Goal: Transaction & Acquisition: Book appointment/travel/reservation

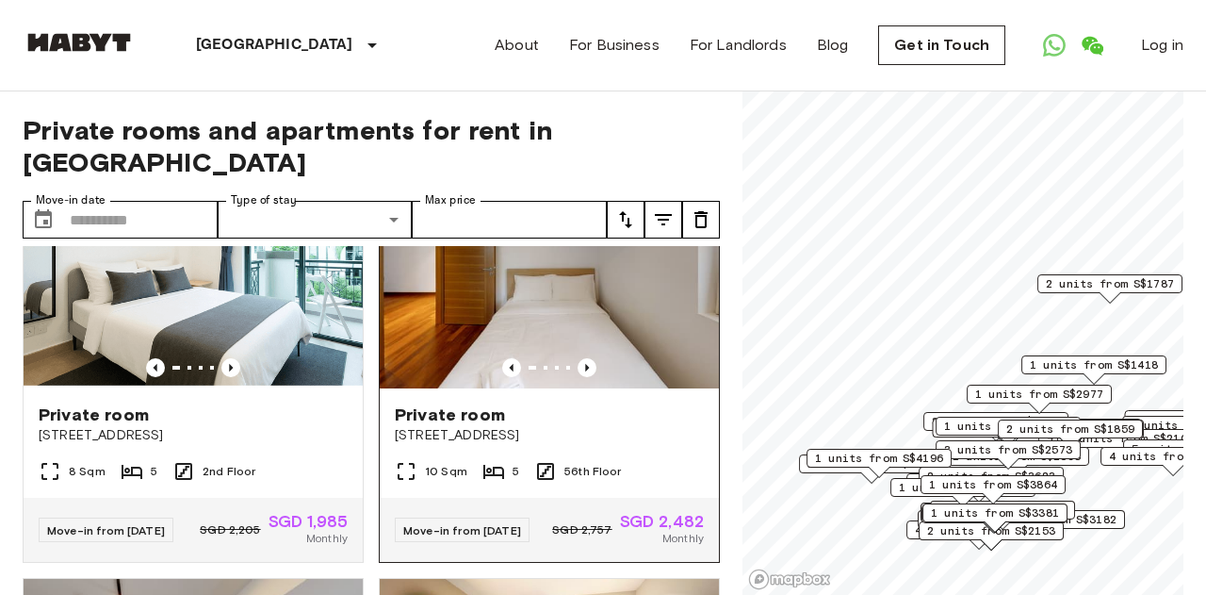
scroll to position [98, 0]
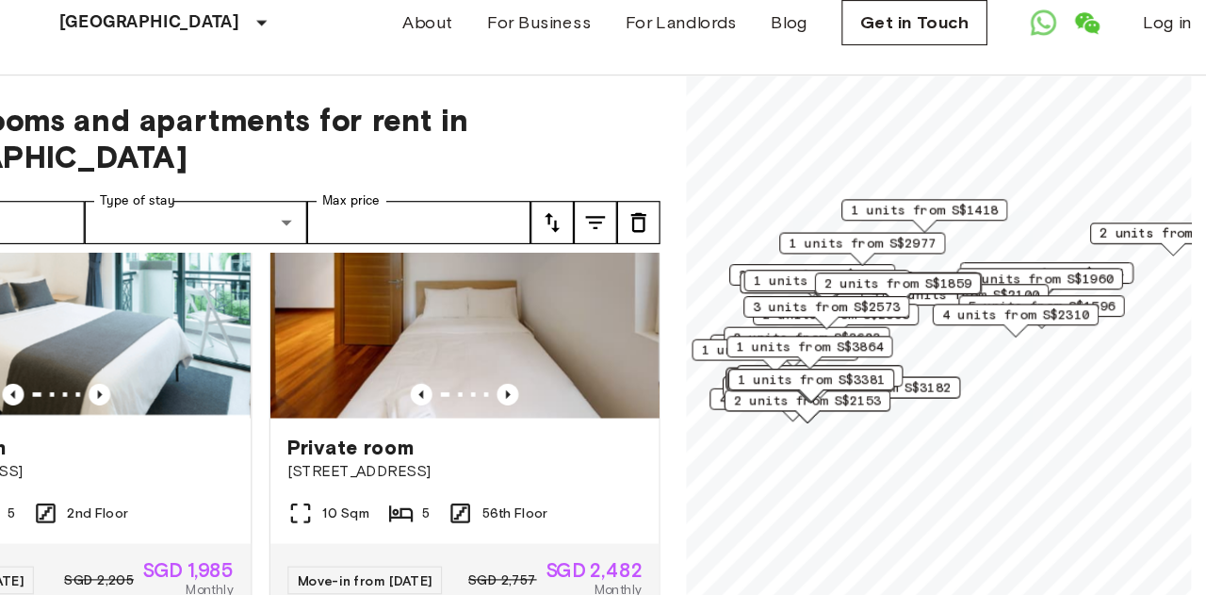
drag, startPoint x: 969, startPoint y: 256, endPoint x: 969, endPoint y: 316, distance: 59.4
click at [969, 316] on div "4 units from S$2310" at bounding box center [1029, 304] width 145 height 29
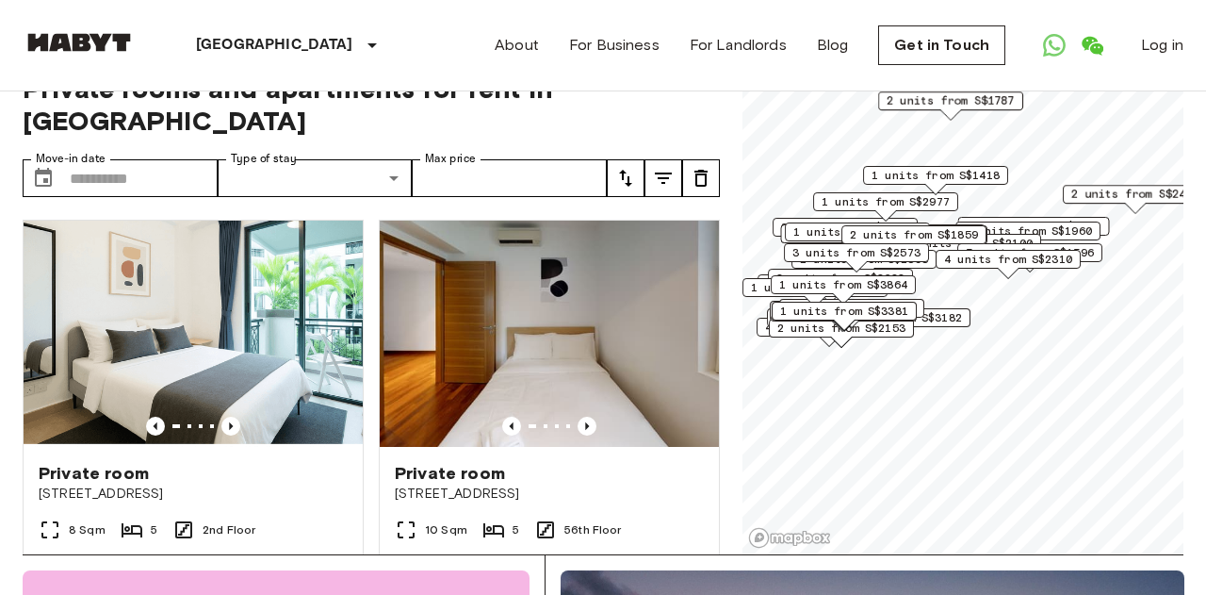
scroll to position [34, 0]
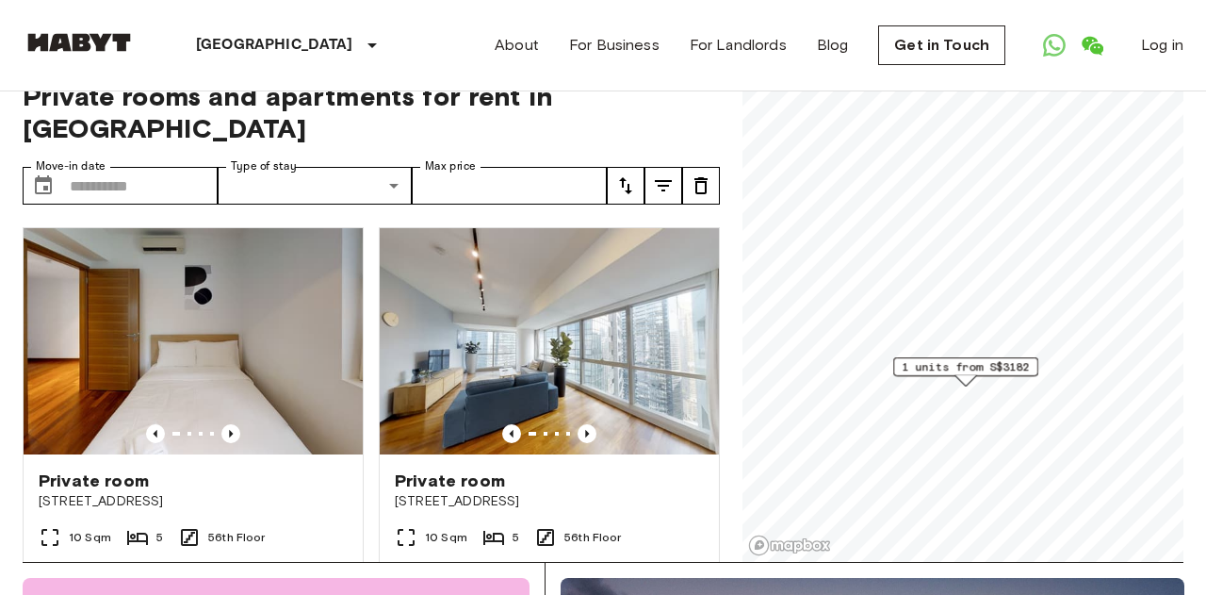
click at [950, 367] on span "1 units from S$3182" at bounding box center [966, 366] width 128 height 17
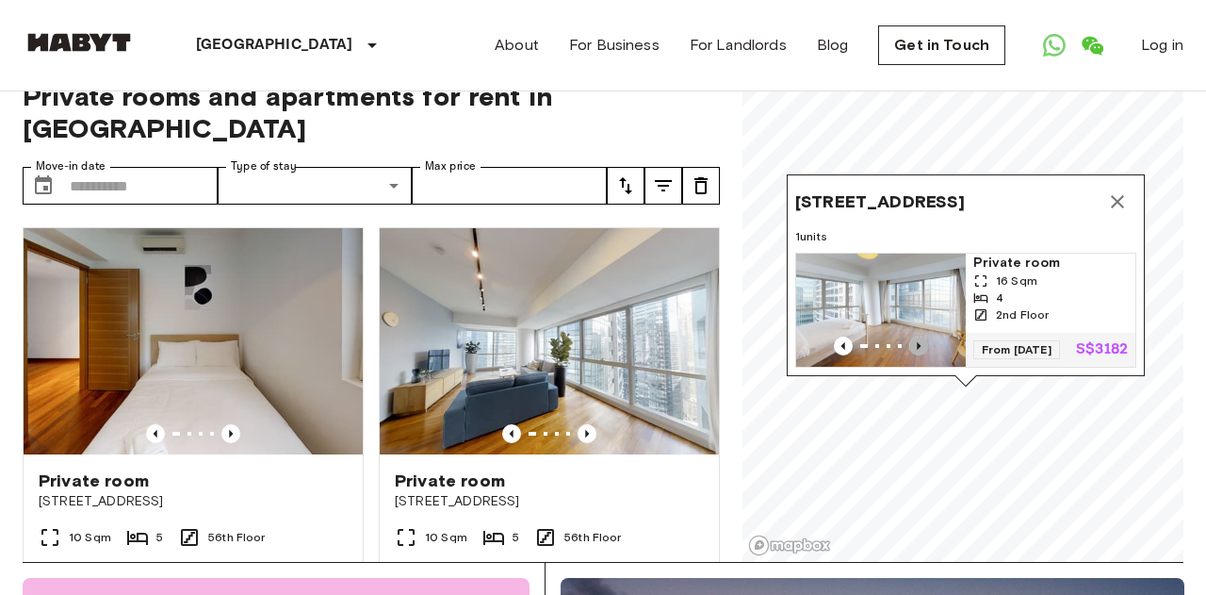
click at [924, 346] on icon "Previous image" at bounding box center [918, 345] width 19 height 19
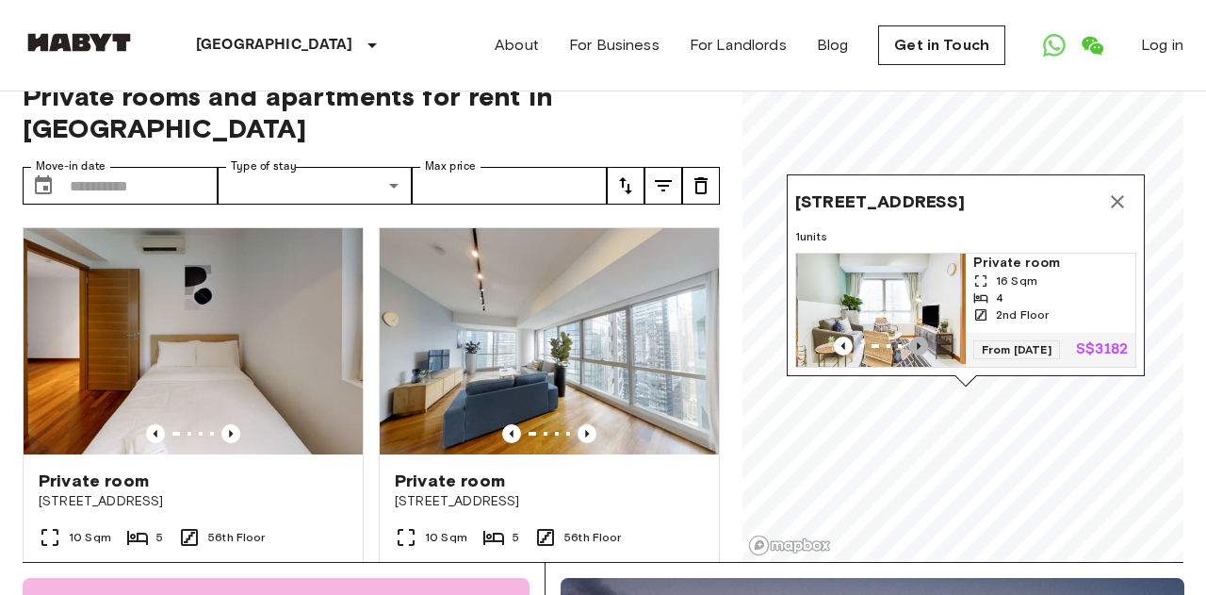
click at [924, 346] on icon "Previous image" at bounding box center [918, 345] width 19 height 19
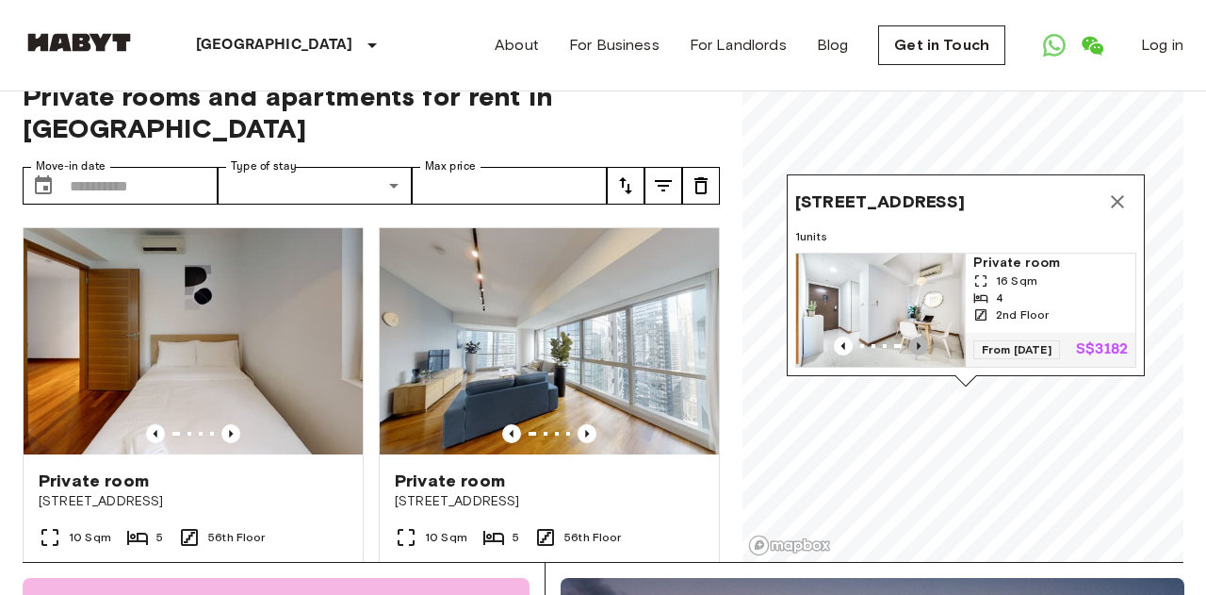
click at [924, 346] on icon "Previous image" at bounding box center [918, 345] width 19 height 19
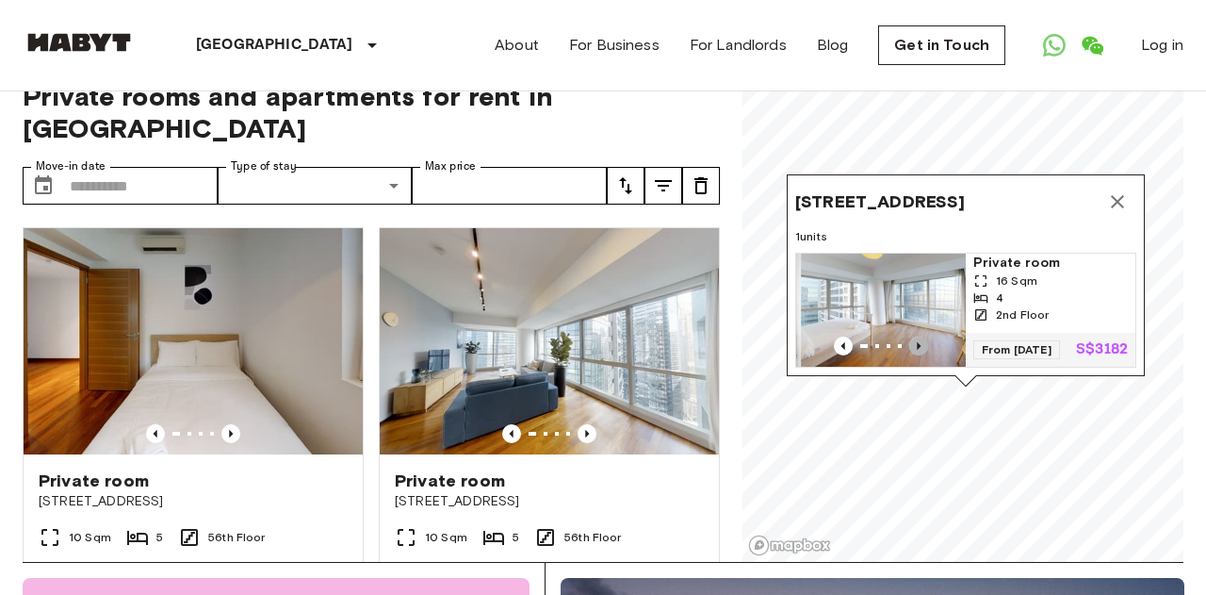
click at [924, 346] on icon "Previous image" at bounding box center [918, 345] width 19 height 19
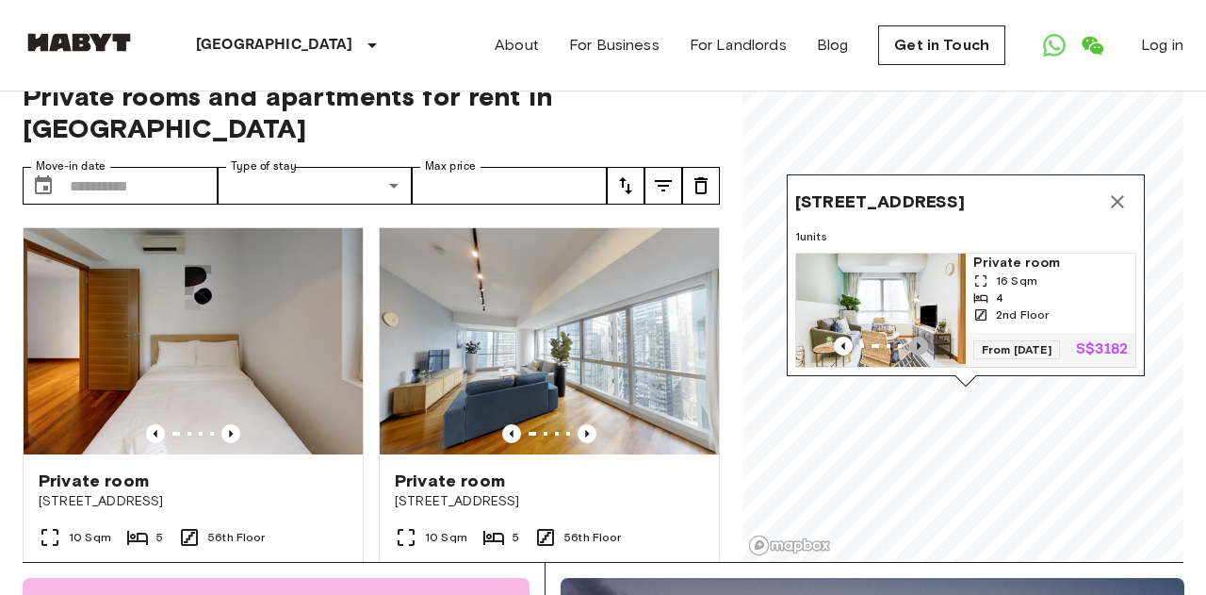
click at [924, 345] on icon "Previous image" at bounding box center [918, 345] width 19 height 19
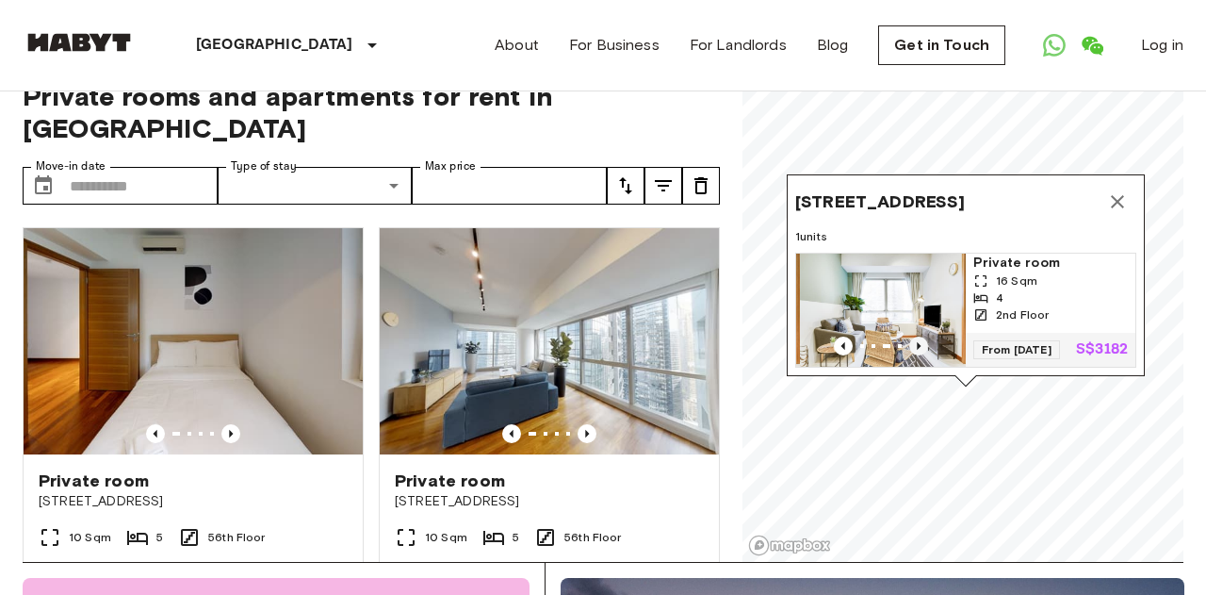
click at [924, 345] on icon "Previous image" at bounding box center [918, 345] width 19 height 19
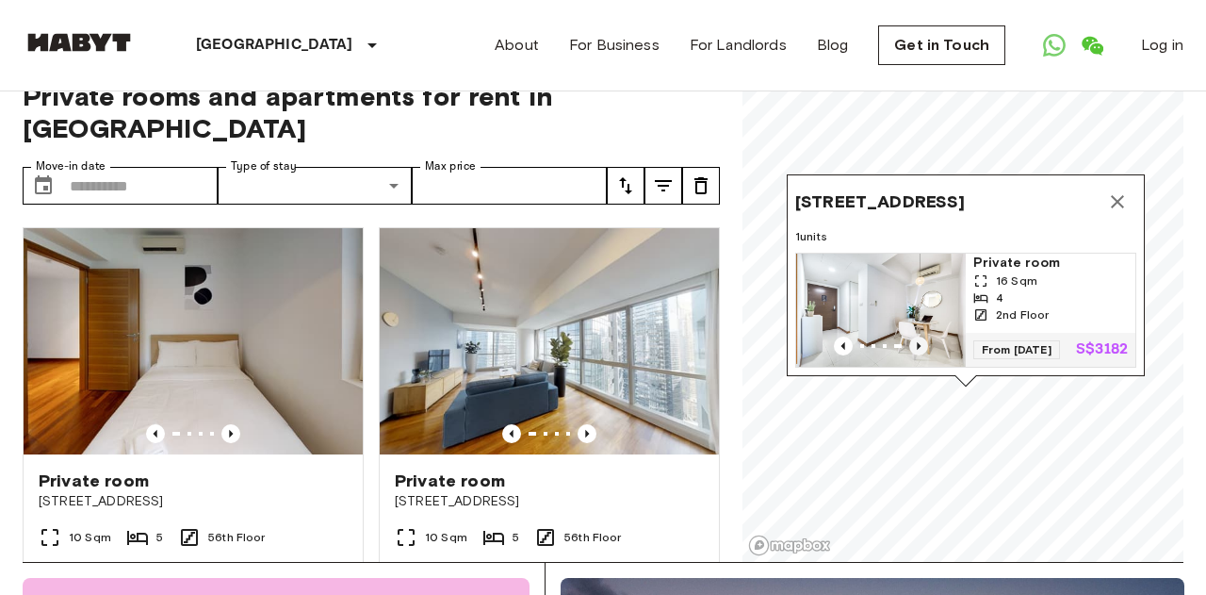
click at [924, 345] on icon "Previous image" at bounding box center [918, 345] width 19 height 19
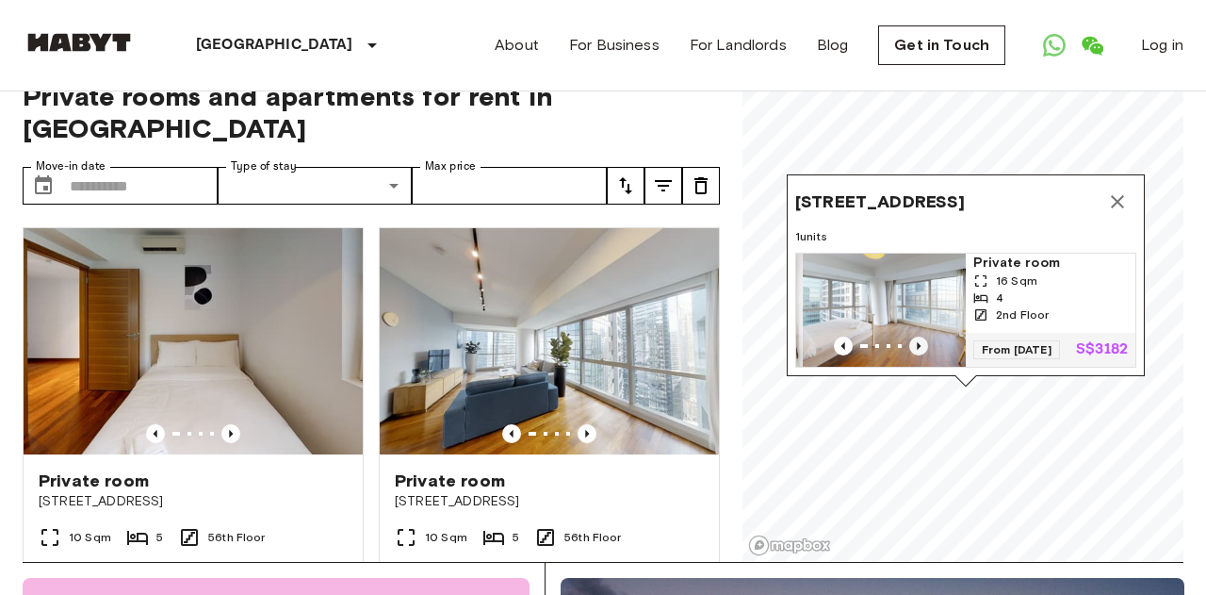
click at [924, 345] on icon "Previous image" at bounding box center [918, 345] width 19 height 19
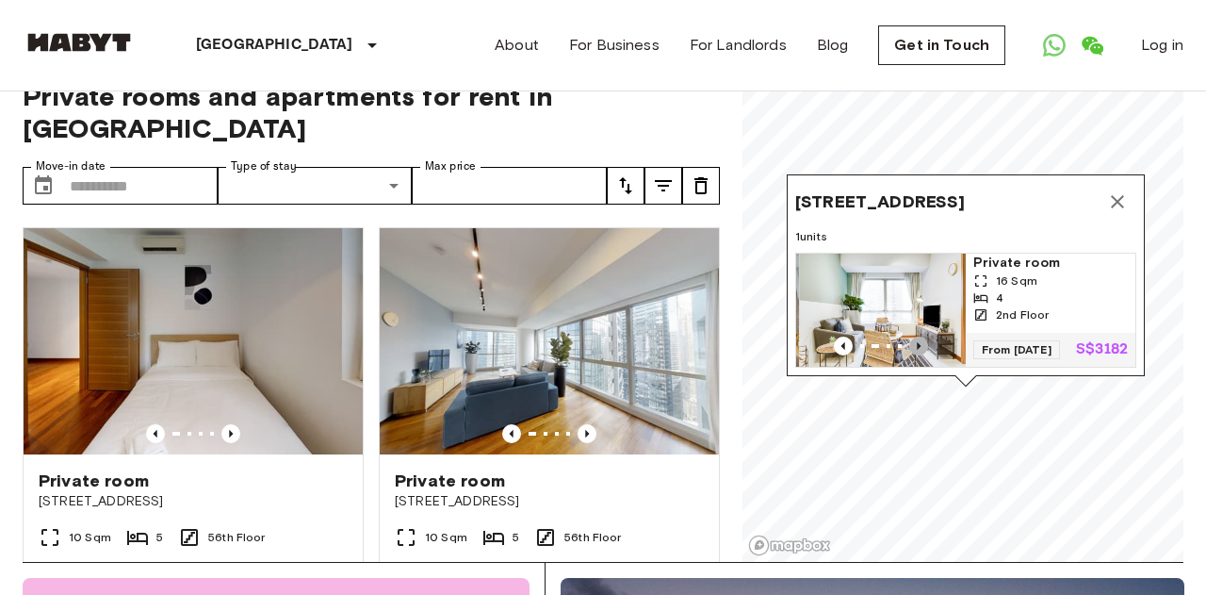
click at [924, 345] on icon "Previous image" at bounding box center [918, 345] width 19 height 19
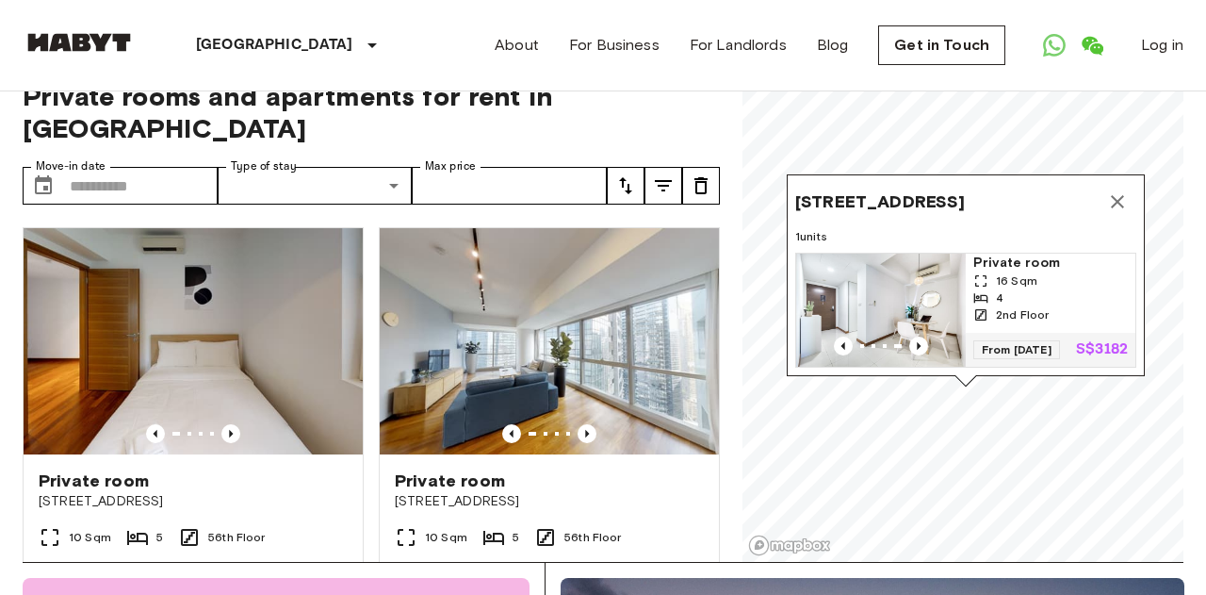
click at [1119, 203] on icon "Map marker" at bounding box center [1117, 201] width 23 height 23
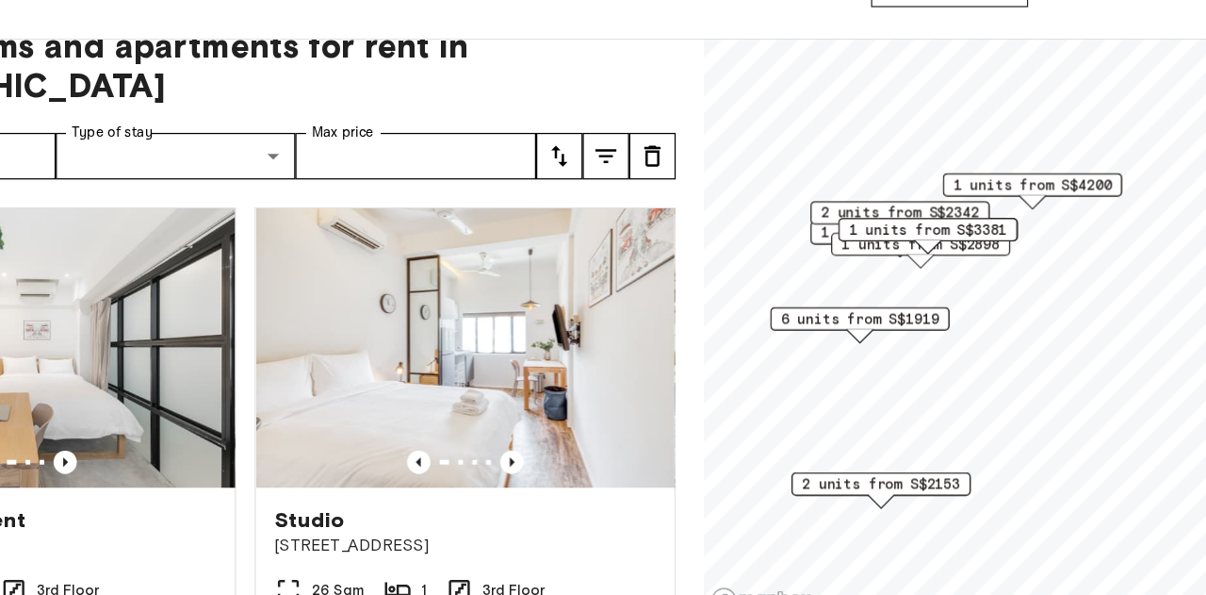
drag, startPoint x: 807, startPoint y: 360, endPoint x: 876, endPoint y: 305, distance: 88.6
click at [877, 309] on span "6 units from S$1919" at bounding box center [869, 317] width 128 height 17
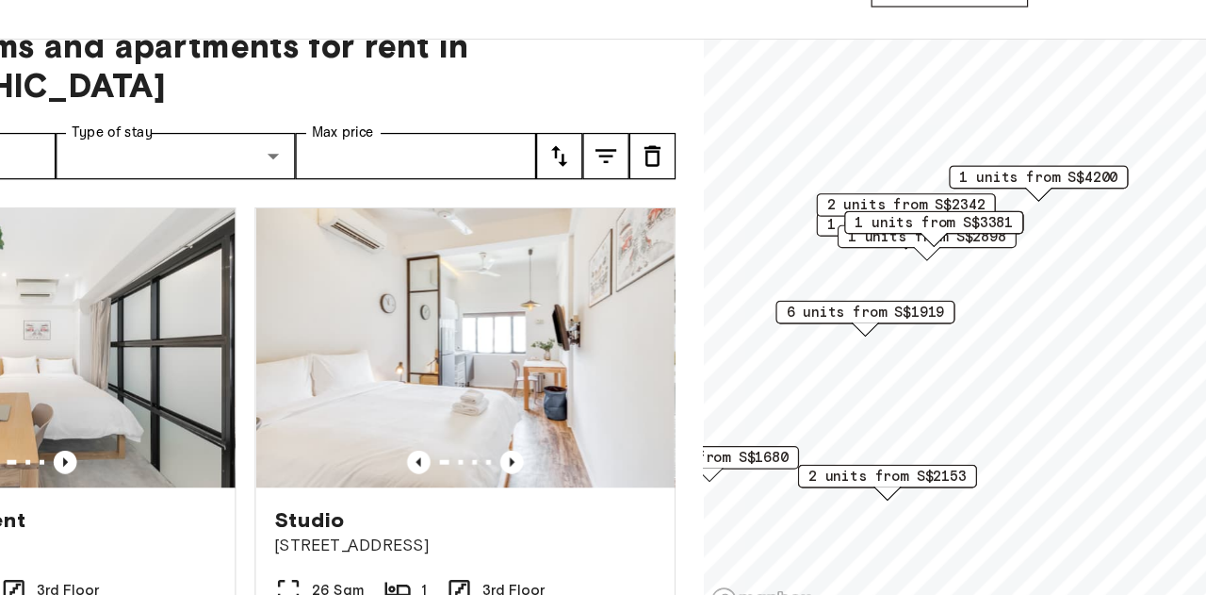
click at [876, 313] on span "6 units from S$1919" at bounding box center [874, 311] width 128 height 17
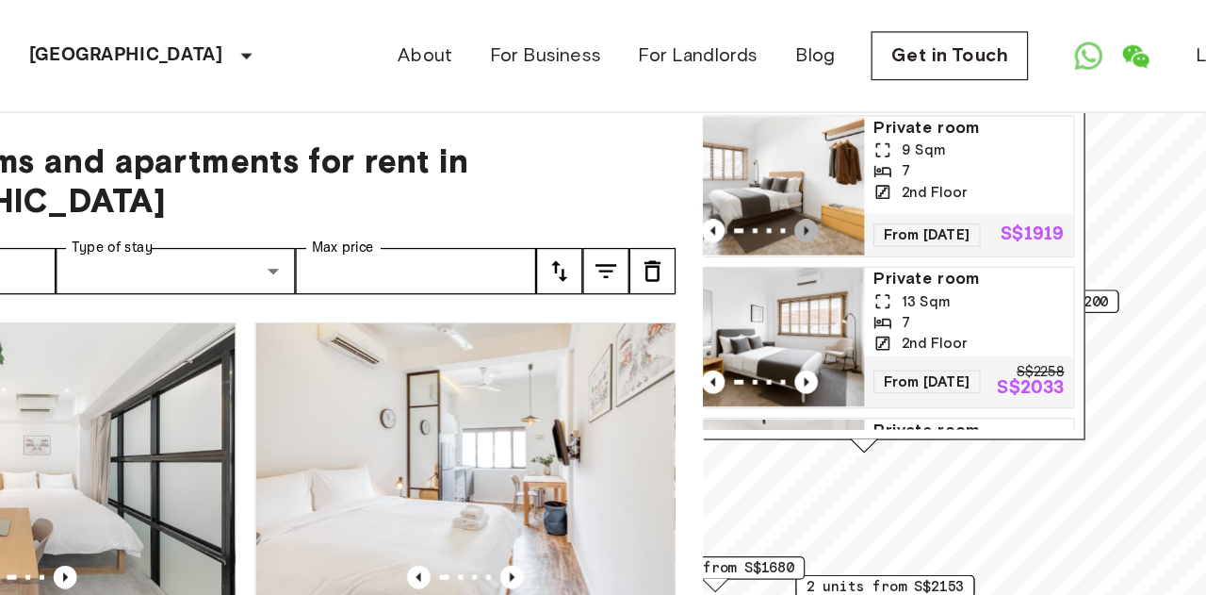
click at [824, 185] on icon "Previous image" at bounding box center [825, 186] width 19 height 19
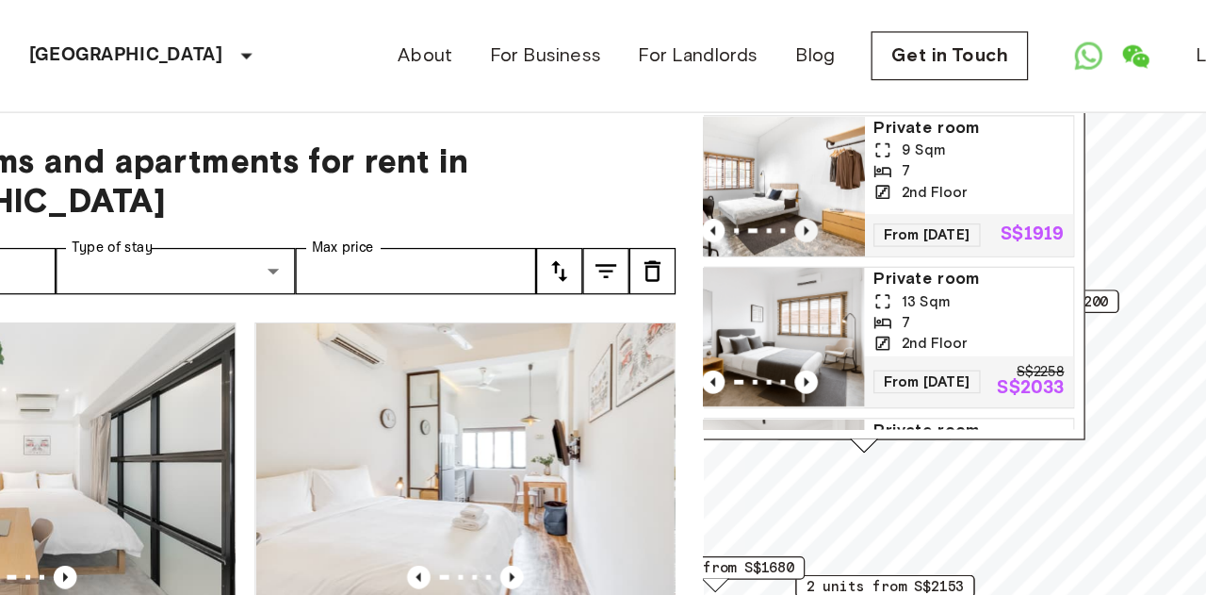
click at [824, 185] on icon "Previous image" at bounding box center [826, 187] width 4 height 8
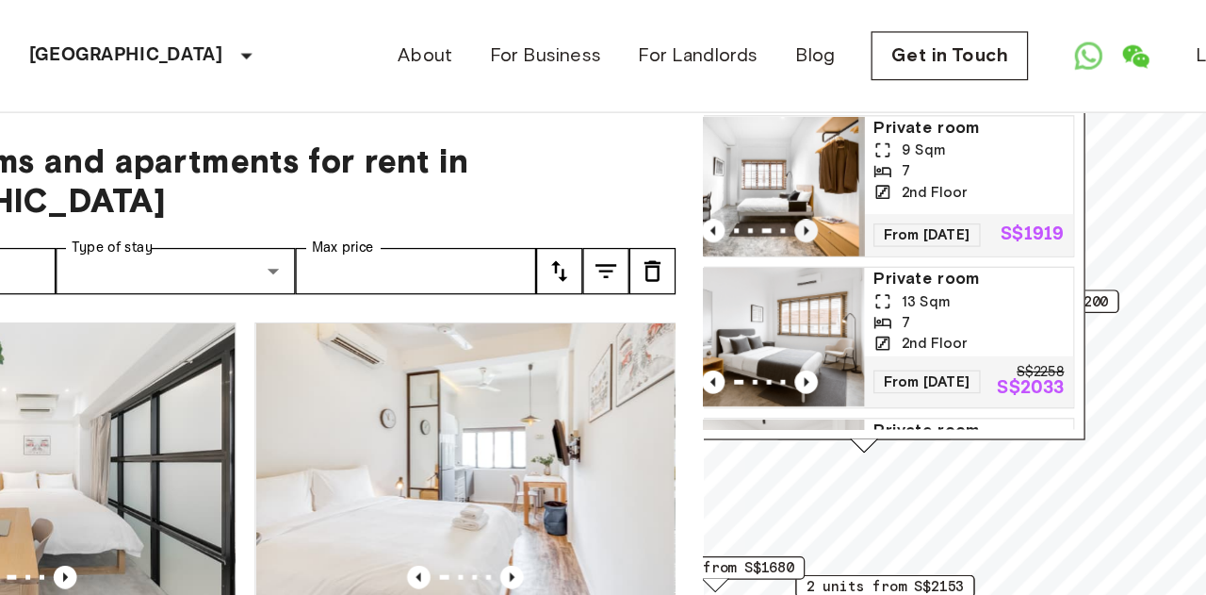
click at [824, 185] on icon "Previous image" at bounding box center [826, 187] width 4 height 8
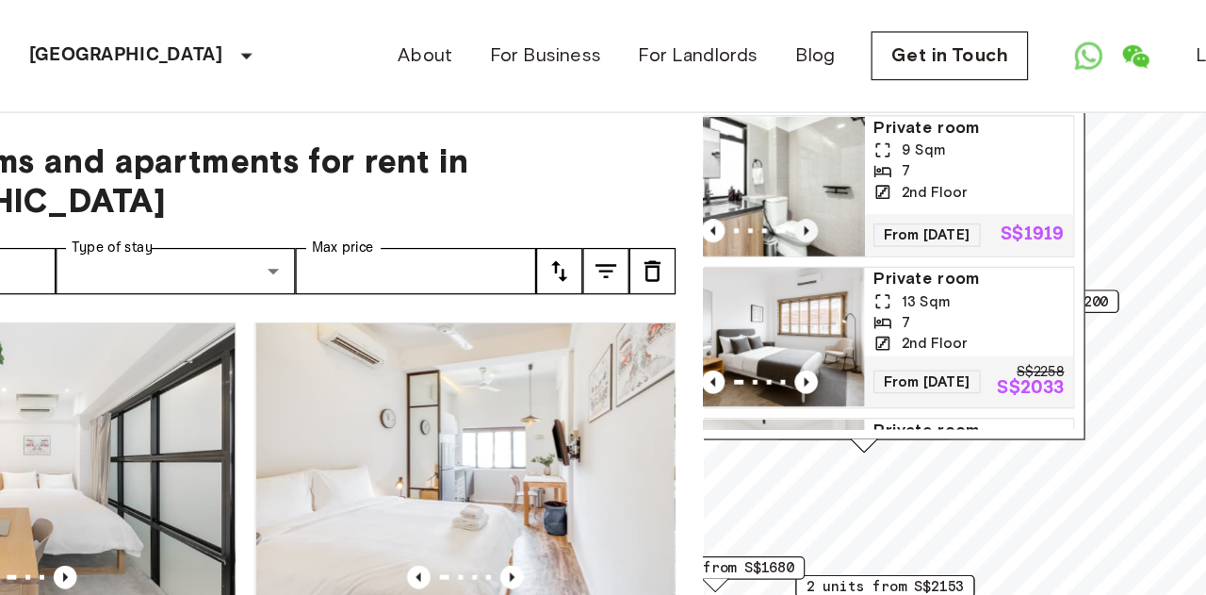
click at [825, 185] on icon "Previous image" at bounding box center [826, 187] width 4 height 8
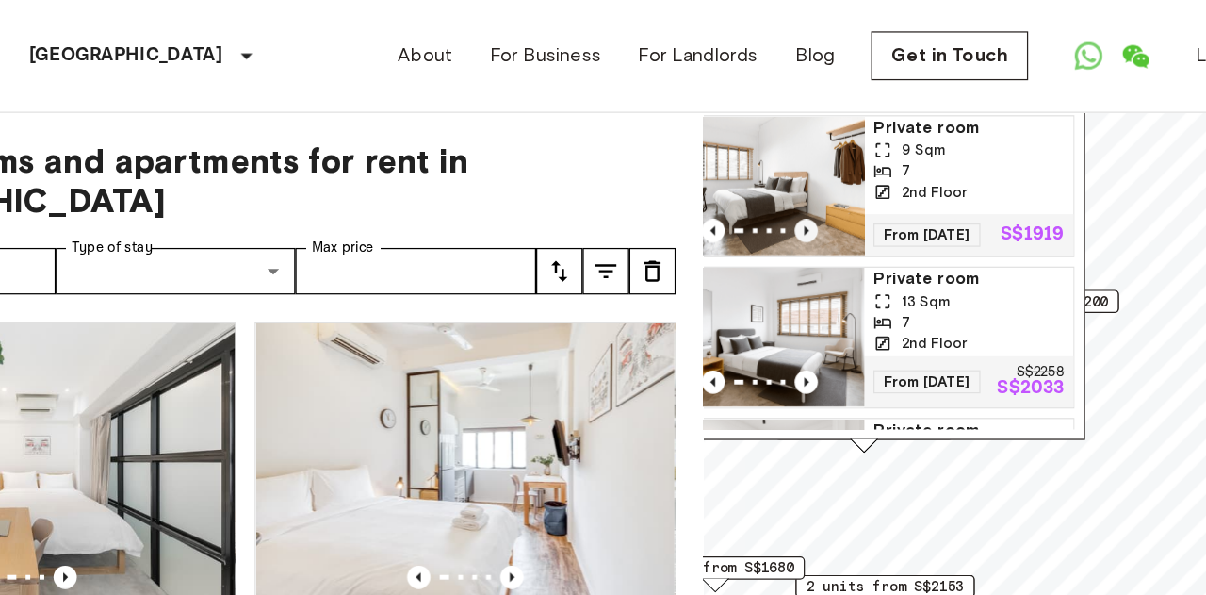
click at [825, 185] on icon "Previous image" at bounding box center [826, 187] width 4 height 8
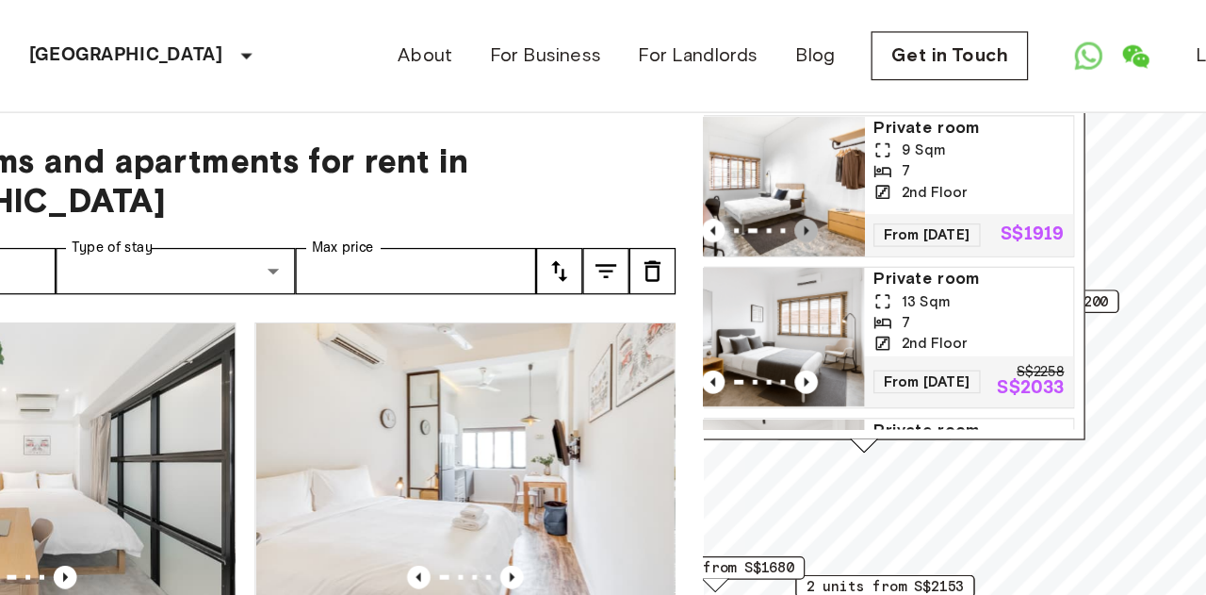
click at [825, 185] on icon "Previous image" at bounding box center [826, 187] width 4 height 8
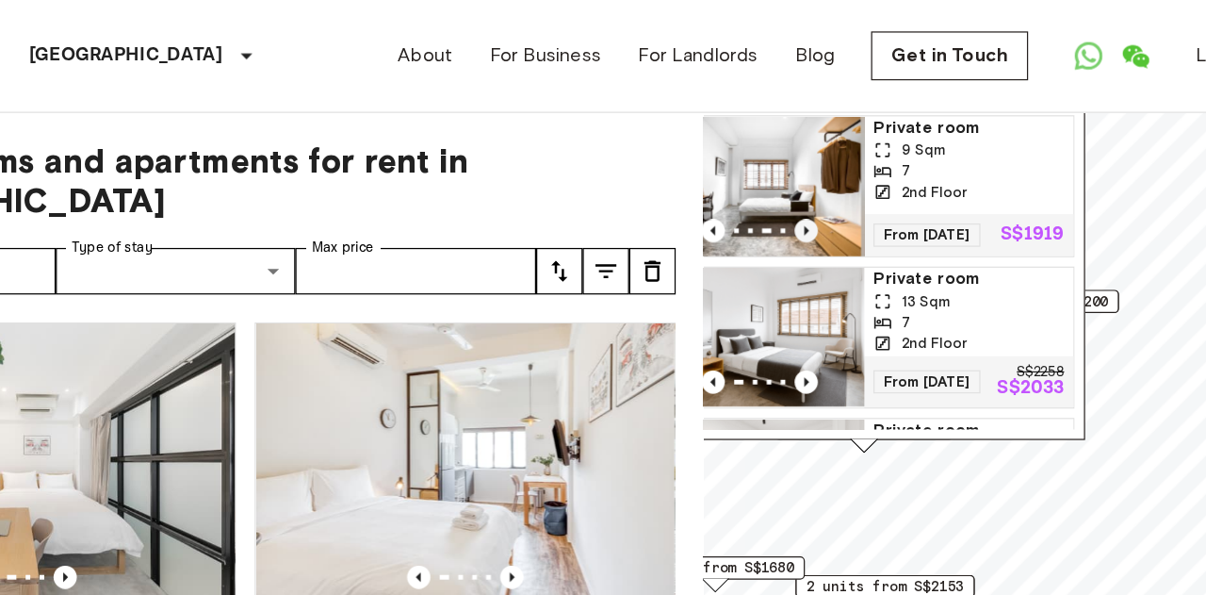
click at [825, 185] on icon "Previous image" at bounding box center [826, 187] width 4 height 8
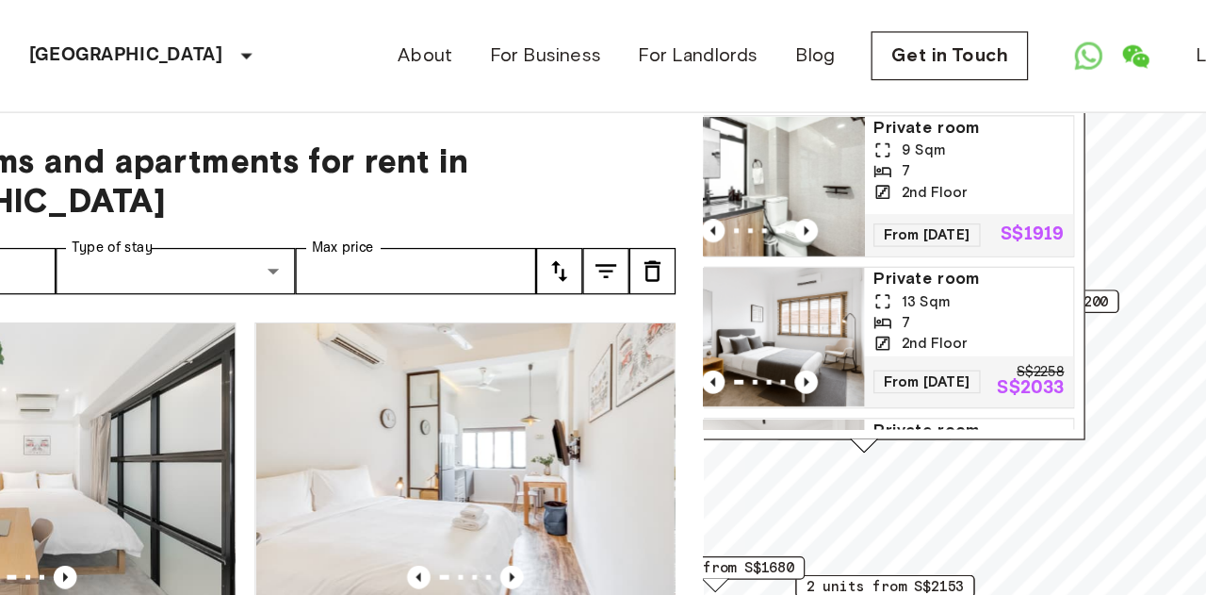
click at [825, 132] on img "Map marker" at bounding box center [793, 150] width 170 height 113
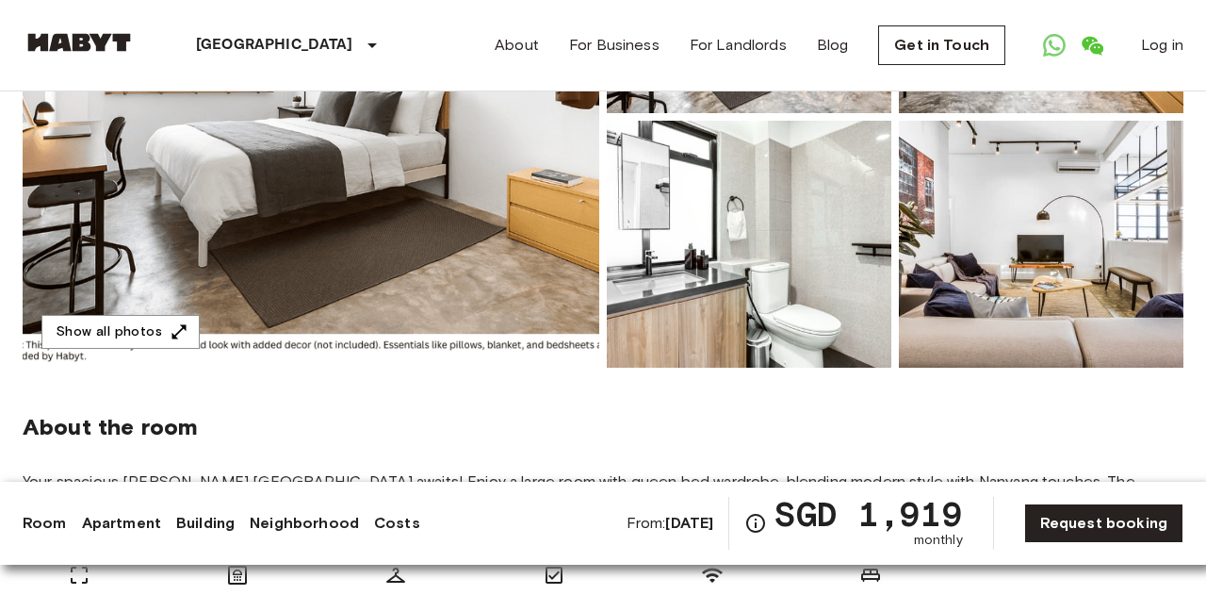
scroll to position [169, 0]
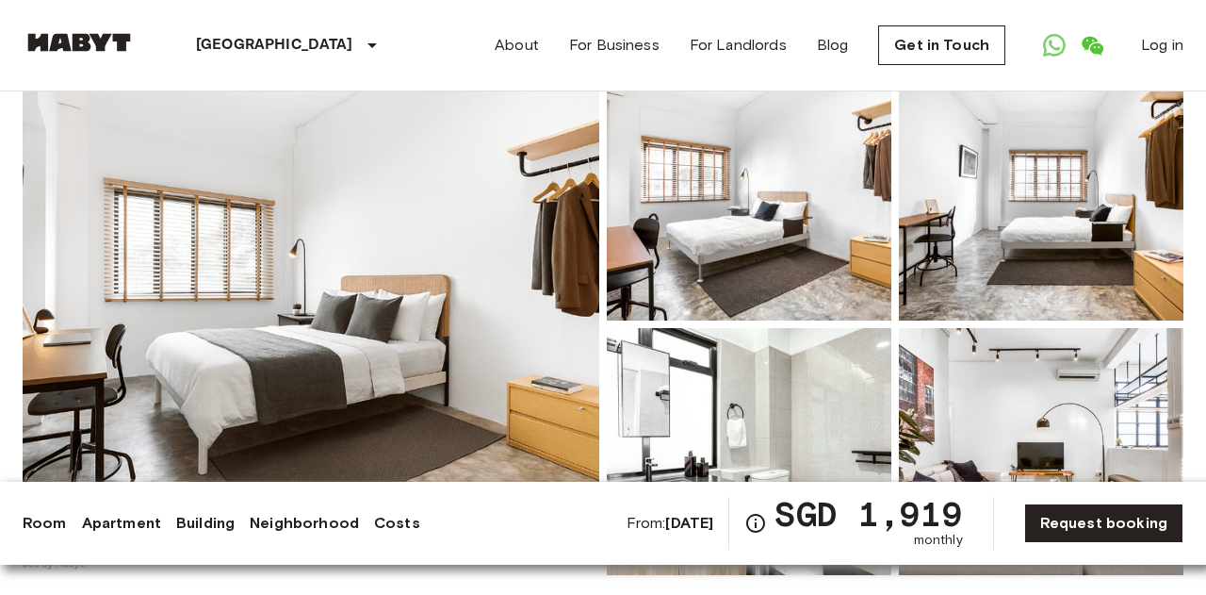
click at [737, 253] on img at bounding box center [749, 197] width 285 height 247
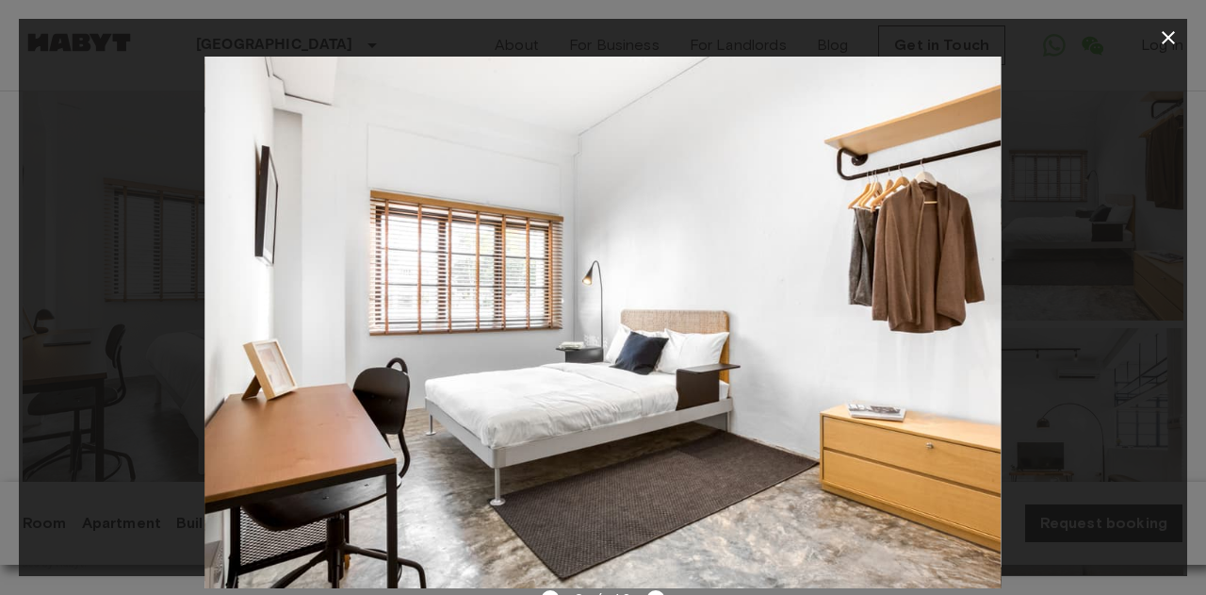
click at [1165, 33] on icon "button" at bounding box center [1168, 37] width 13 height 13
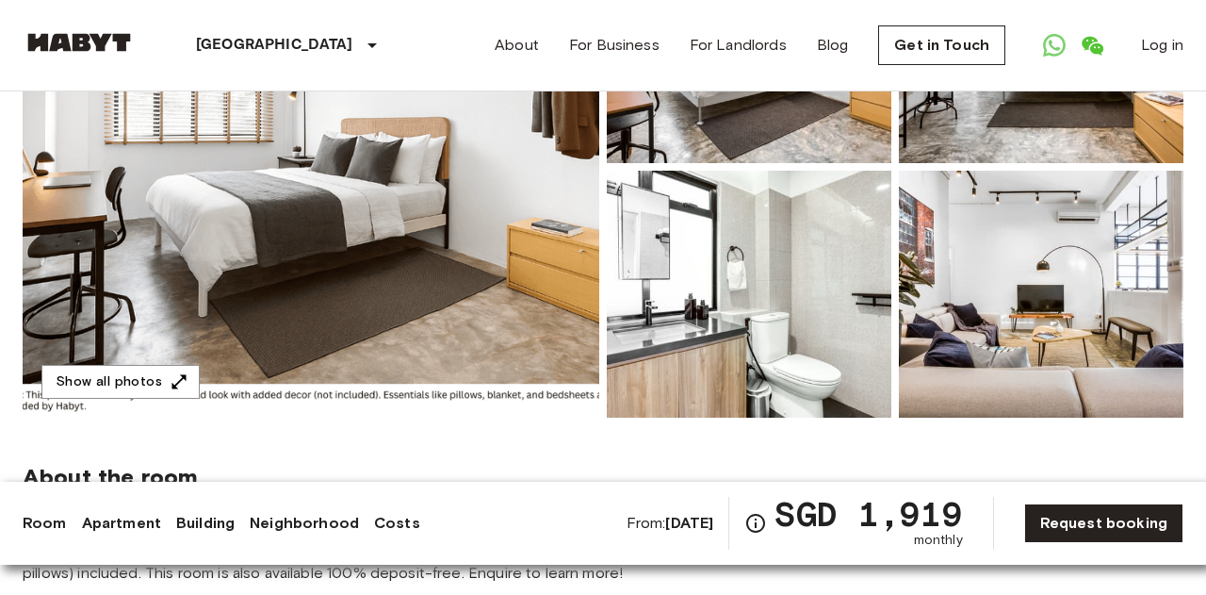
scroll to position [378, 0]
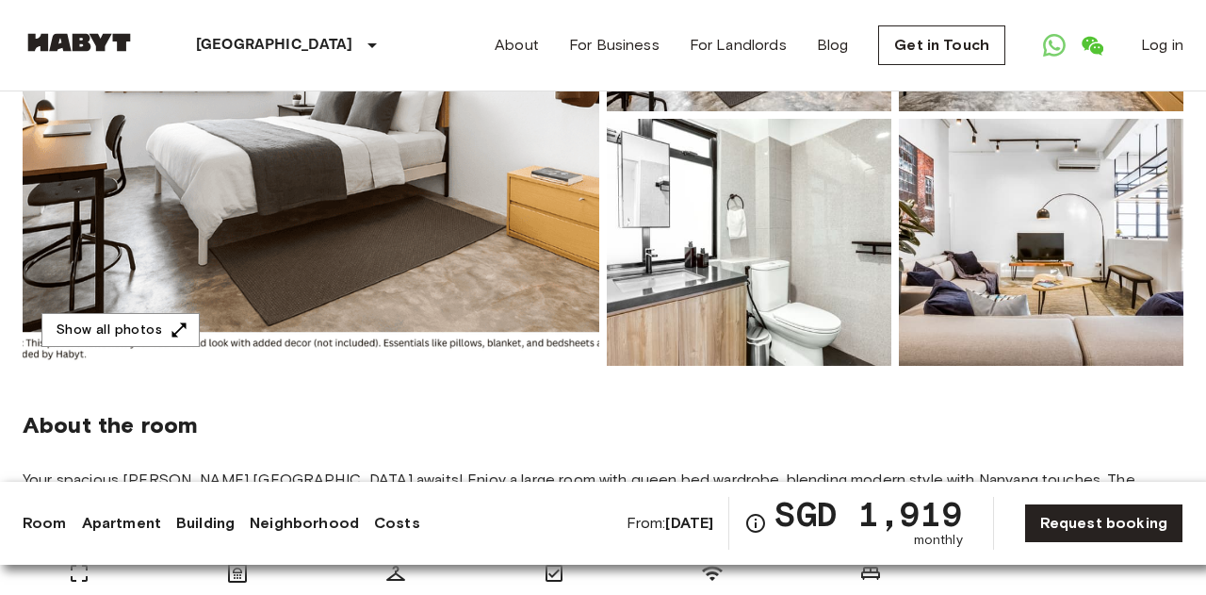
click at [859, 297] on img at bounding box center [749, 242] width 285 height 247
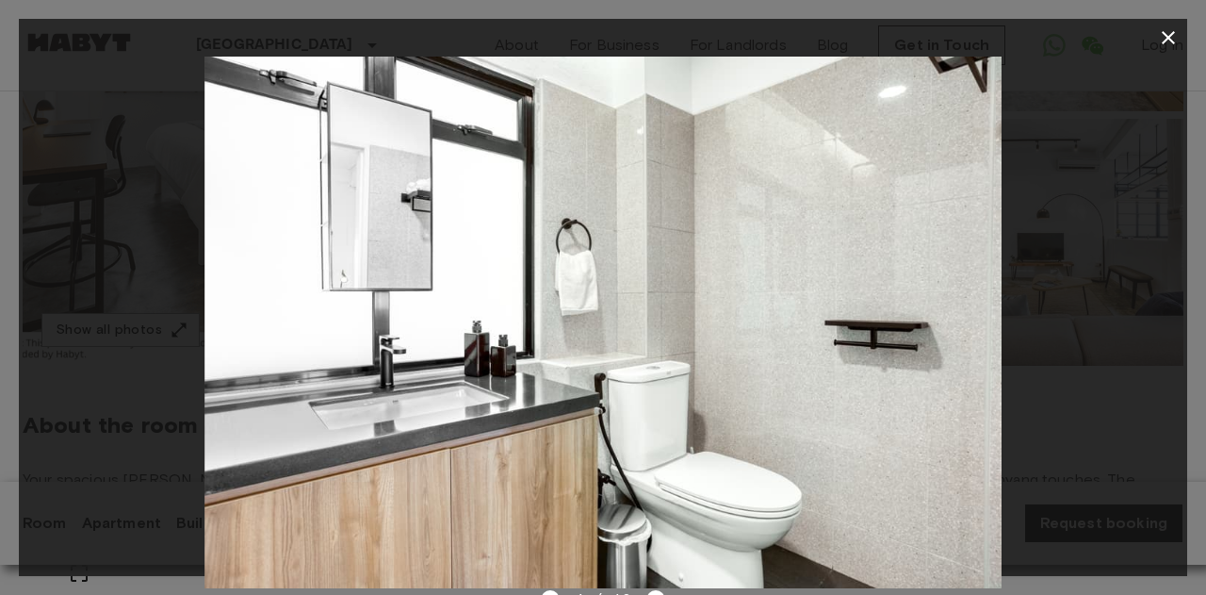
click at [483, 426] on img at bounding box center [602, 323] width 797 height 532
click at [136, 378] on div at bounding box center [603, 323] width 1169 height 532
click at [1172, 41] on icon "button" at bounding box center [1168, 37] width 13 height 13
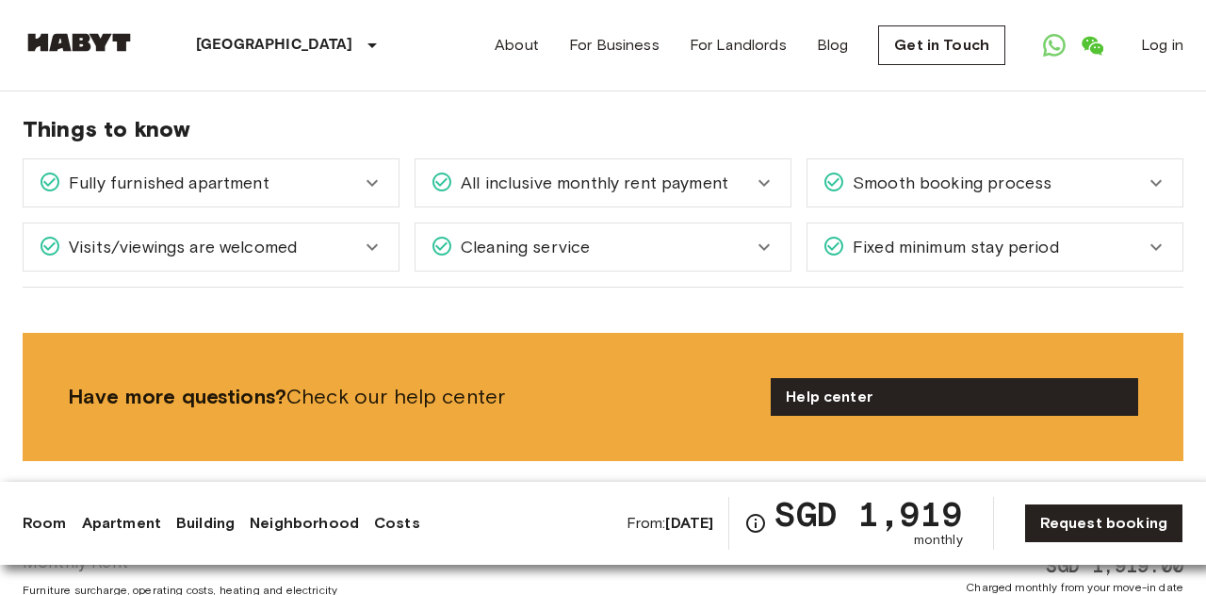
scroll to position [2654, 0]
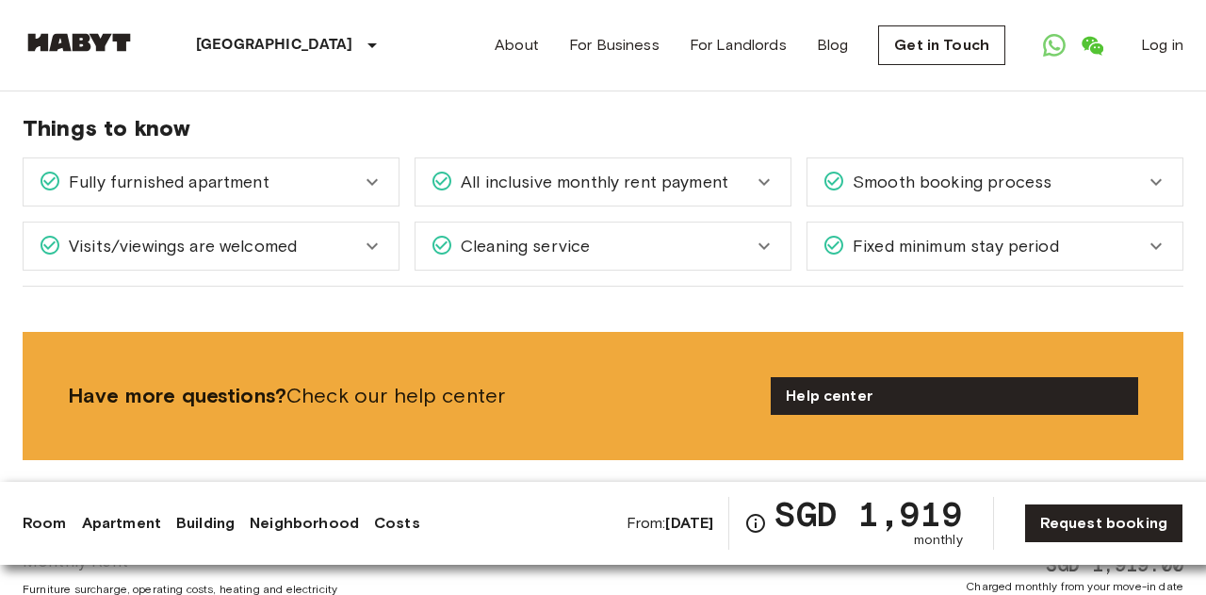
click at [367, 171] on icon at bounding box center [372, 182] width 23 height 23
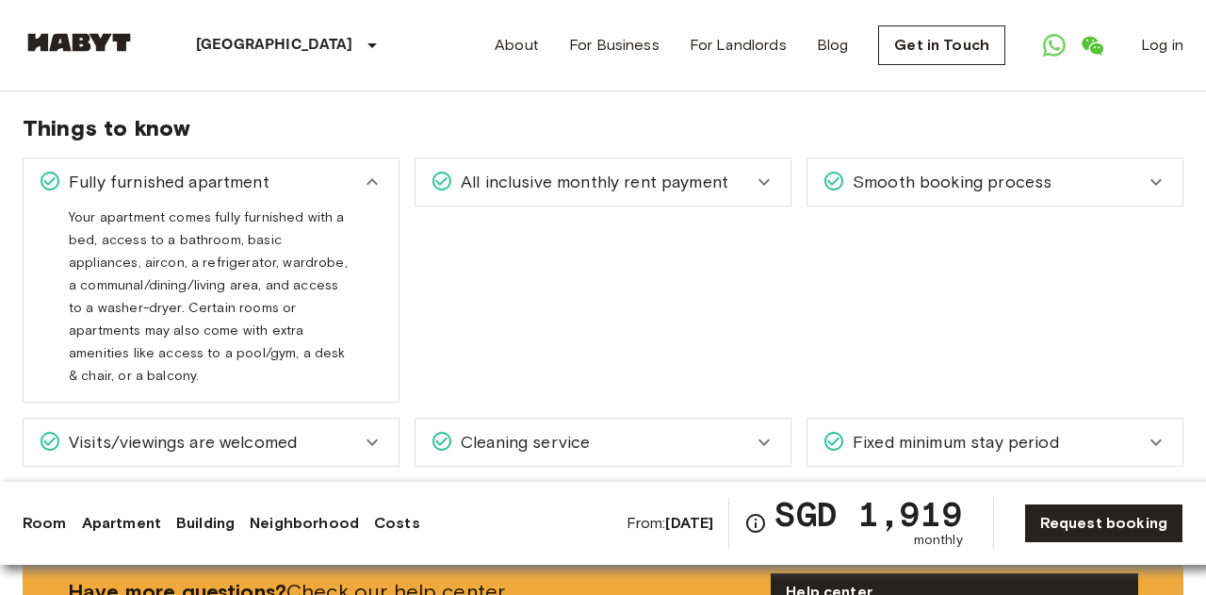
click at [368, 171] on icon at bounding box center [372, 182] width 23 height 23
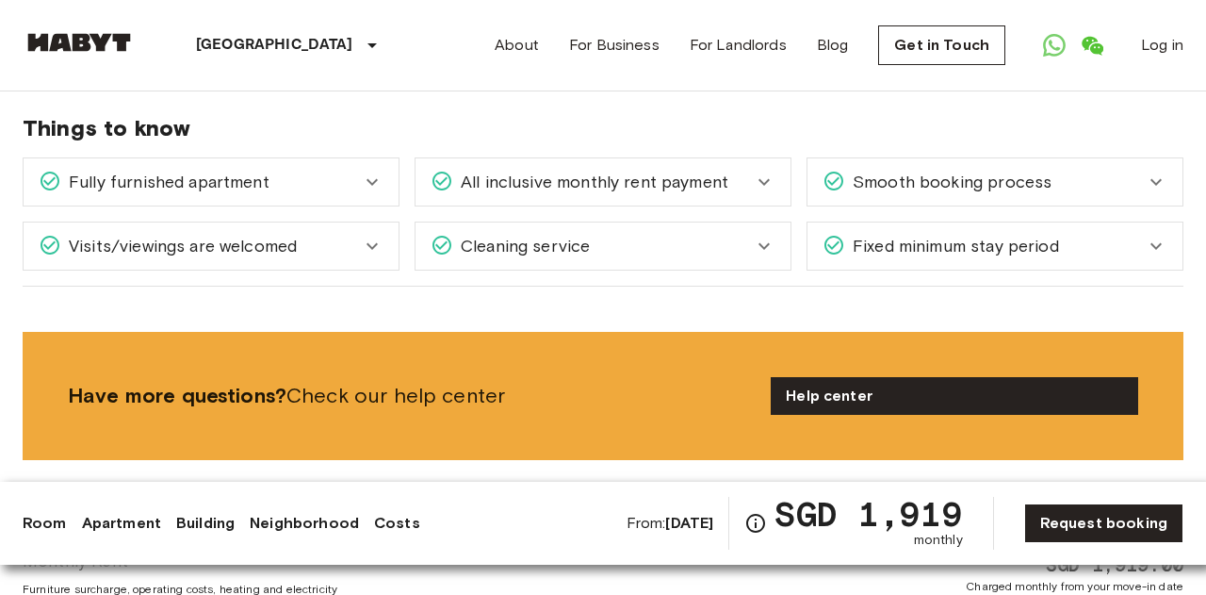
click at [1014, 234] on span "Fixed minimum stay period" at bounding box center [952, 246] width 214 height 25
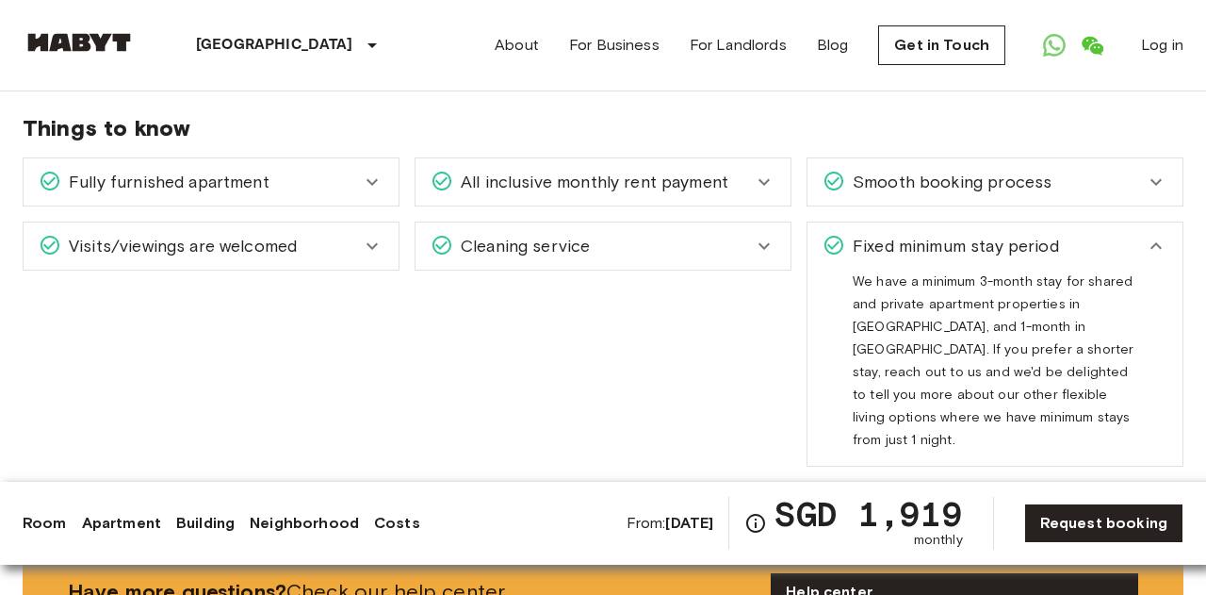
click at [1107, 234] on div "Fixed minimum stay period" at bounding box center [984, 246] width 322 height 25
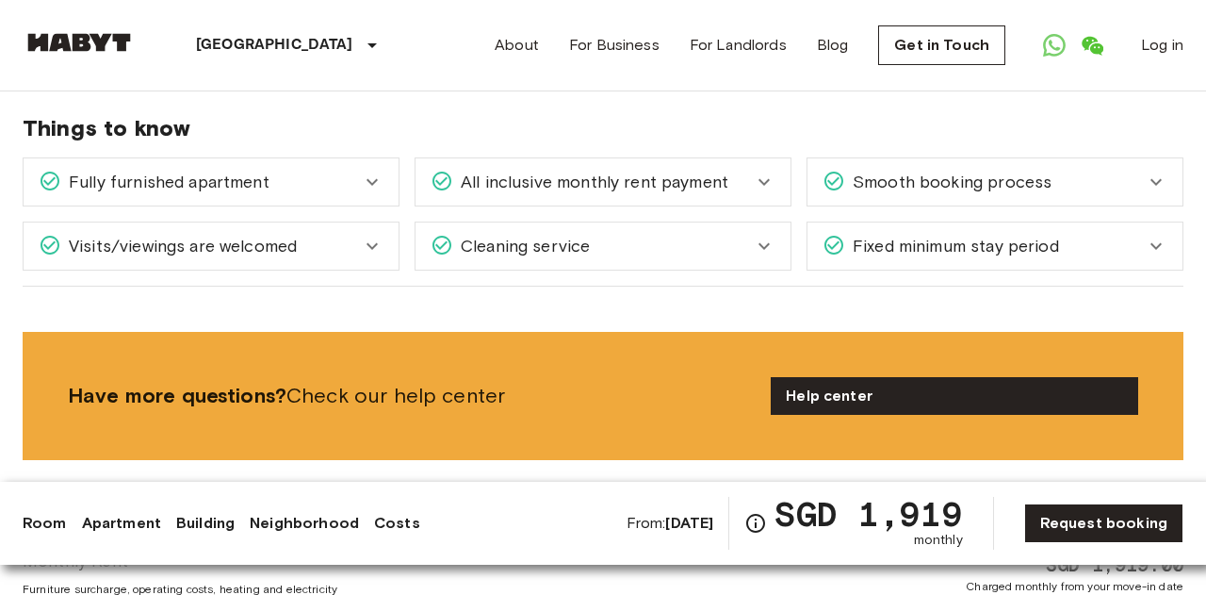
click at [1110, 170] on div "Smooth booking process" at bounding box center [984, 182] width 322 height 25
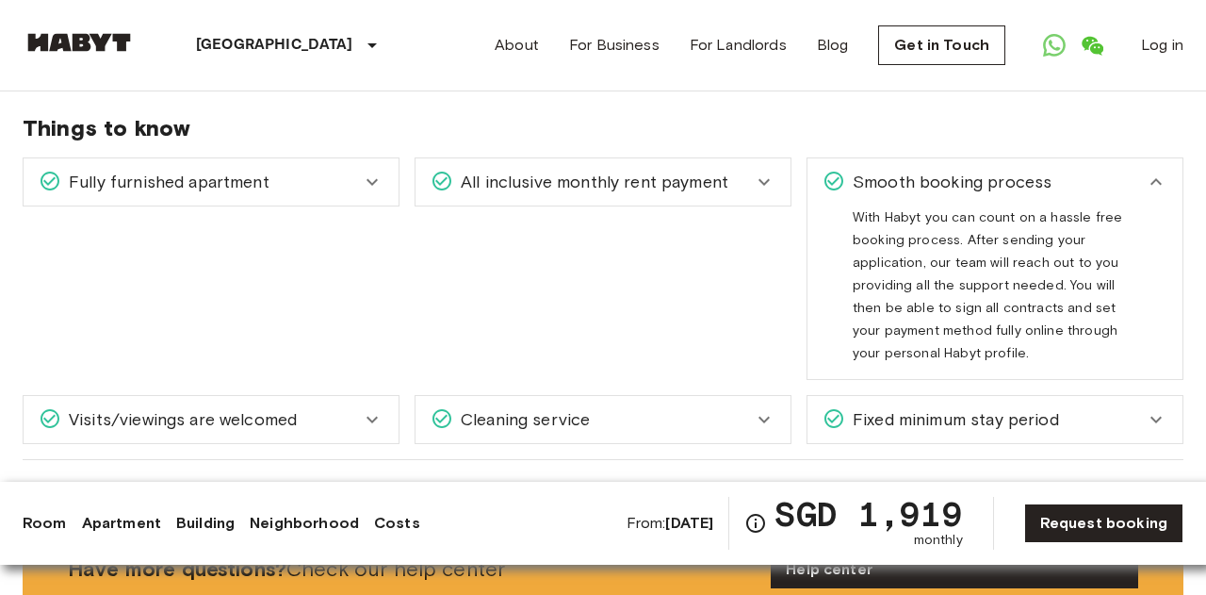
click at [1110, 170] on div "Smooth booking process" at bounding box center [984, 182] width 322 height 25
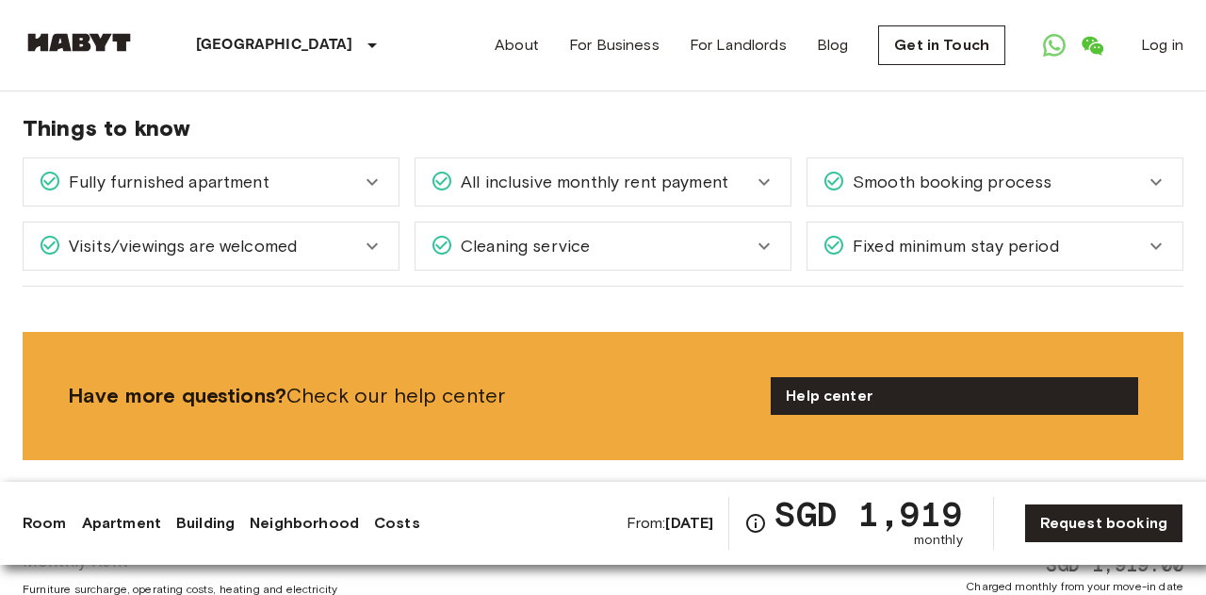
click at [680, 170] on span "All inclusive monthly rent payment" at bounding box center [590, 182] width 275 height 25
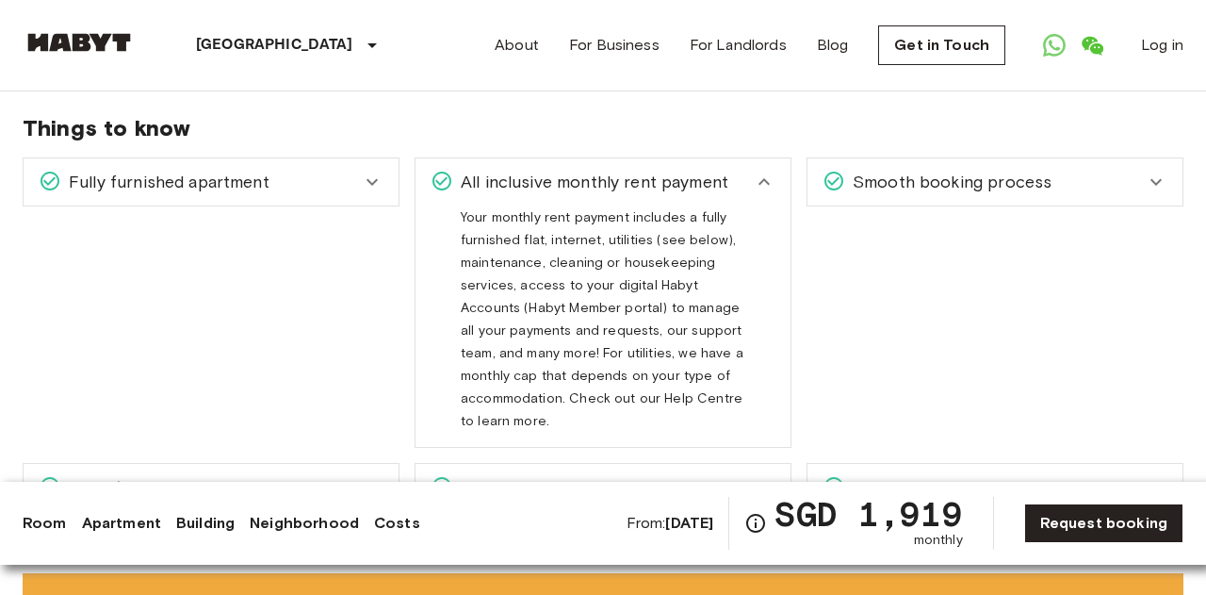
click at [681, 170] on span "All inclusive monthly rent payment" at bounding box center [590, 182] width 275 height 25
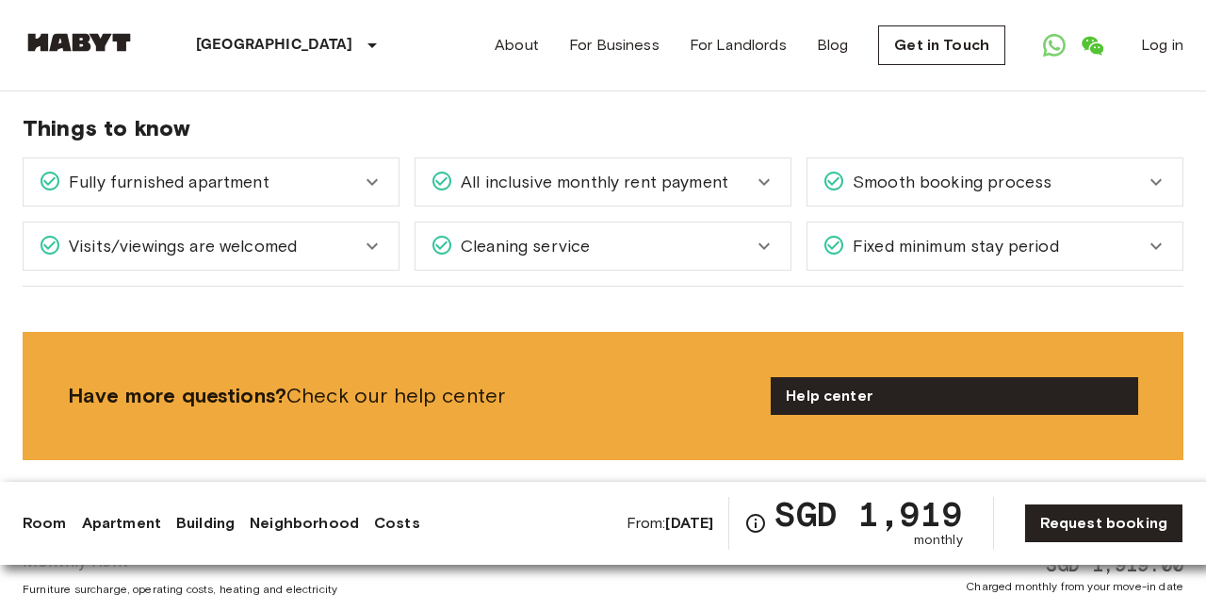
click at [626, 234] on div "Cleaning service" at bounding box center [592, 246] width 322 height 25
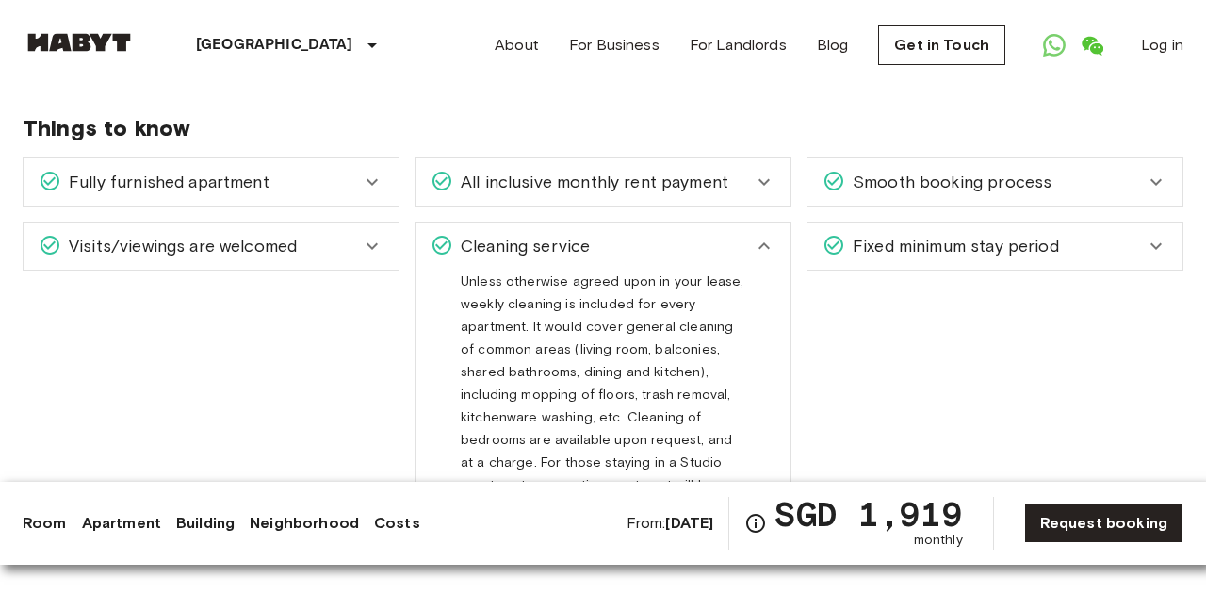
click at [626, 234] on div "Cleaning service" at bounding box center [592, 246] width 322 height 25
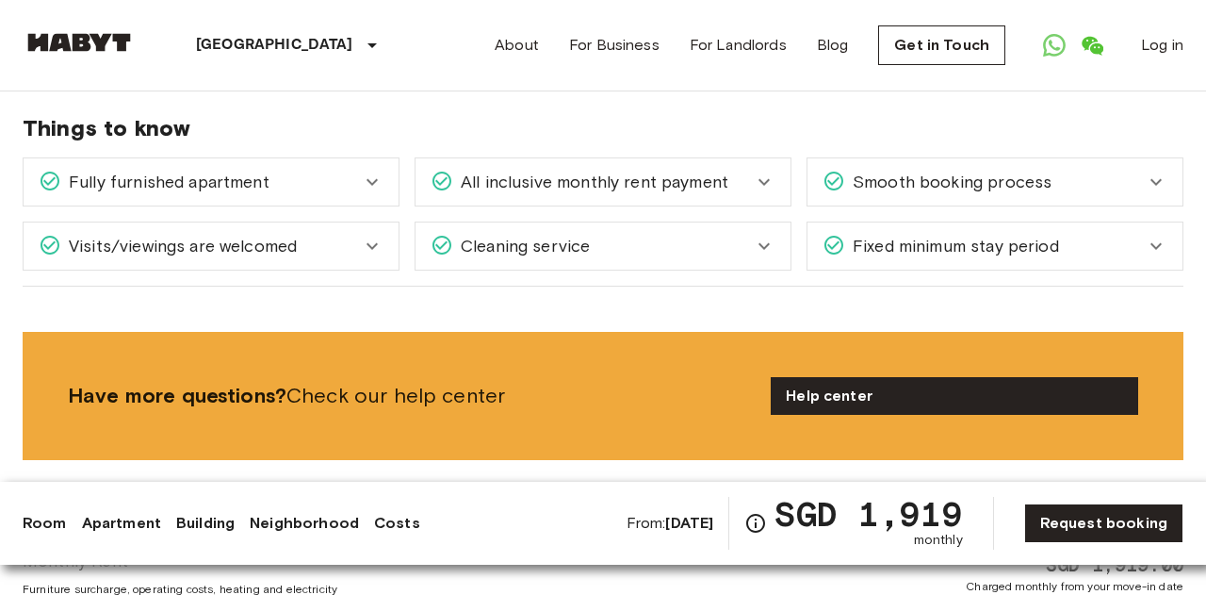
click at [326, 234] on div "Visits/viewings are welcomed" at bounding box center [200, 246] width 322 height 25
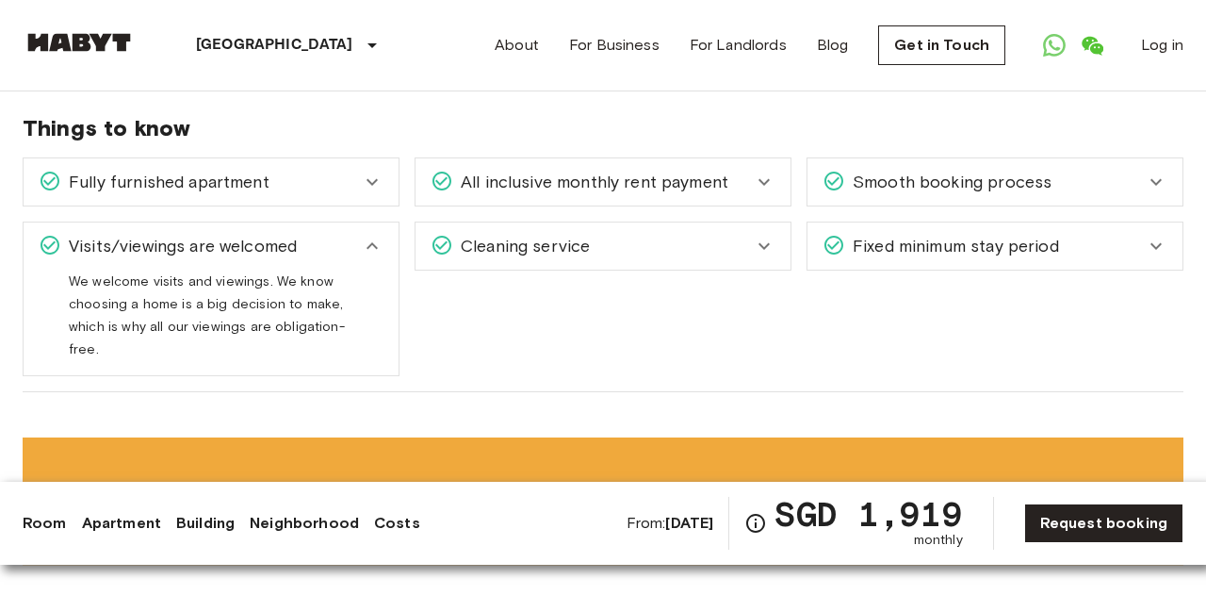
click at [326, 234] on div "Visits/viewings are welcomed" at bounding box center [200, 246] width 322 height 25
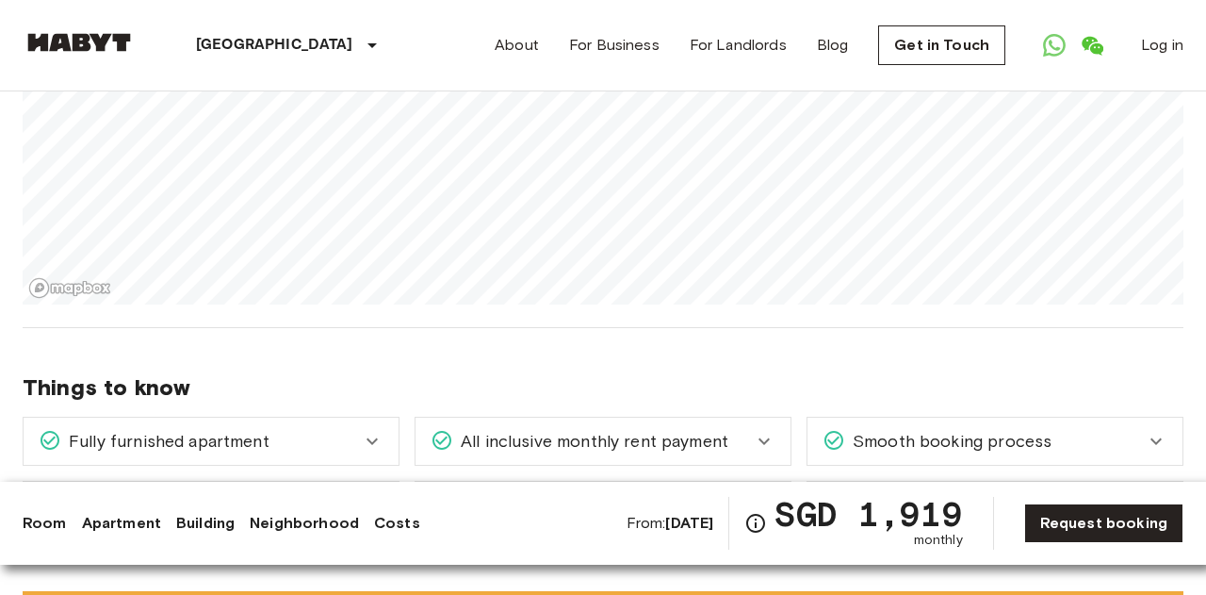
scroll to position [2558, 0]
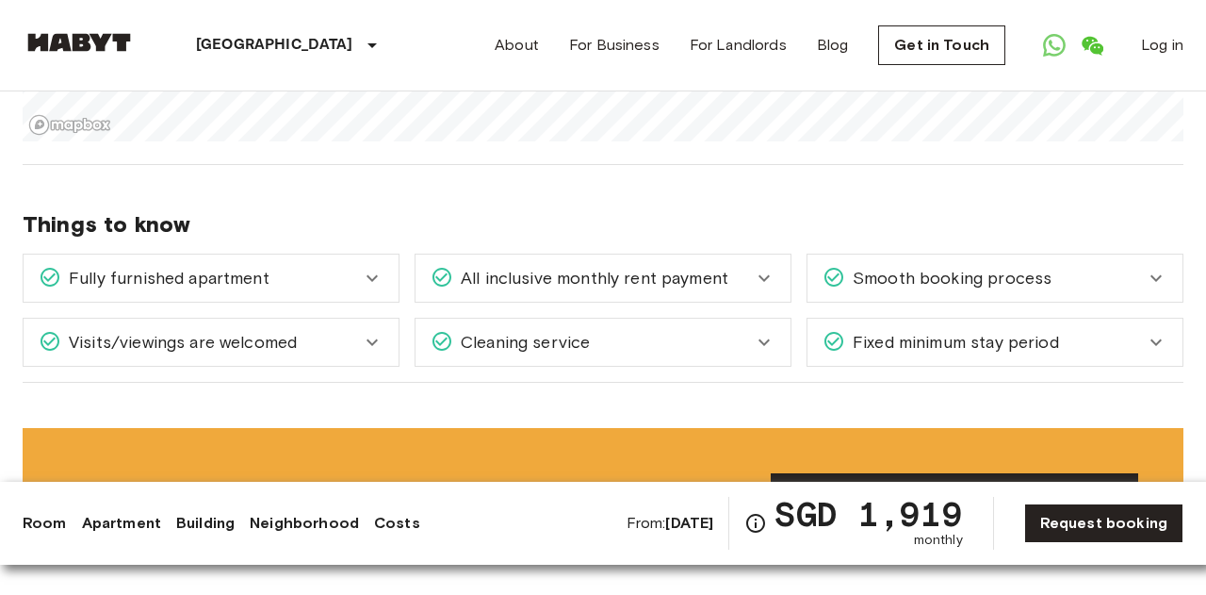
click at [384, 254] on div "Fully furnished apartment" at bounding box center [211, 277] width 375 height 47
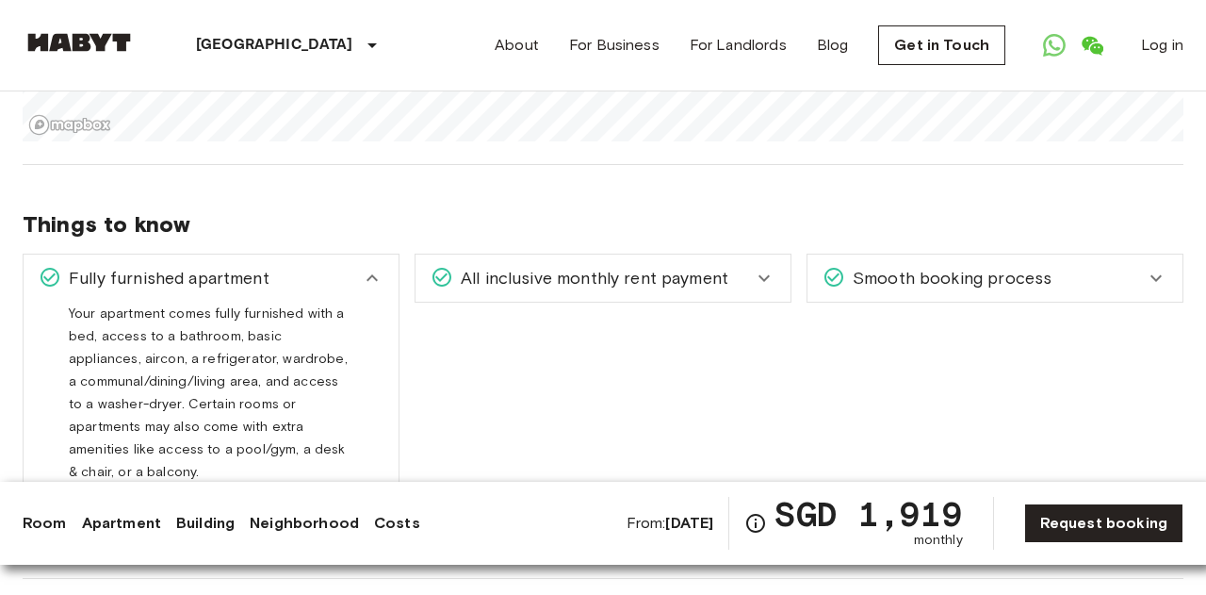
click at [383, 267] on icon at bounding box center [372, 278] width 23 height 23
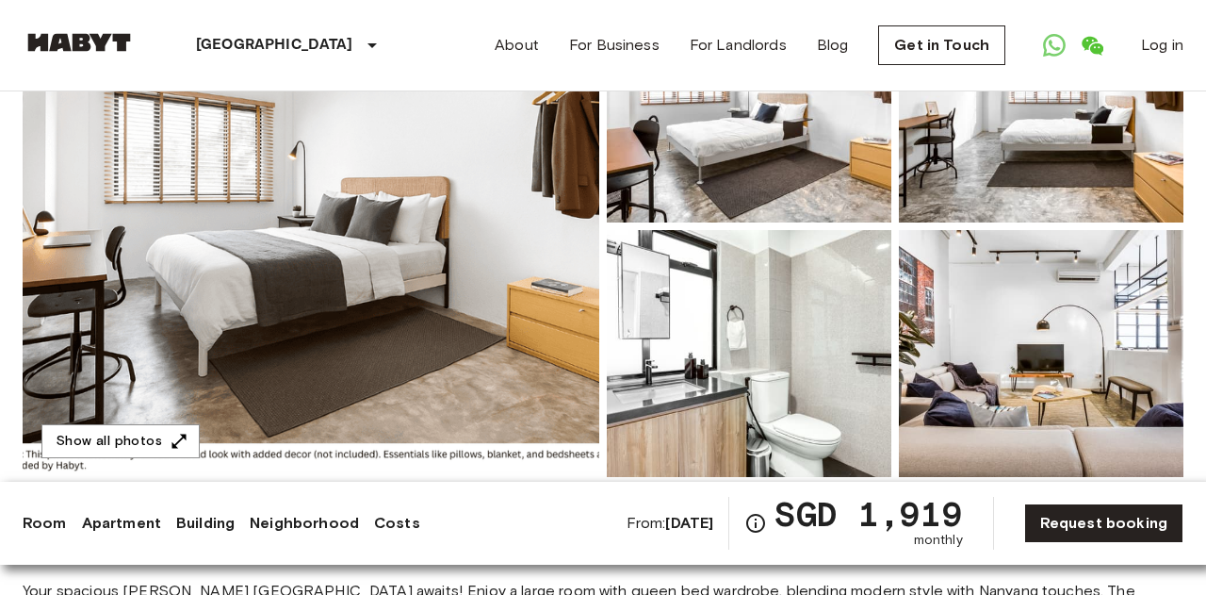
scroll to position [149, 0]
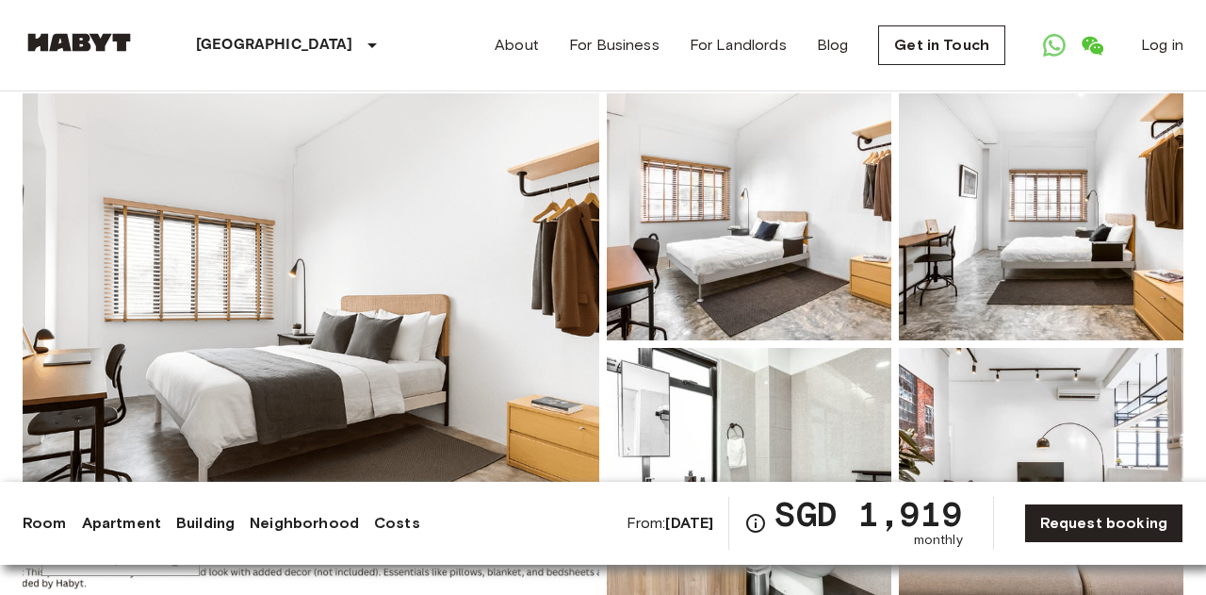
click at [700, 182] on img at bounding box center [749, 216] width 285 height 247
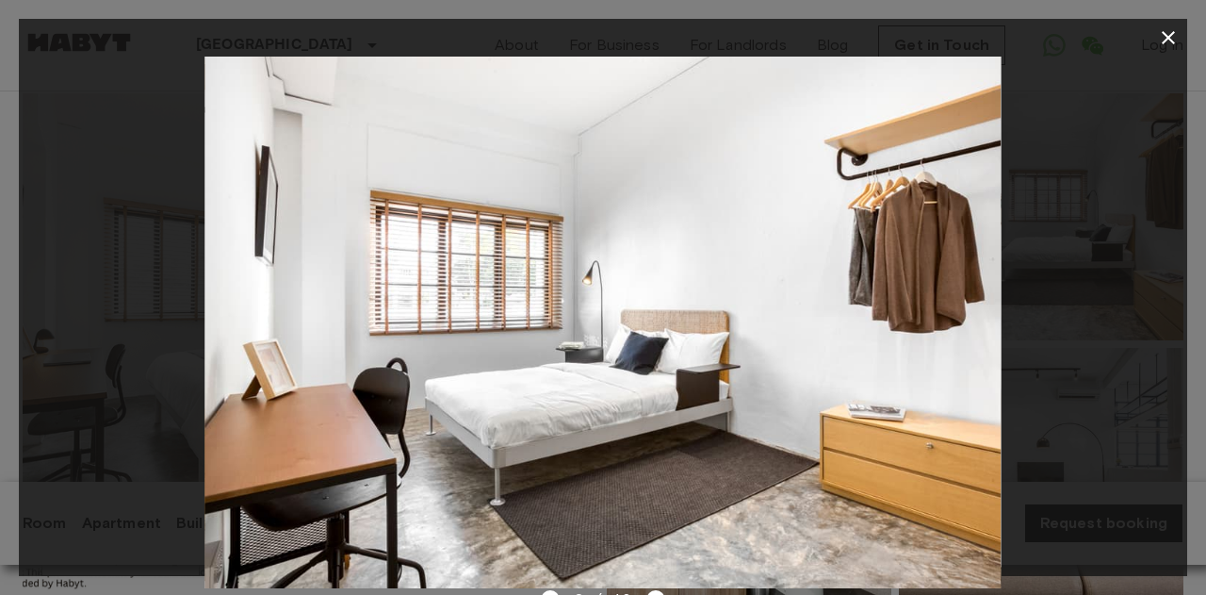
click at [1069, 324] on div at bounding box center [603, 323] width 1169 height 532
click at [1166, 46] on icon "button" at bounding box center [1168, 37] width 23 height 23
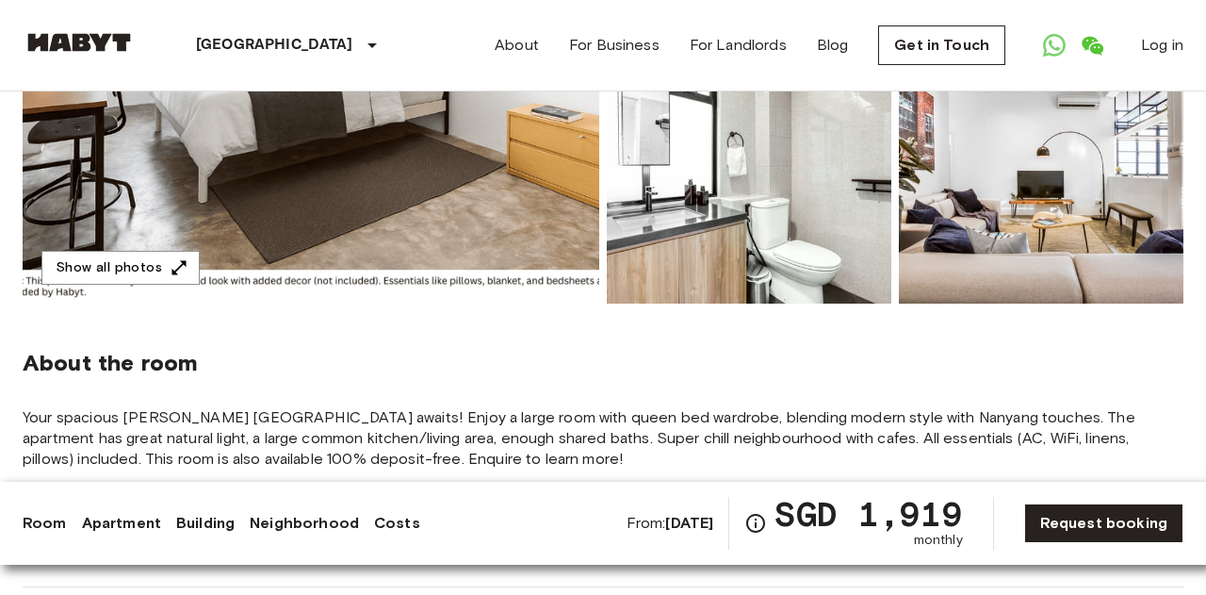
scroll to position [434, 0]
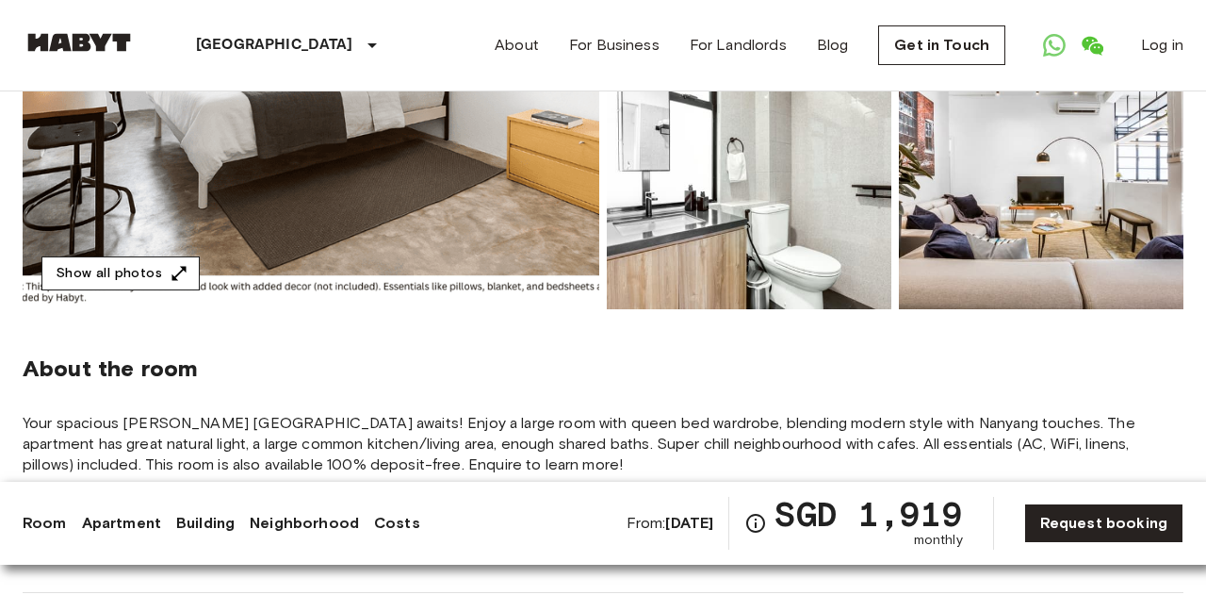
click at [160, 281] on button "Show all photos" at bounding box center [120, 273] width 158 height 35
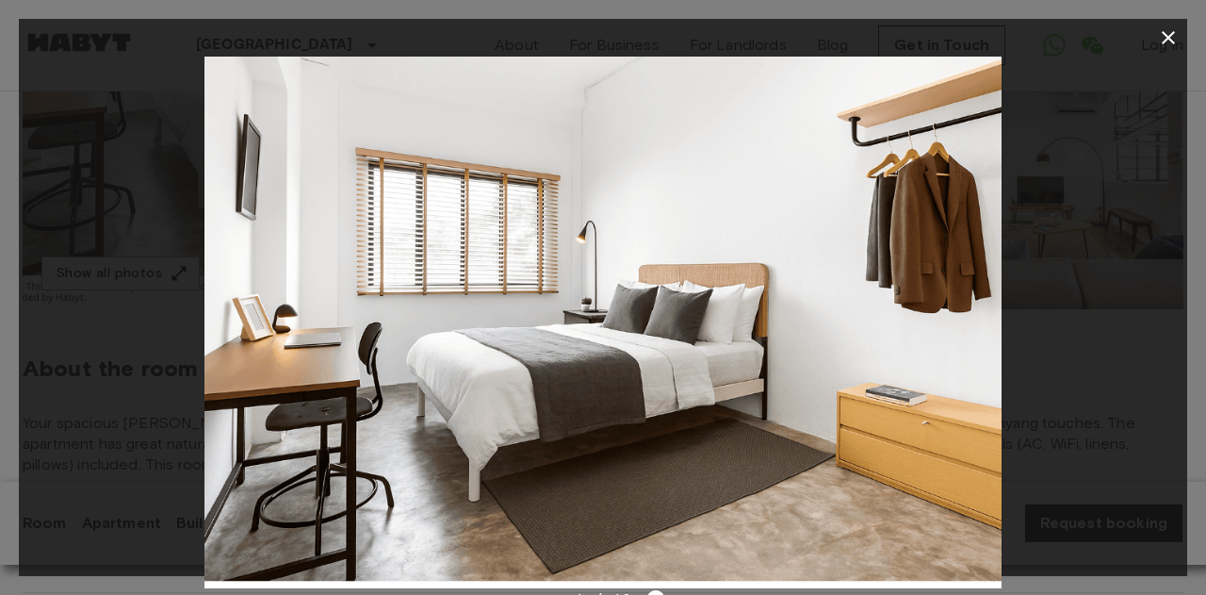
click at [172, 402] on div at bounding box center [603, 323] width 1169 height 532
click at [655, 588] on div "1 / 10" at bounding box center [603, 599] width 125 height 23
drag, startPoint x: 655, startPoint y: 584, endPoint x: 652, endPoint y: 499, distance: 84.9
click at [654, 500] on img at bounding box center [602, 323] width 797 height 532
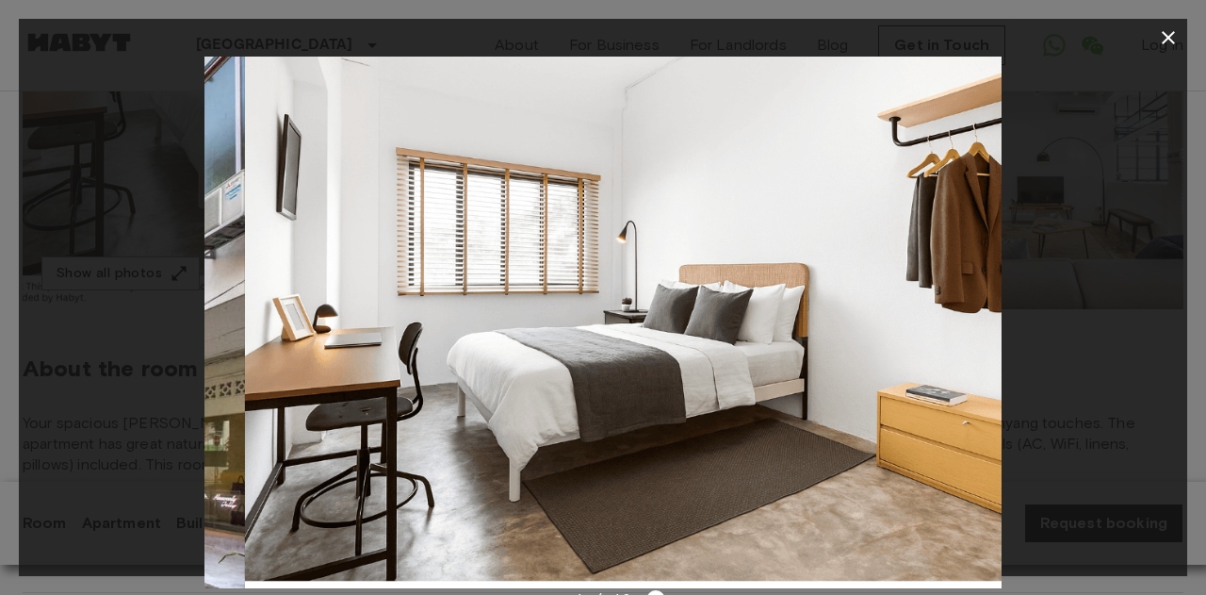
drag, startPoint x: 680, startPoint y: 499, endPoint x: 720, endPoint y: 393, distance: 112.7
click at [720, 393] on img at bounding box center [643, 323] width 797 height 532
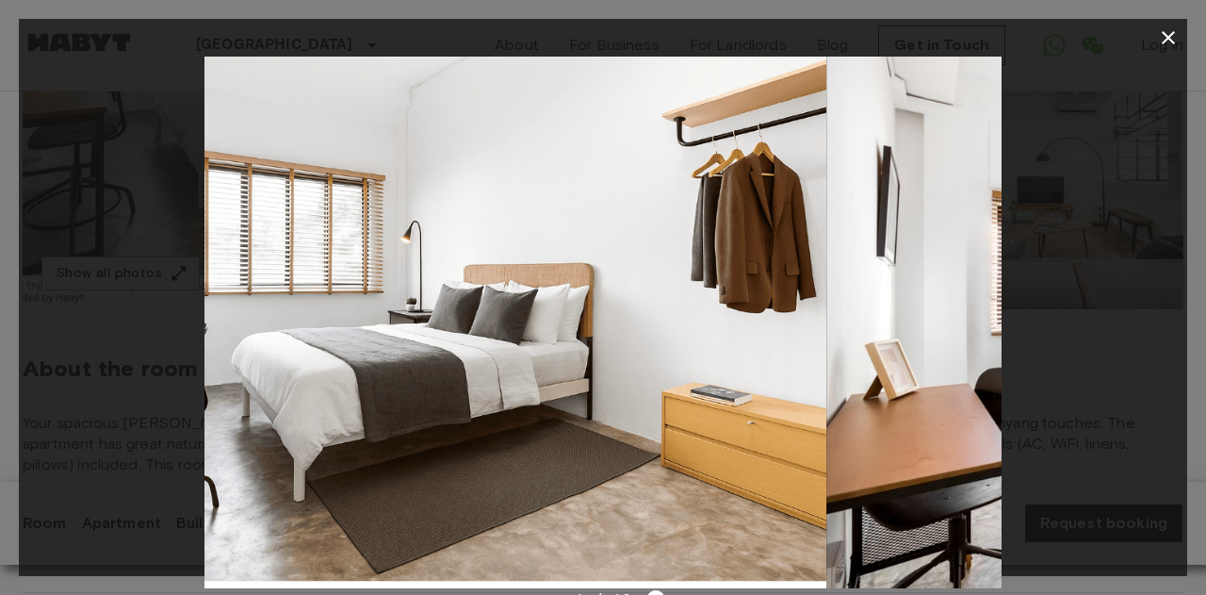
drag, startPoint x: 828, startPoint y: 442, endPoint x: 588, endPoint y: 497, distance: 246.4
click at [588, 497] on img at bounding box center [427, 323] width 797 height 532
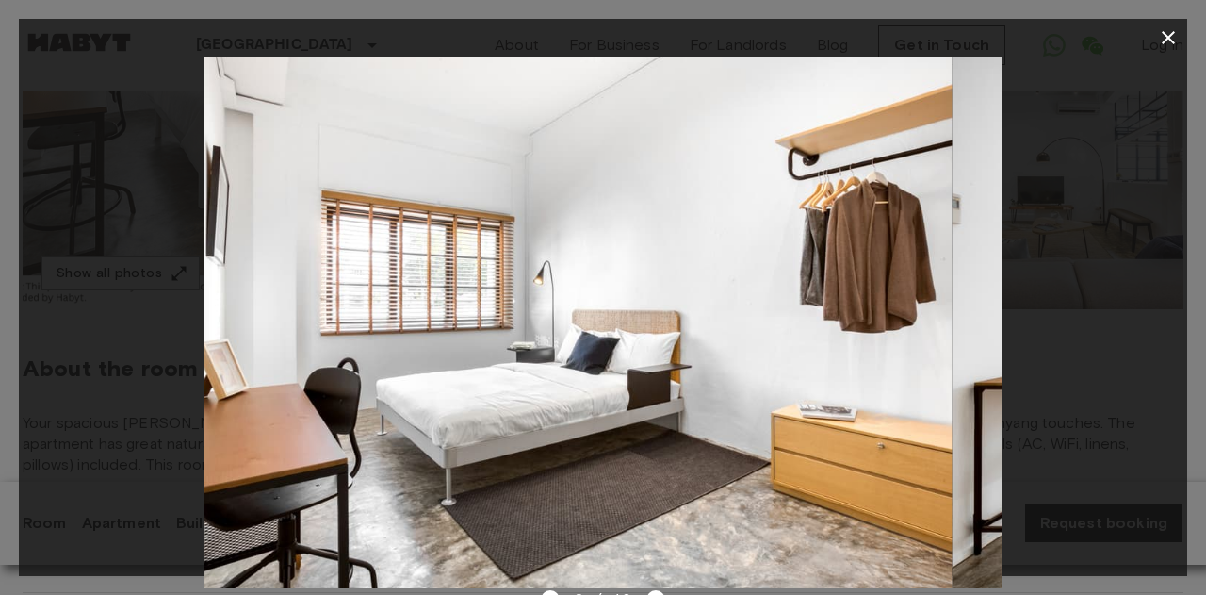
drag, startPoint x: 800, startPoint y: 458, endPoint x: 352, endPoint y: 509, distance: 451.5
click at [405, 494] on img at bounding box center [553, 323] width 797 height 532
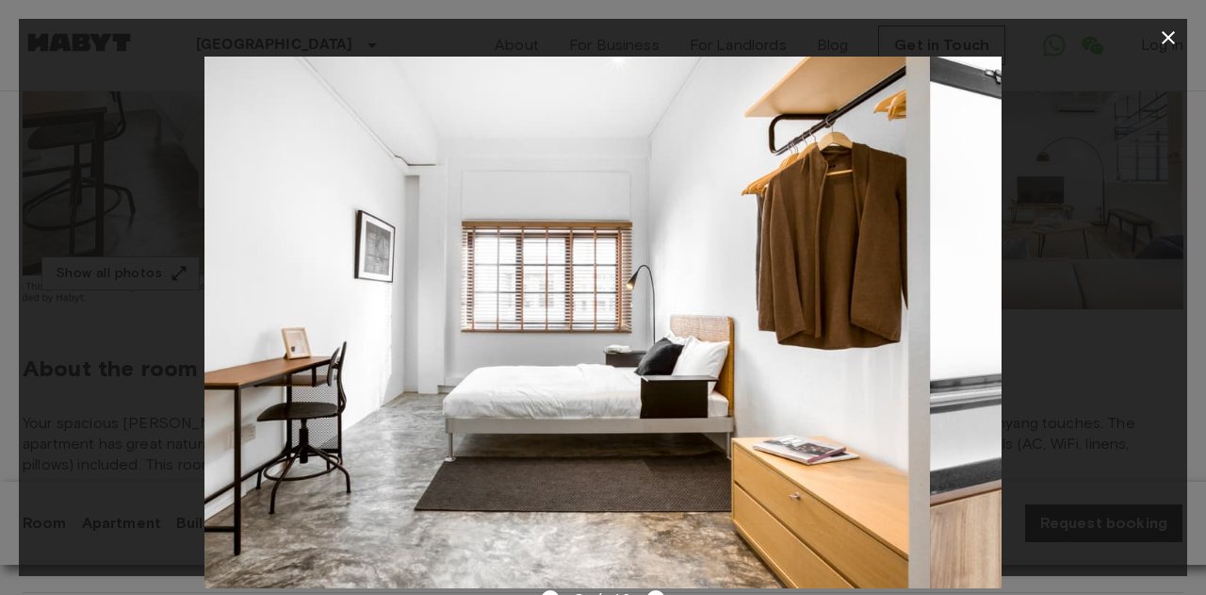
drag, startPoint x: 720, startPoint y: 452, endPoint x: 397, endPoint y: 510, distance: 328.3
click at [449, 508] on img at bounding box center [531, 323] width 797 height 532
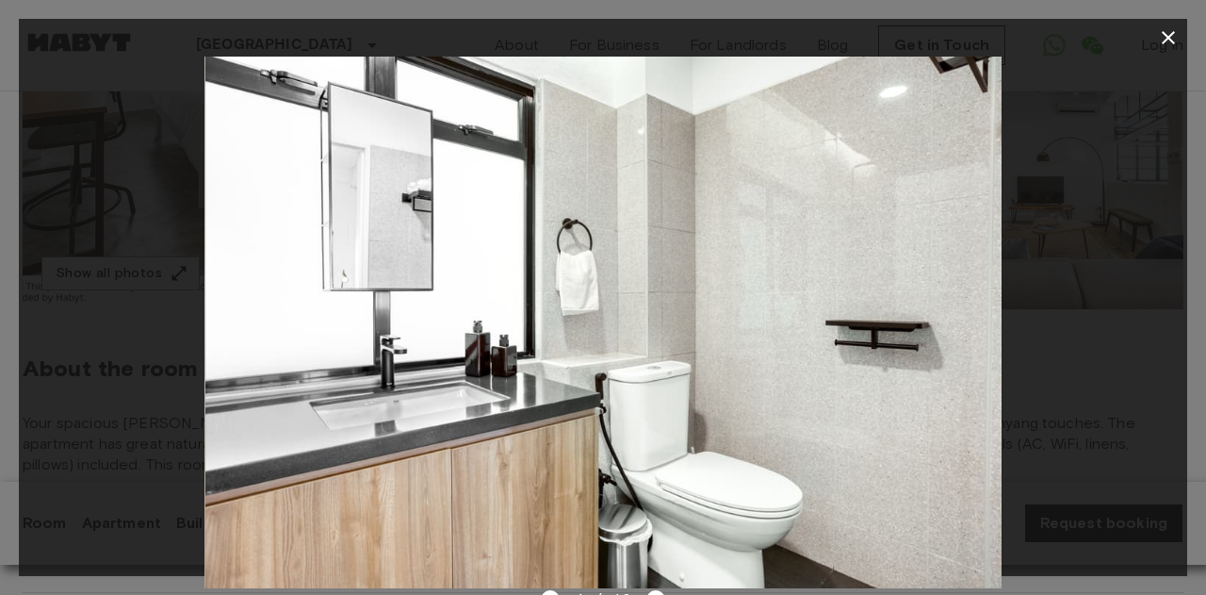
drag, startPoint x: 513, startPoint y: 407, endPoint x: 832, endPoint y: 408, distance: 319.5
click at [826, 408] on img at bounding box center [603, 323] width 797 height 532
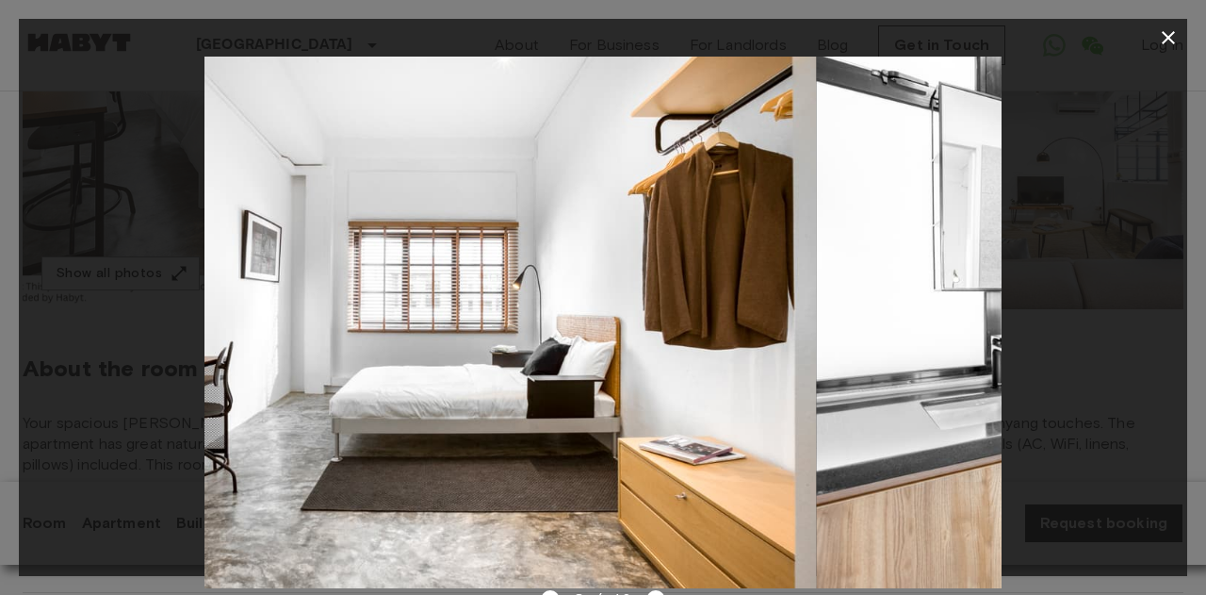
drag, startPoint x: 912, startPoint y: 420, endPoint x: 601, endPoint y: 510, distance: 323.6
click at [614, 507] on img at bounding box center [418, 323] width 797 height 532
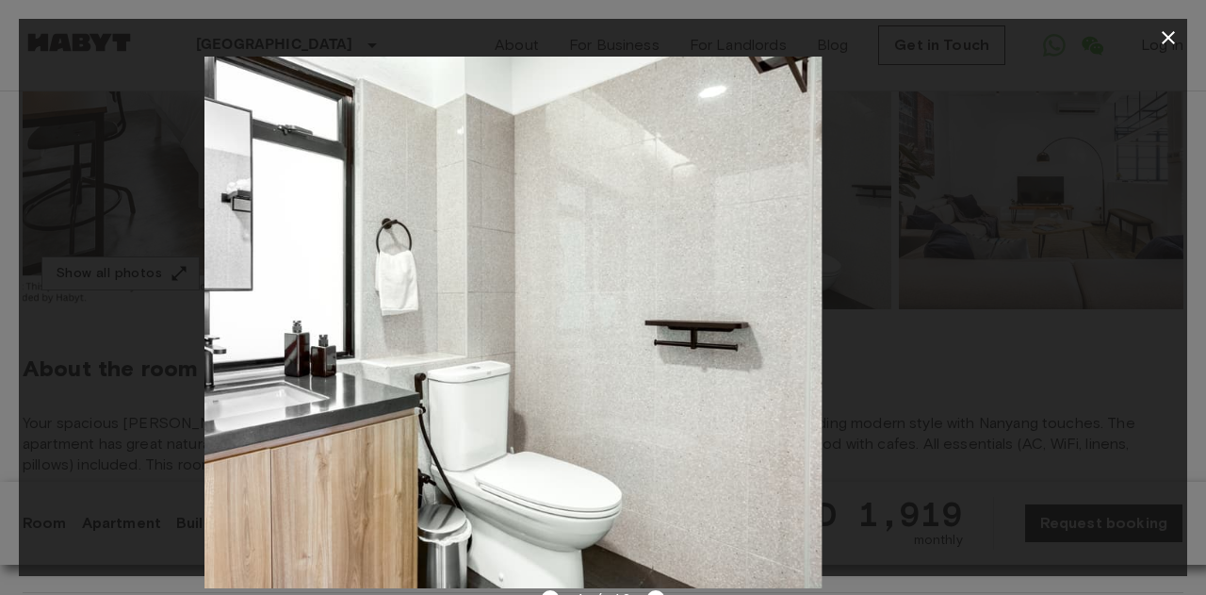
drag, startPoint x: 826, startPoint y: 420, endPoint x: 437, endPoint y: 394, distance: 390.1
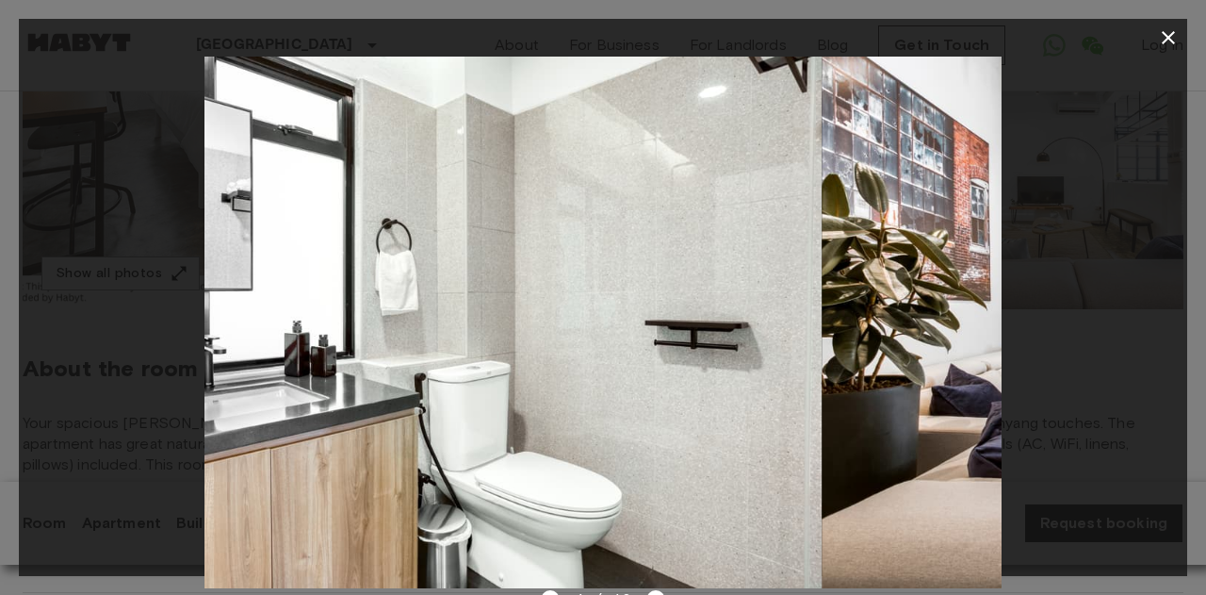
click at [466, 394] on img at bounding box center [423, 323] width 797 height 532
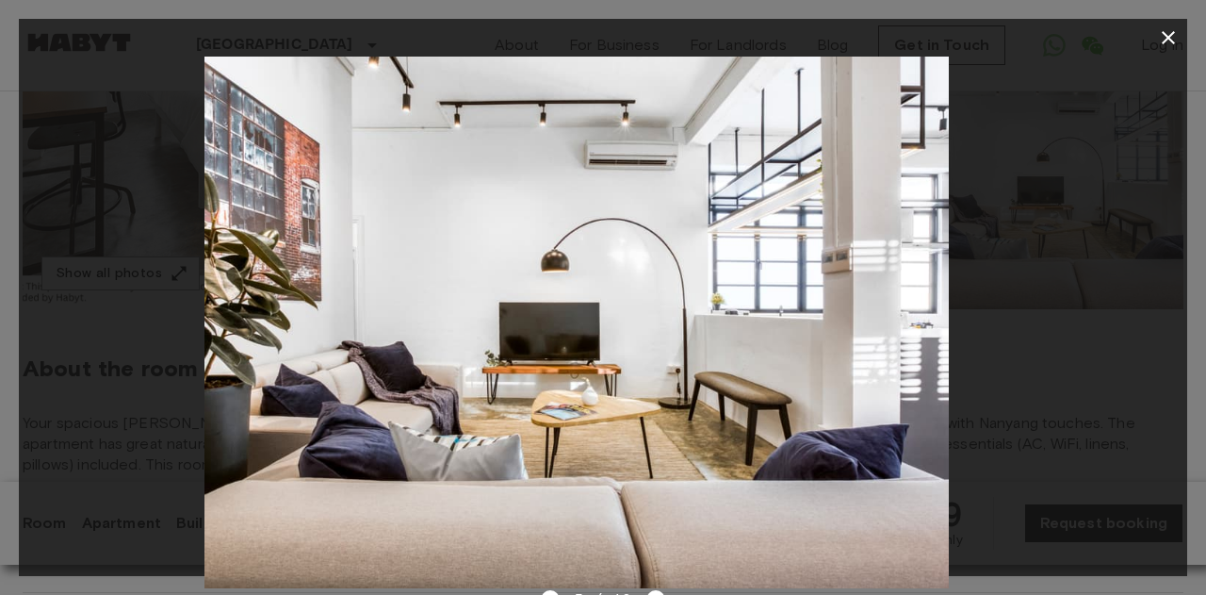
drag, startPoint x: 763, startPoint y: 395, endPoint x: 467, endPoint y: 371, distance: 296.8
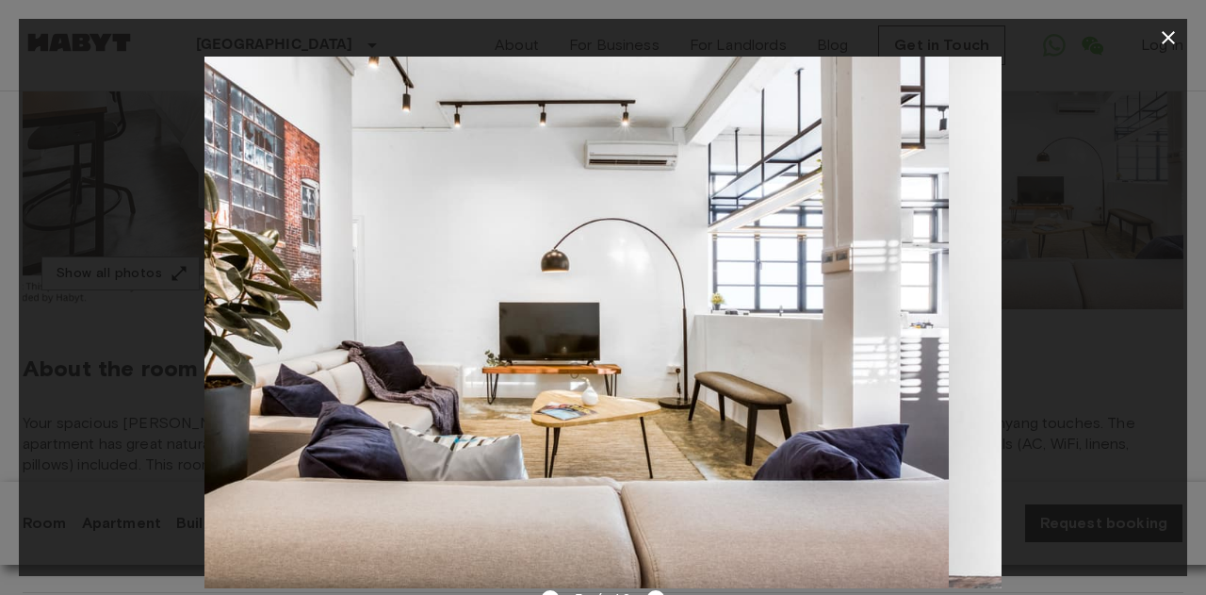
click at [483, 372] on img at bounding box center [551, 323] width 797 height 532
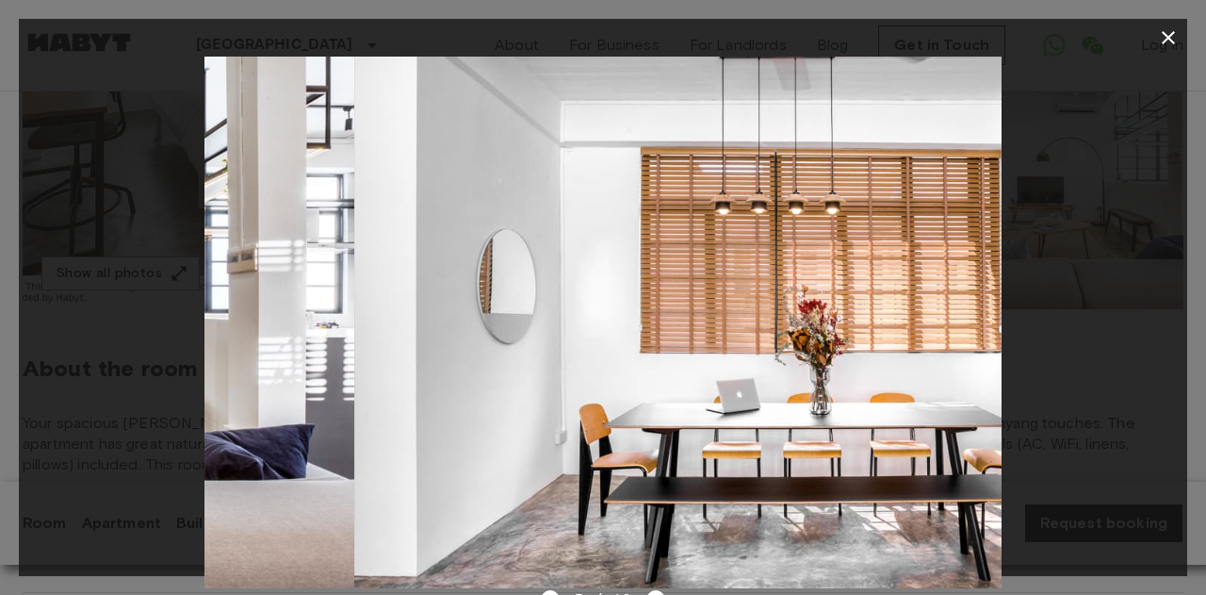
drag, startPoint x: 830, startPoint y: 401, endPoint x: 115, endPoint y: 375, distance: 715.7
click at [121, 373] on div at bounding box center [603, 323] width 1169 height 532
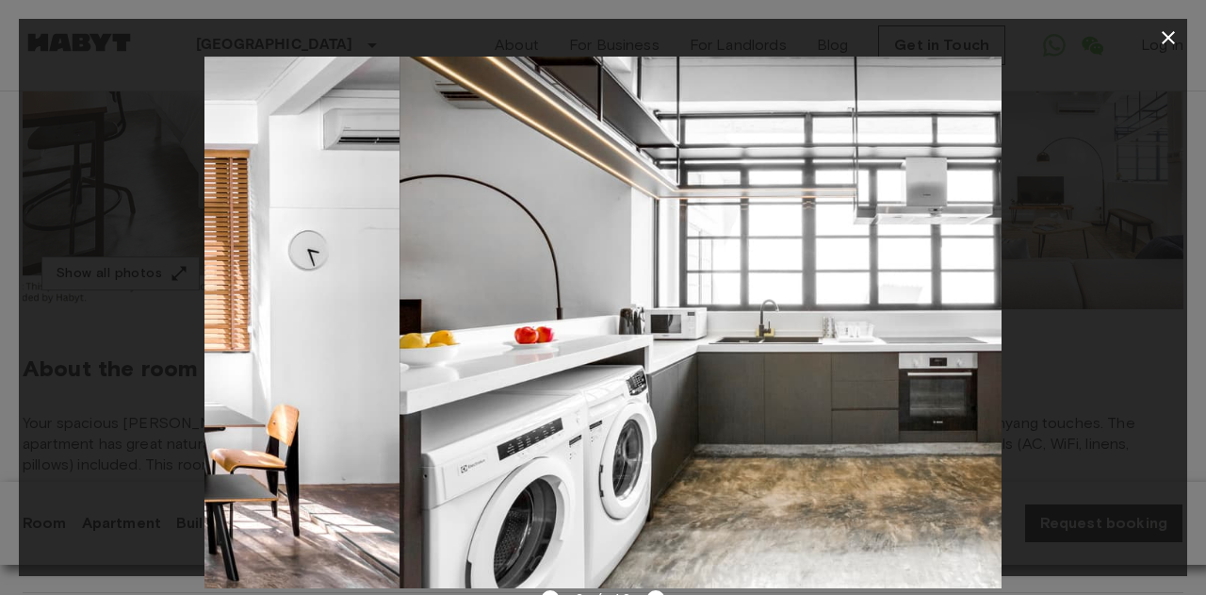
drag, startPoint x: 719, startPoint y: 389, endPoint x: 105, endPoint y: 337, distance: 616.6
click at [105, 337] on div at bounding box center [603, 323] width 1169 height 532
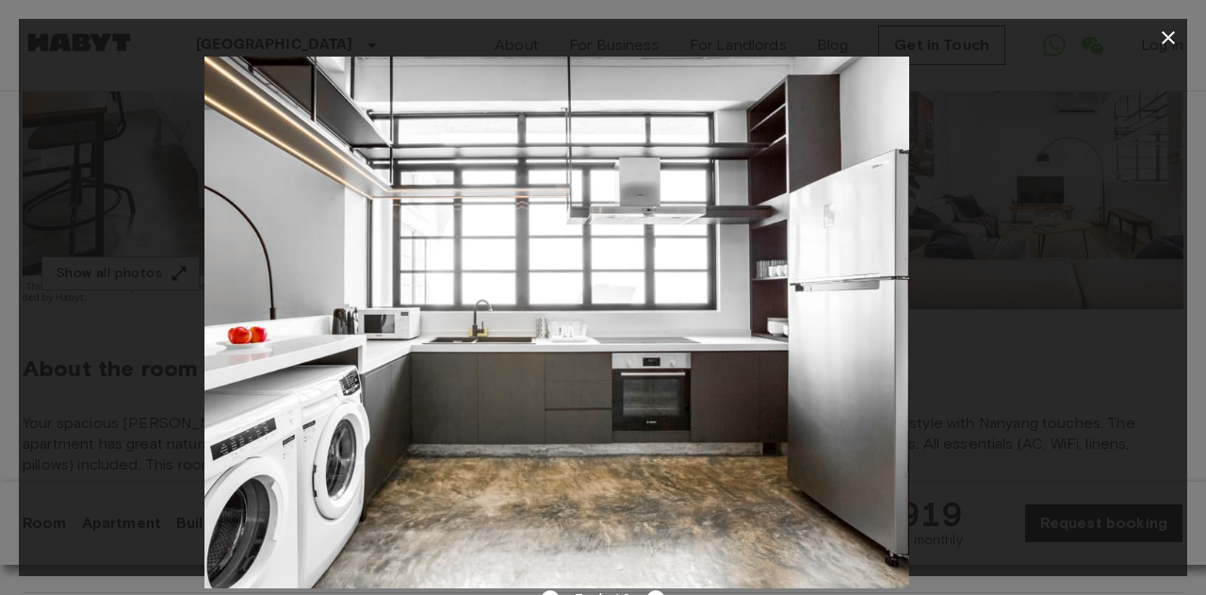
drag, startPoint x: 650, startPoint y: 332, endPoint x: 248, endPoint y: 327, distance: 402.4
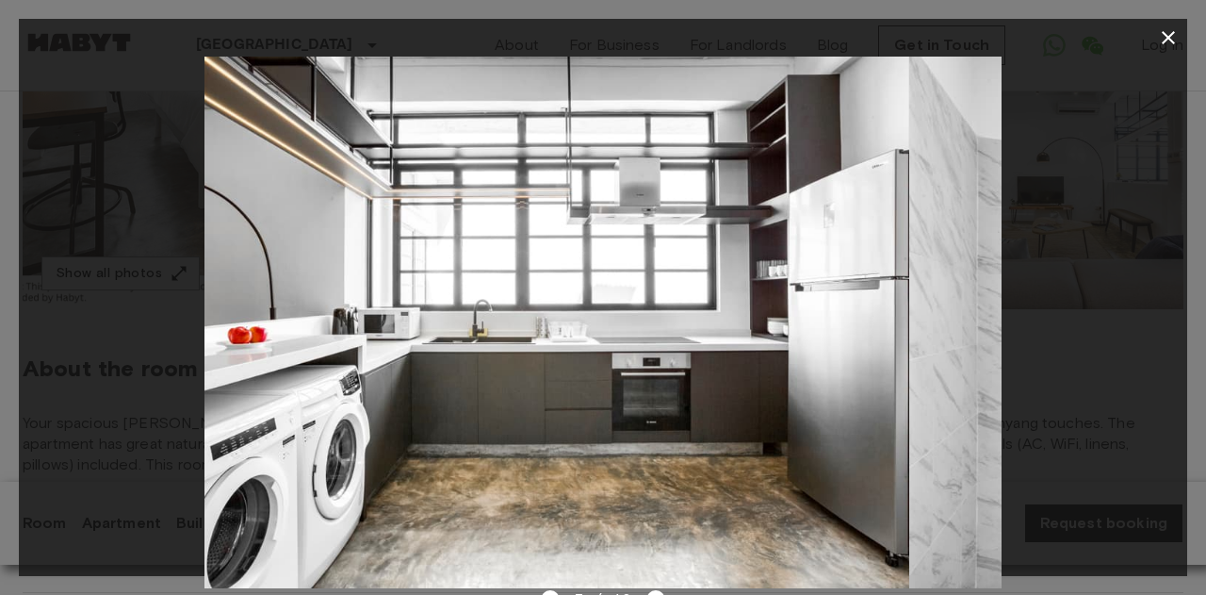
click at [278, 328] on img at bounding box center [511, 323] width 797 height 532
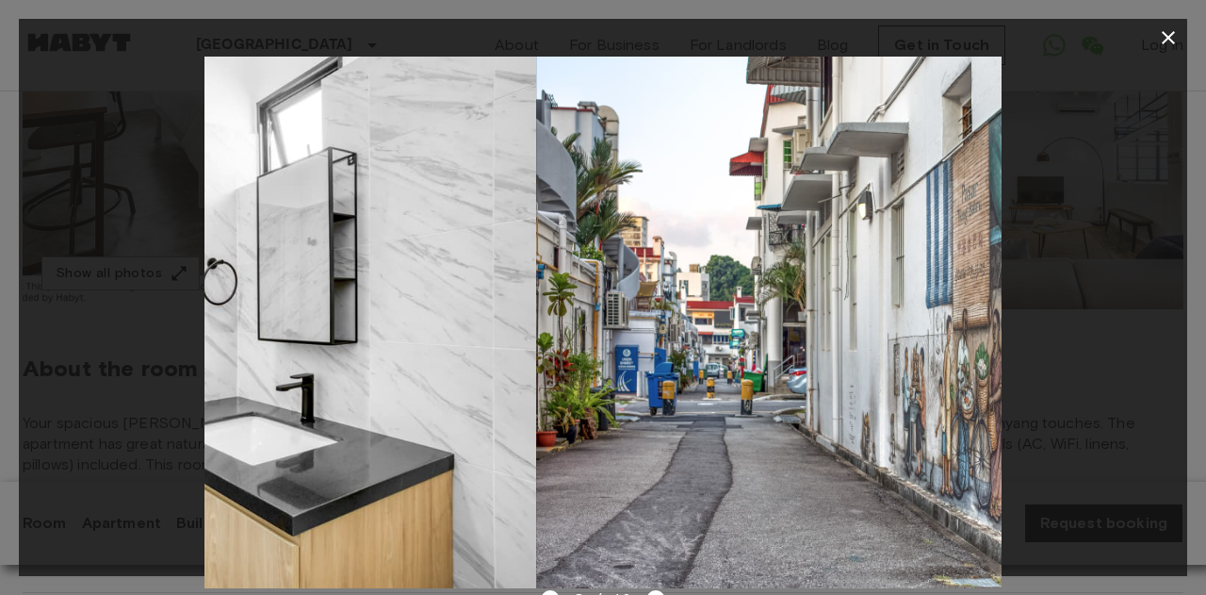
drag, startPoint x: 788, startPoint y: 339, endPoint x: 308, endPoint y: 333, distance: 479.7
click at [308, 333] on img at bounding box center [138, 323] width 797 height 532
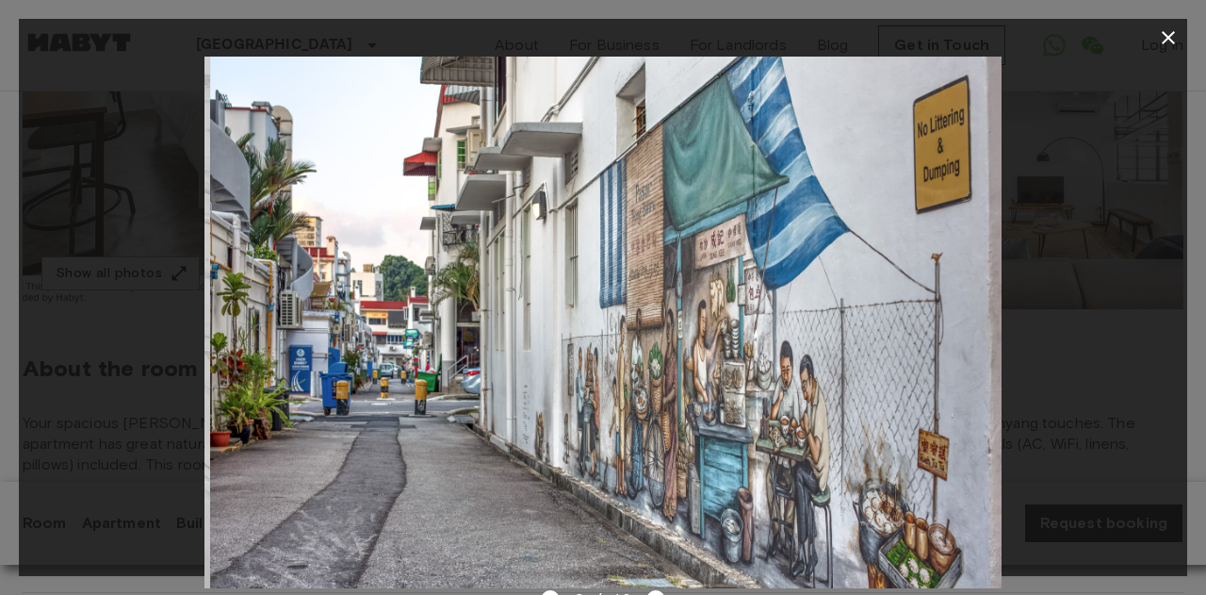
drag, startPoint x: 702, startPoint y: 373, endPoint x: 275, endPoint y: 352, distance: 427.5
click at [304, 353] on img at bounding box center [608, 323] width 797 height 532
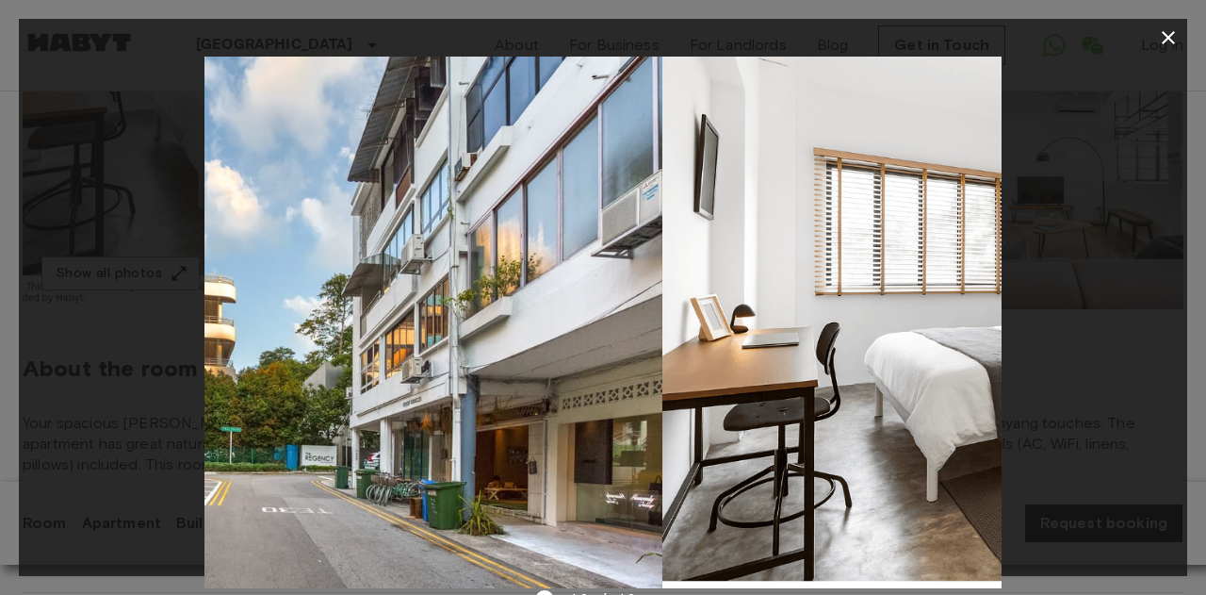
drag, startPoint x: 623, startPoint y: 394, endPoint x: 102, endPoint y: 359, distance: 522.3
click at [102, 359] on div at bounding box center [603, 323] width 1169 height 532
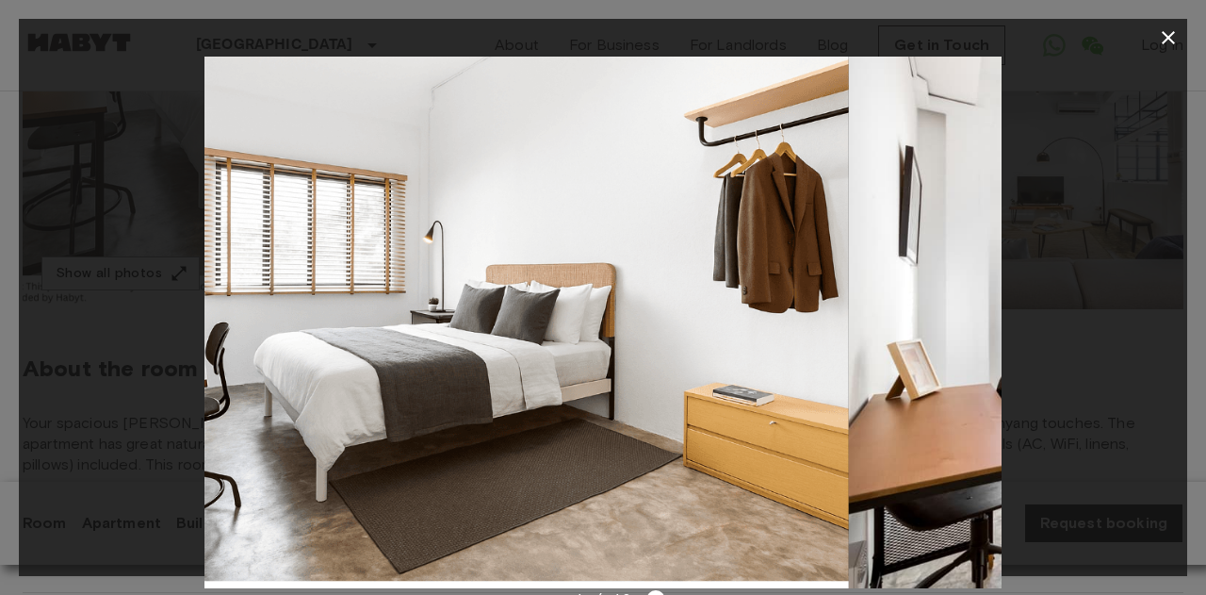
drag, startPoint x: 554, startPoint y: 400, endPoint x: 115, endPoint y: 368, distance: 440.3
click at [157, 373] on div at bounding box center [603, 323] width 1169 height 532
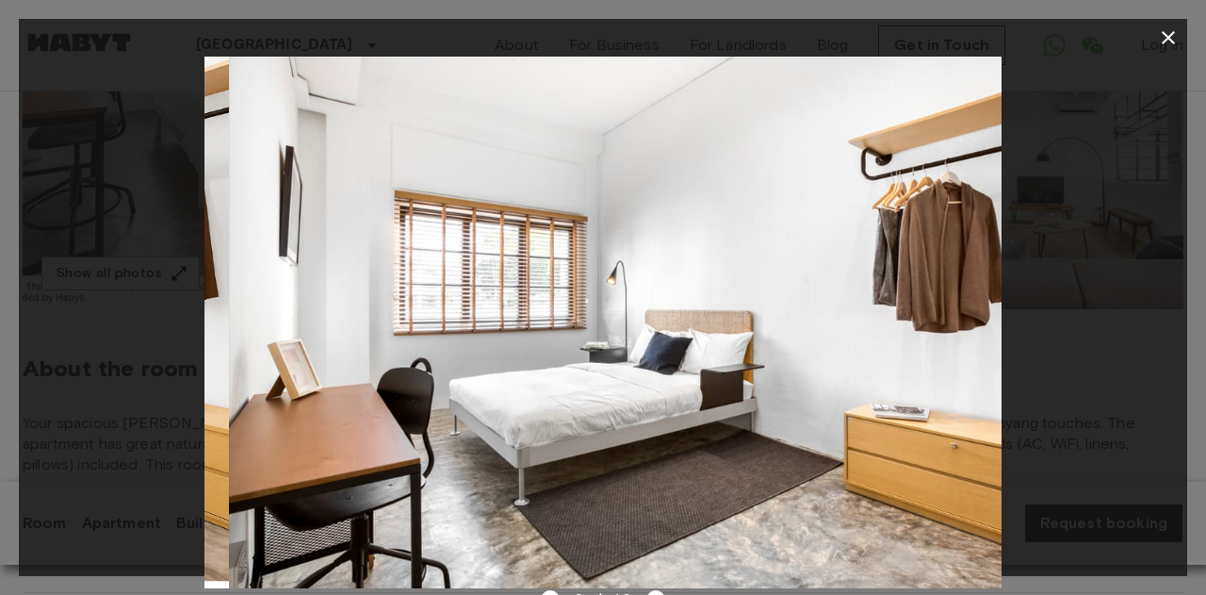
drag, startPoint x: 582, startPoint y: 377, endPoint x: 41, endPoint y: 368, distance: 541.0
click at [64, 368] on div at bounding box center [603, 323] width 1169 height 532
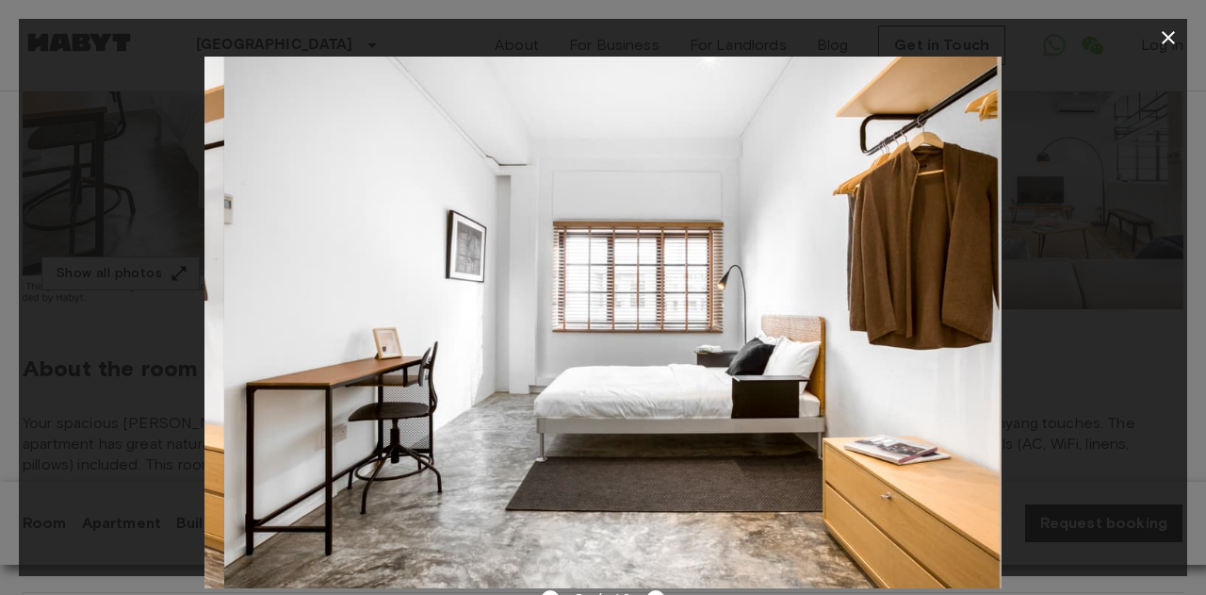
drag, startPoint x: 599, startPoint y: 404, endPoint x: 76, endPoint y: 366, distance: 524.5
click at [104, 371] on div at bounding box center [603, 323] width 1169 height 532
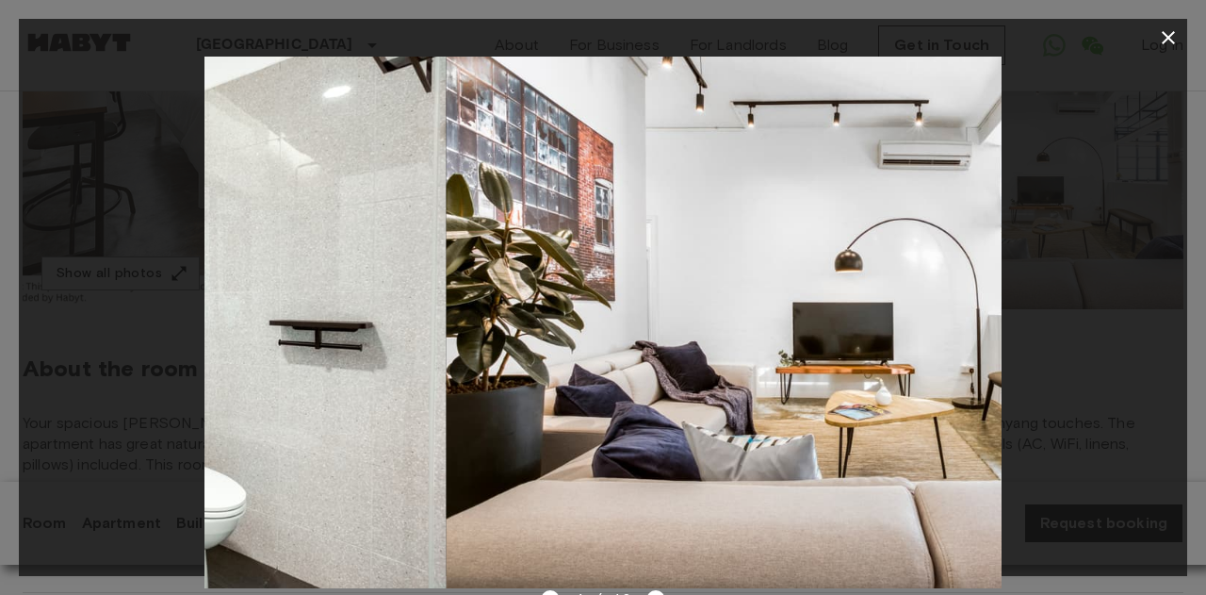
drag, startPoint x: 676, startPoint y: 367, endPoint x: 16, endPoint y: 344, distance: 660.1
click at [43, 344] on div at bounding box center [603, 323] width 1169 height 532
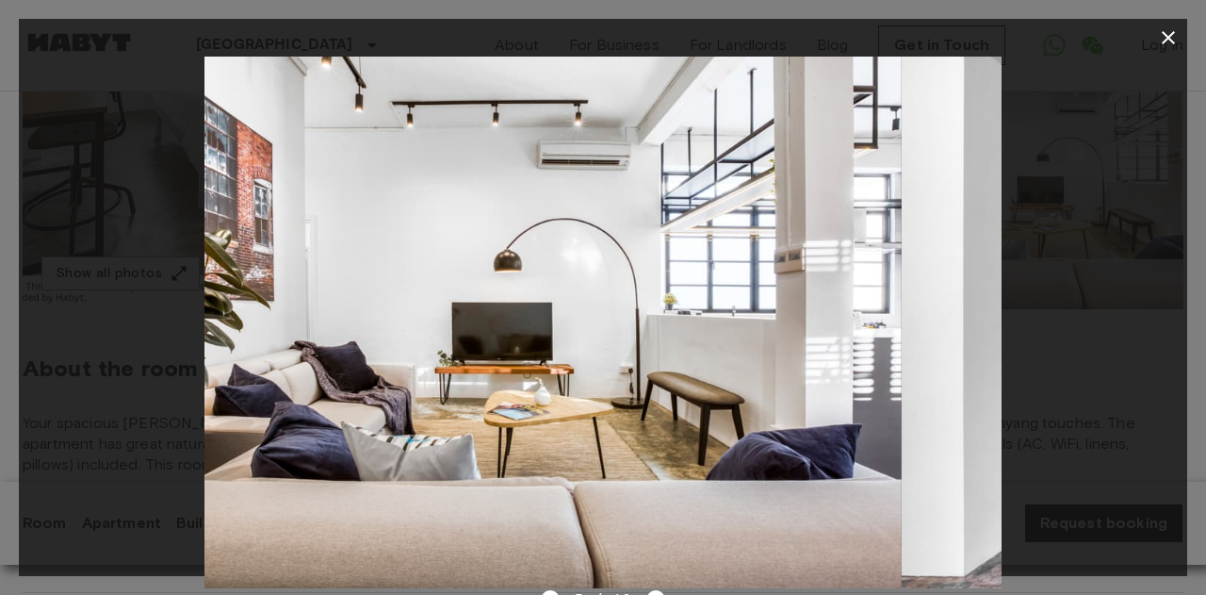
drag, startPoint x: 738, startPoint y: 401, endPoint x: 237, endPoint y: 407, distance: 500.4
click at [270, 408] on img at bounding box center [503, 323] width 797 height 532
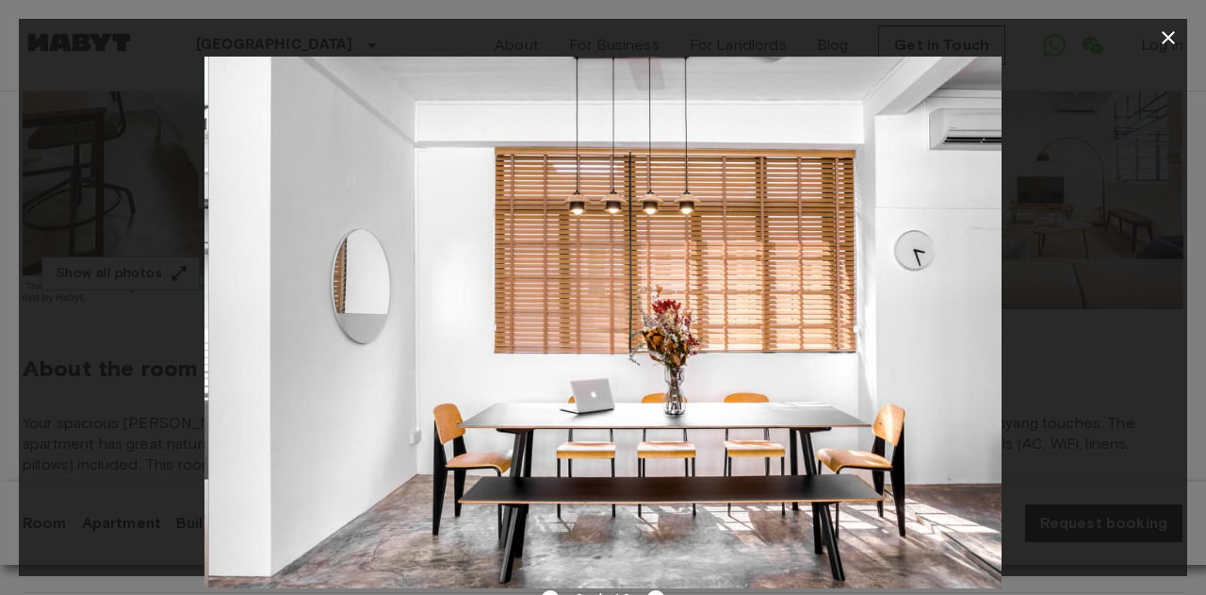
drag, startPoint x: 626, startPoint y: 406, endPoint x: 74, endPoint y: 434, distance: 552.9
click at [99, 434] on div at bounding box center [603, 323] width 1169 height 532
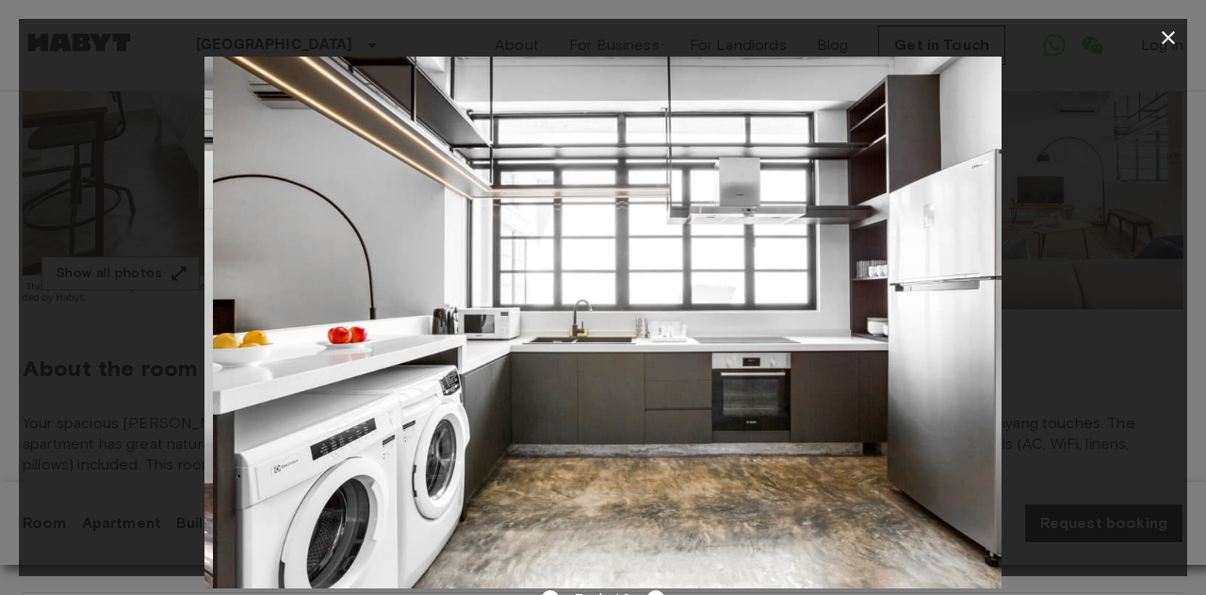
drag, startPoint x: 625, startPoint y: 421, endPoint x: 172, endPoint y: 439, distance: 453.6
click at [214, 440] on img at bounding box center [611, 323] width 797 height 532
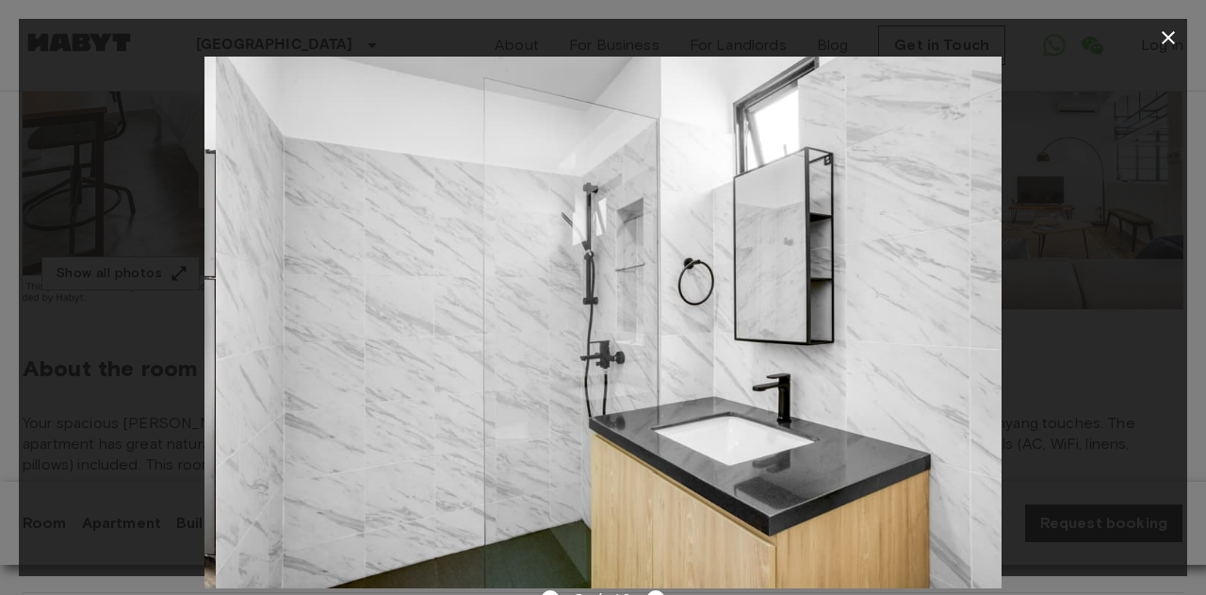
drag, startPoint x: 768, startPoint y: 456, endPoint x: 340, endPoint y: 445, distance: 428.0
click at [359, 447] on img at bounding box center [614, 323] width 797 height 532
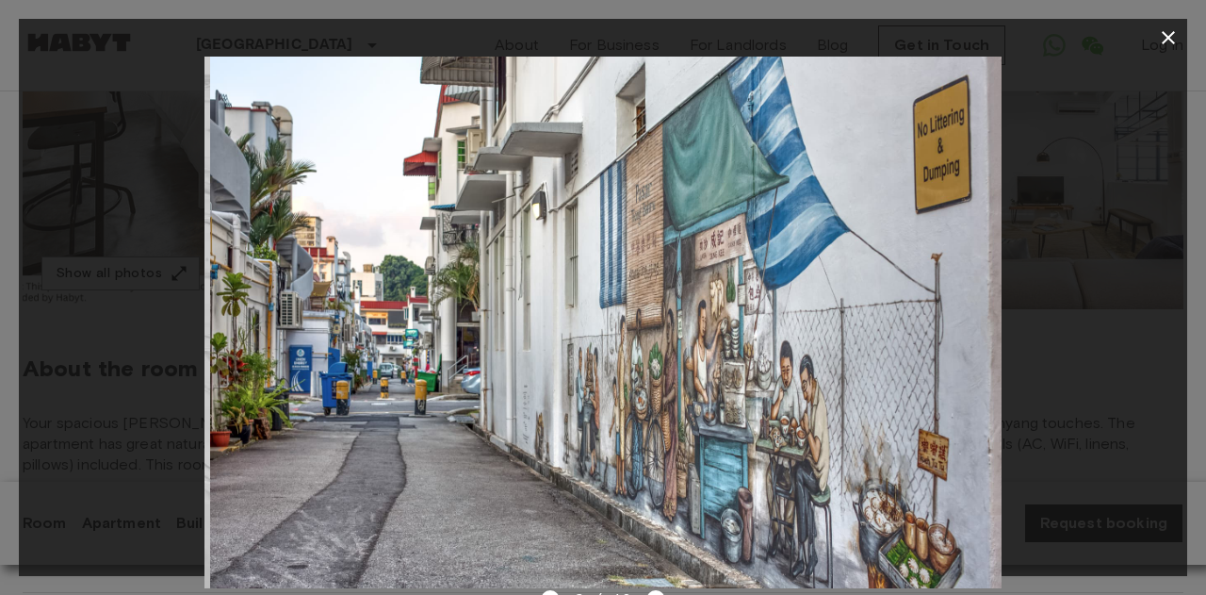
drag, startPoint x: 906, startPoint y: 408, endPoint x: 464, endPoint y: 407, distance: 442.0
click at [499, 407] on img at bounding box center [608, 323] width 797 height 532
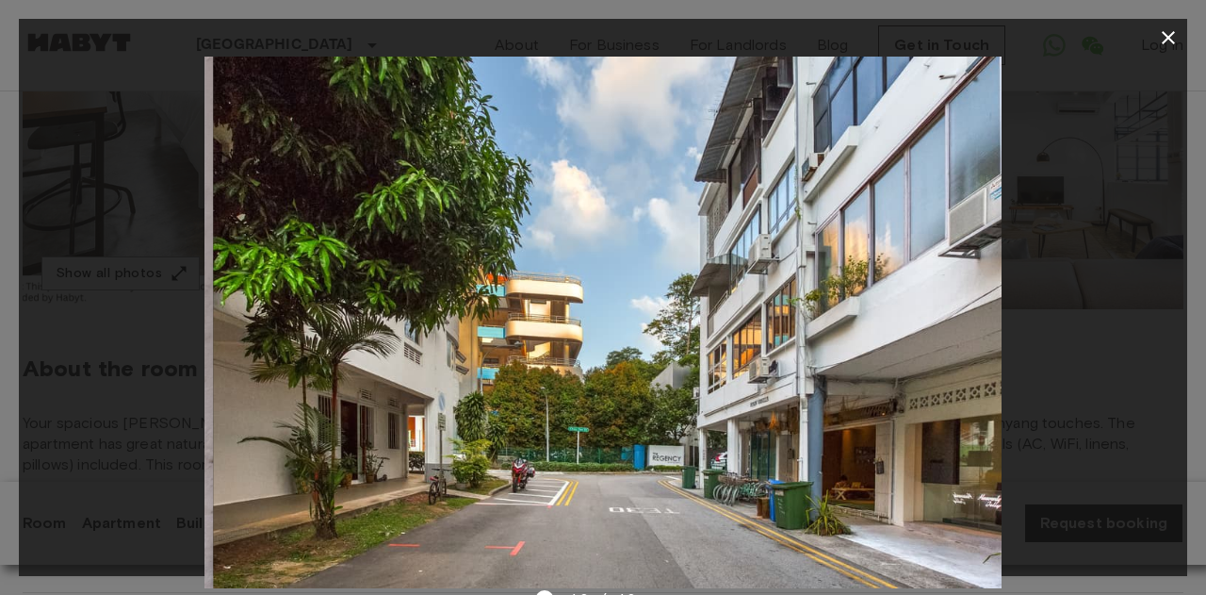
click at [1050, 380] on div at bounding box center [603, 323] width 1169 height 532
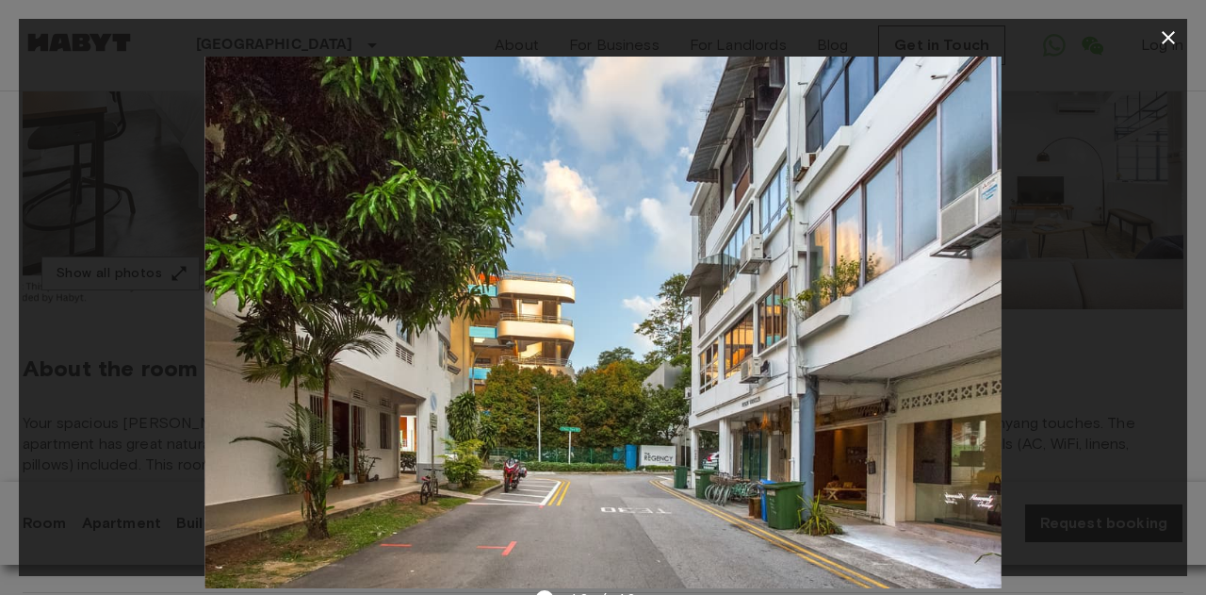
click at [1173, 24] on button "button" at bounding box center [1169, 38] width 38 height 38
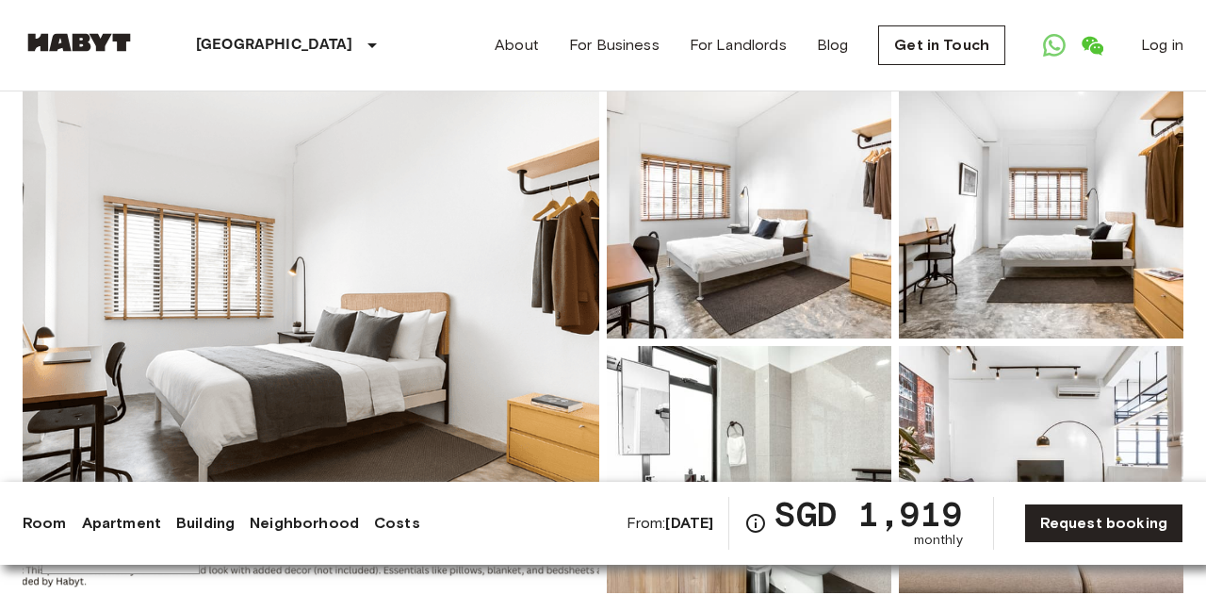
scroll to position [0, 0]
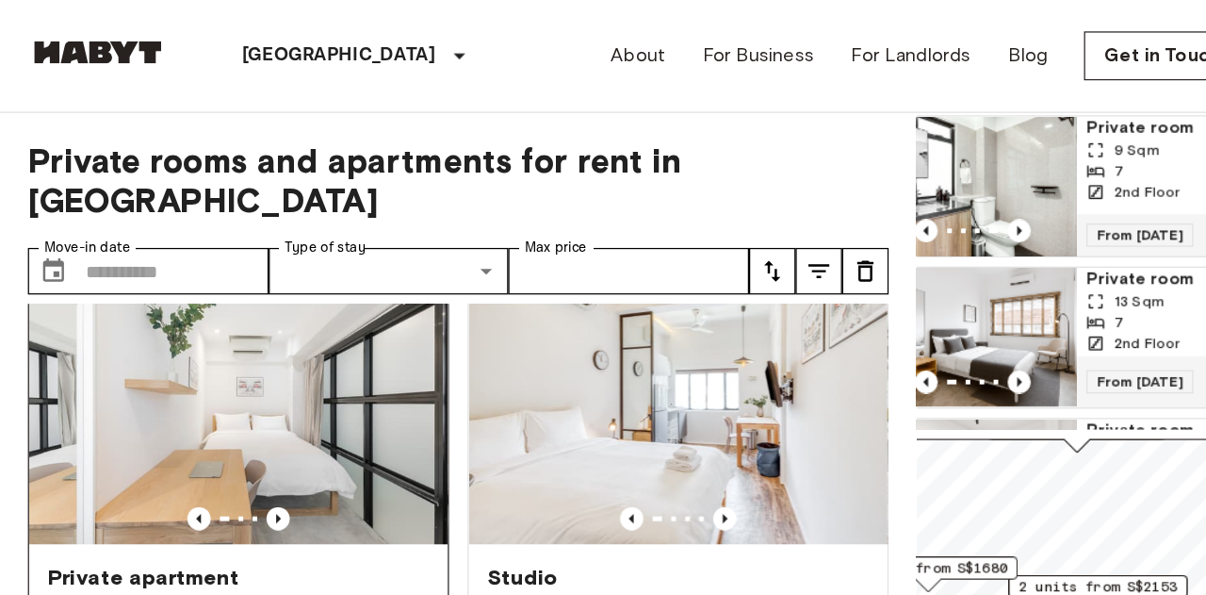
scroll to position [37, 0]
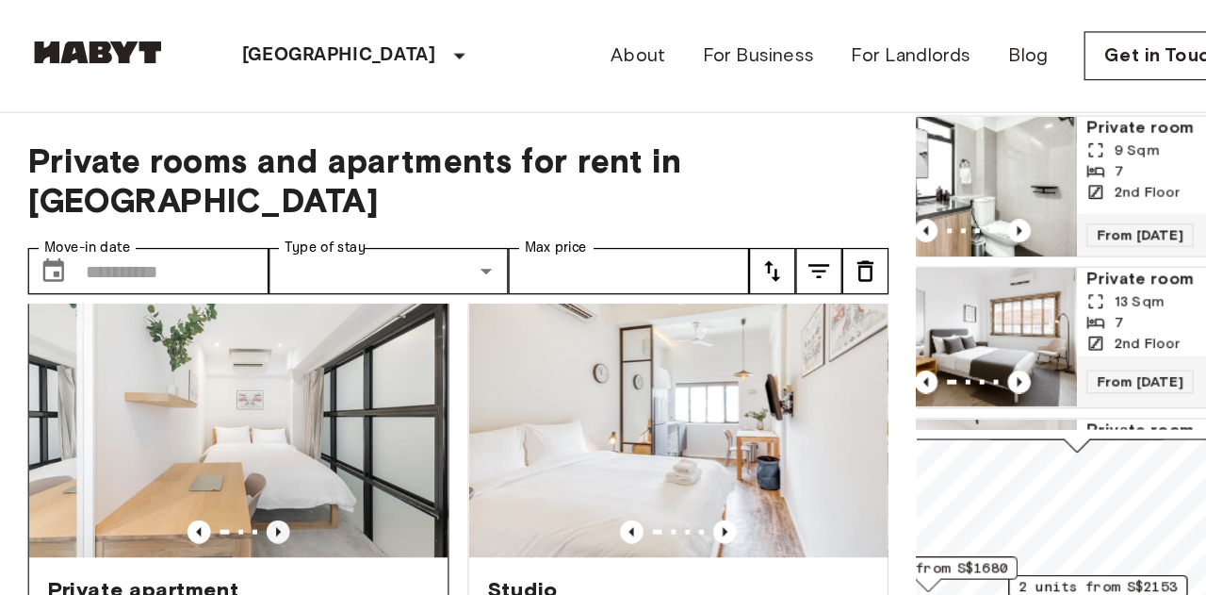
click at [225, 421] on icon "Previous image" at bounding box center [225, 430] width 19 height 19
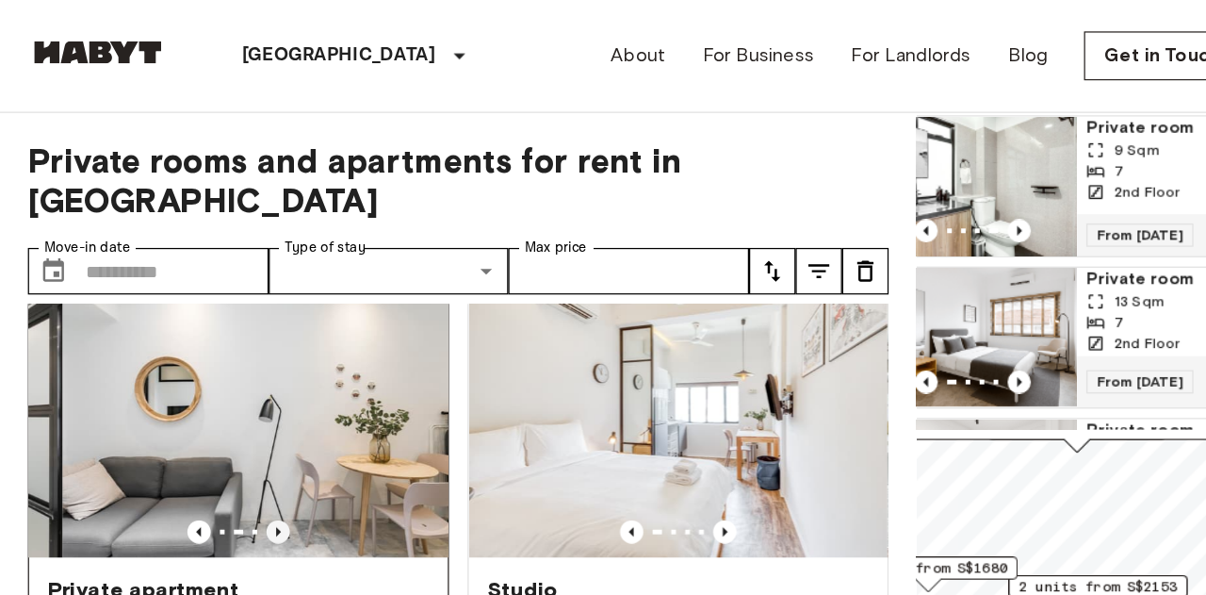
click at [225, 421] on icon "Previous image" at bounding box center [225, 430] width 19 height 19
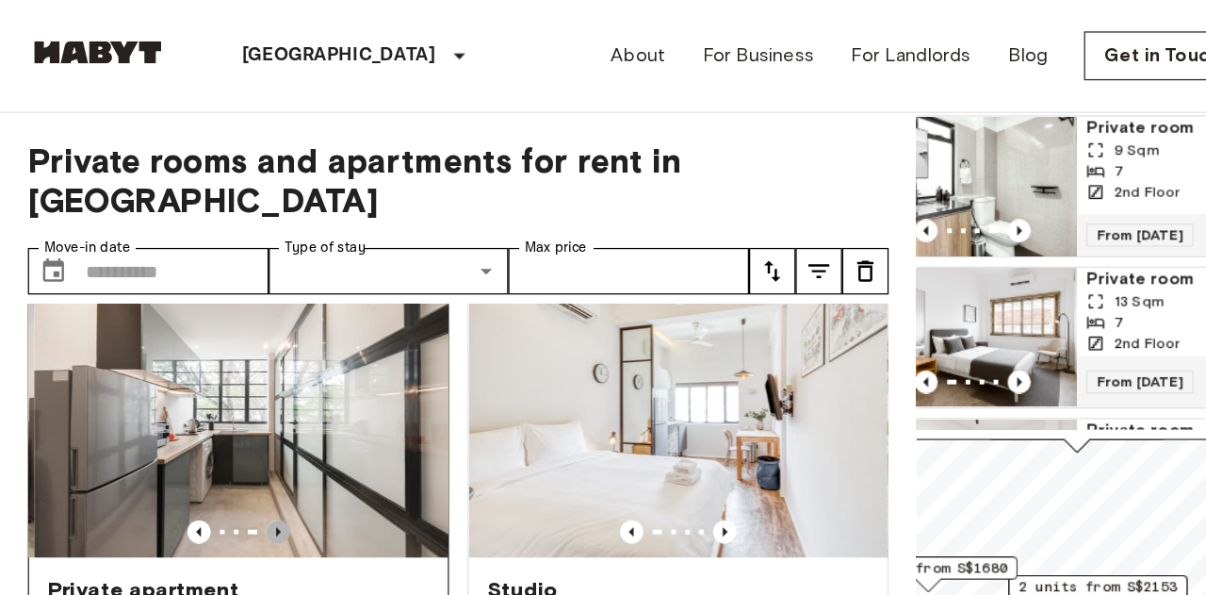
click at [225, 421] on icon "Previous image" at bounding box center [225, 430] width 19 height 19
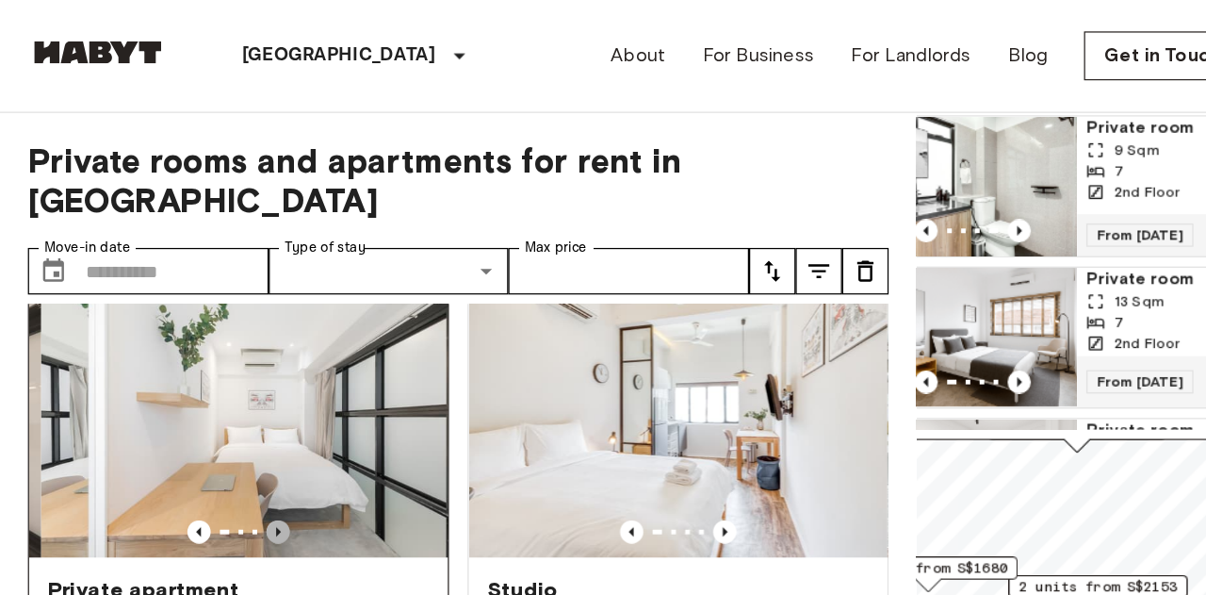
click at [225, 421] on icon "Previous image" at bounding box center [225, 430] width 19 height 19
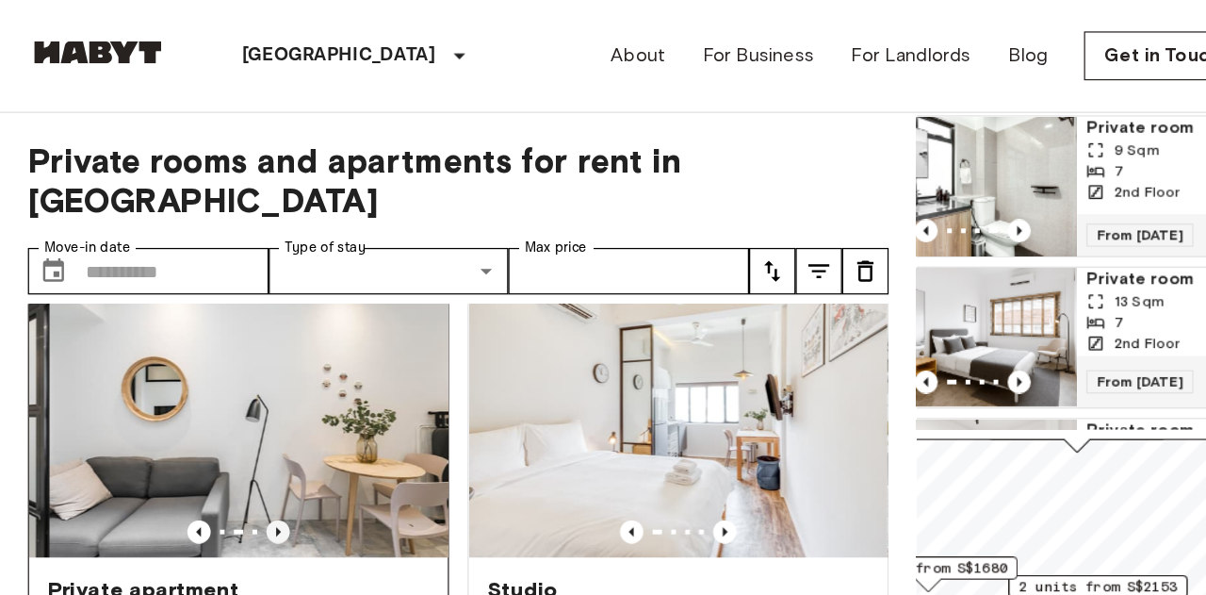
click at [225, 421] on icon "Previous image" at bounding box center [225, 430] width 19 height 19
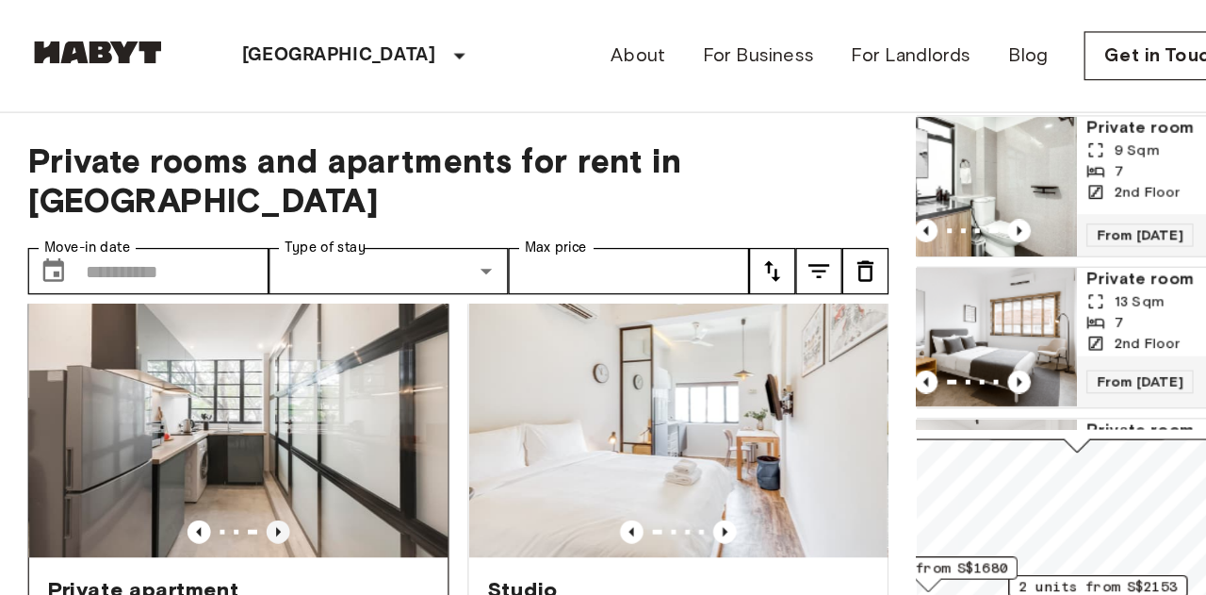
click at [225, 421] on icon "Previous image" at bounding box center [225, 430] width 19 height 19
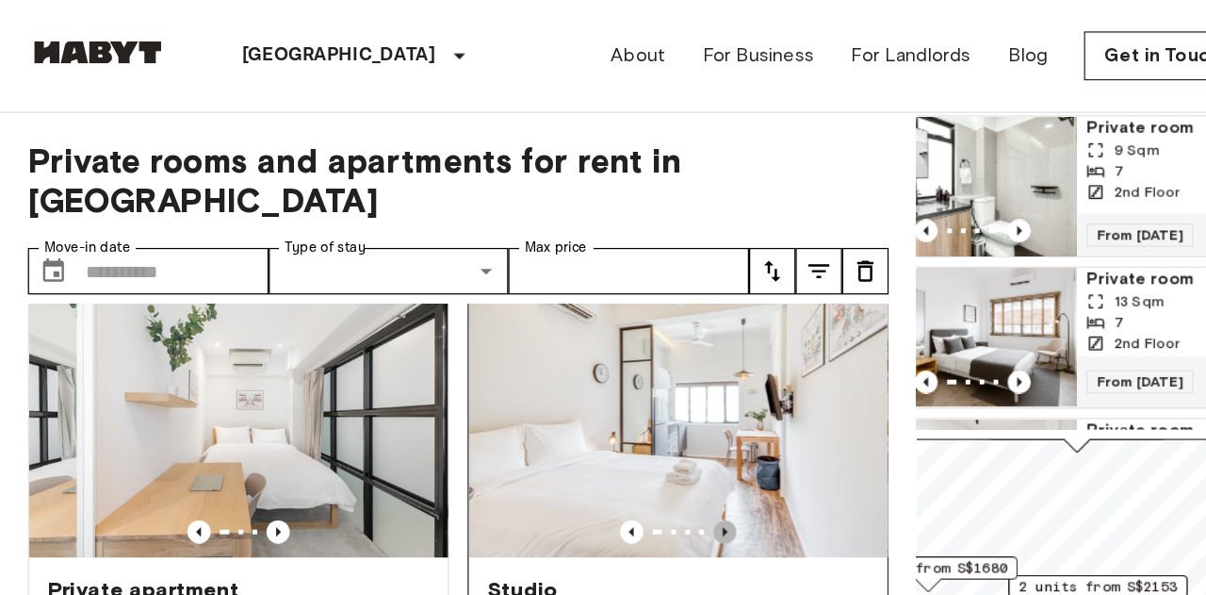
click at [583, 421] on icon "Previous image" at bounding box center [587, 430] width 19 height 19
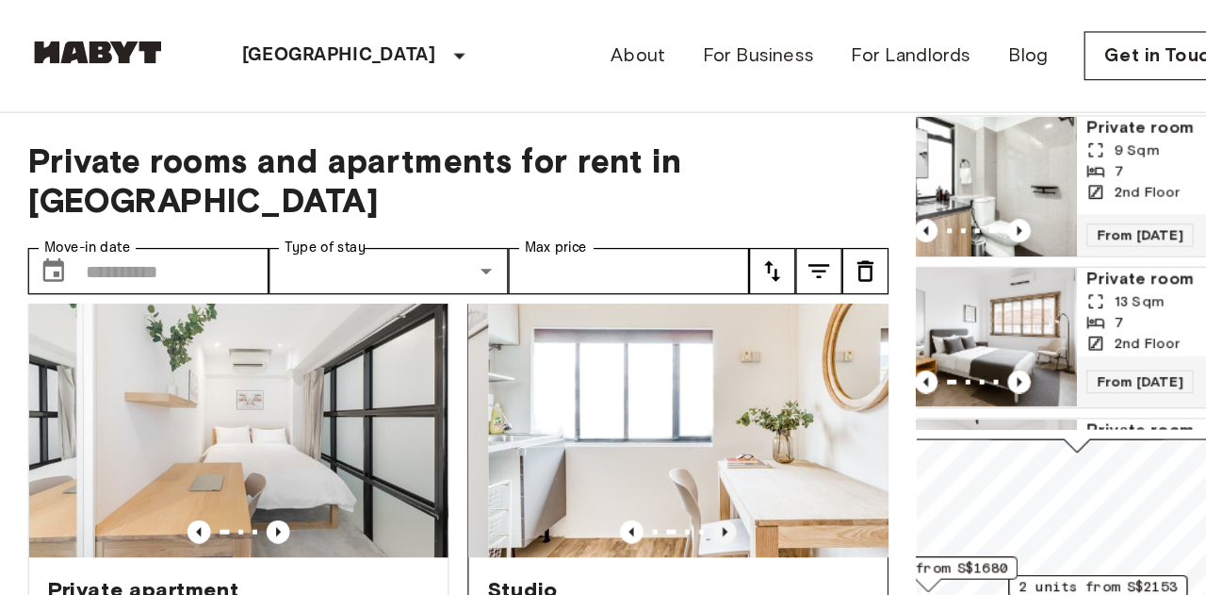
click at [583, 421] on icon "Previous image" at bounding box center [587, 430] width 19 height 19
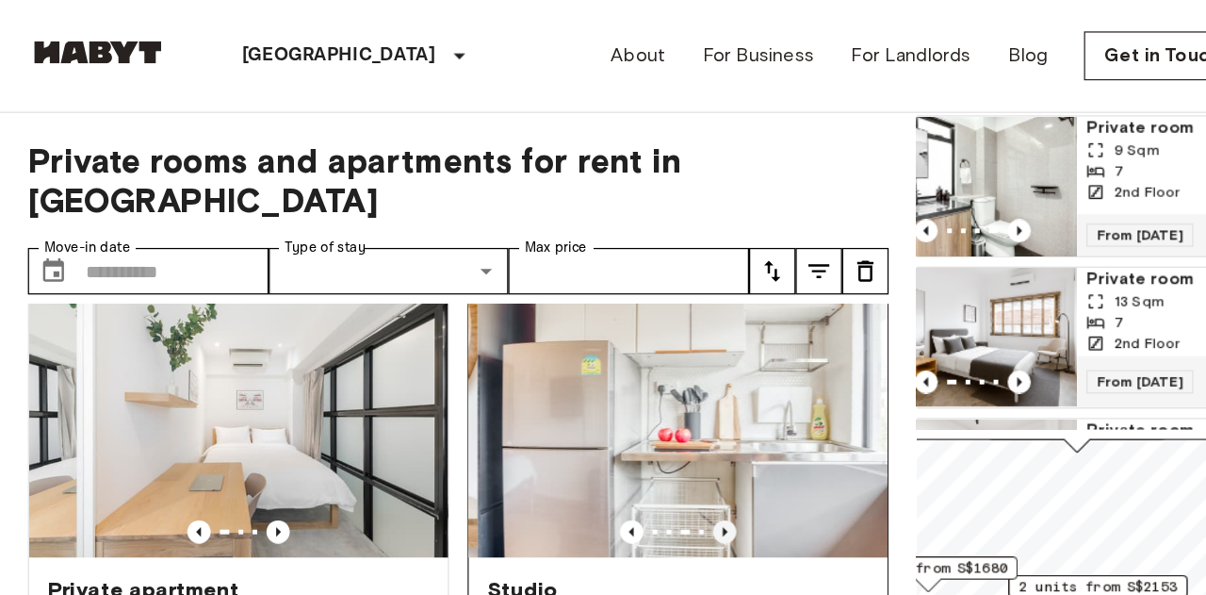
click at [583, 421] on icon "Previous image" at bounding box center [587, 430] width 19 height 19
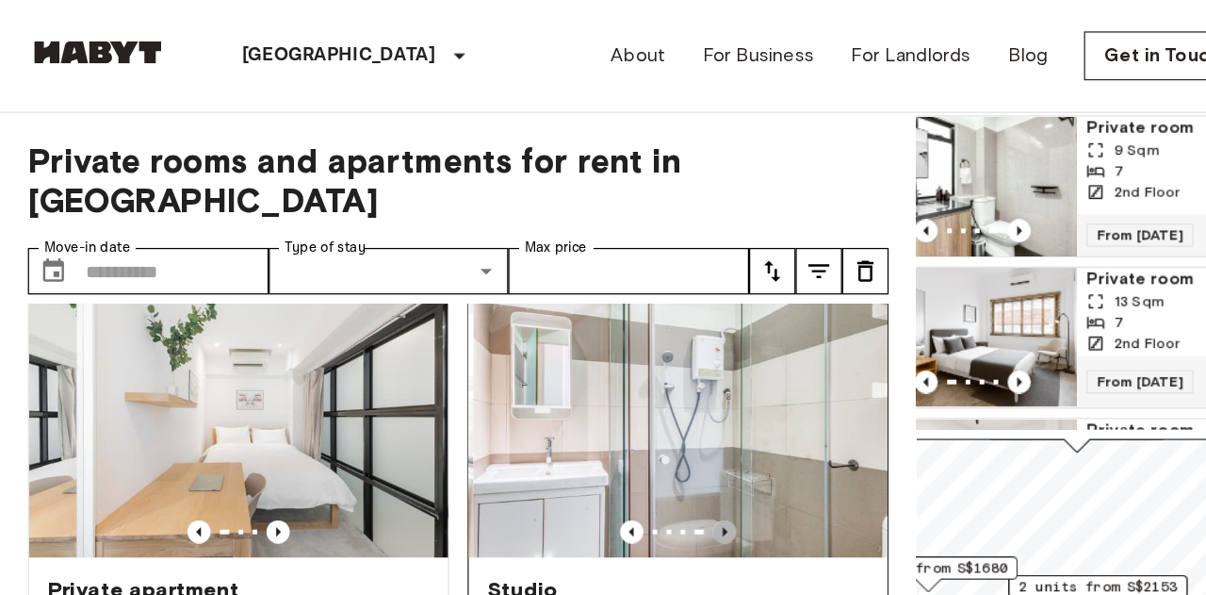
click at [583, 421] on icon "Previous image" at bounding box center [587, 430] width 19 height 19
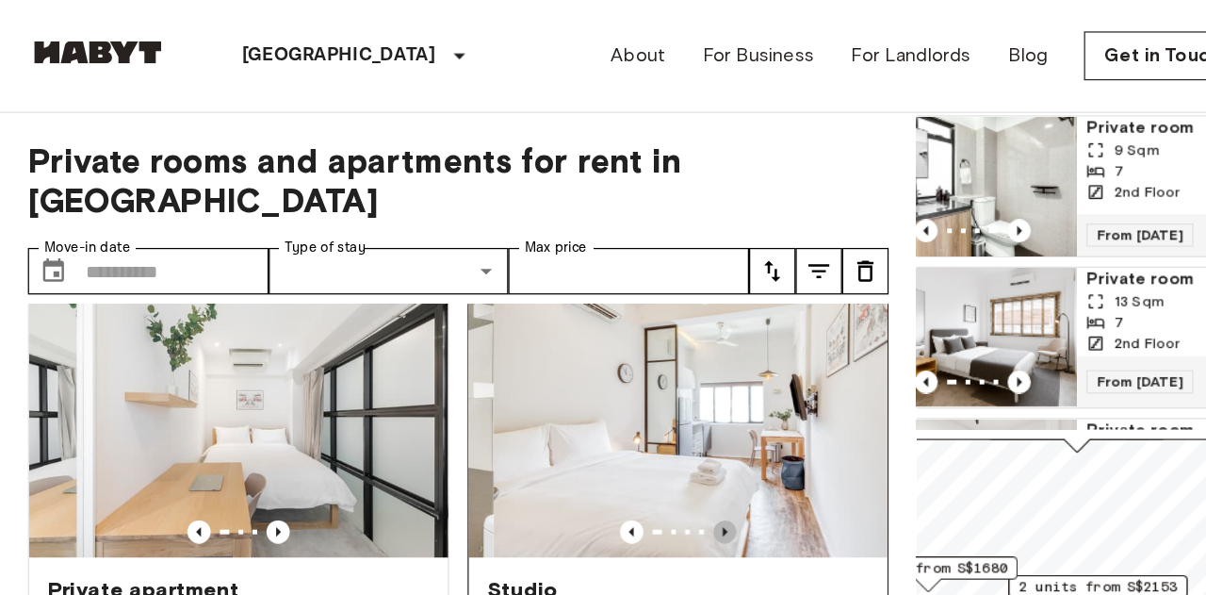
click at [583, 421] on icon "Previous image" at bounding box center [587, 430] width 19 height 19
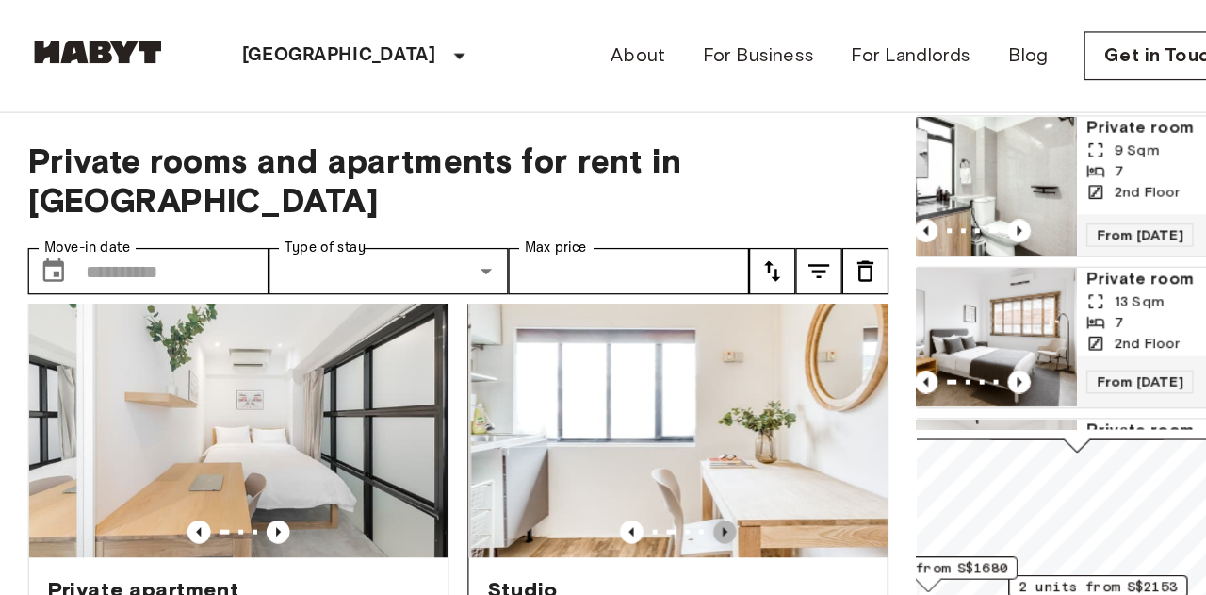
click at [584, 421] on icon "Previous image" at bounding box center [587, 430] width 19 height 19
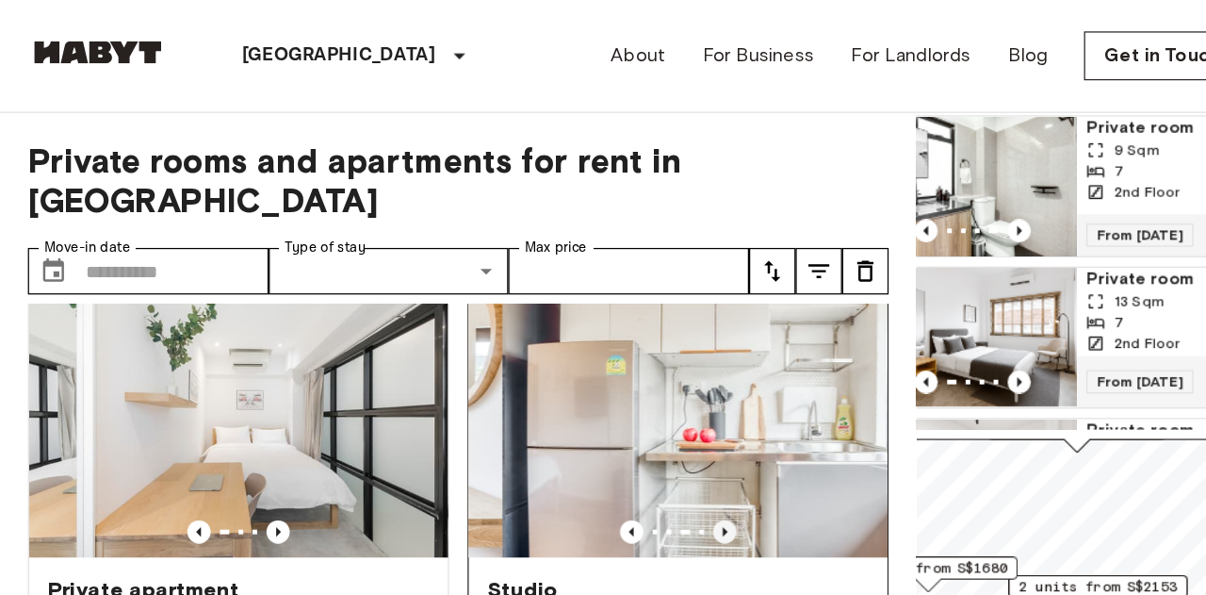
click at [584, 421] on icon "Previous image" at bounding box center [587, 430] width 19 height 19
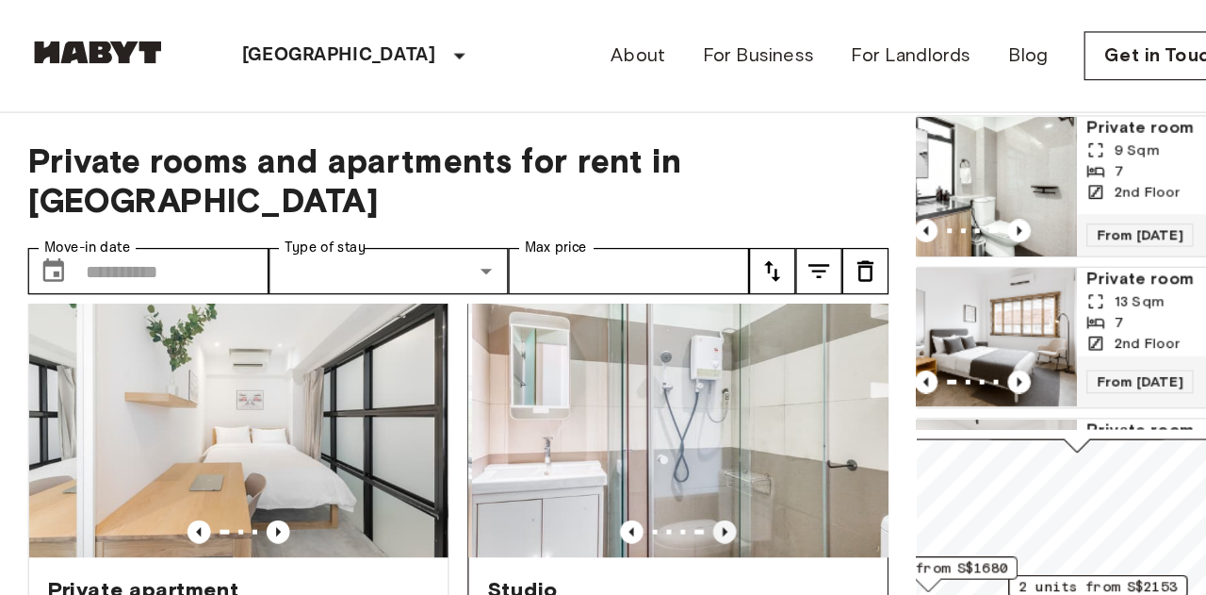
click at [584, 421] on icon "Previous image" at bounding box center [587, 430] width 19 height 19
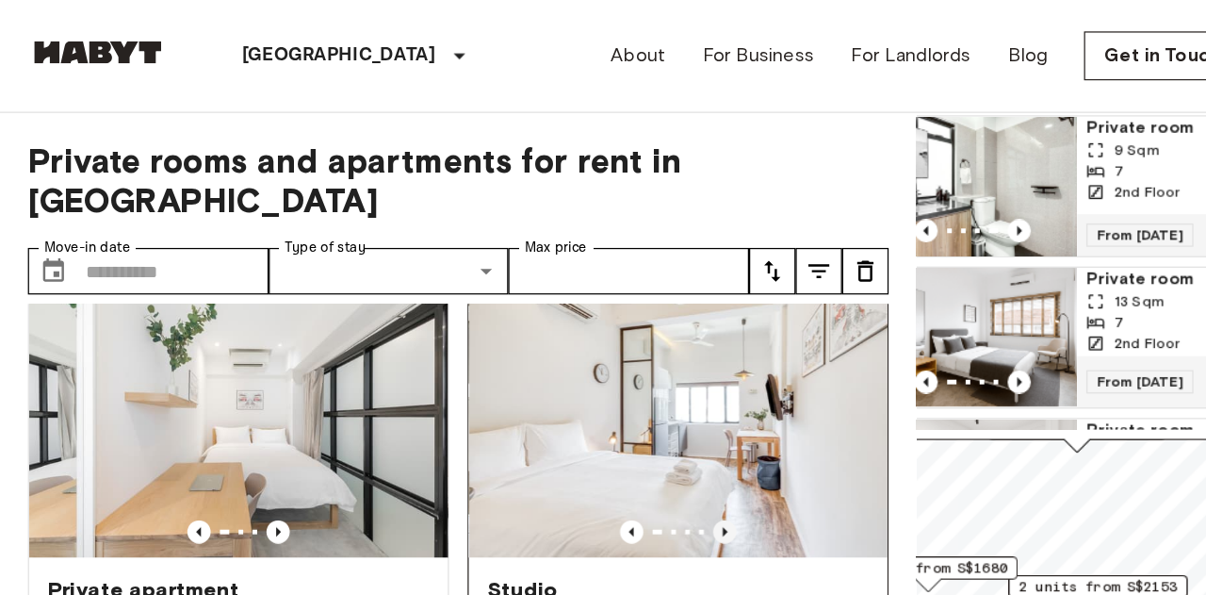
click at [584, 421] on icon "Previous image" at bounding box center [587, 430] width 19 height 19
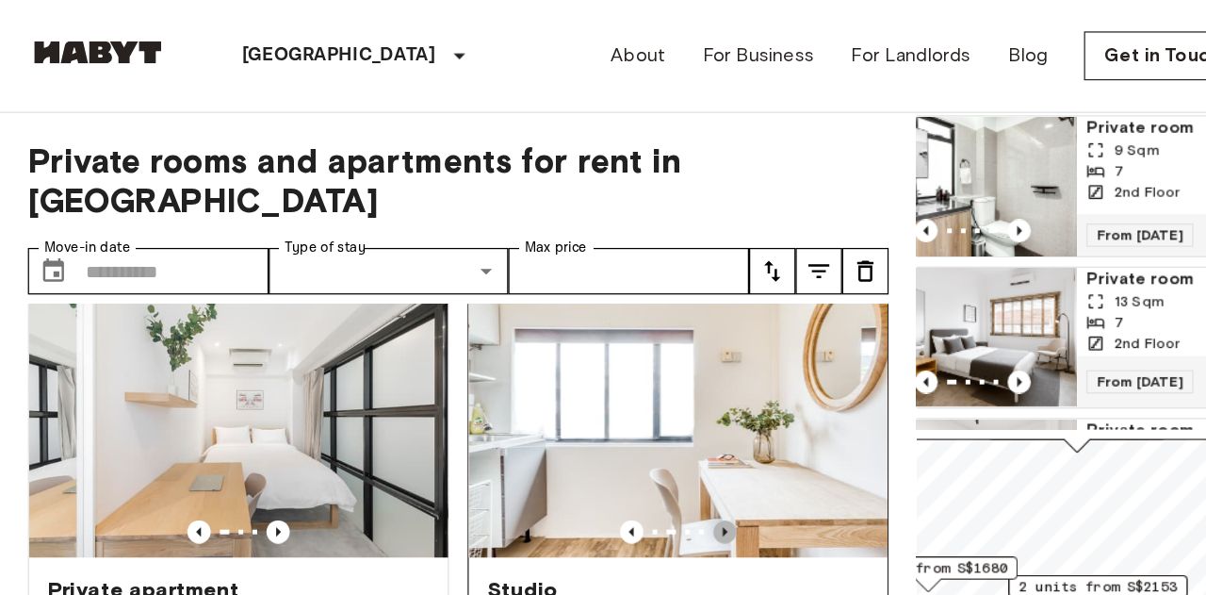
click at [584, 421] on icon "Previous image" at bounding box center [587, 430] width 19 height 19
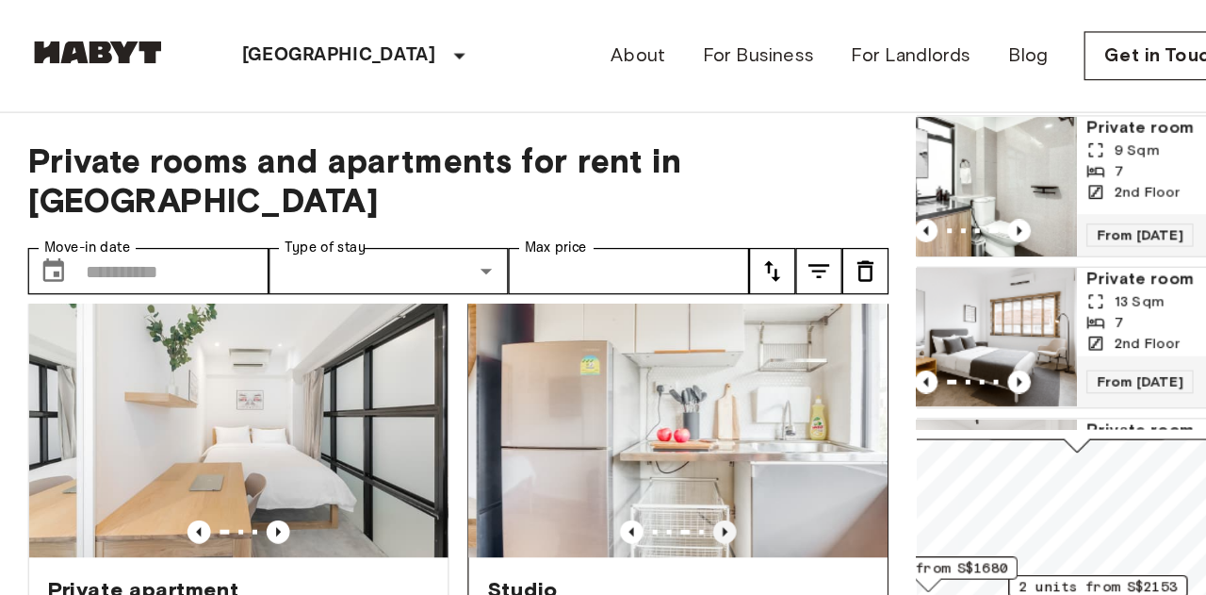
click at [585, 421] on icon "Previous image" at bounding box center [587, 430] width 19 height 19
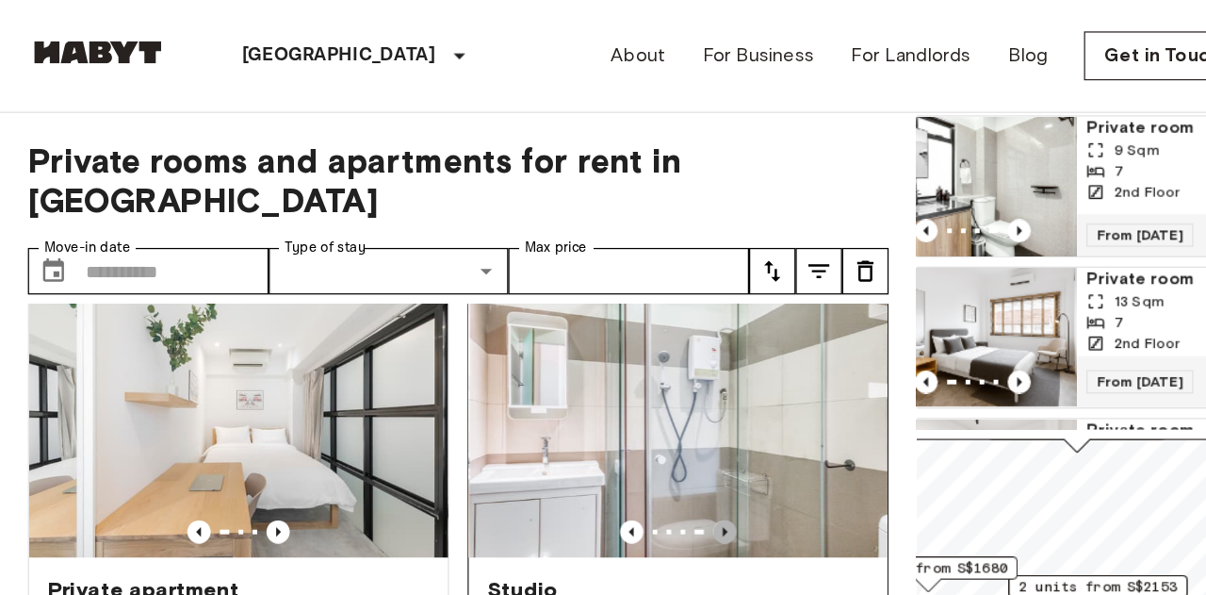
click at [585, 421] on icon "Previous image" at bounding box center [587, 430] width 19 height 19
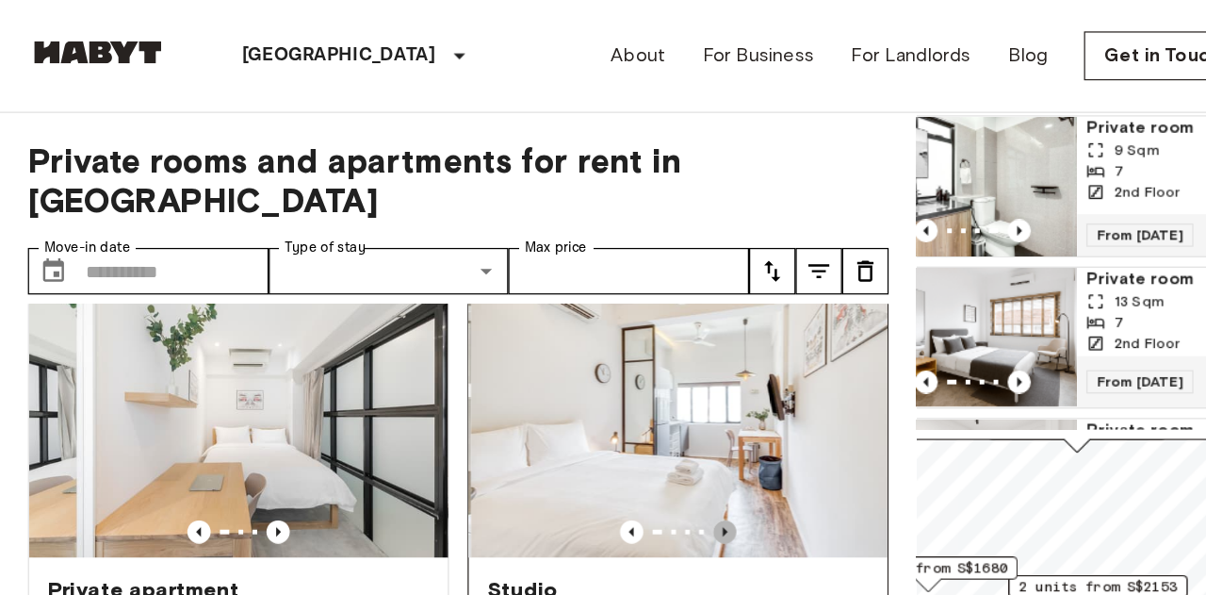
click at [585, 421] on icon "Previous image" at bounding box center [587, 430] width 19 height 19
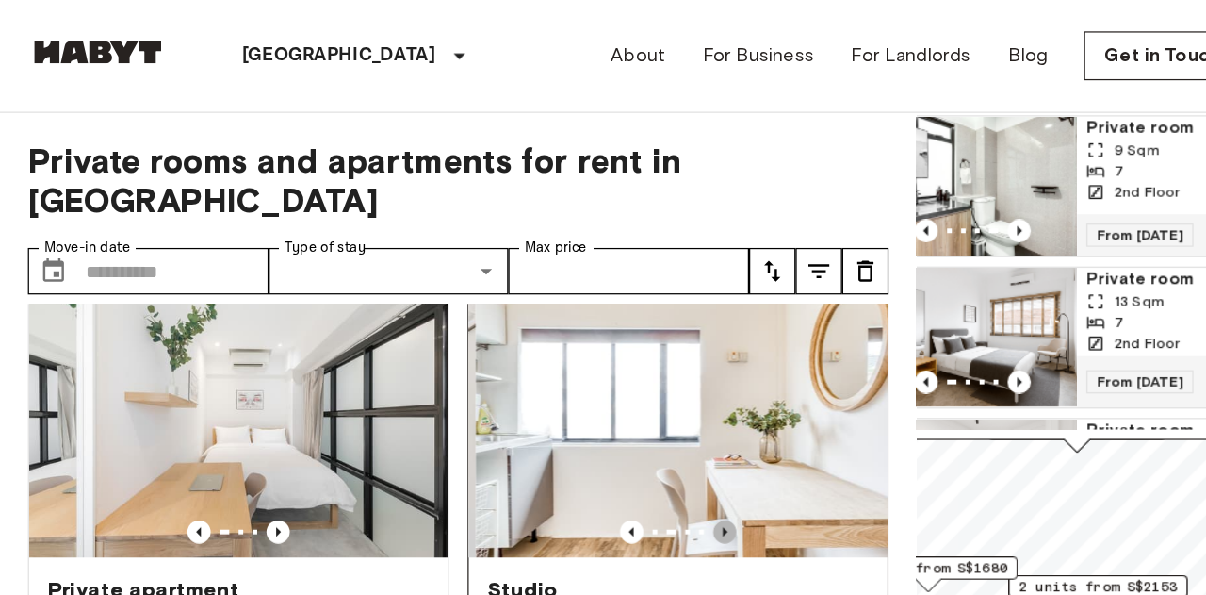
click at [585, 427] on icon "Previous image" at bounding box center [587, 431] width 4 height 8
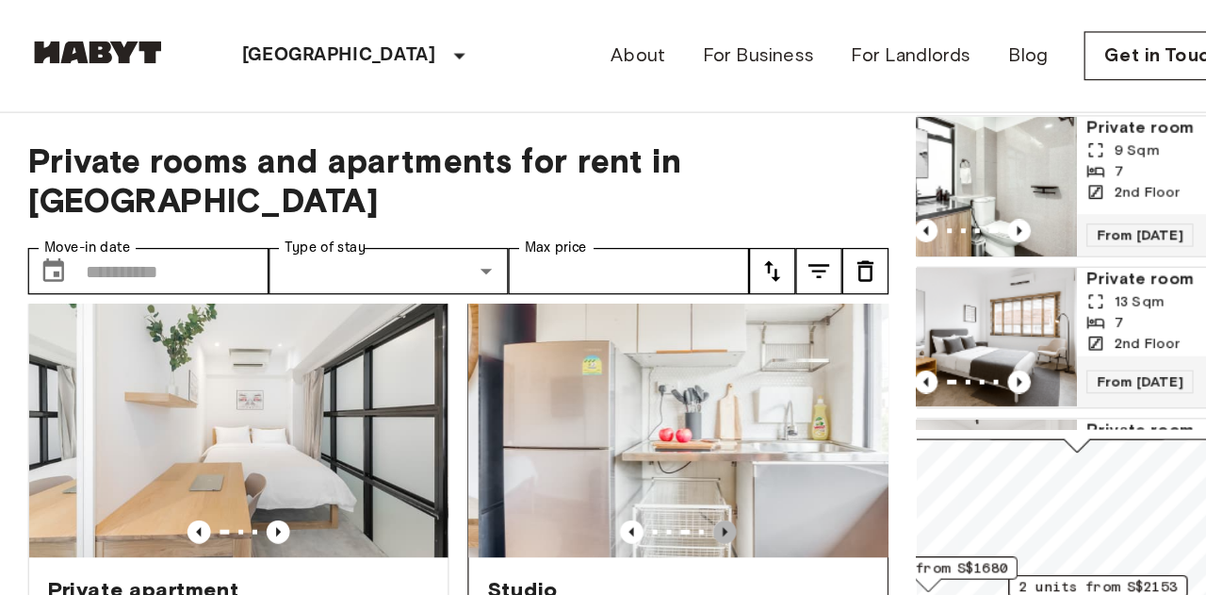
click at [585, 427] on icon "Previous image" at bounding box center [587, 431] width 4 height 8
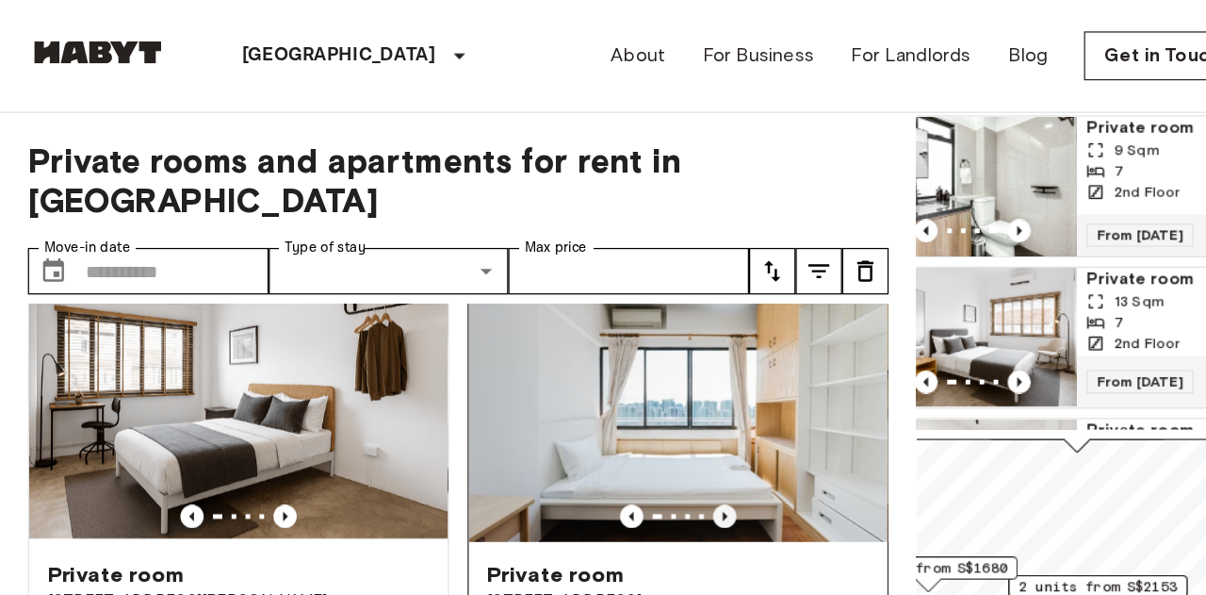
scroll to position [499, 0]
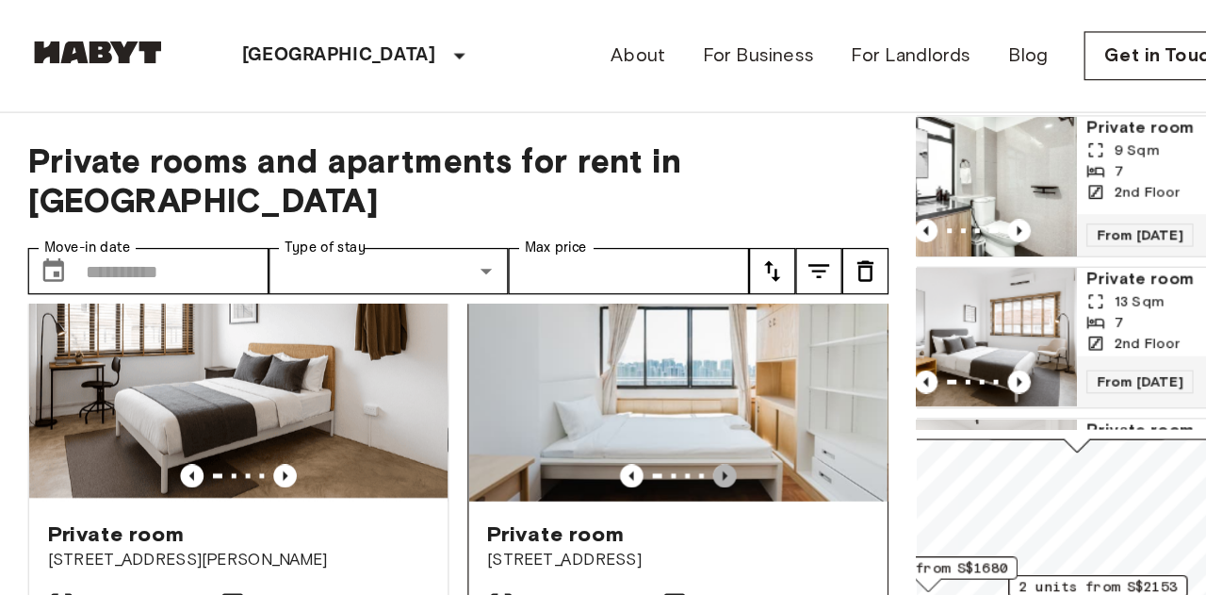
click at [589, 376] on icon "Previous image" at bounding box center [587, 385] width 19 height 19
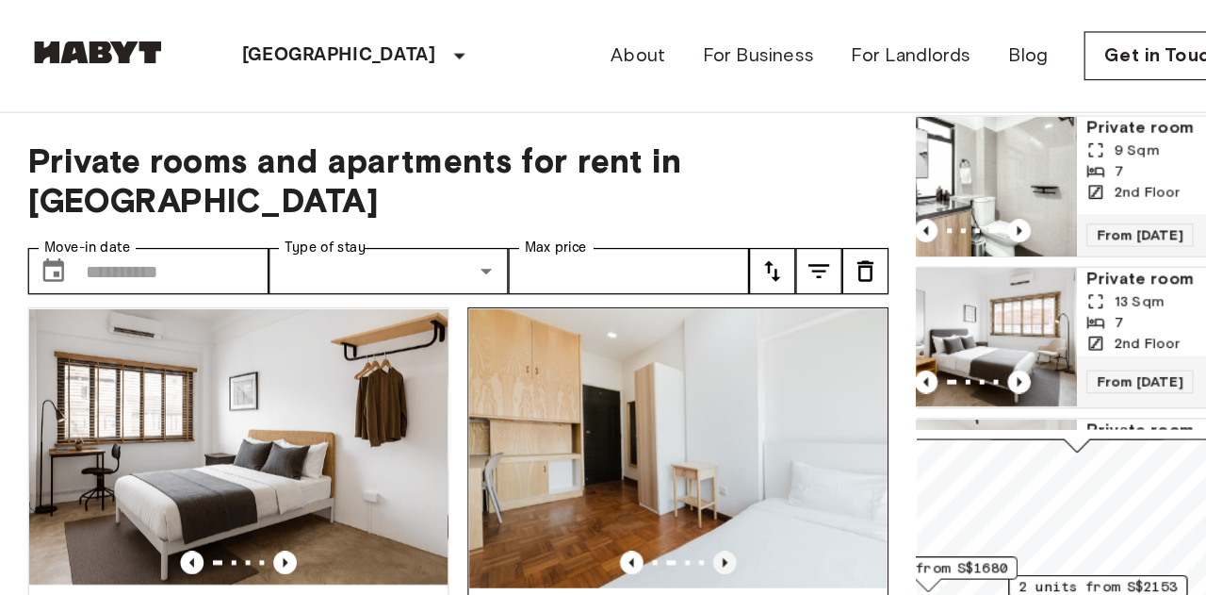
scroll to position [430, 0]
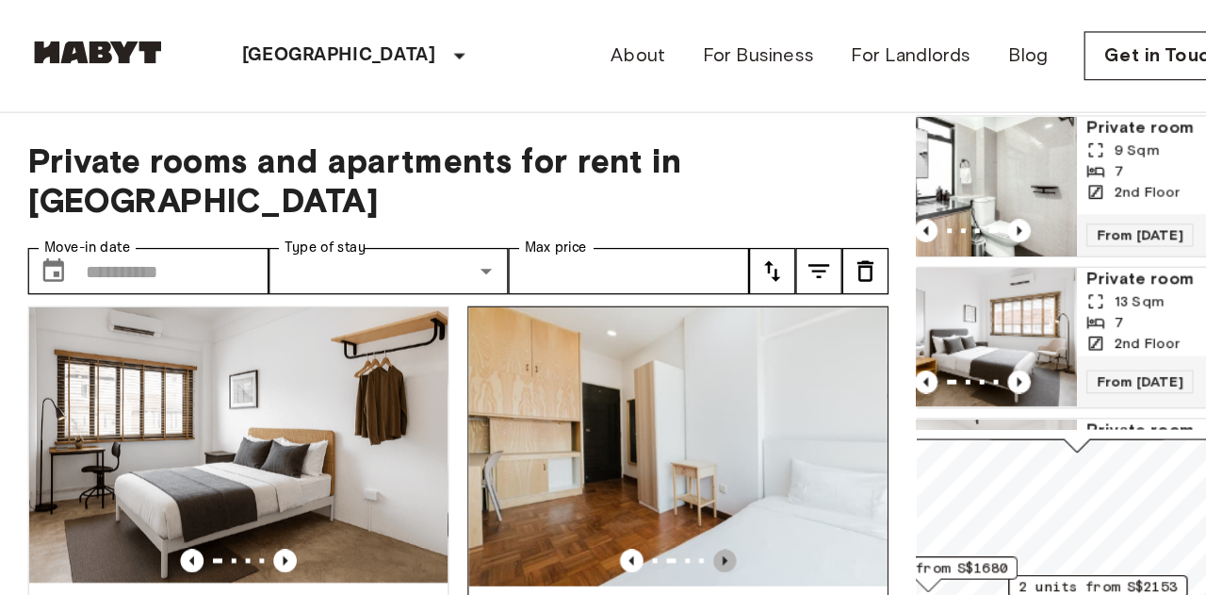
click at [588, 445] on icon "Previous image" at bounding box center [587, 454] width 19 height 19
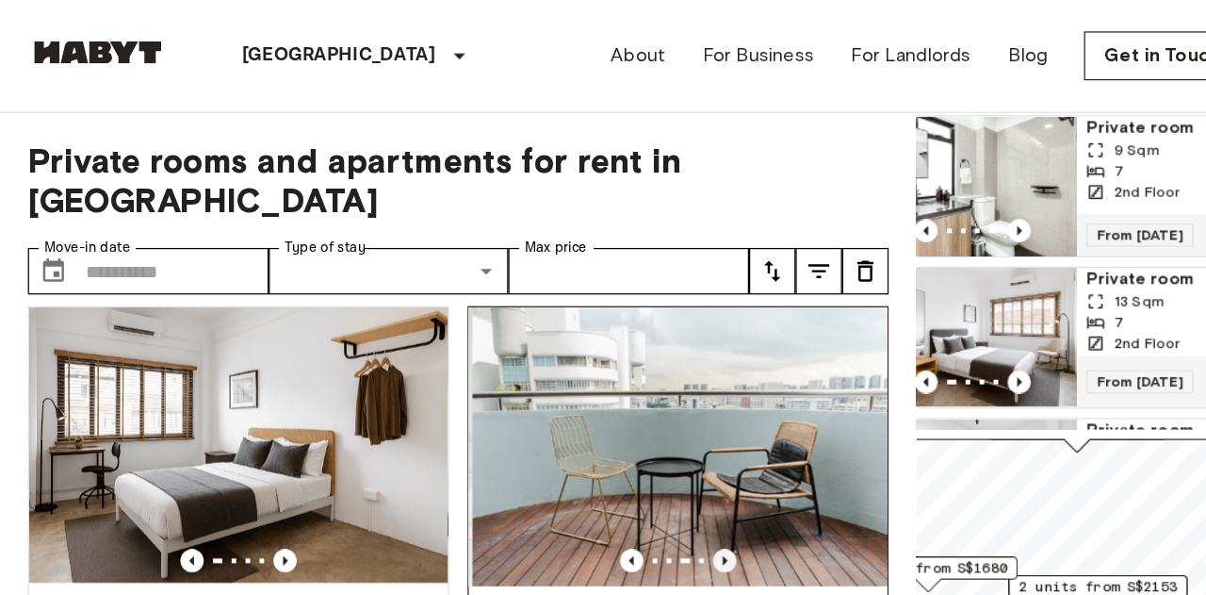
click at [588, 445] on icon "Previous image" at bounding box center [587, 454] width 19 height 19
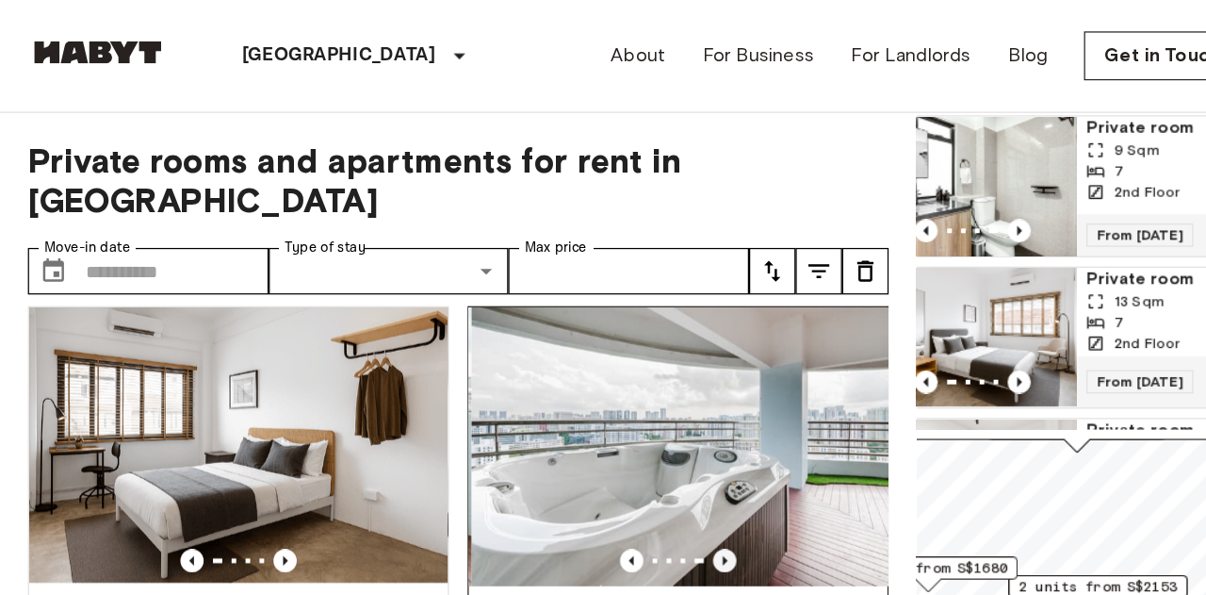
click at [588, 445] on icon "Previous image" at bounding box center [587, 454] width 19 height 19
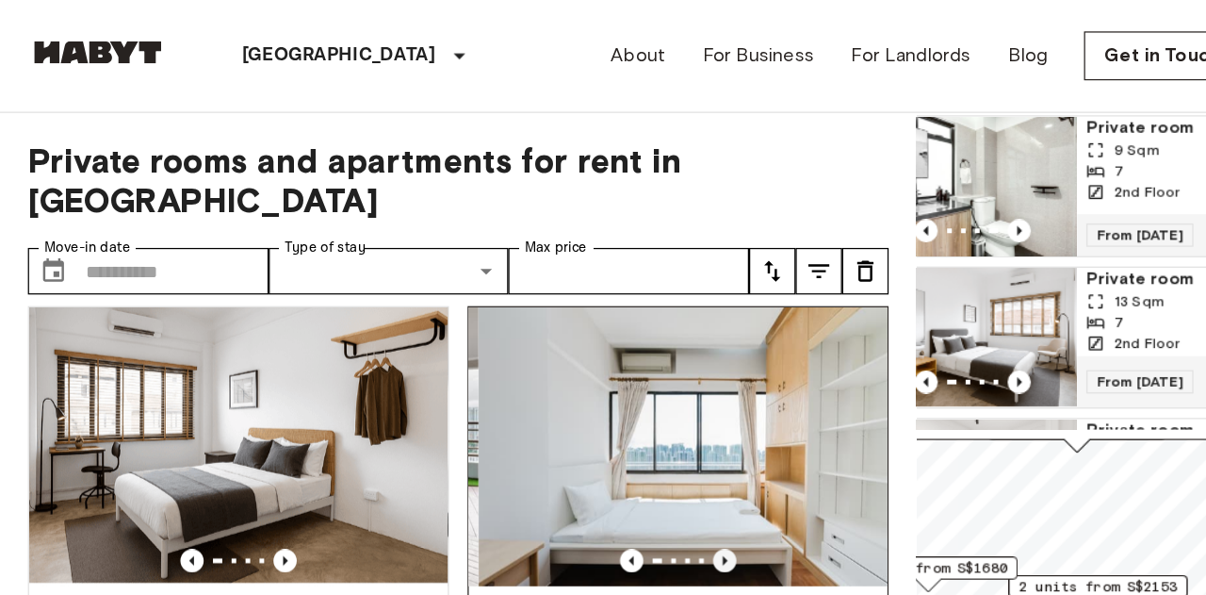
click at [588, 445] on icon "Previous image" at bounding box center [587, 454] width 19 height 19
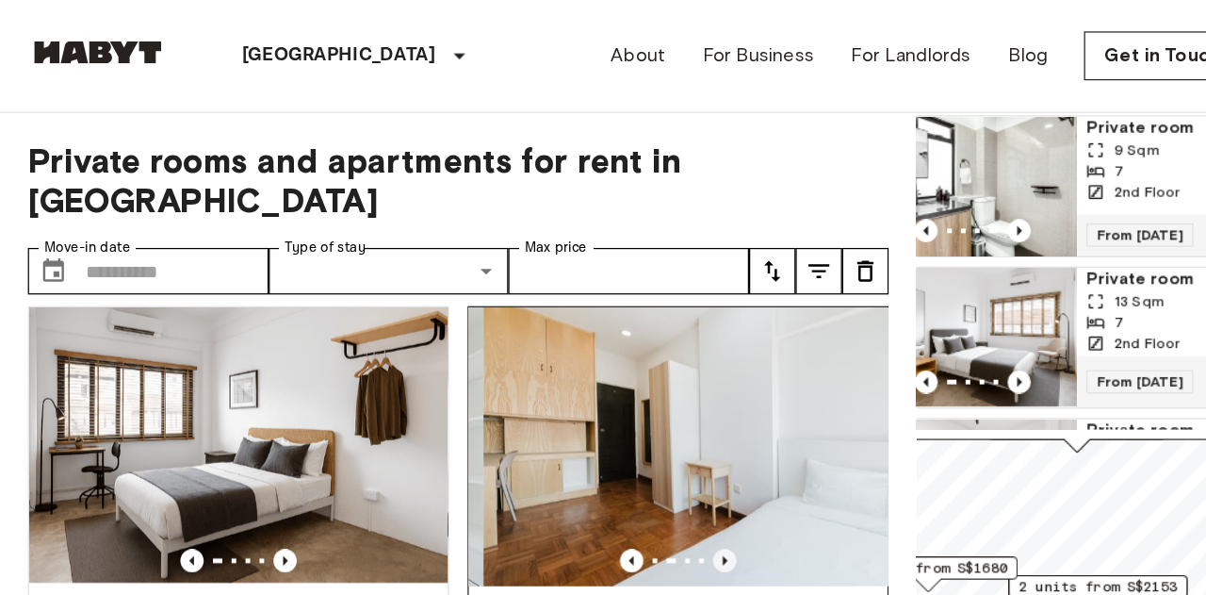
click at [588, 445] on icon "Previous image" at bounding box center [587, 454] width 19 height 19
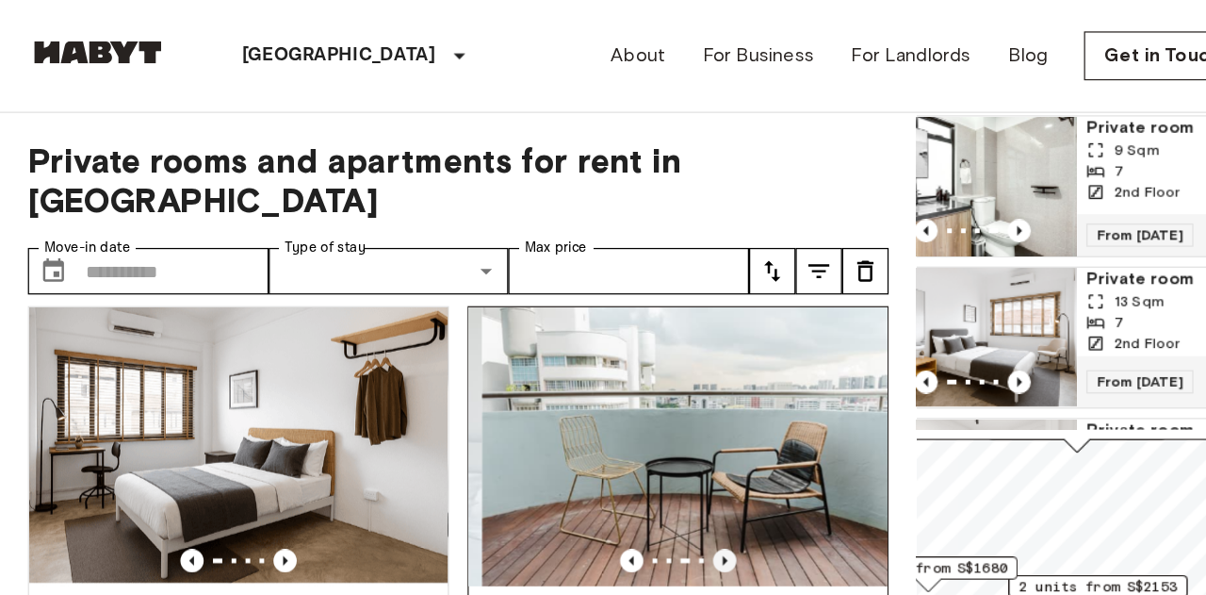
click at [588, 445] on icon "Previous image" at bounding box center [587, 454] width 19 height 19
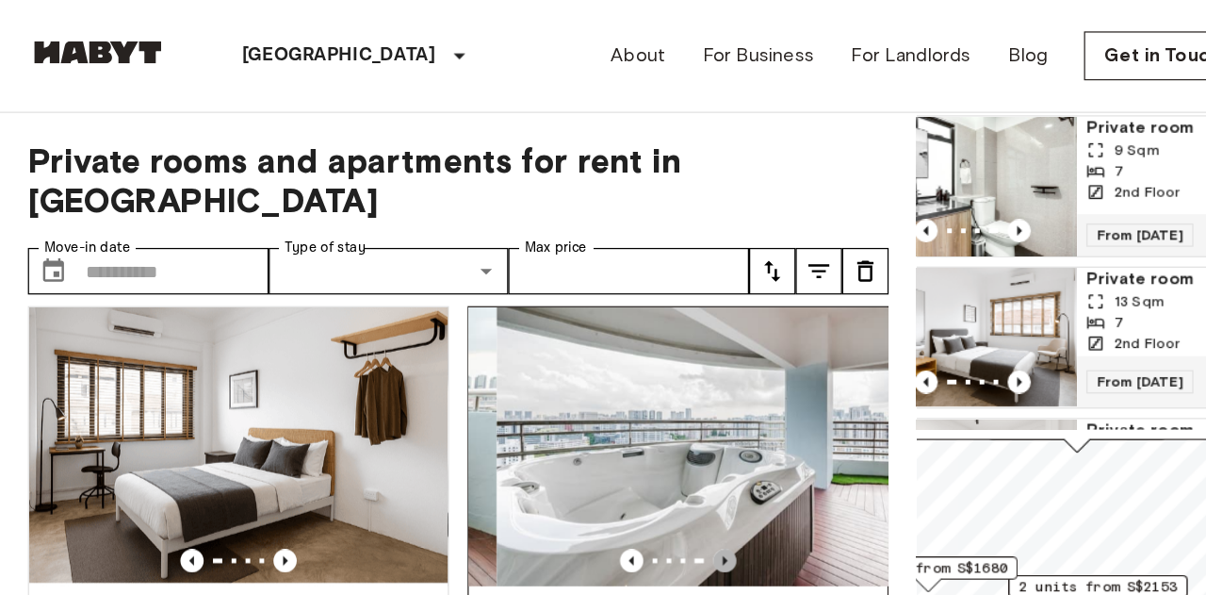
click at [588, 445] on icon "Previous image" at bounding box center [587, 454] width 19 height 19
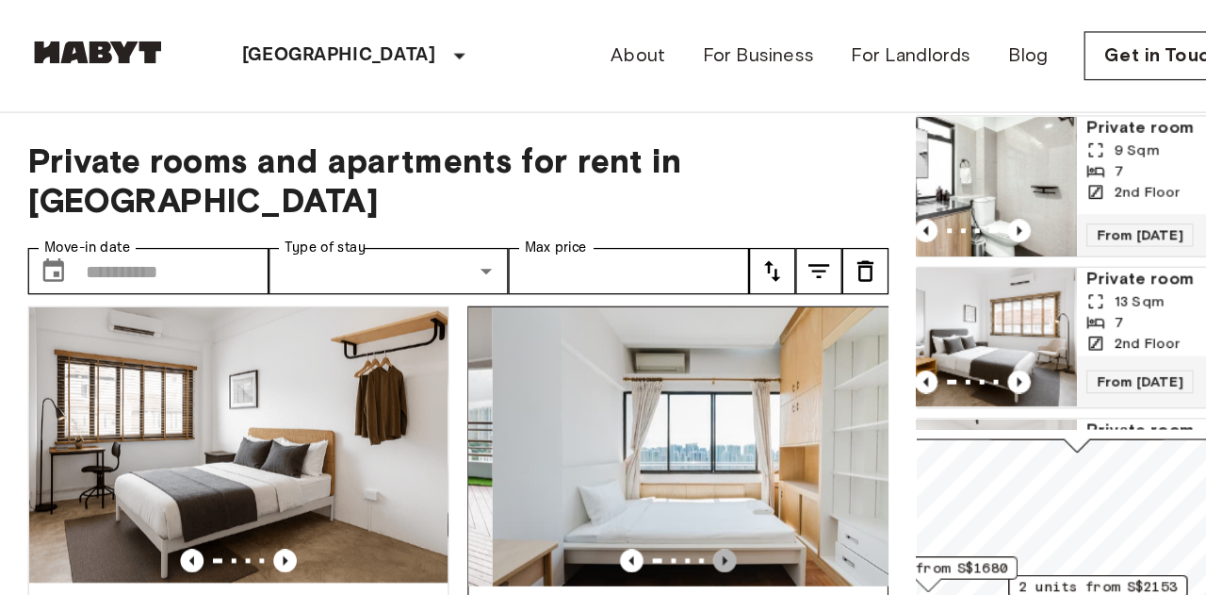
click at [588, 445] on icon "Previous image" at bounding box center [587, 454] width 19 height 19
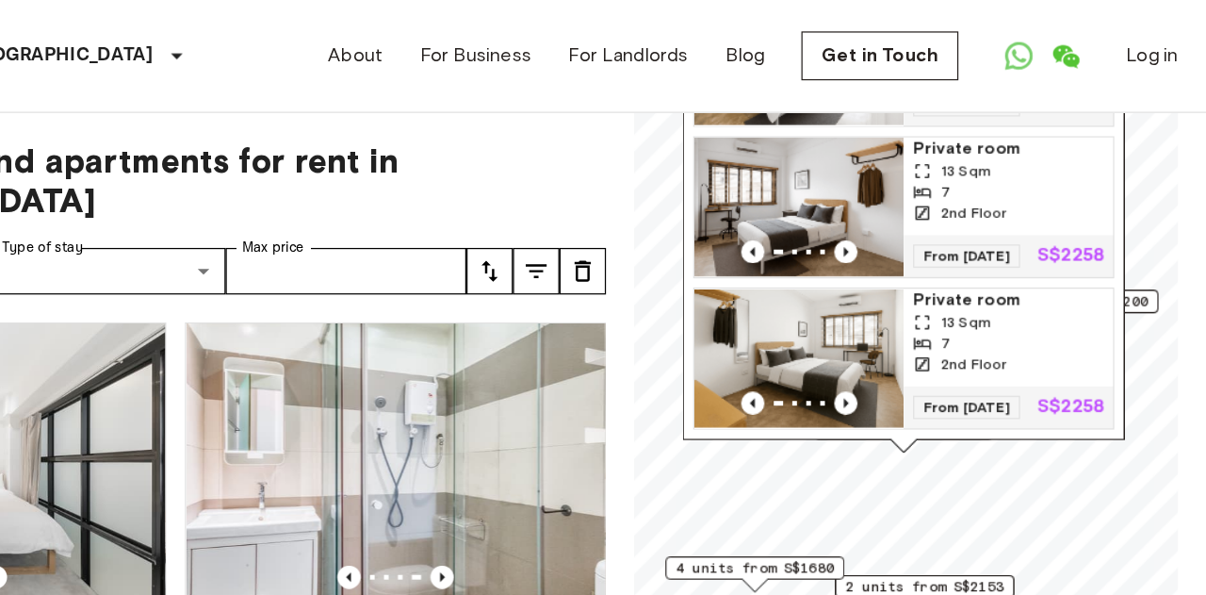
scroll to position [0, 0]
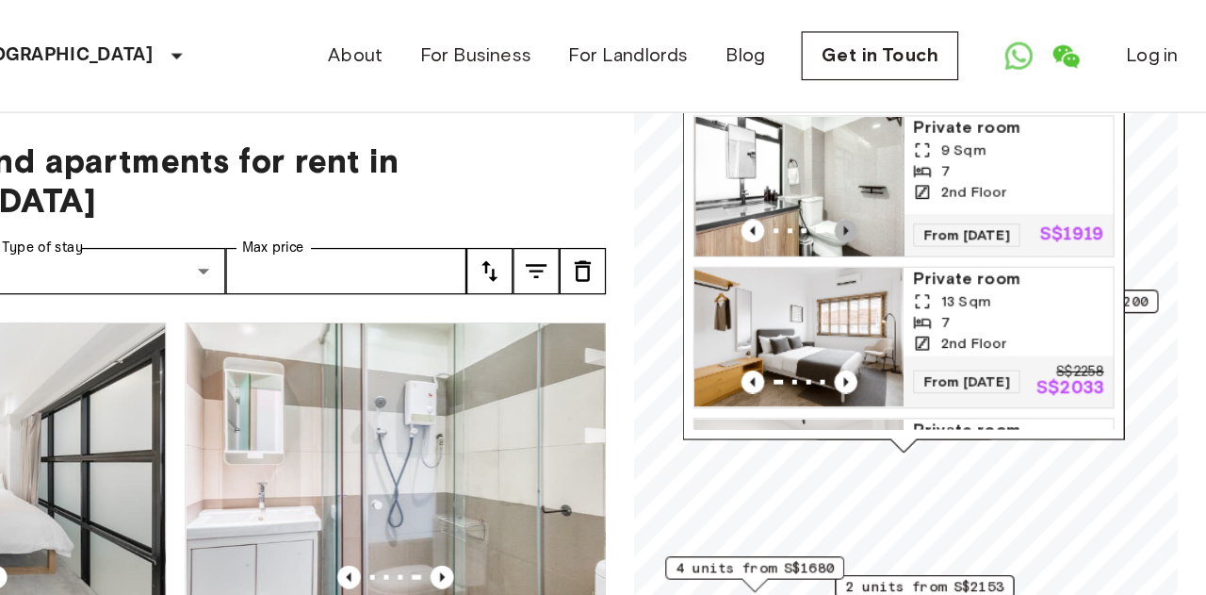
click at [910, 191] on icon "Previous image" at bounding box center [914, 186] width 19 height 19
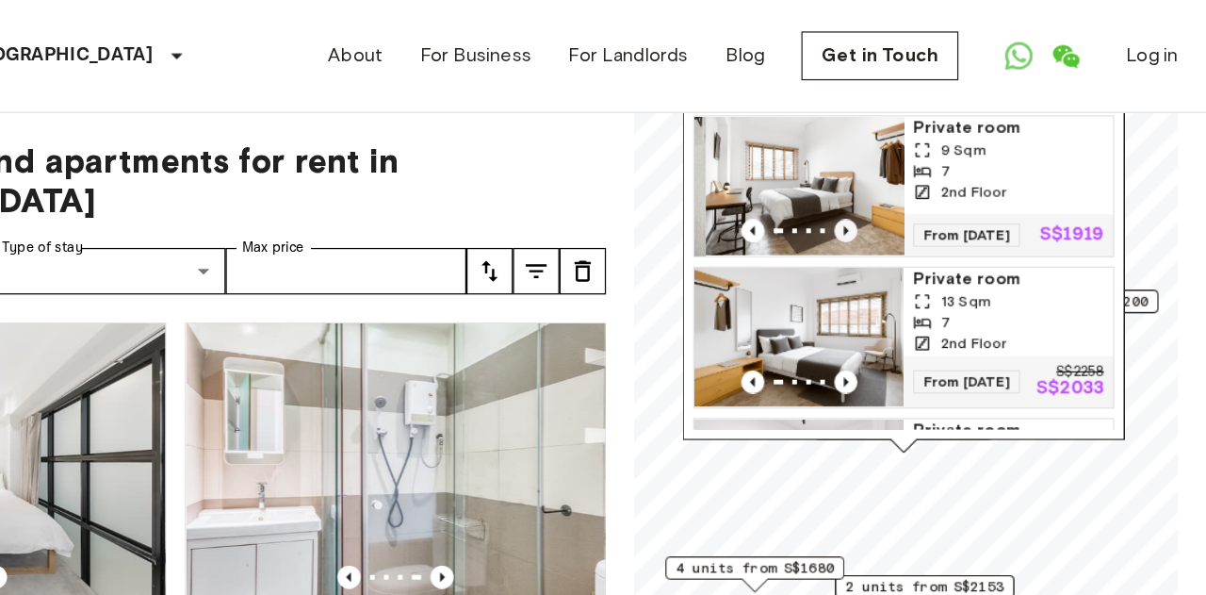
click at [911, 192] on icon "Previous image" at bounding box center [914, 186] width 19 height 19
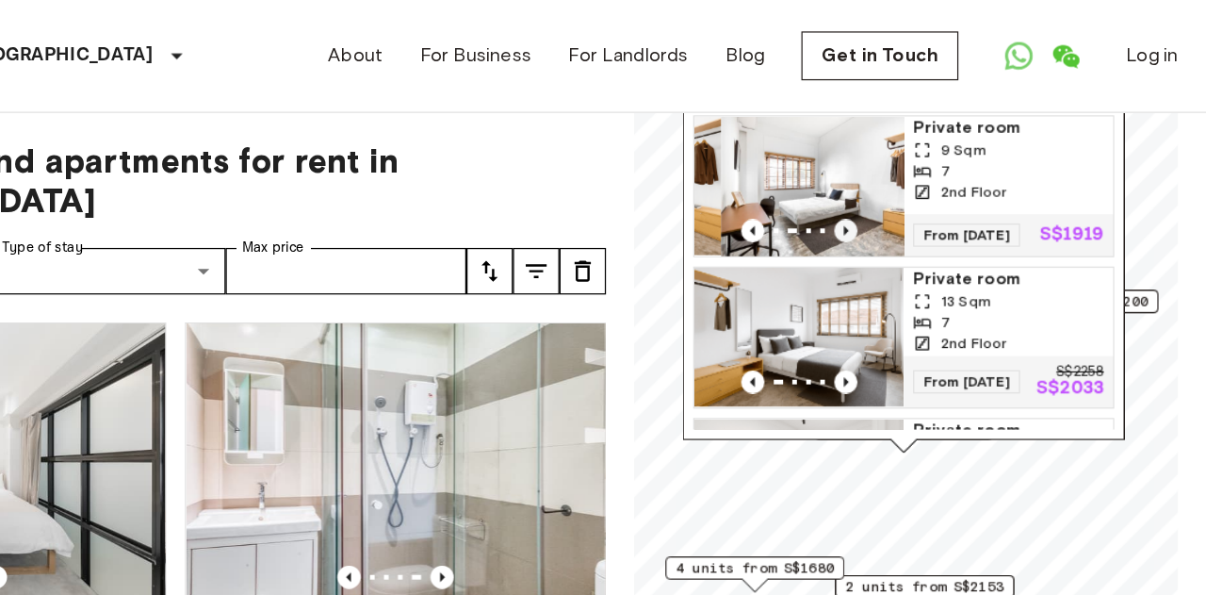
click at [912, 192] on icon "Previous image" at bounding box center [914, 186] width 19 height 19
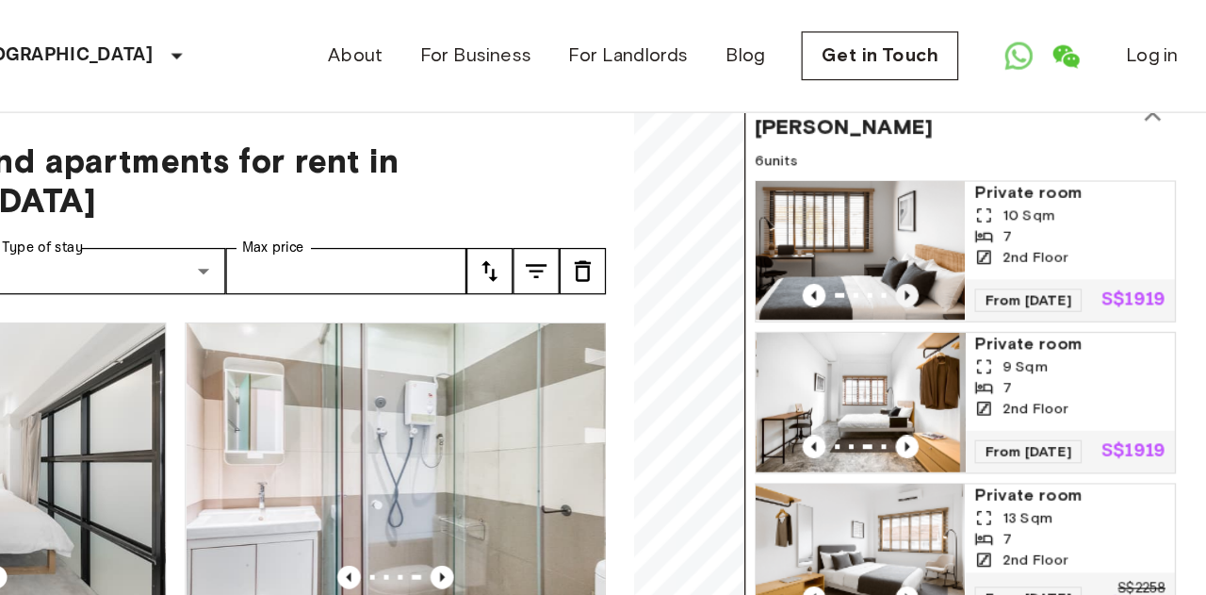
click at [965, 233] on icon "Previous image" at bounding box center [964, 239] width 19 height 19
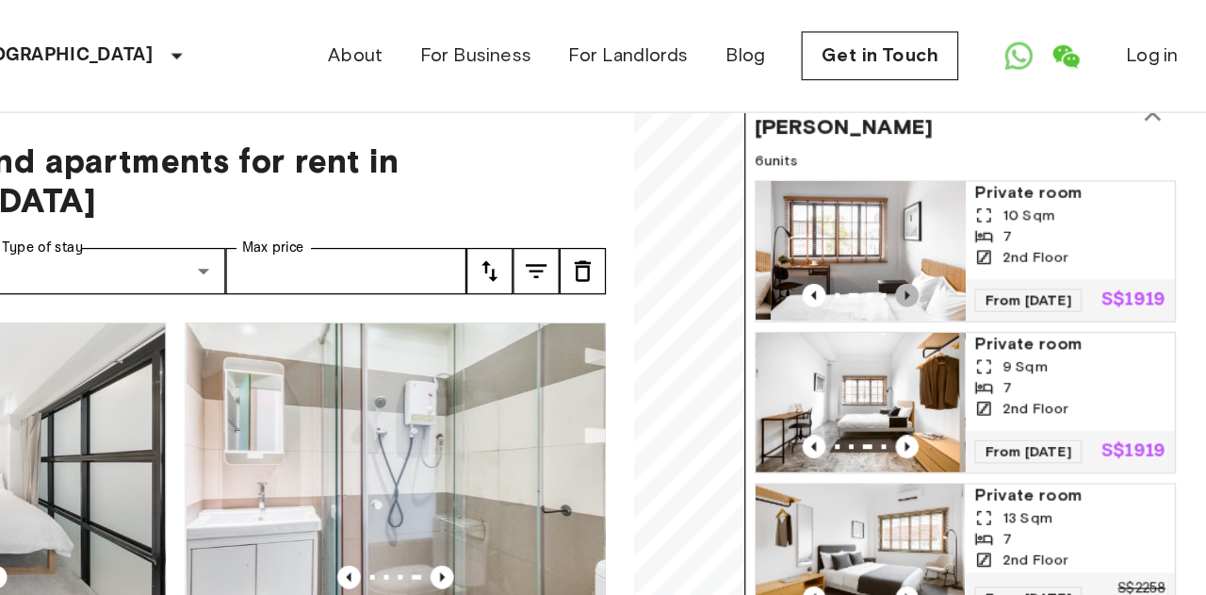
click at [965, 233] on icon "Previous image" at bounding box center [964, 239] width 19 height 19
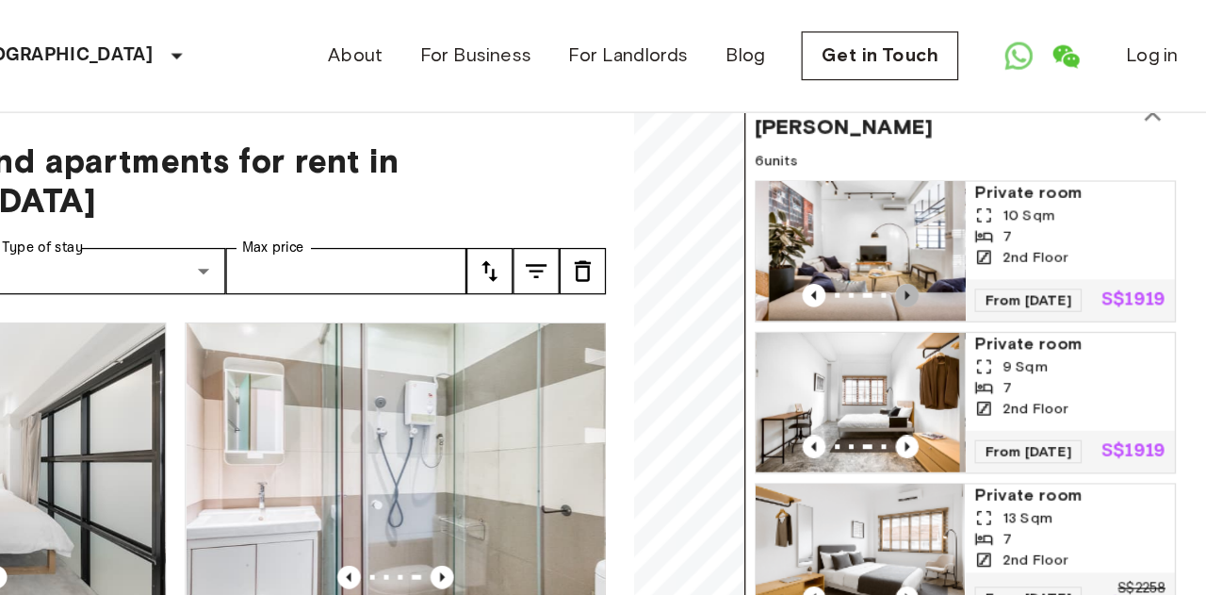
click at [965, 233] on icon "Previous image" at bounding box center [964, 239] width 19 height 19
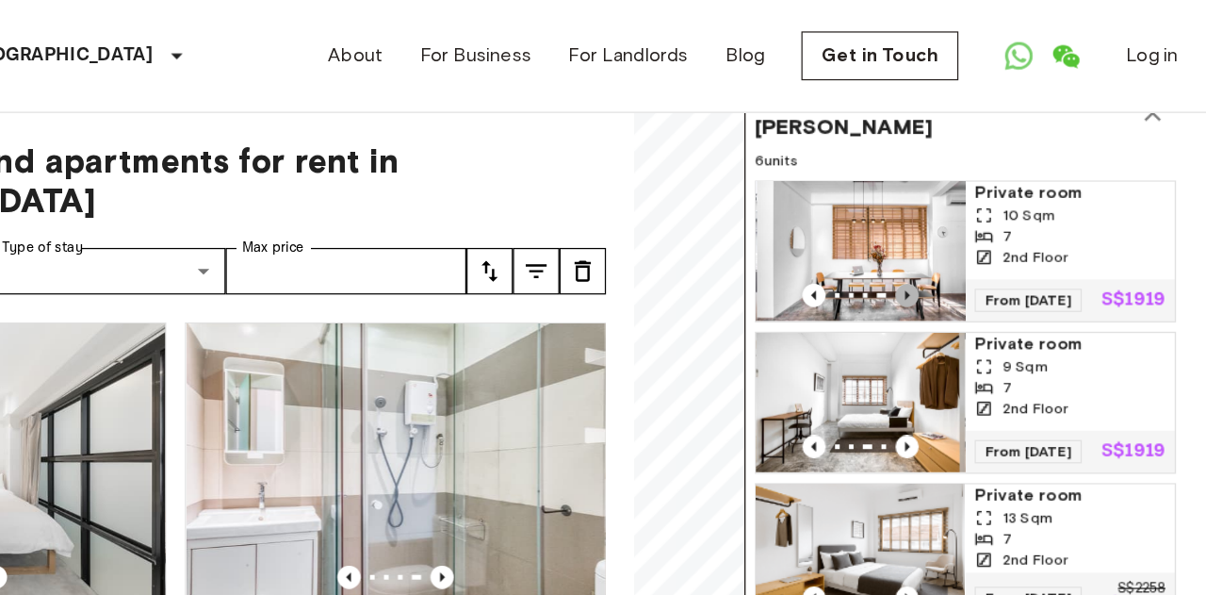
click at [965, 232] on icon "Previous image" at bounding box center [964, 239] width 19 height 19
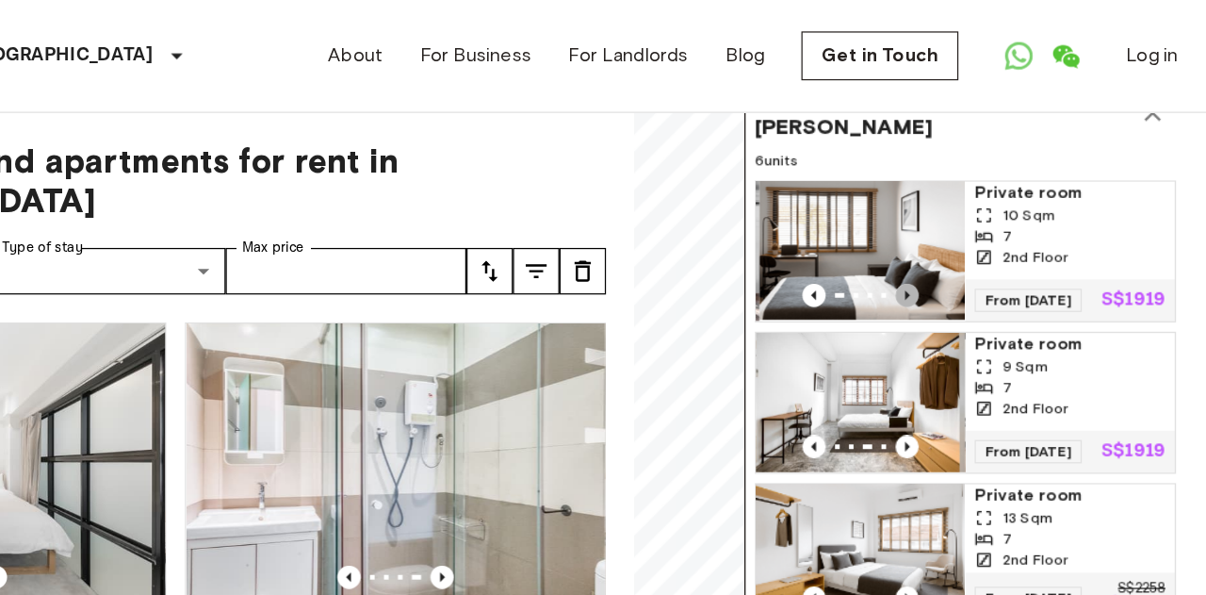
click at [965, 232] on icon "Previous image" at bounding box center [964, 239] width 19 height 19
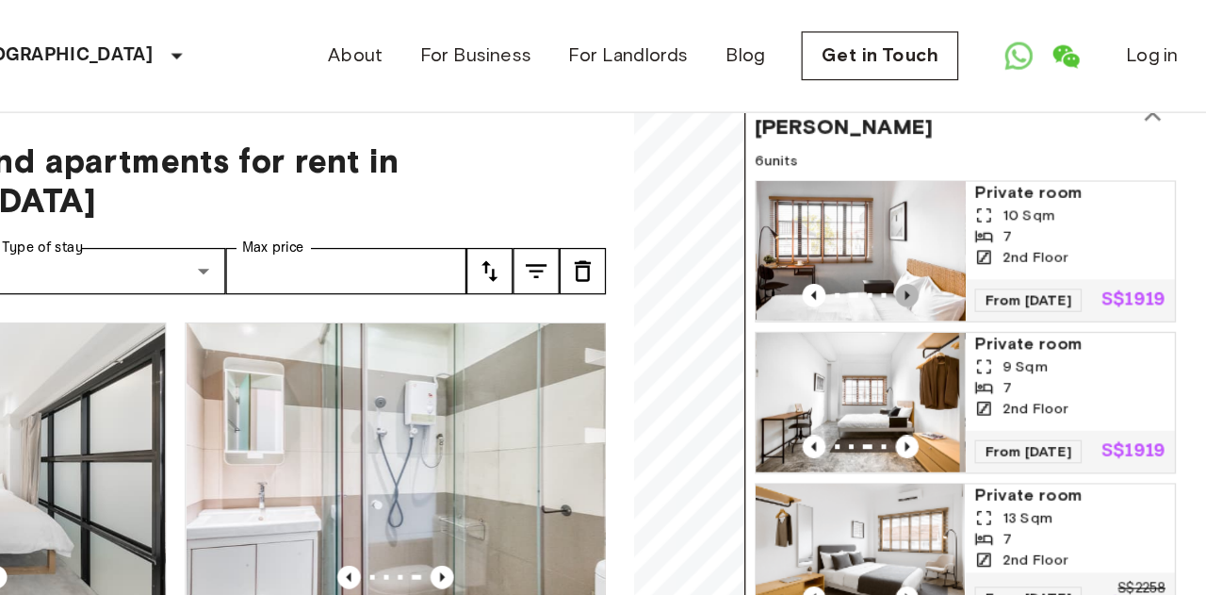
click at [965, 232] on icon "Previous image" at bounding box center [964, 239] width 19 height 19
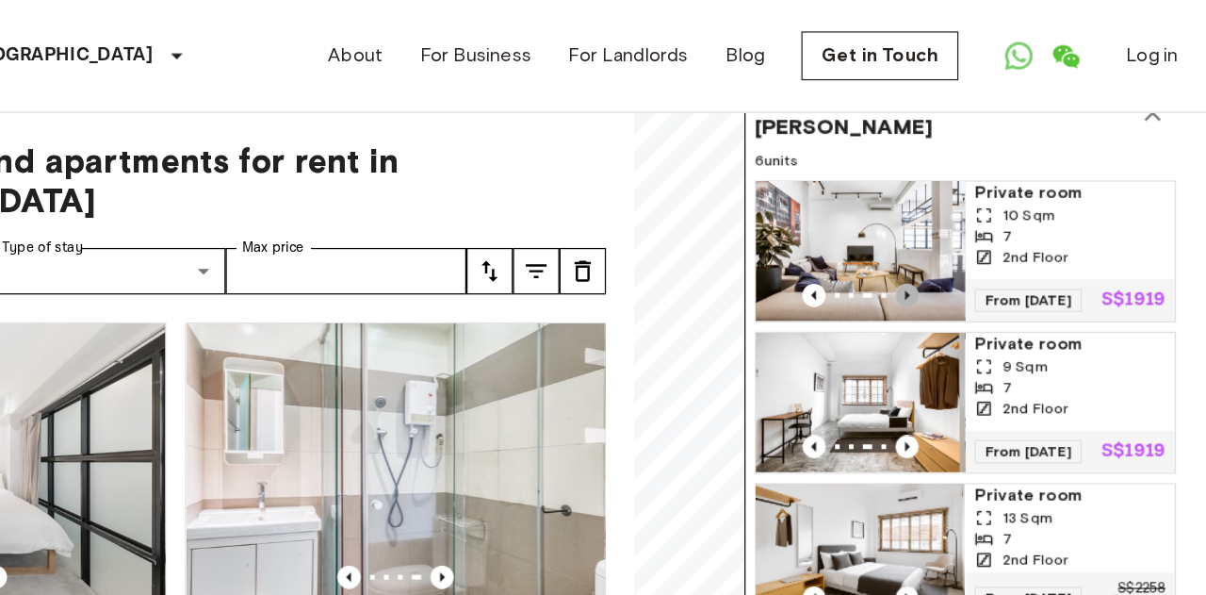
click at [965, 232] on icon "Previous image" at bounding box center [964, 239] width 19 height 19
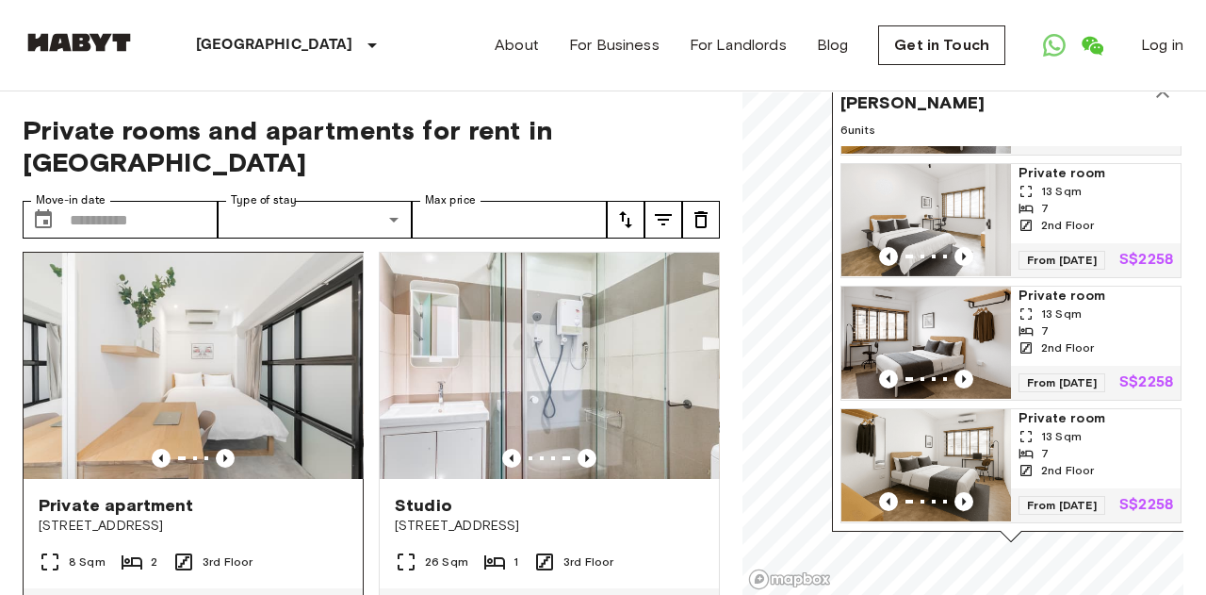
scroll to position [8, 0]
click at [230, 450] on icon "Previous image" at bounding box center [225, 459] width 19 height 19
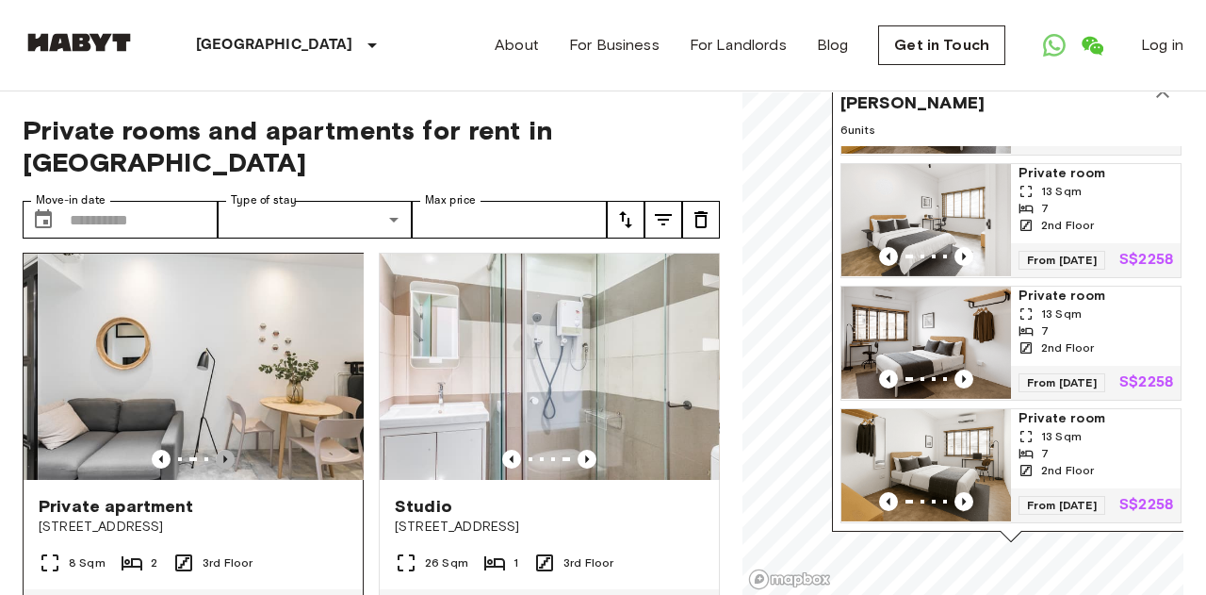
click at [230, 450] on icon "Previous image" at bounding box center [225, 459] width 19 height 19
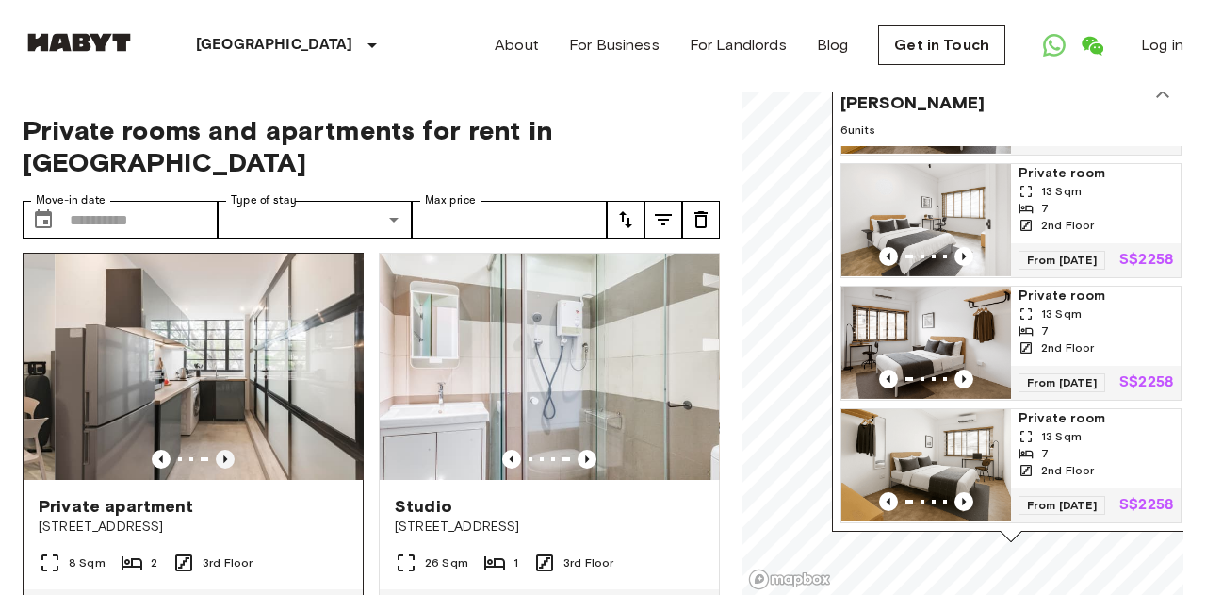
click at [230, 450] on icon "Previous image" at bounding box center [225, 459] width 19 height 19
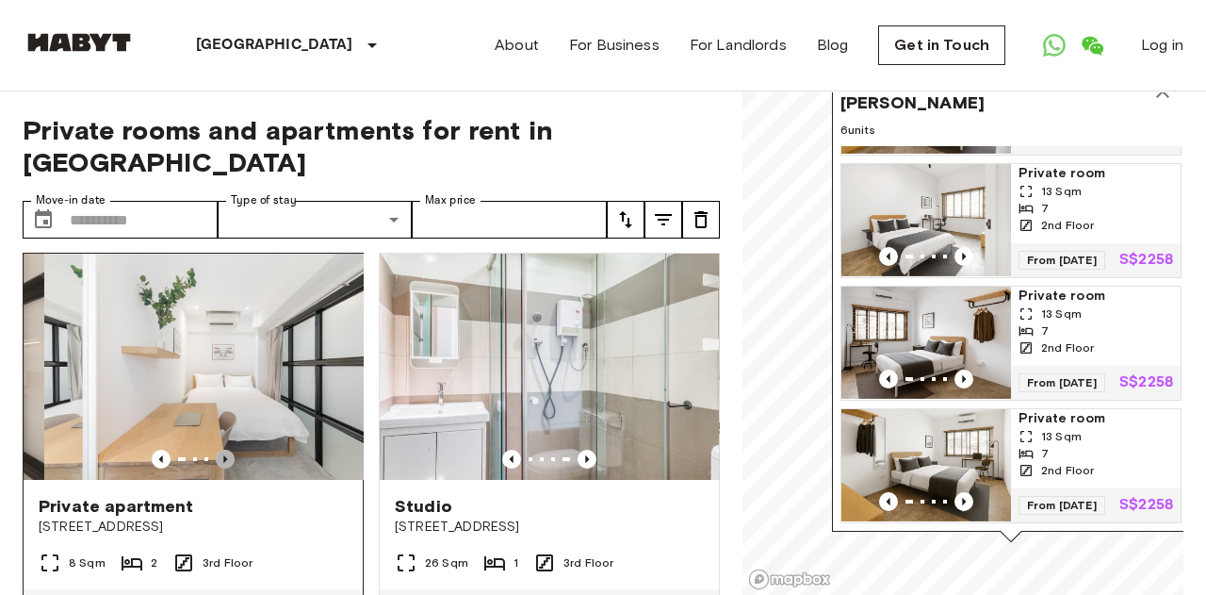
click at [230, 450] on icon "Previous image" at bounding box center [225, 459] width 19 height 19
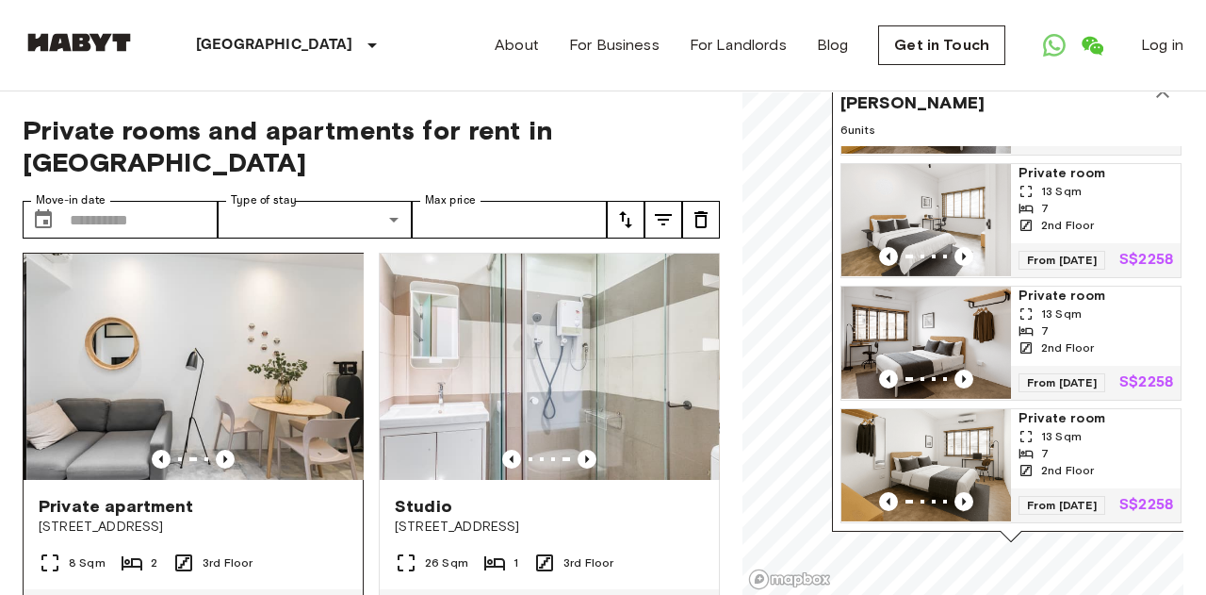
click at [235, 368] on img at bounding box center [195, 367] width 339 height 226
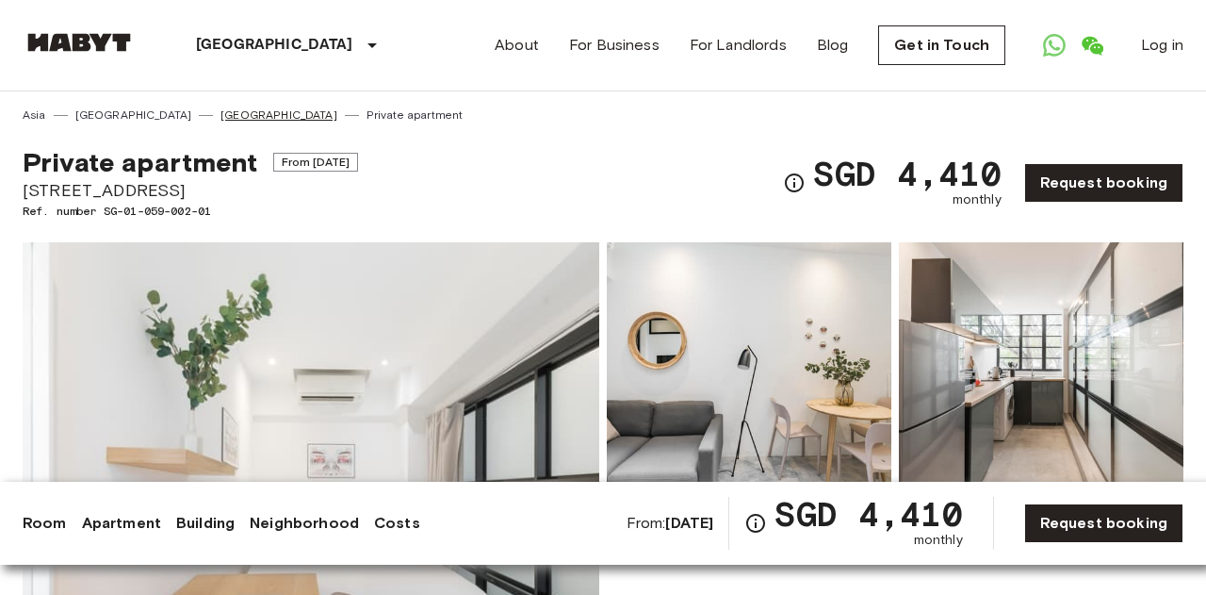
click at [221, 120] on link "[GEOGRAPHIC_DATA]" at bounding box center [279, 114] width 117 height 17
click at [112, 122] on link "[GEOGRAPHIC_DATA]" at bounding box center [133, 114] width 117 height 17
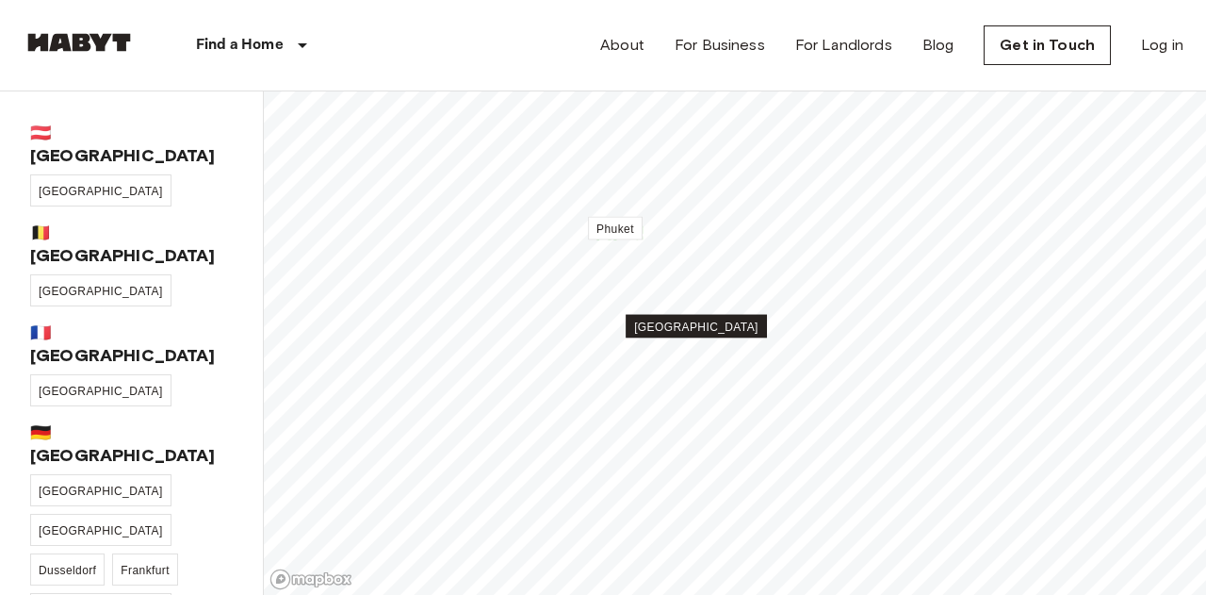
click at [694, 327] on span "[GEOGRAPHIC_DATA]" at bounding box center [696, 326] width 124 height 13
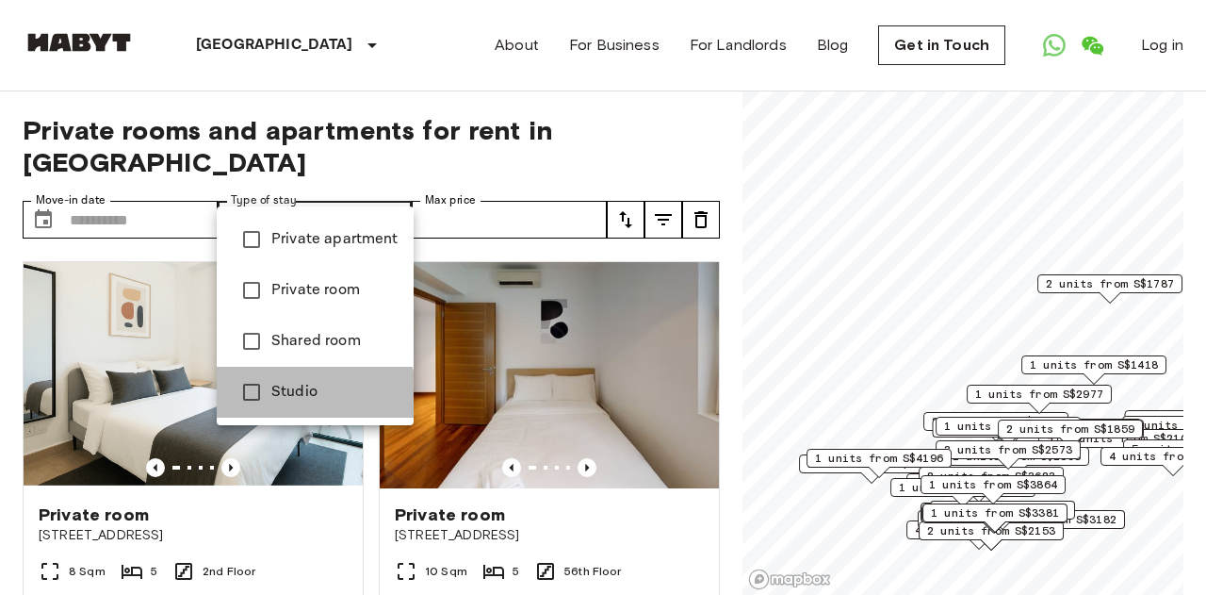
click at [307, 396] on span "Studio" at bounding box center [334, 392] width 127 height 23
type input "******"
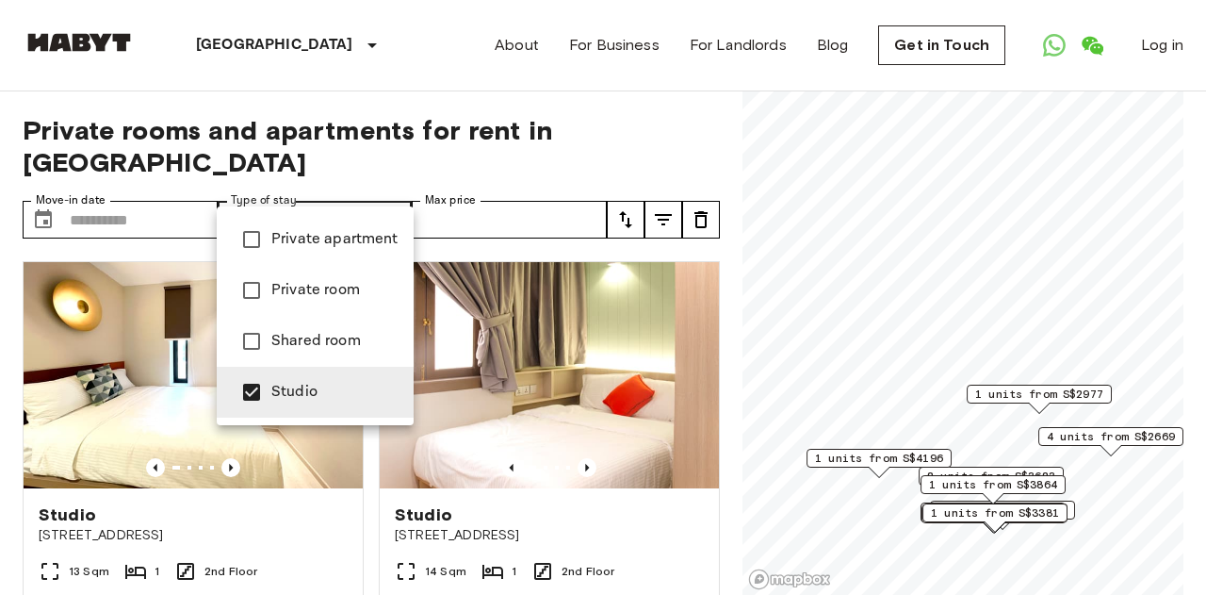
click at [13, 483] on div at bounding box center [603, 297] width 1206 height 595
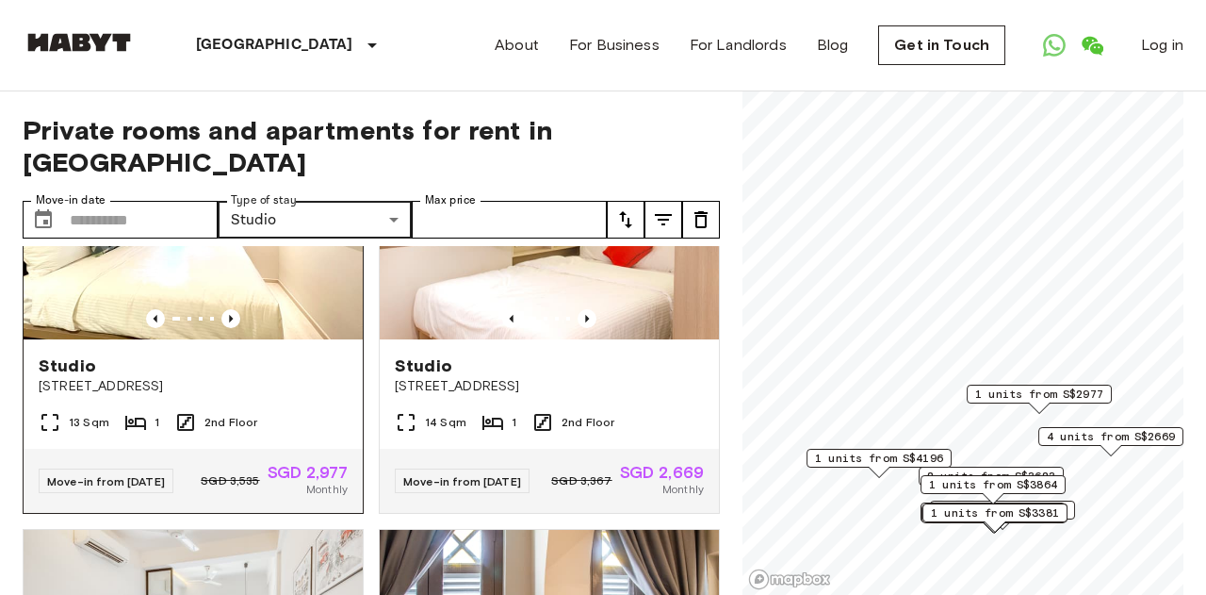
scroll to position [11, 0]
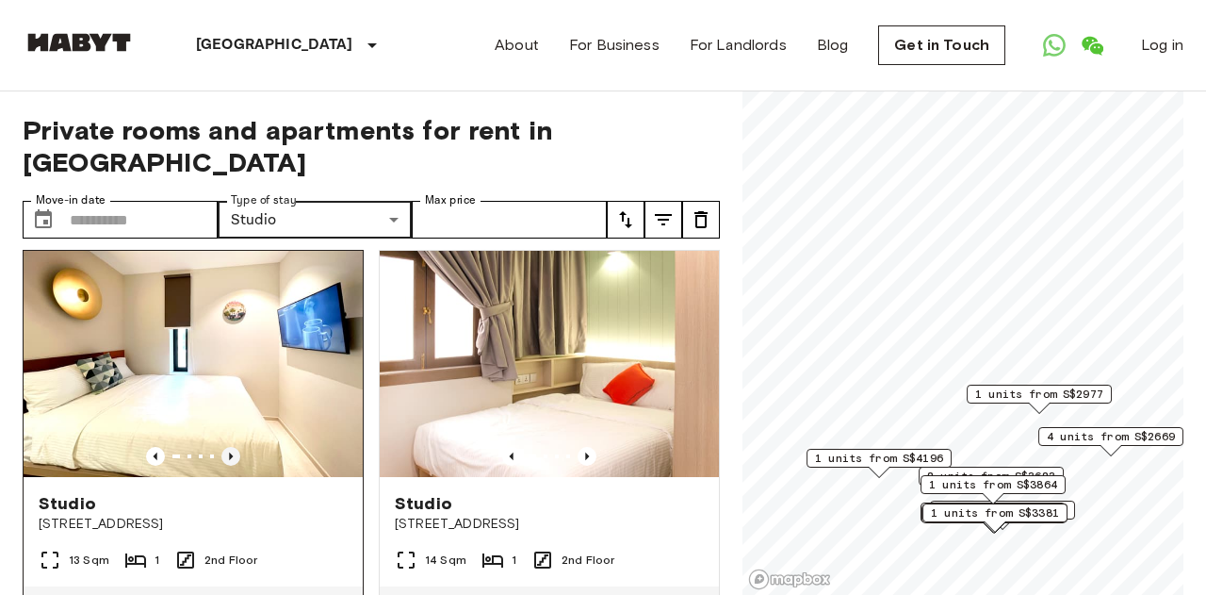
click at [233, 447] on icon "Previous image" at bounding box center [230, 456] width 19 height 19
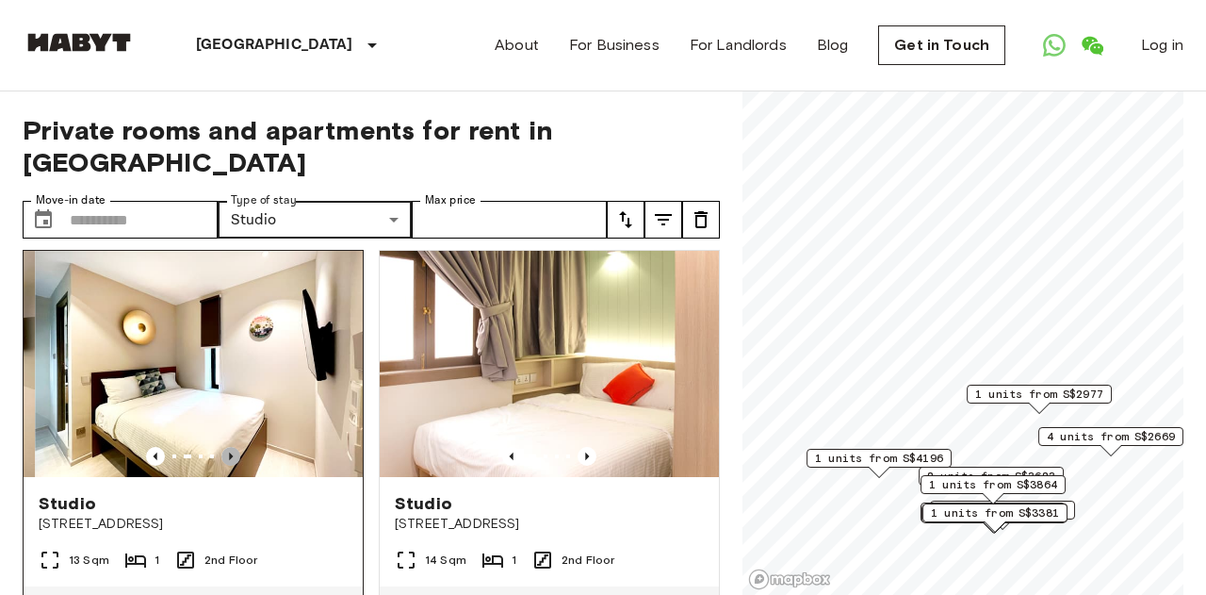
click at [233, 447] on icon "Previous image" at bounding box center [230, 456] width 19 height 19
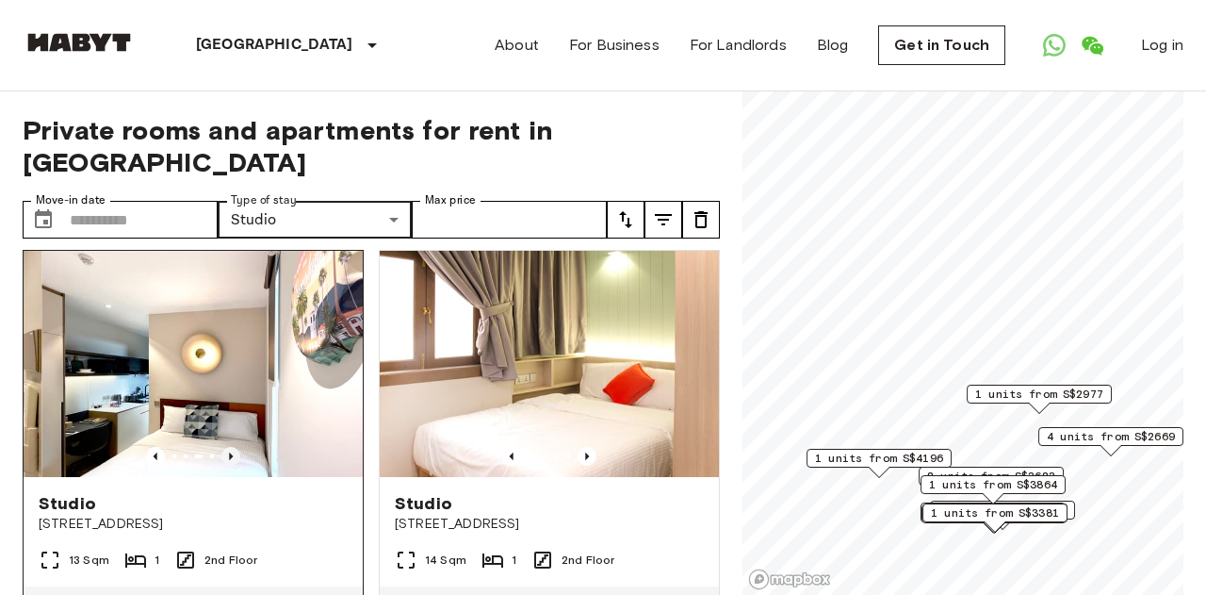
click at [234, 447] on icon "Previous image" at bounding box center [230, 456] width 19 height 19
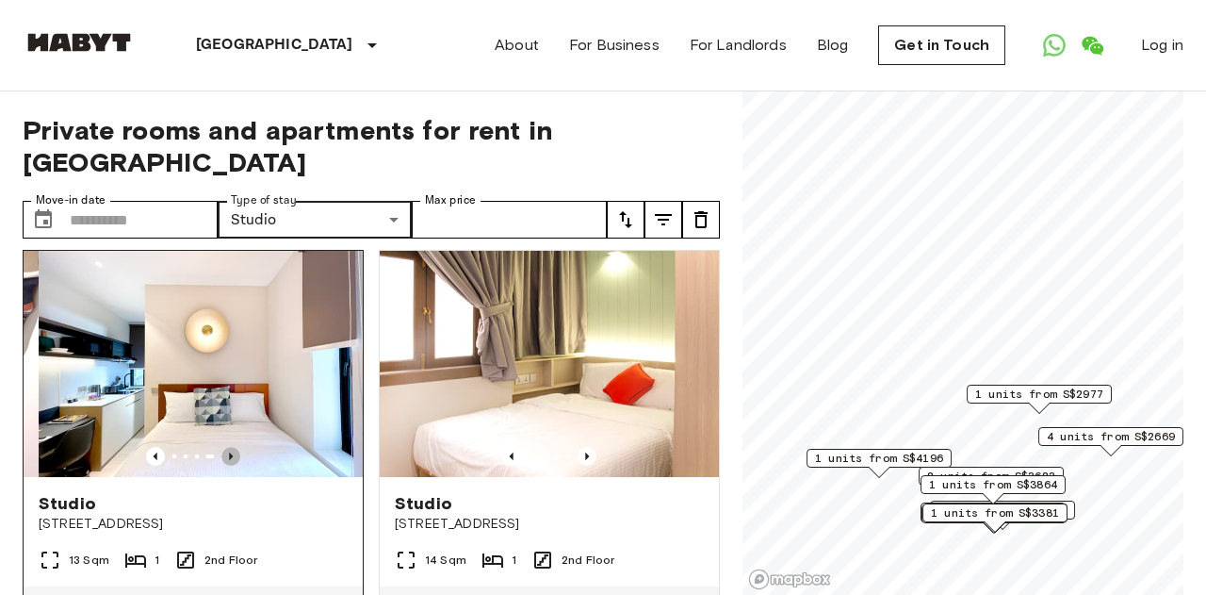
click at [234, 447] on icon "Previous image" at bounding box center [230, 456] width 19 height 19
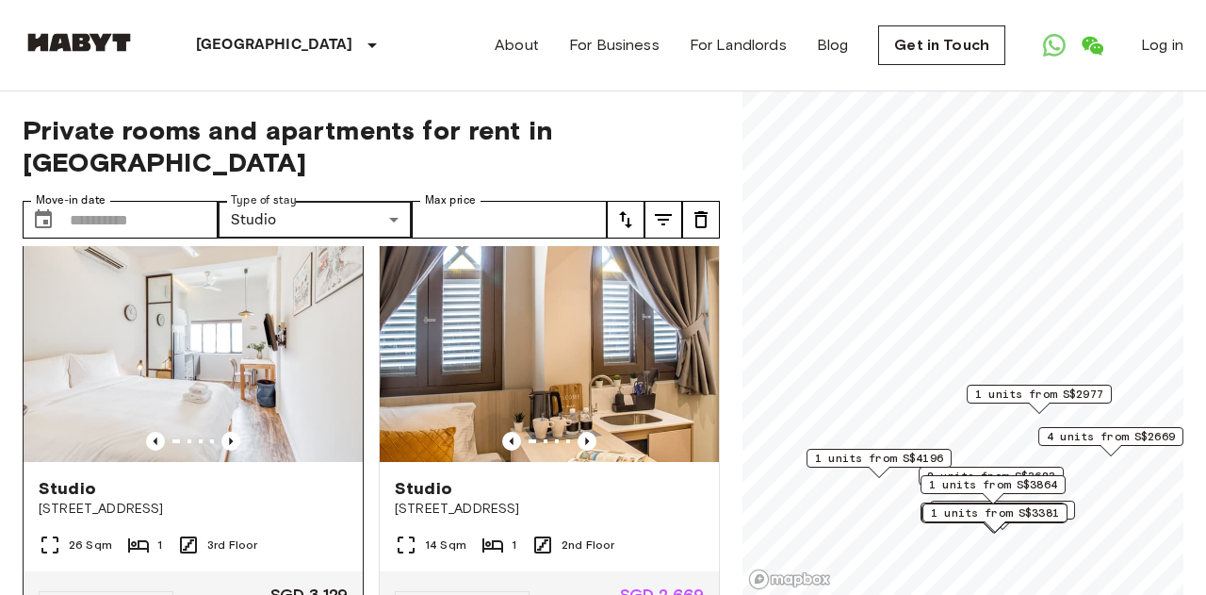
scroll to position [430, 0]
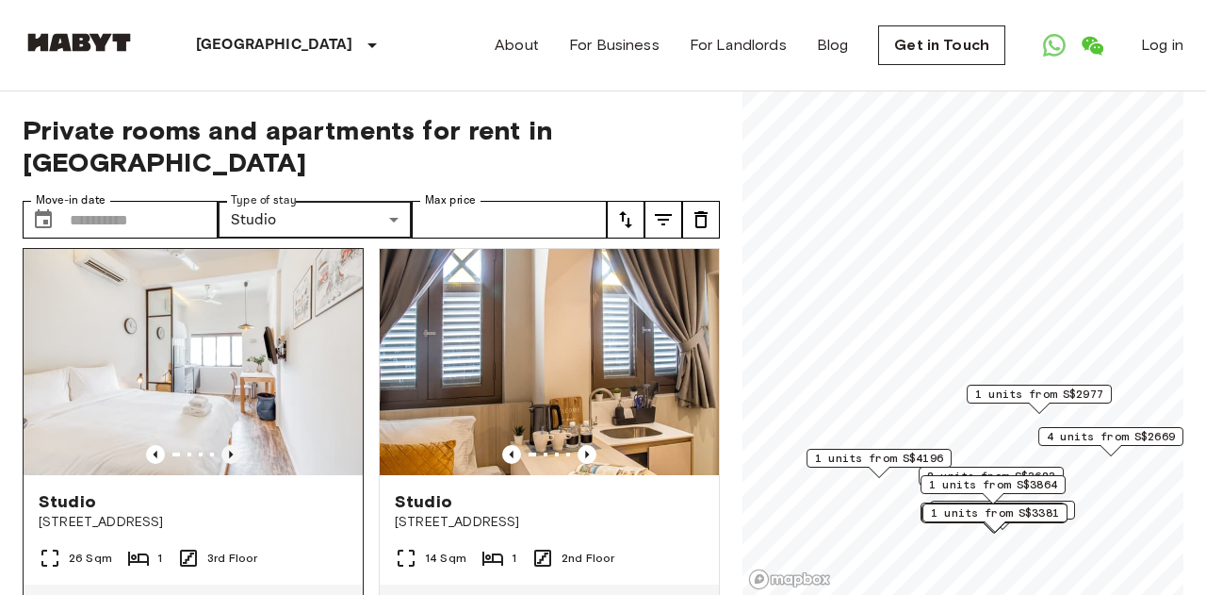
click at [235, 445] on icon "Previous image" at bounding box center [230, 454] width 19 height 19
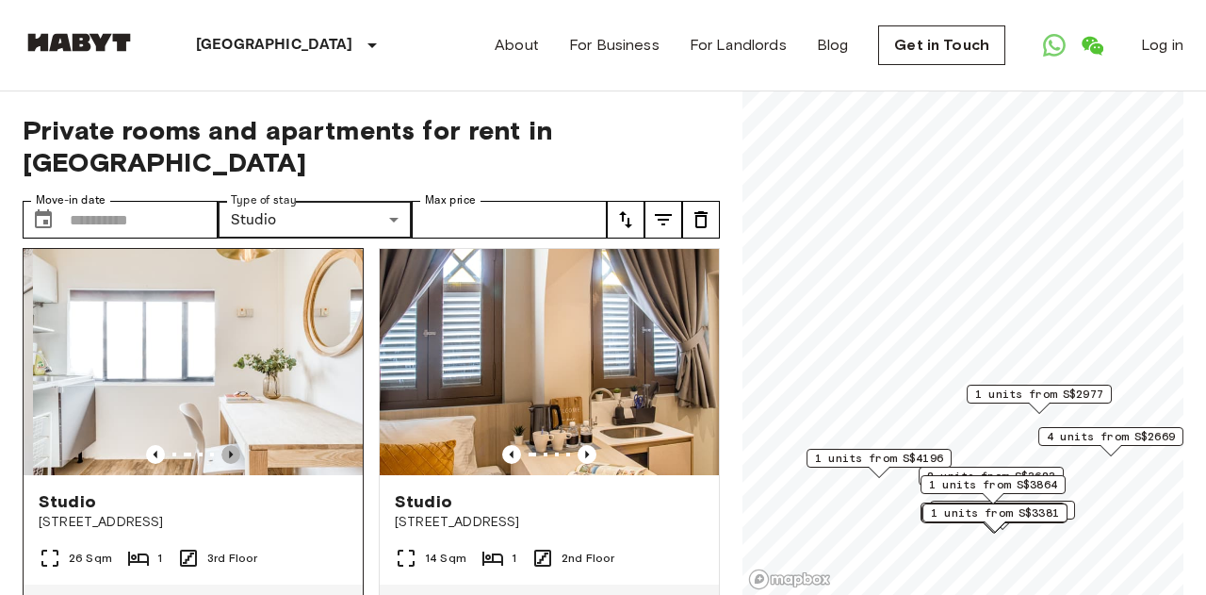
click at [235, 445] on icon "Previous image" at bounding box center [230, 454] width 19 height 19
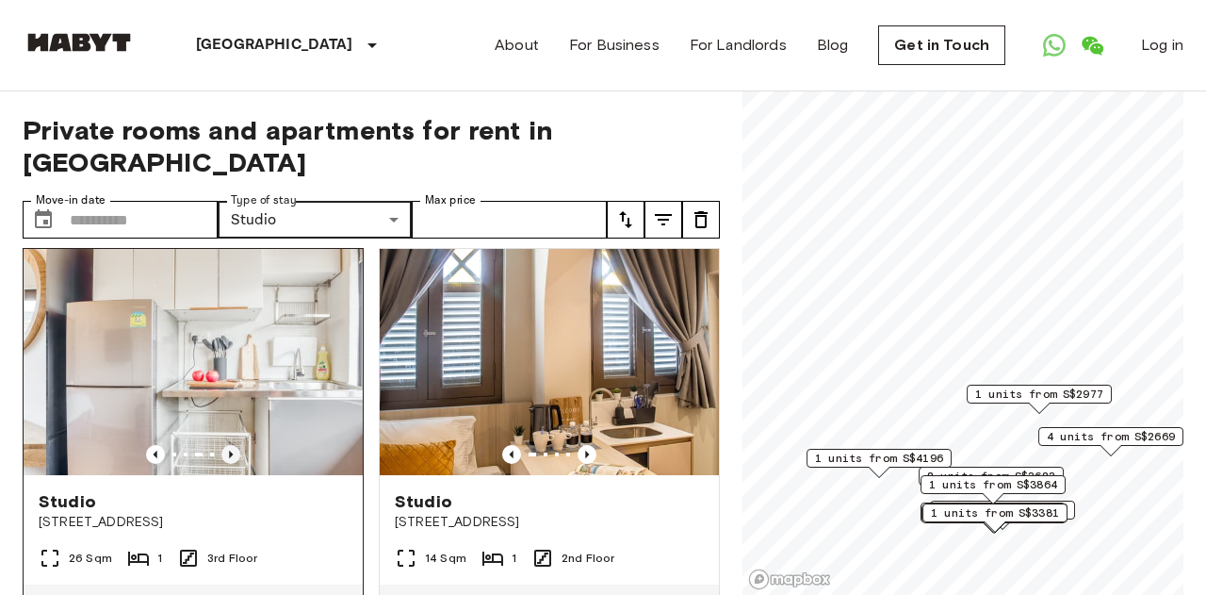
click at [235, 445] on icon "Previous image" at bounding box center [230, 454] width 19 height 19
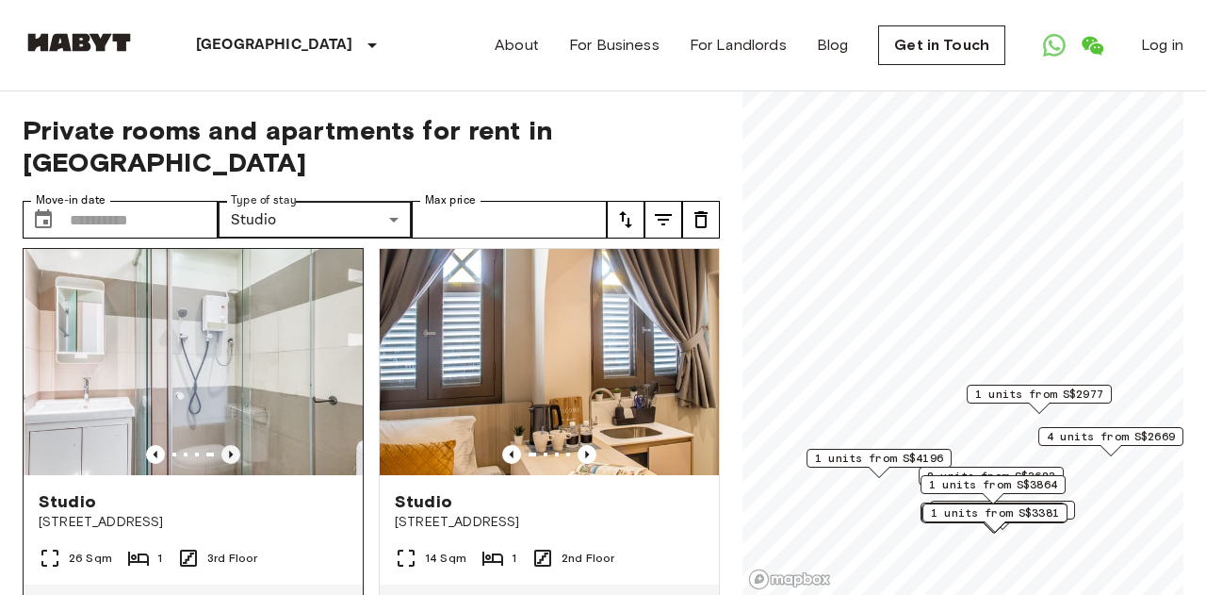
click at [235, 445] on icon "Previous image" at bounding box center [230, 454] width 19 height 19
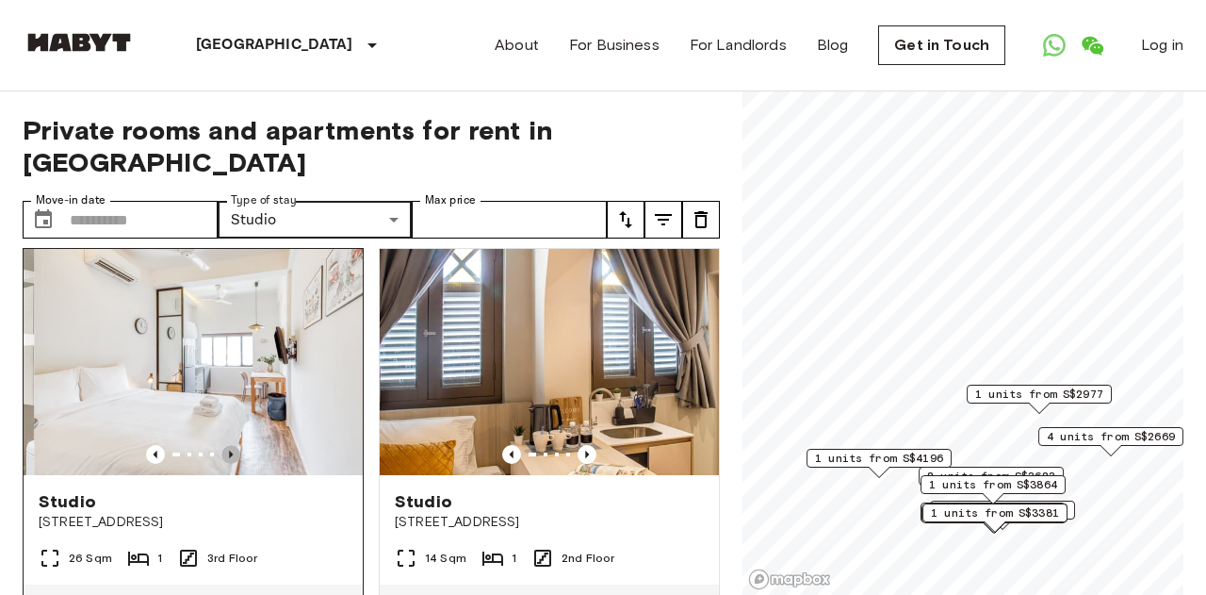
click at [235, 445] on icon "Previous image" at bounding box center [230, 454] width 19 height 19
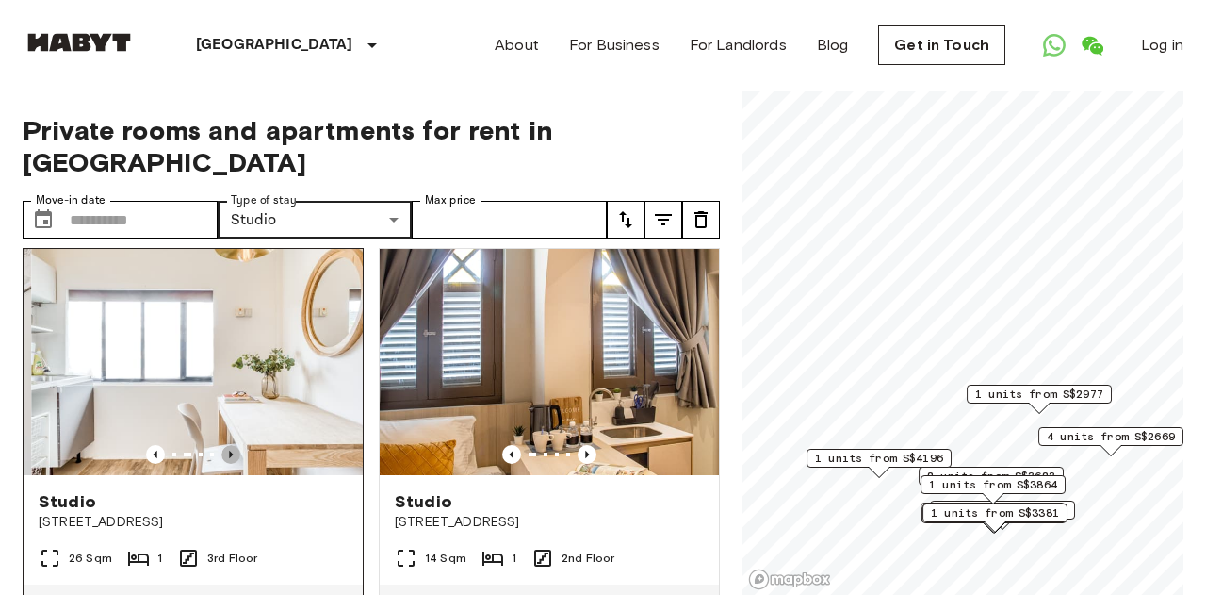
click at [235, 445] on icon "Previous image" at bounding box center [230, 454] width 19 height 19
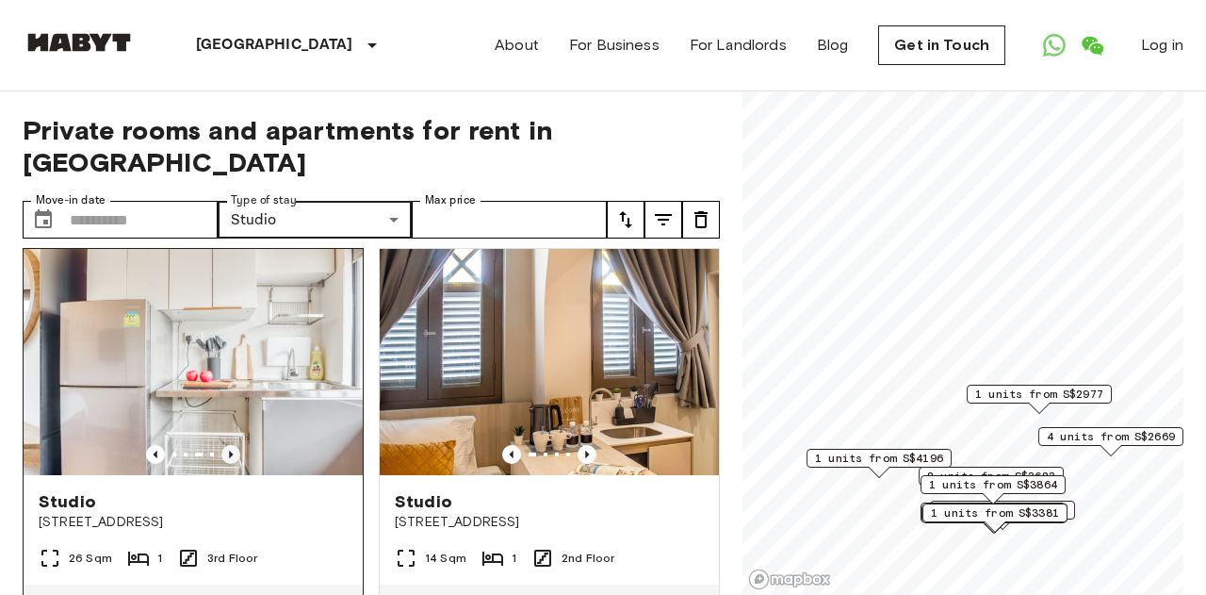
click at [235, 445] on icon "Previous image" at bounding box center [230, 454] width 19 height 19
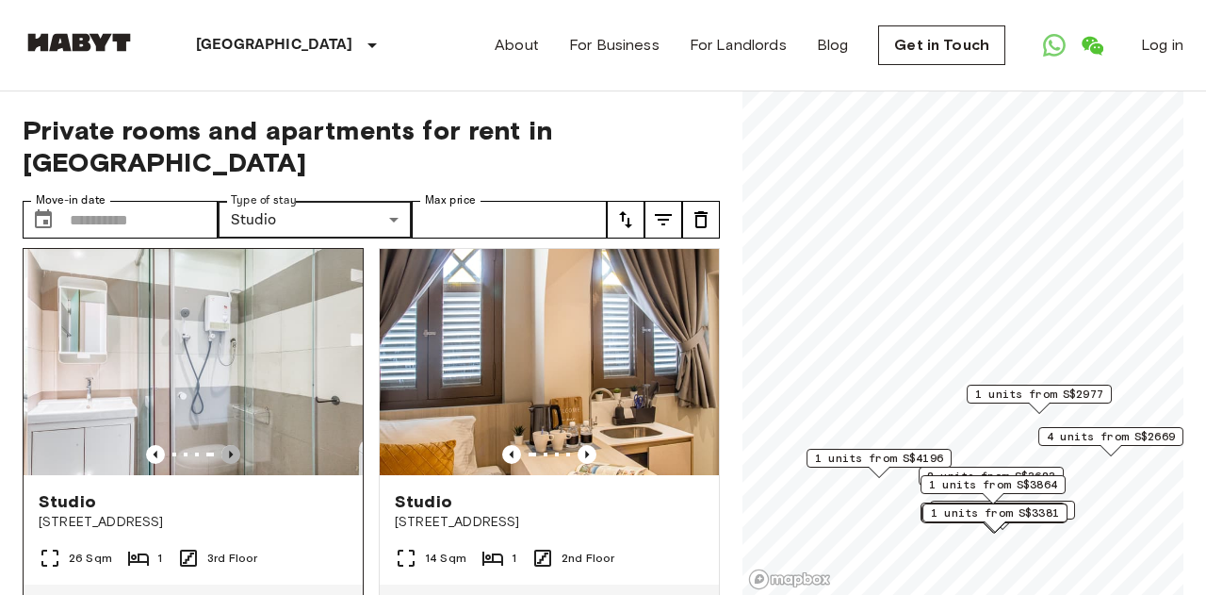
click at [235, 445] on icon "Previous image" at bounding box center [230, 454] width 19 height 19
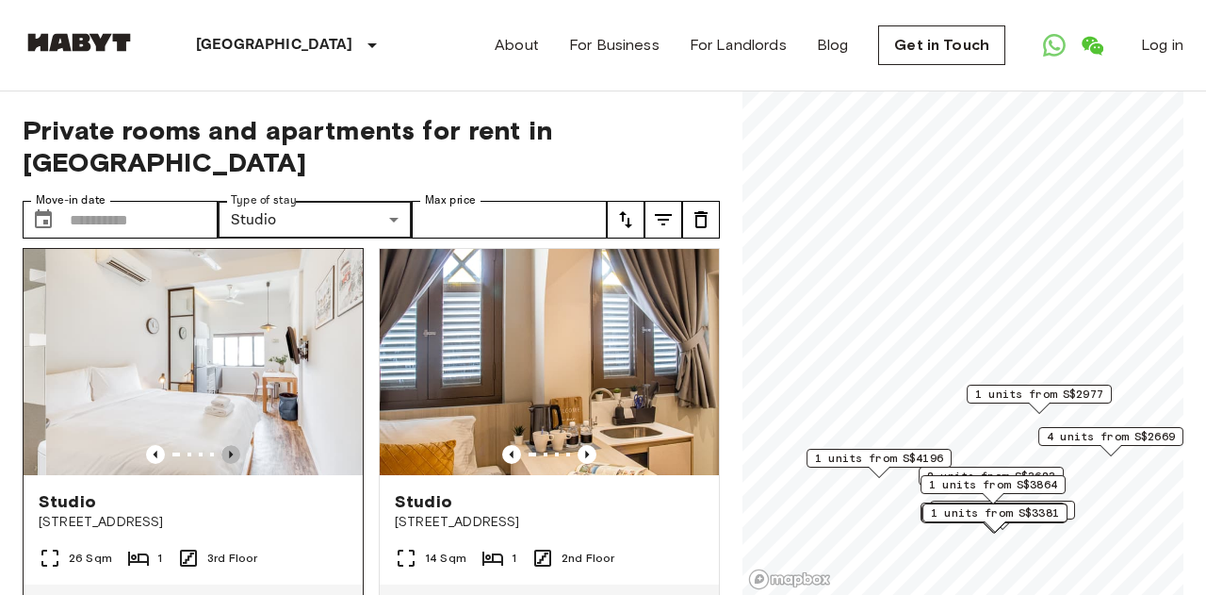
click at [235, 445] on icon "Previous image" at bounding box center [230, 454] width 19 height 19
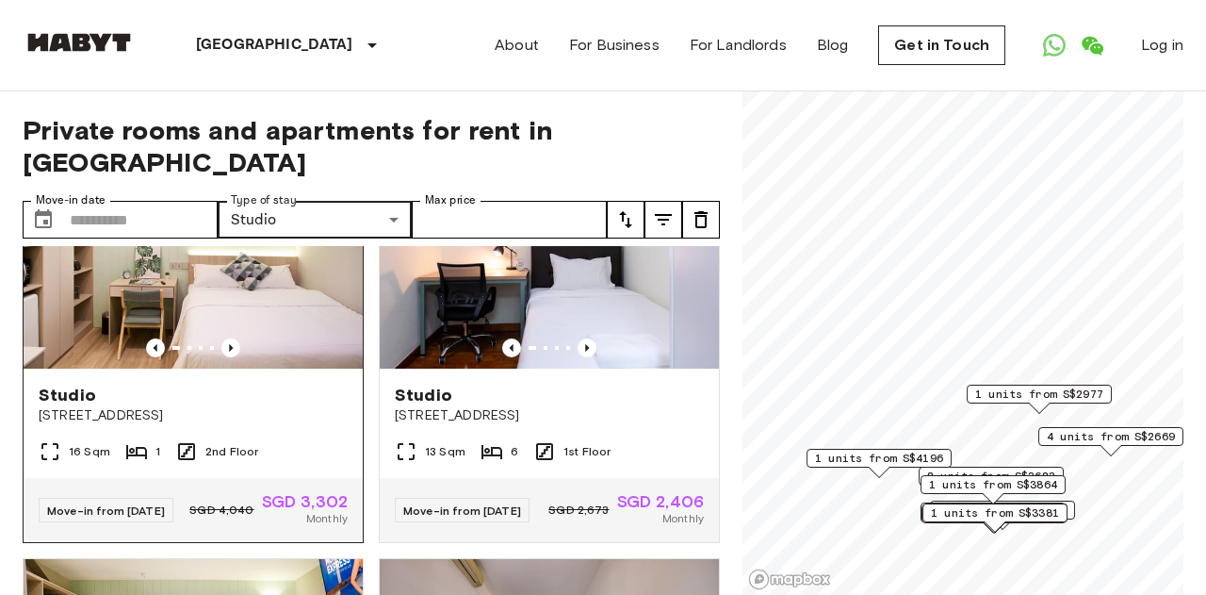
scroll to position [968, 0]
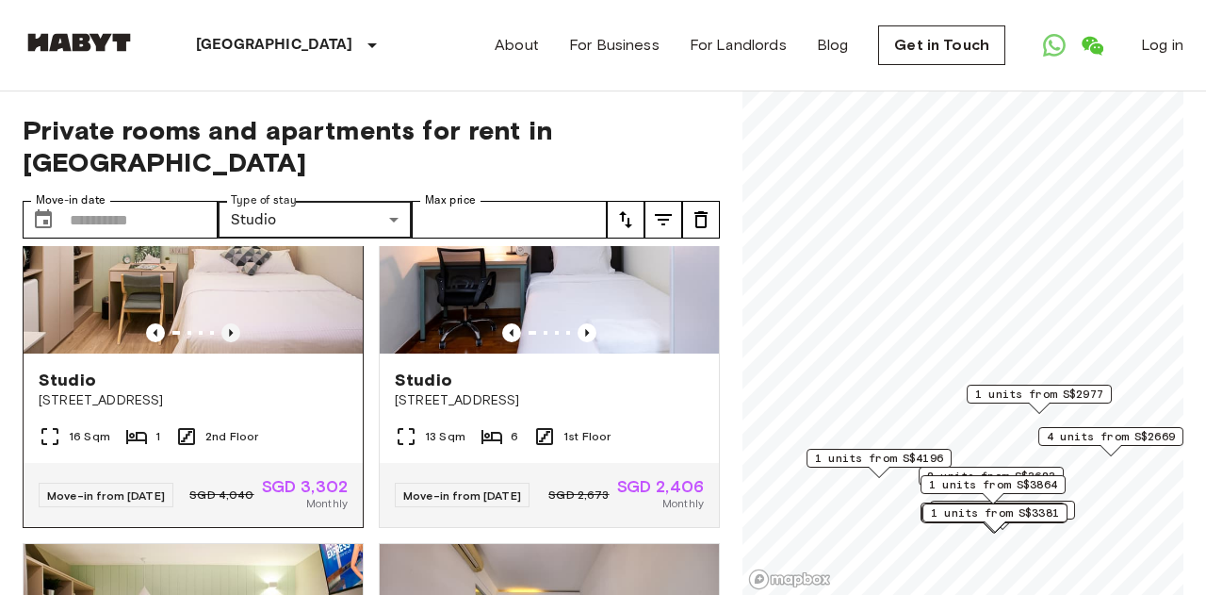
click at [228, 325] on icon "Previous image" at bounding box center [230, 332] width 19 height 19
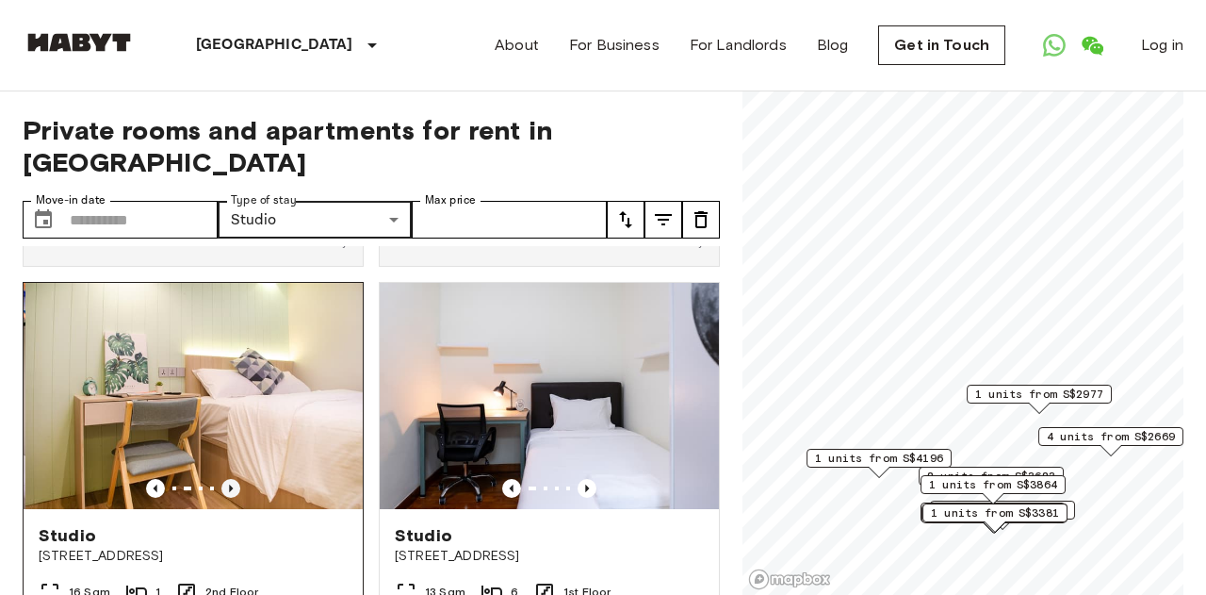
scroll to position [884, 0]
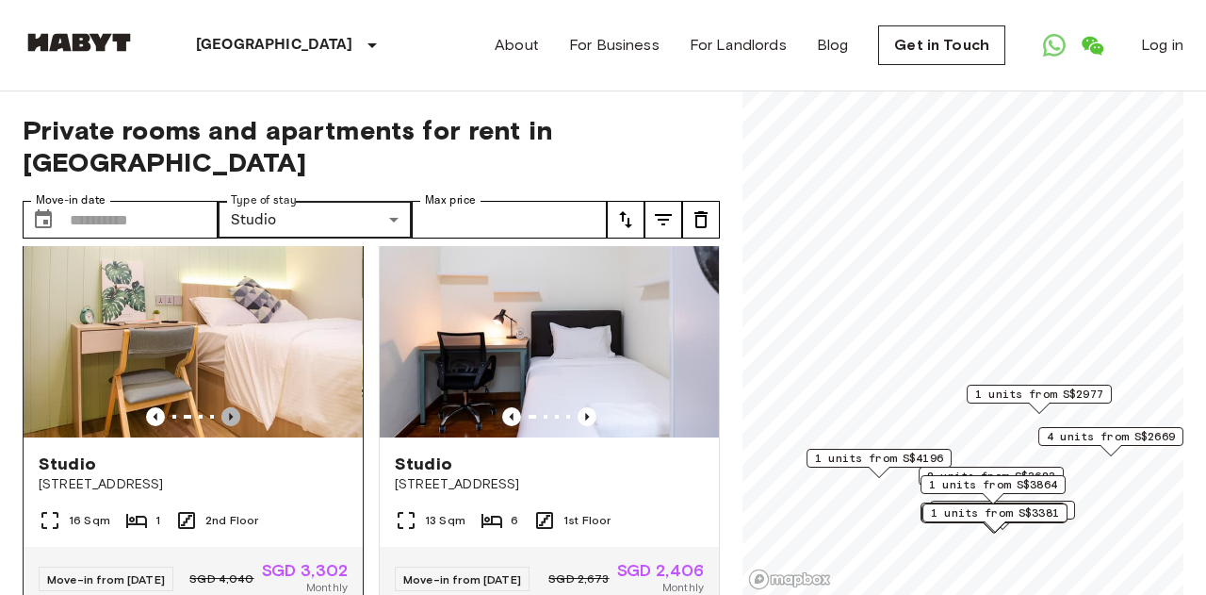
click at [233, 411] on icon "Previous image" at bounding box center [230, 416] width 19 height 19
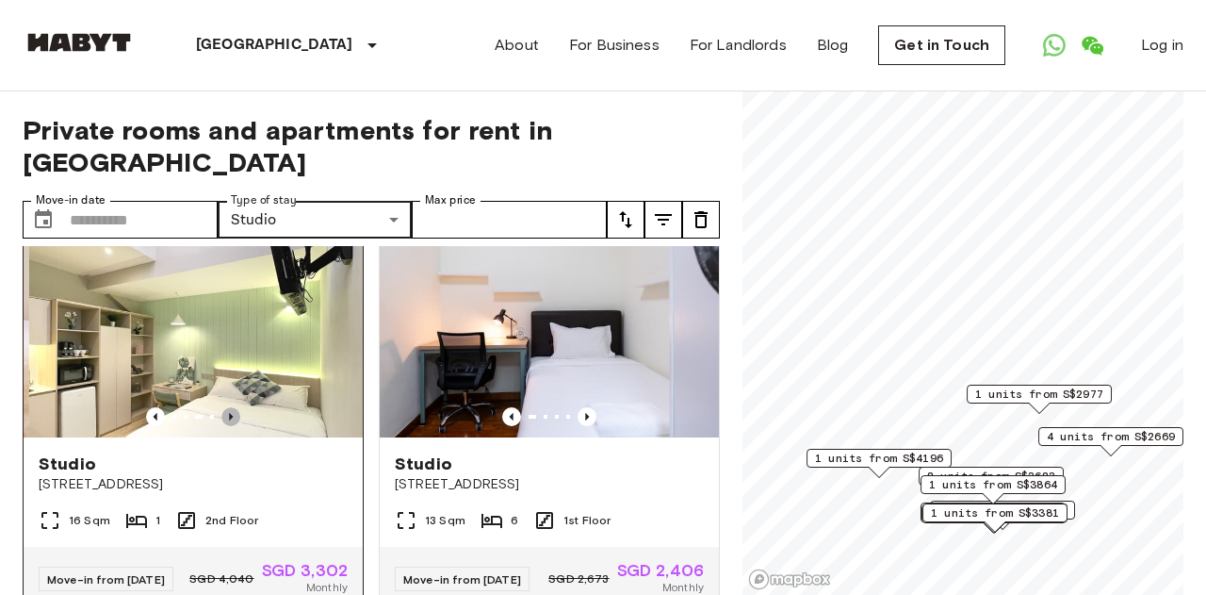
click at [233, 411] on icon "Previous image" at bounding box center [230, 416] width 19 height 19
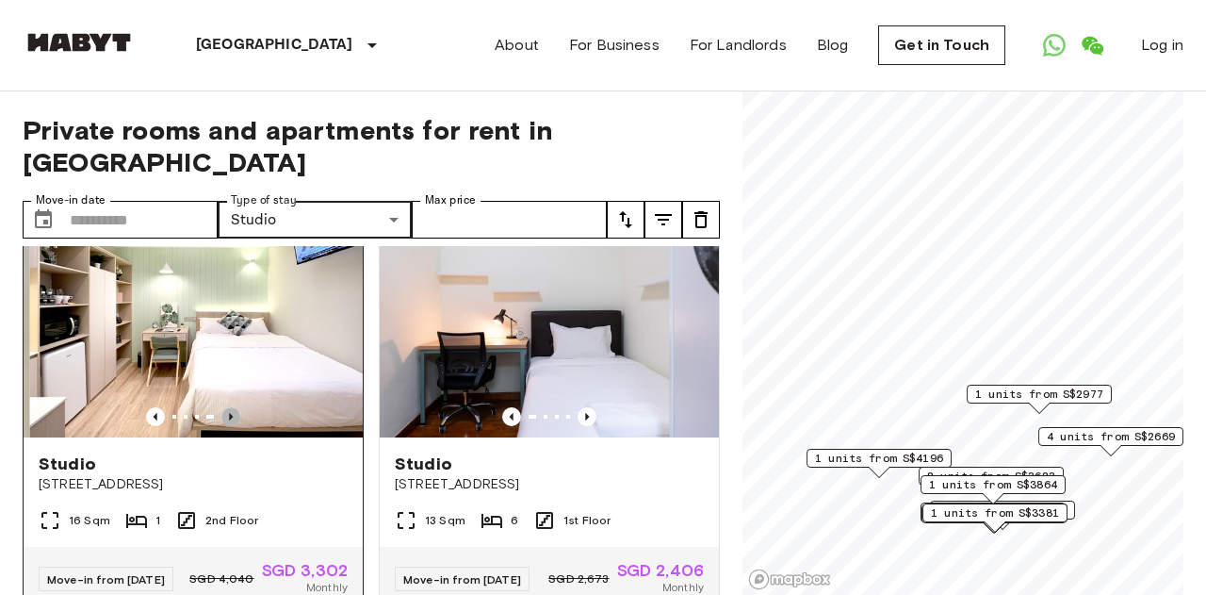
click at [233, 411] on icon "Previous image" at bounding box center [230, 416] width 19 height 19
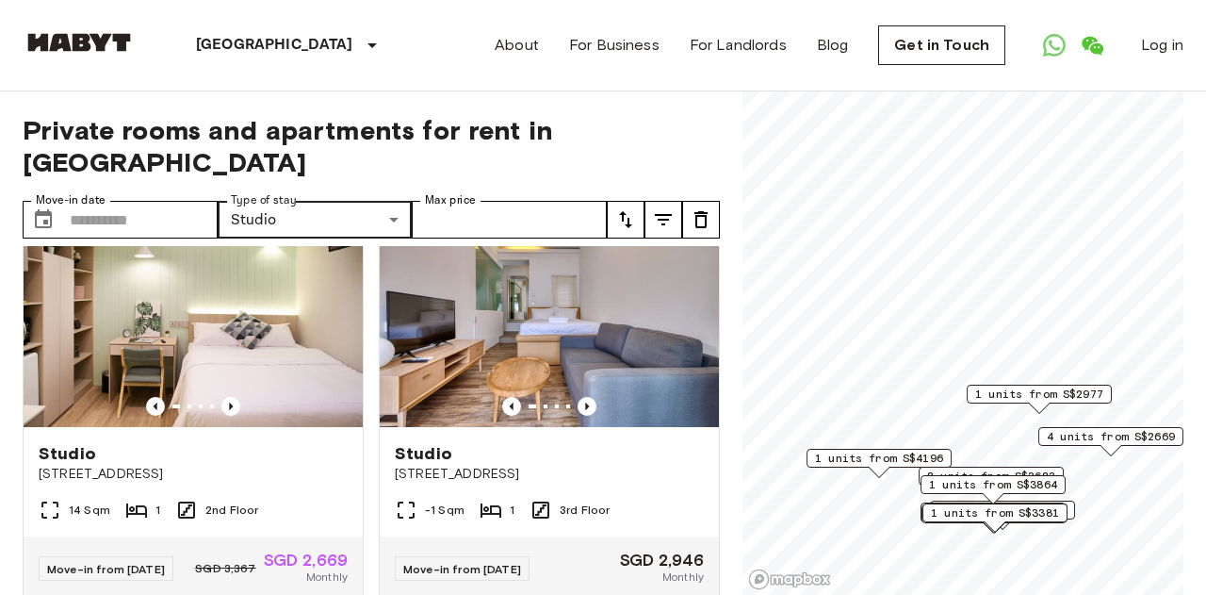
scroll to position [1303, 0]
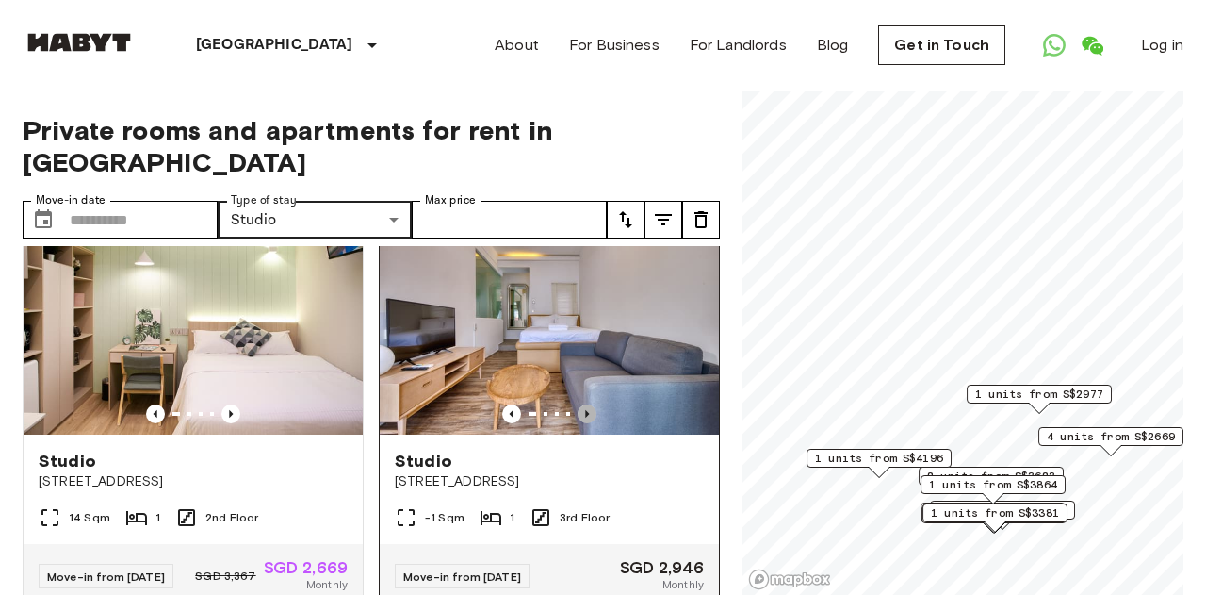
click at [583, 416] on icon "Previous image" at bounding box center [587, 413] width 19 height 19
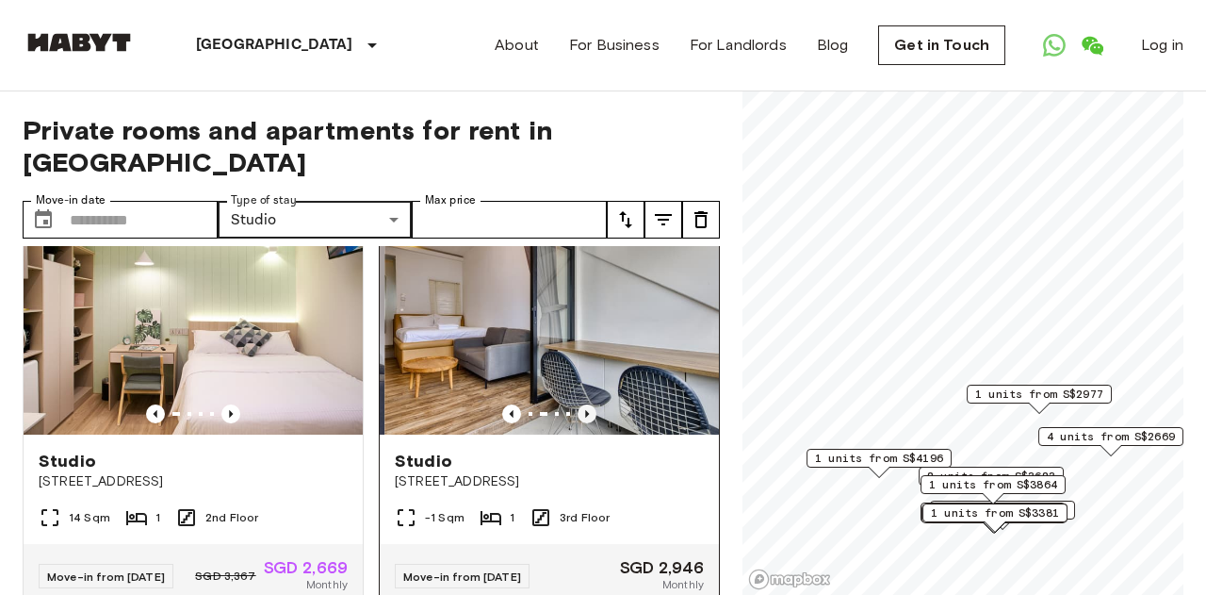
click at [592, 417] on icon "Previous image" at bounding box center [587, 413] width 19 height 19
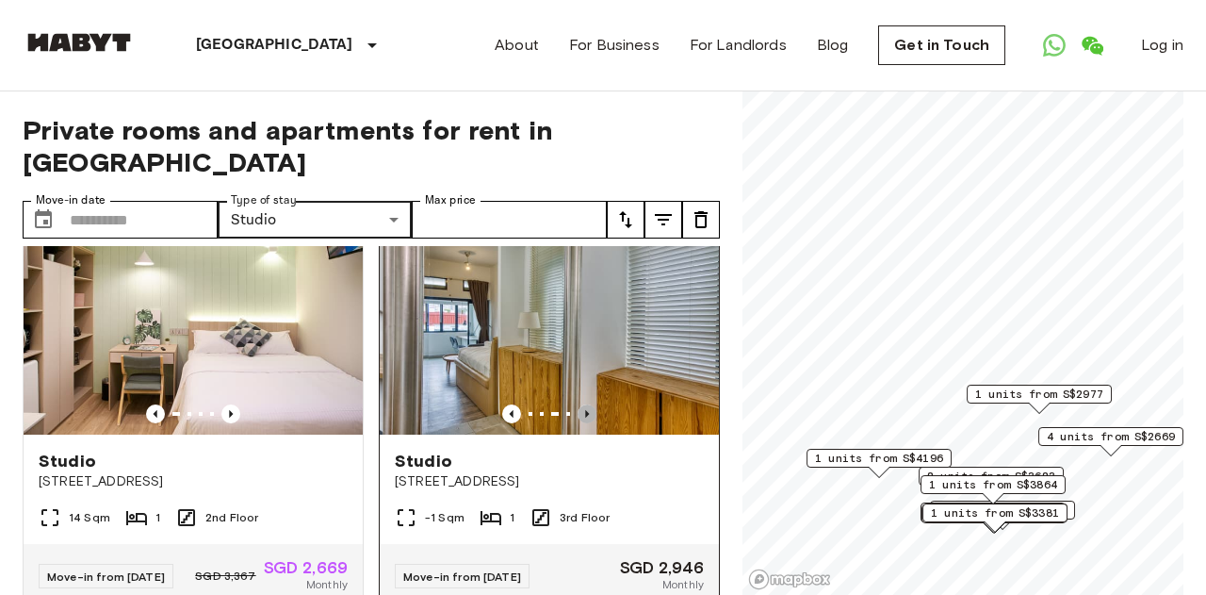
click at [592, 417] on icon "Previous image" at bounding box center [587, 413] width 19 height 19
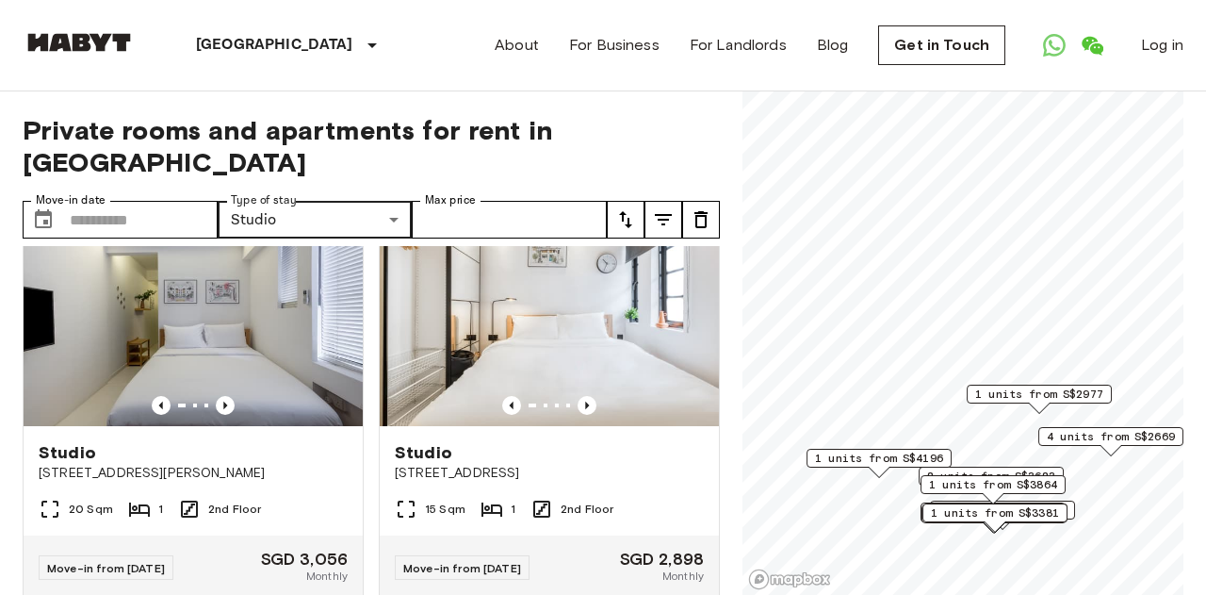
scroll to position [1727, 0]
click at [587, 411] on icon "Previous image" at bounding box center [587, 406] width 19 height 19
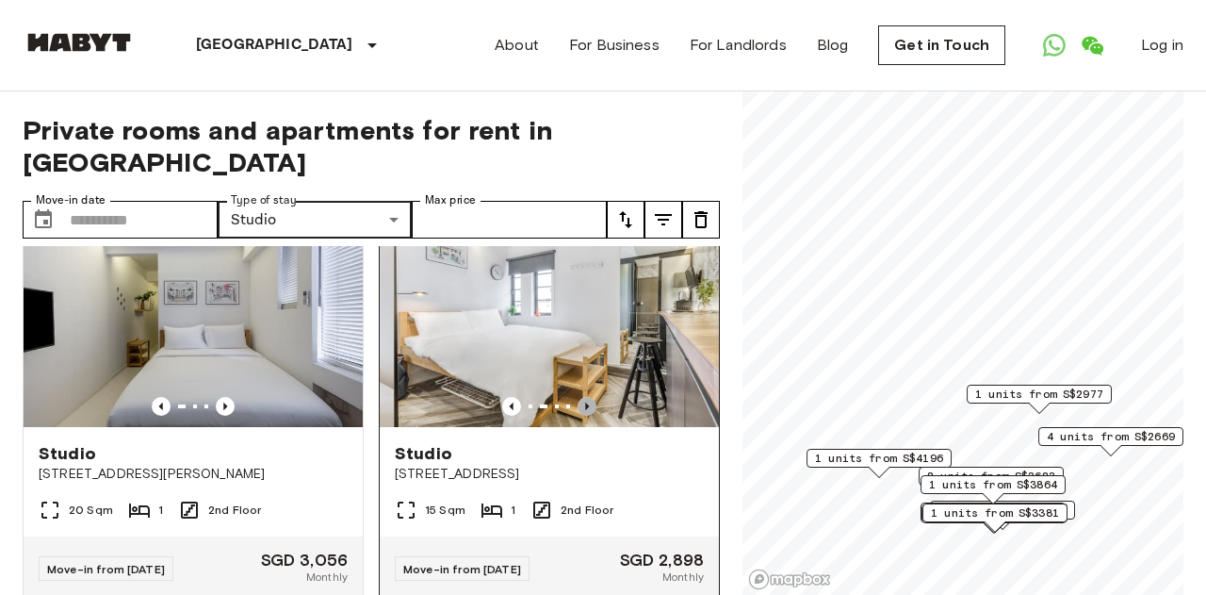
click at [587, 411] on icon "Previous image" at bounding box center [587, 406] width 19 height 19
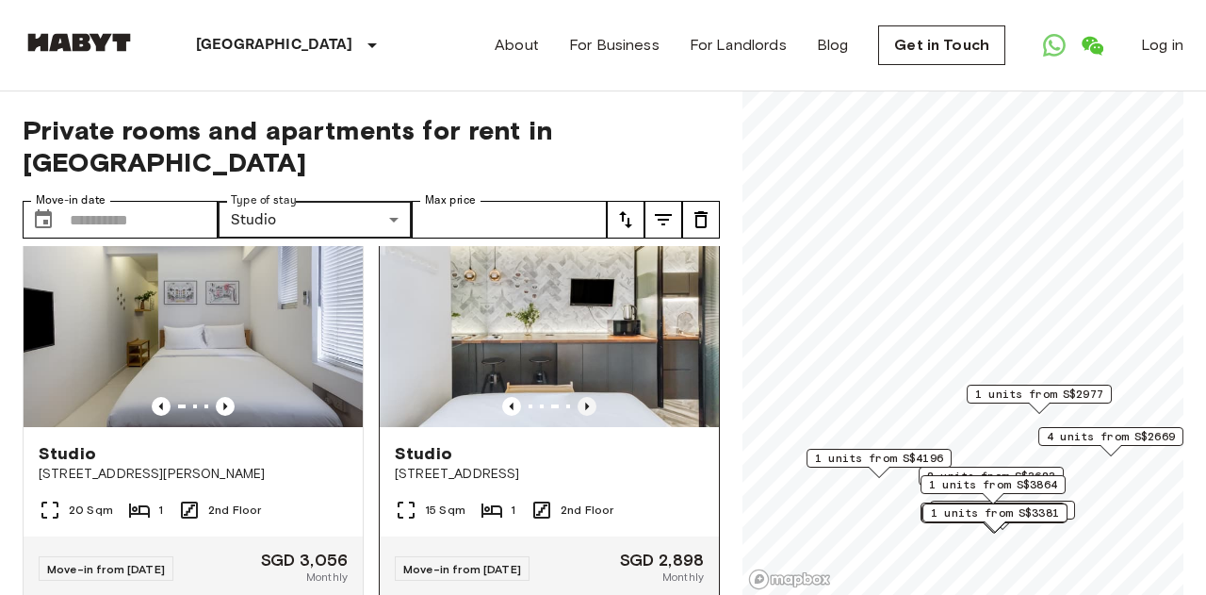
click at [582, 409] on icon "Previous image" at bounding box center [587, 406] width 19 height 19
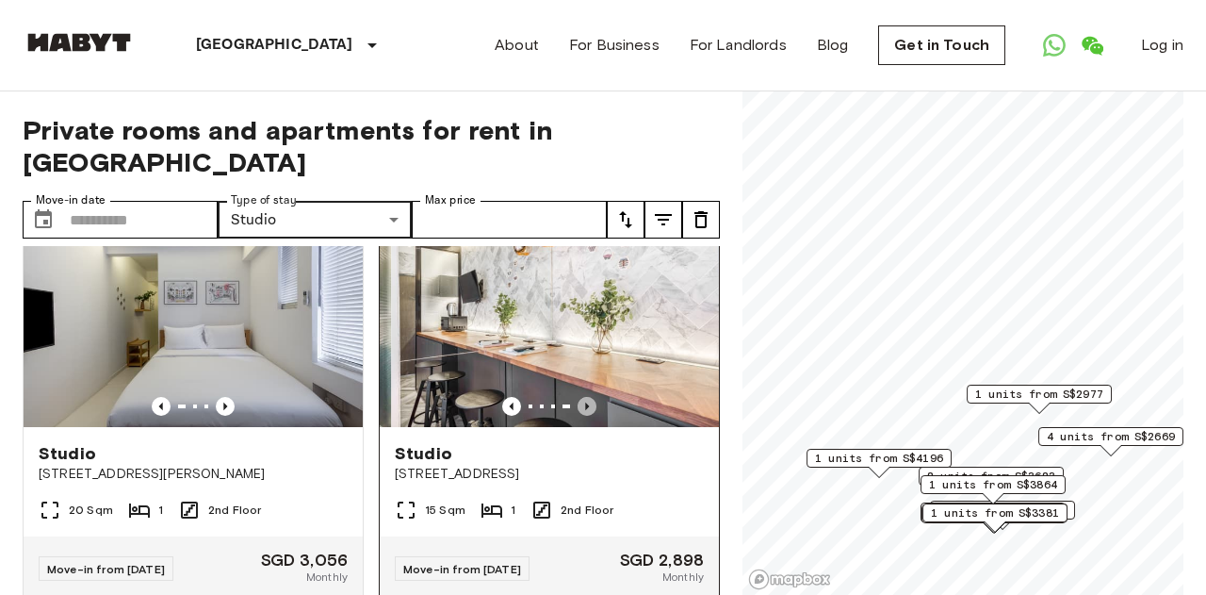
click at [582, 410] on icon "Previous image" at bounding box center [587, 406] width 19 height 19
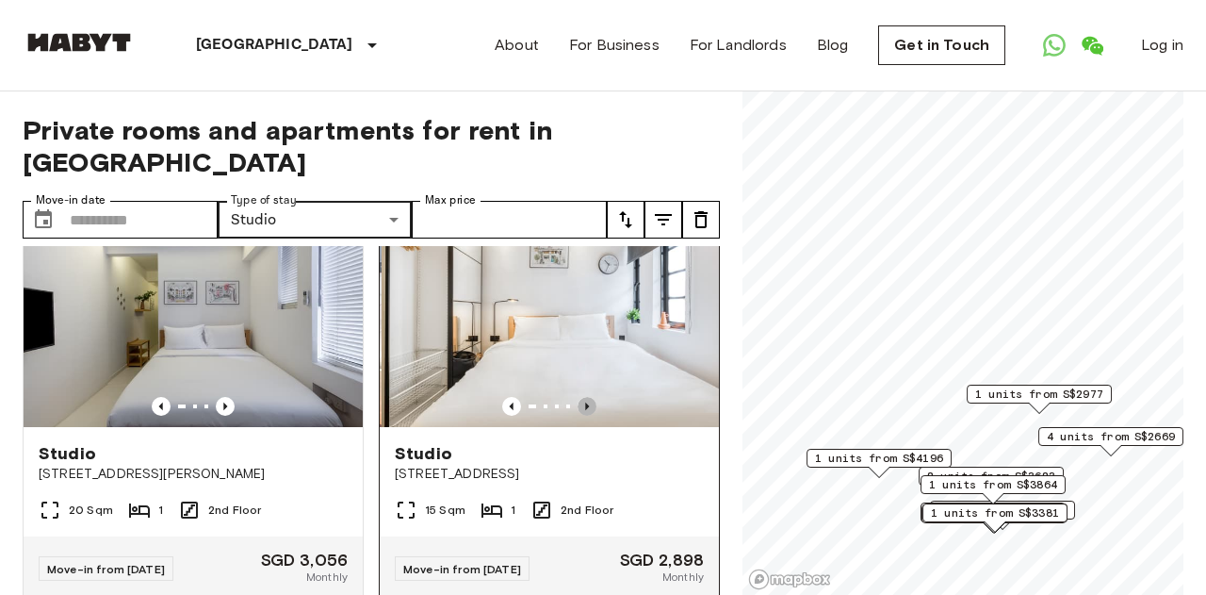
click at [585, 410] on icon "Previous image" at bounding box center [587, 406] width 4 height 8
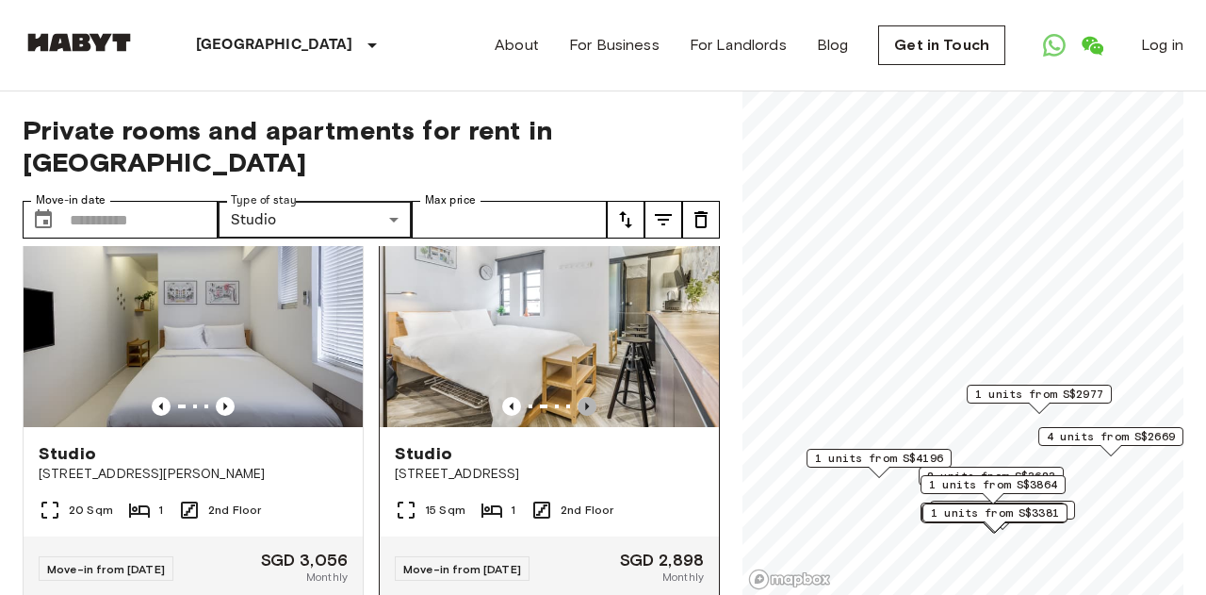
click at [585, 410] on icon "Previous image" at bounding box center [587, 406] width 4 height 8
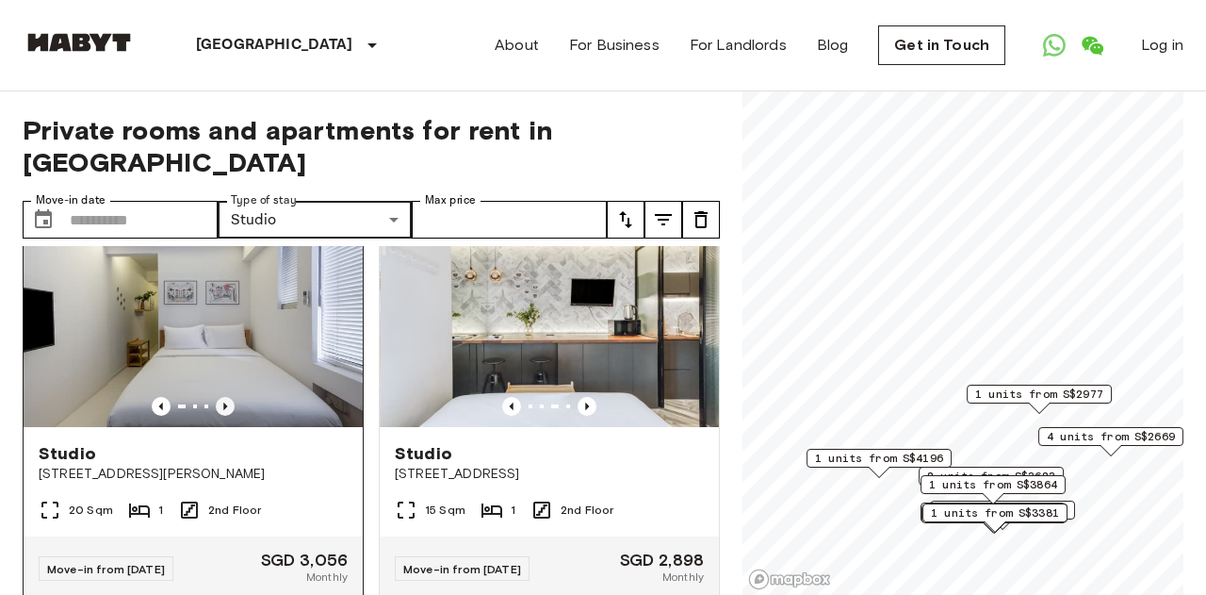
click at [224, 410] on icon "Previous image" at bounding box center [225, 406] width 19 height 19
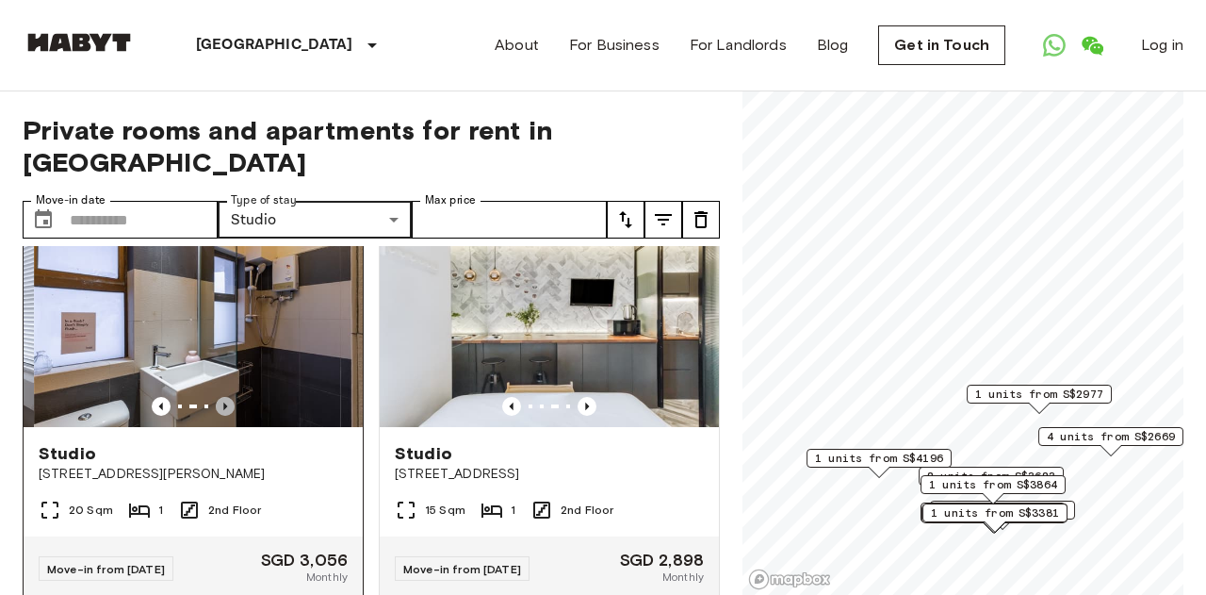
click at [224, 410] on icon "Previous image" at bounding box center [225, 406] width 19 height 19
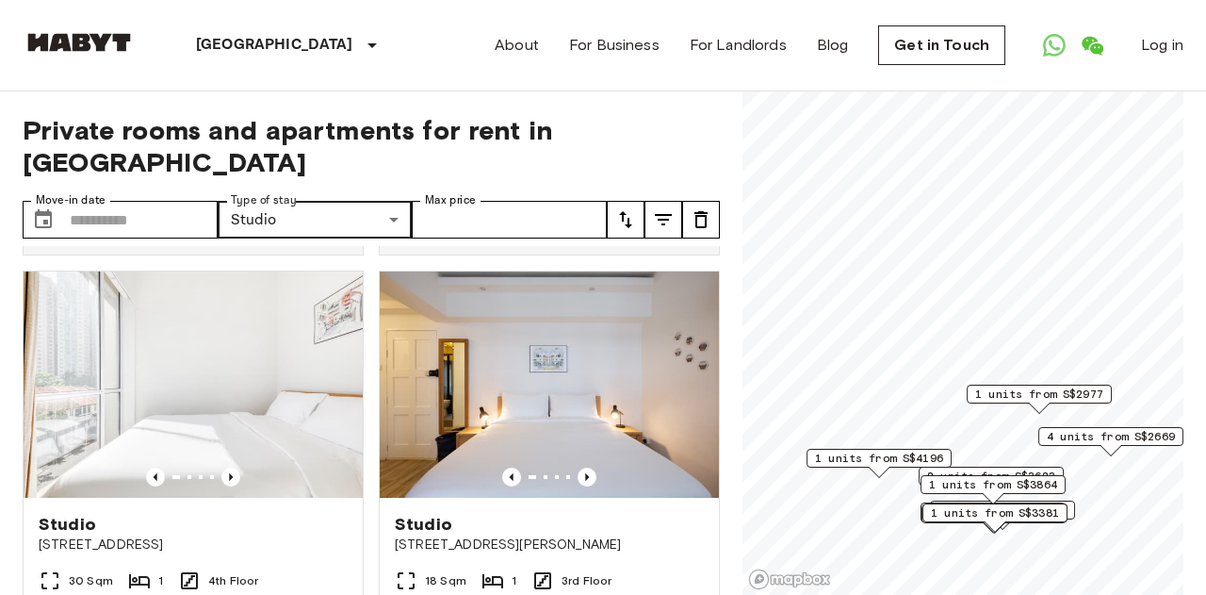
scroll to position [2533, 0]
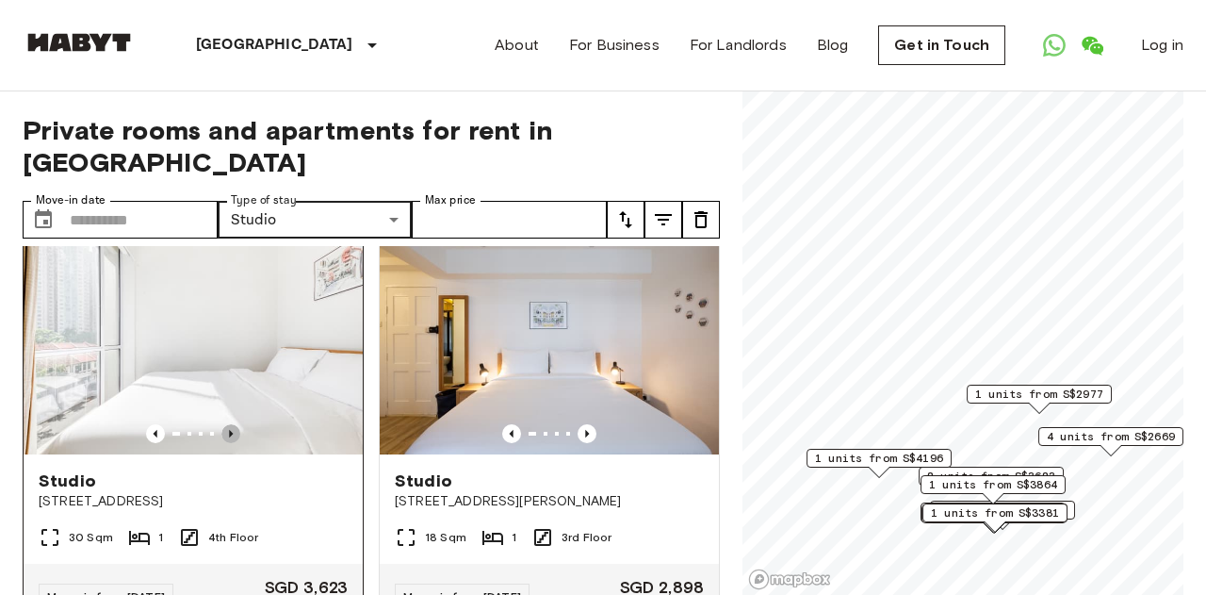
click at [230, 433] on icon "Previous image" at bounding box center [230, 433] width 19 height 19
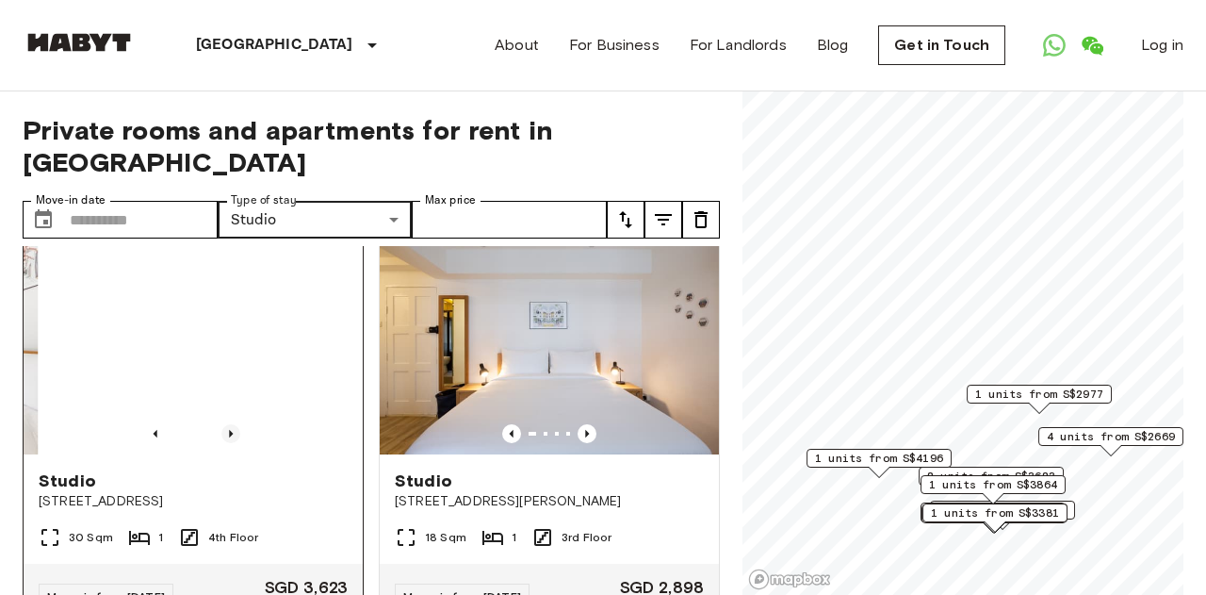
click at [233, 435] on icon "Previous image" at bounding box center [230, 433] width 19 height 19
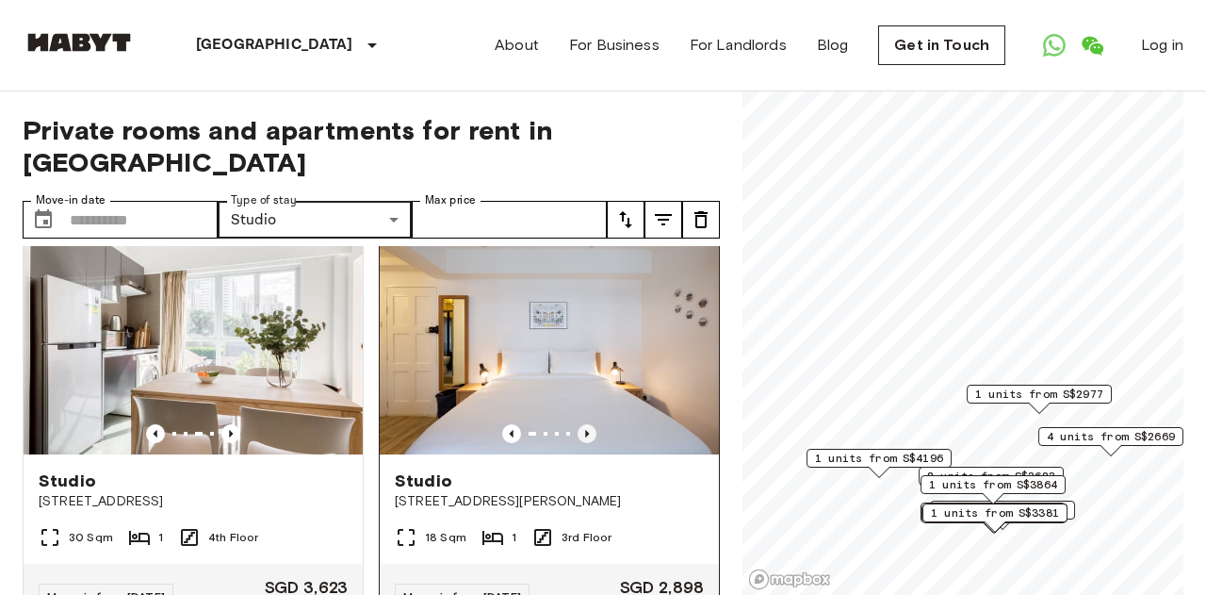
click at [584, 434] on icon "Previous image" at bounding box center [587, 433] width 19 height 19
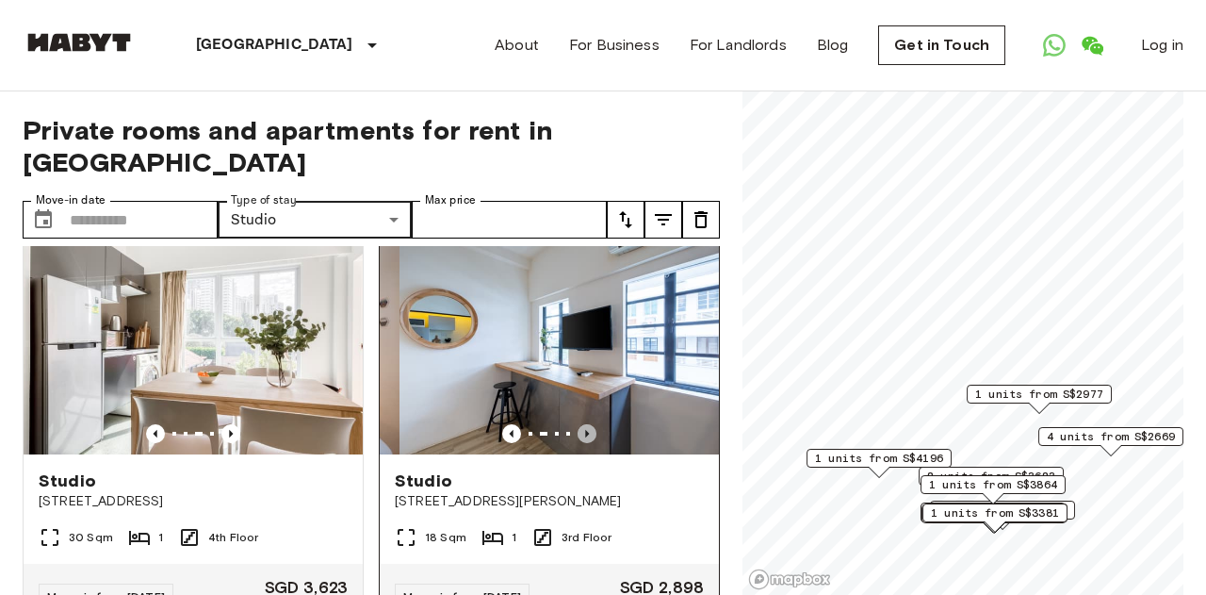
click at [585, 434] on icon "Previous image" at bounding box center [587, 433] width 19 height 19
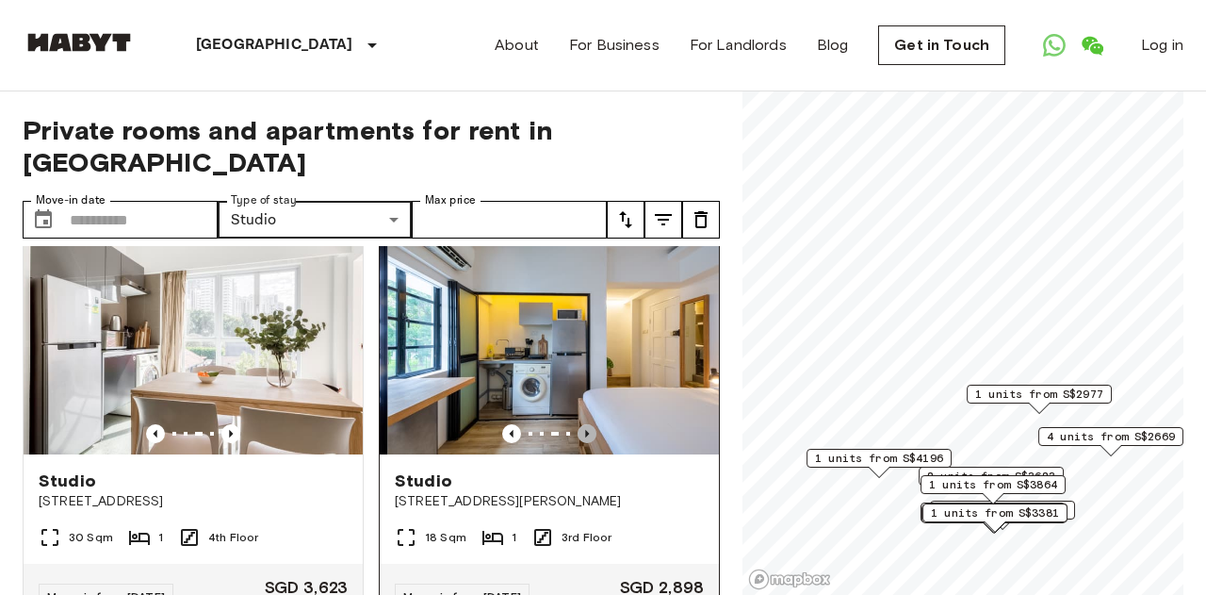
click at [588, 436] on icon "Previous image" at bounding box center [587, 433] width 19 height 19
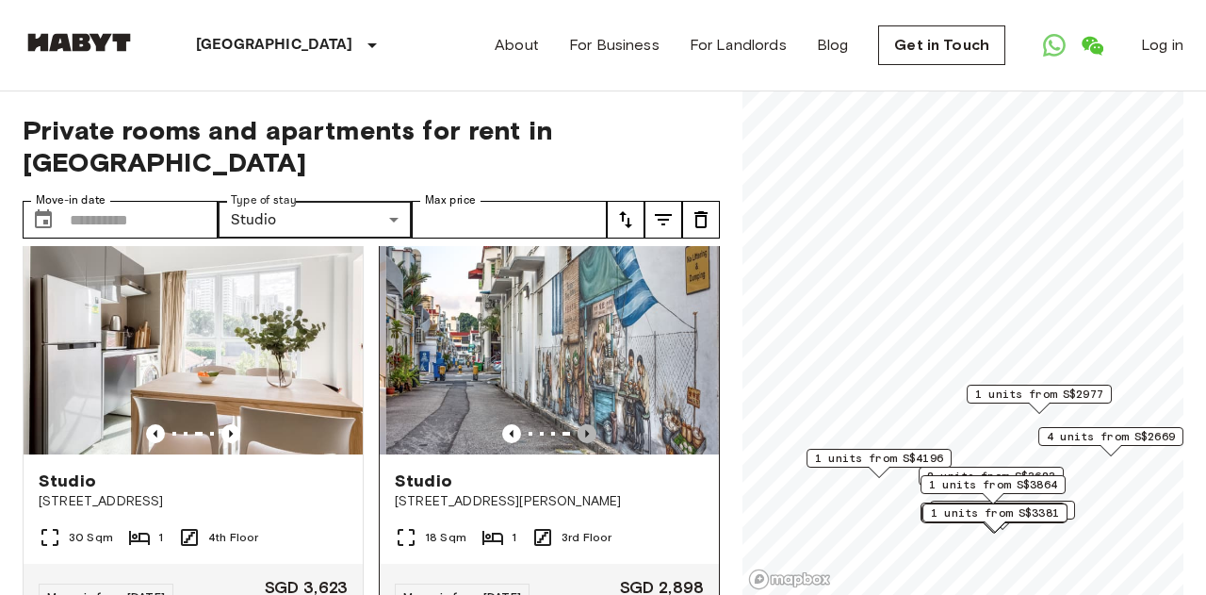
click at [591, 437] on icon "Previous image" at bounding box center [587, 433] width 19 height 19
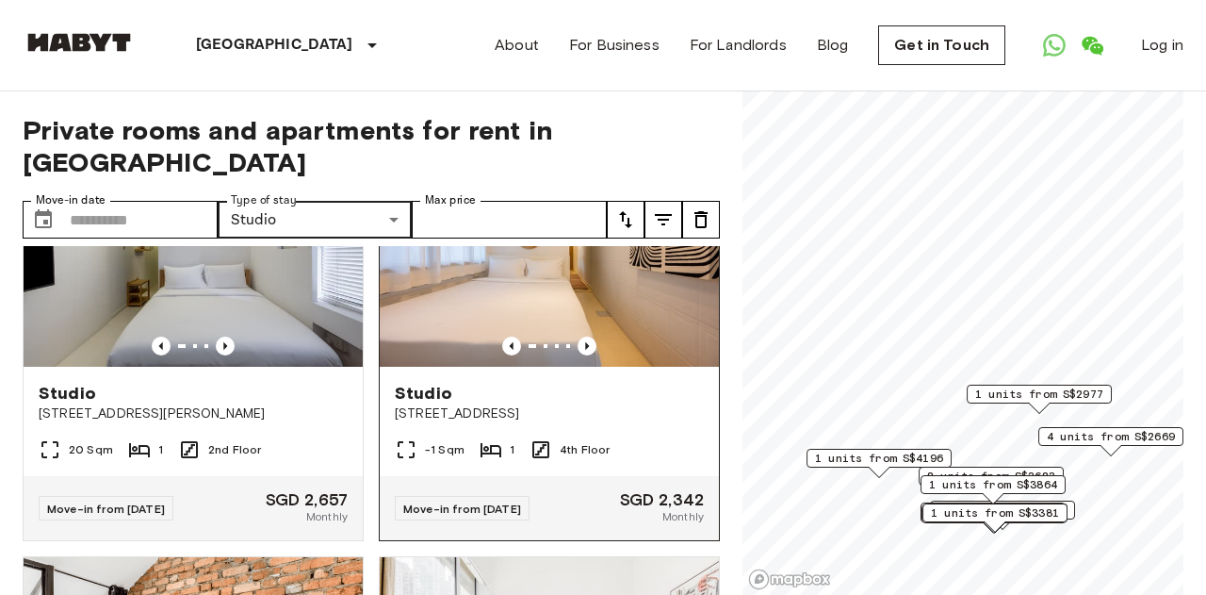
scroll to position [3422, 0]
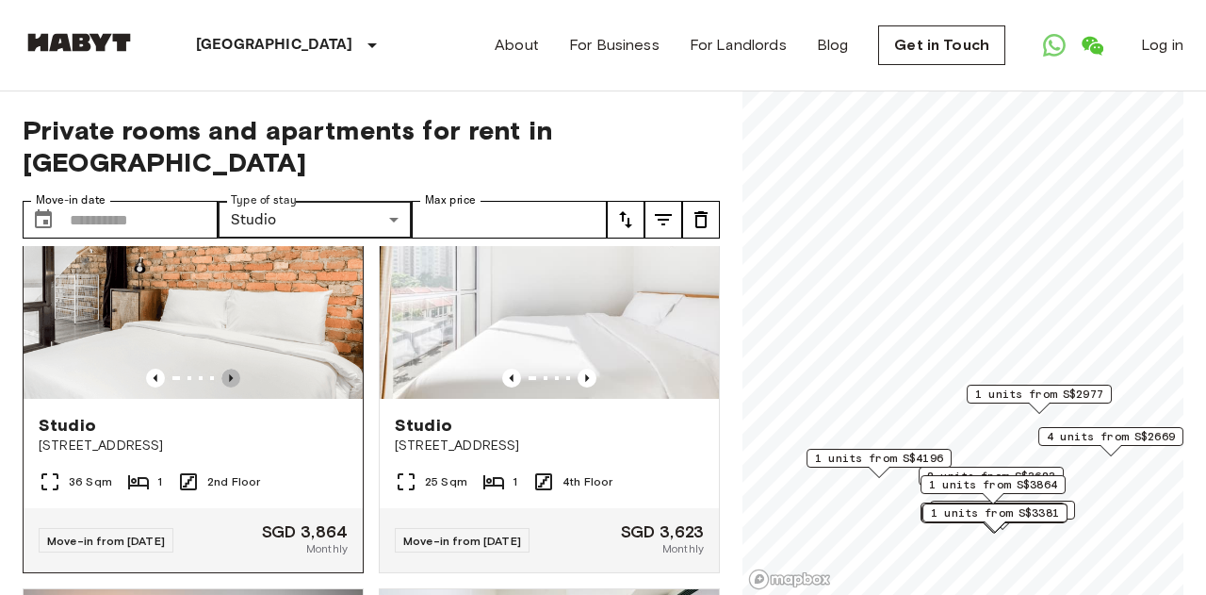
click at [233, 380] on icon "Previous image" at bounding box center [230, 377] width 19 height 19
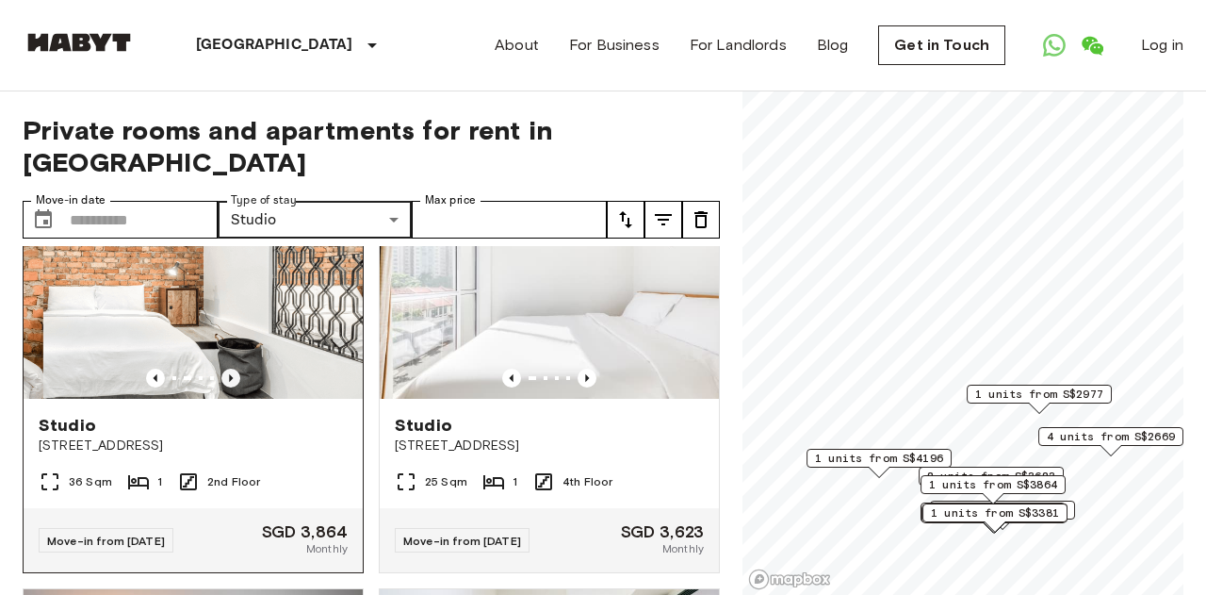
scroll to position [3325, 0]
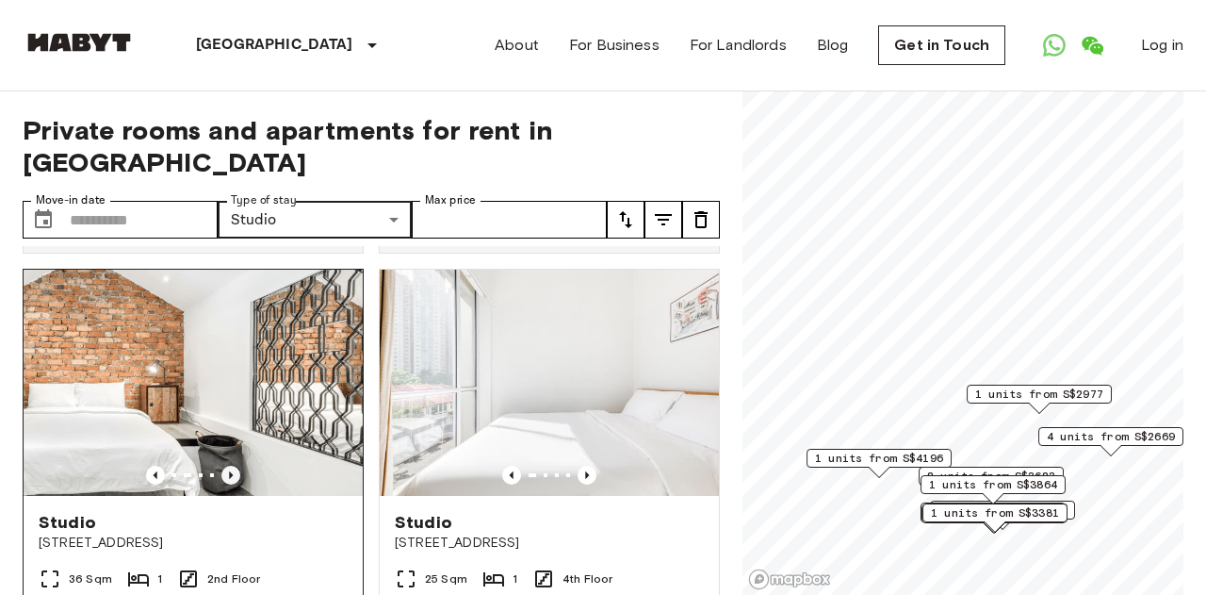
click at [229, 479] on icon "Previous image" at bounding box center [231, 475] width 4 height 8
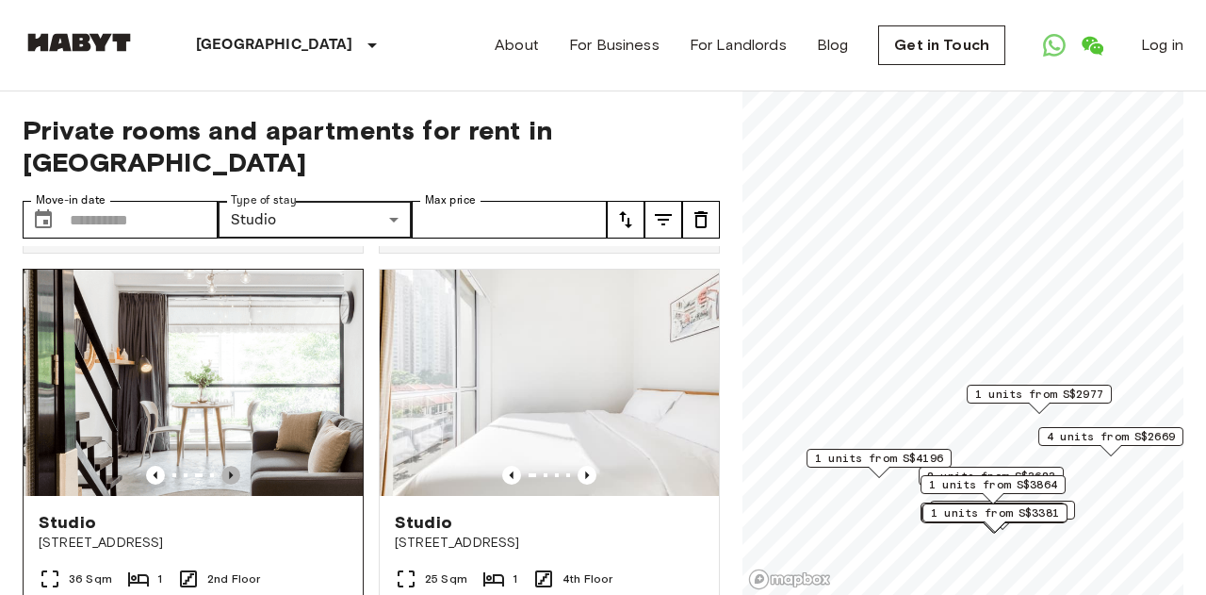
click at [230, 479] on icon "Previous image" at bounding box center [231, 475] width 4 height 8
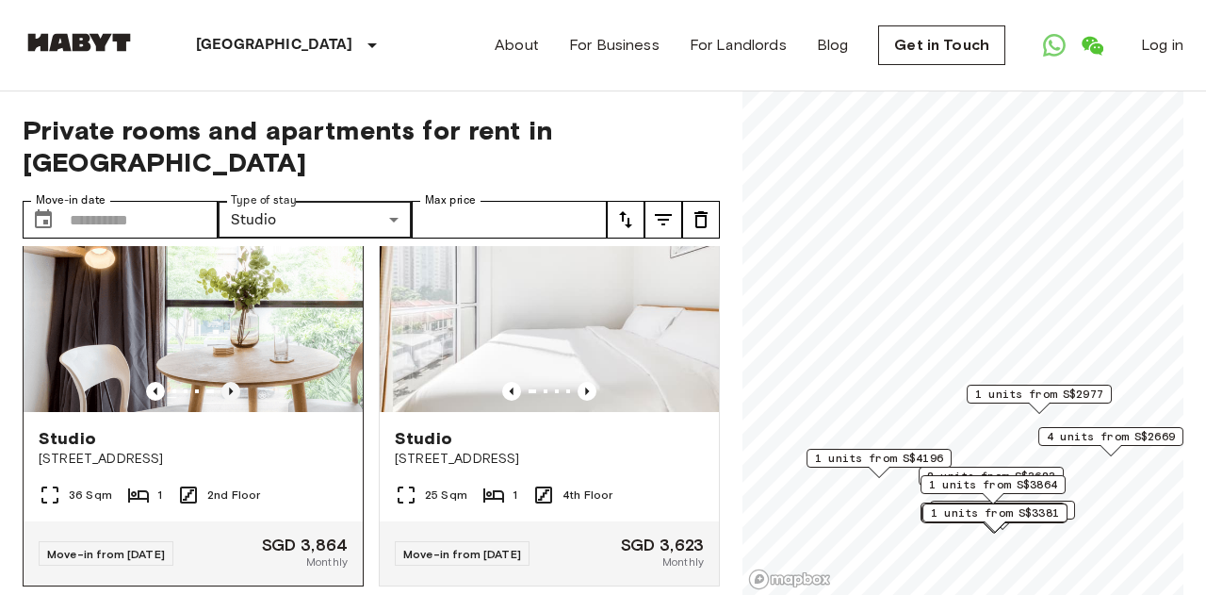
scroll to position [3396, 0]
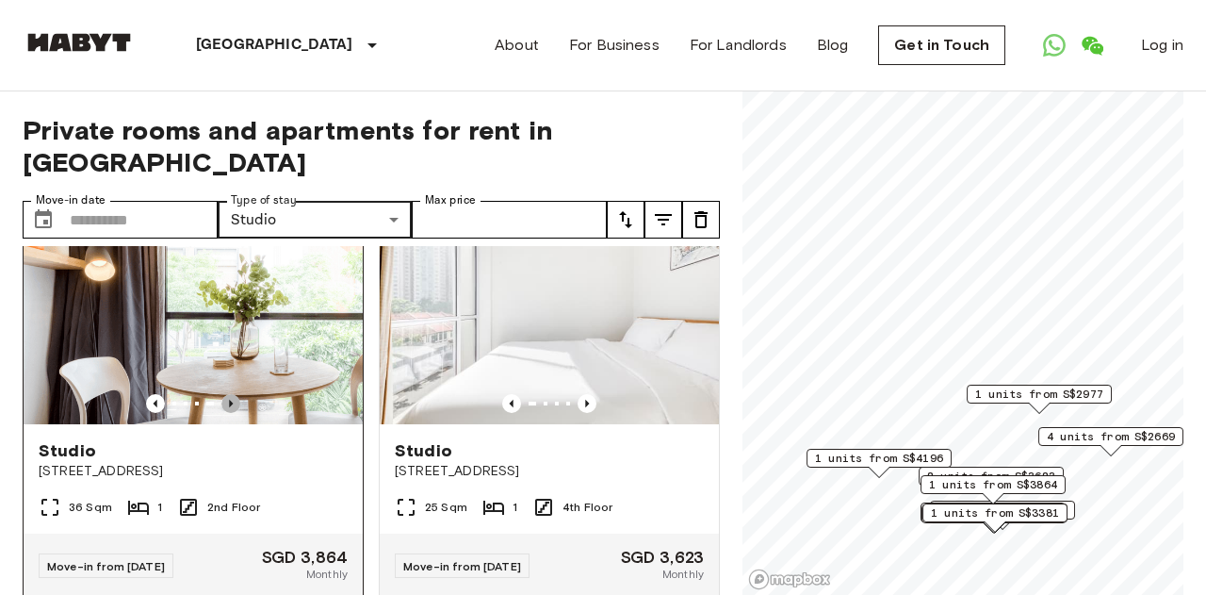
click at [229, 407] on icon "Previous image" at bounding box center [231, 404] width 4 height 8
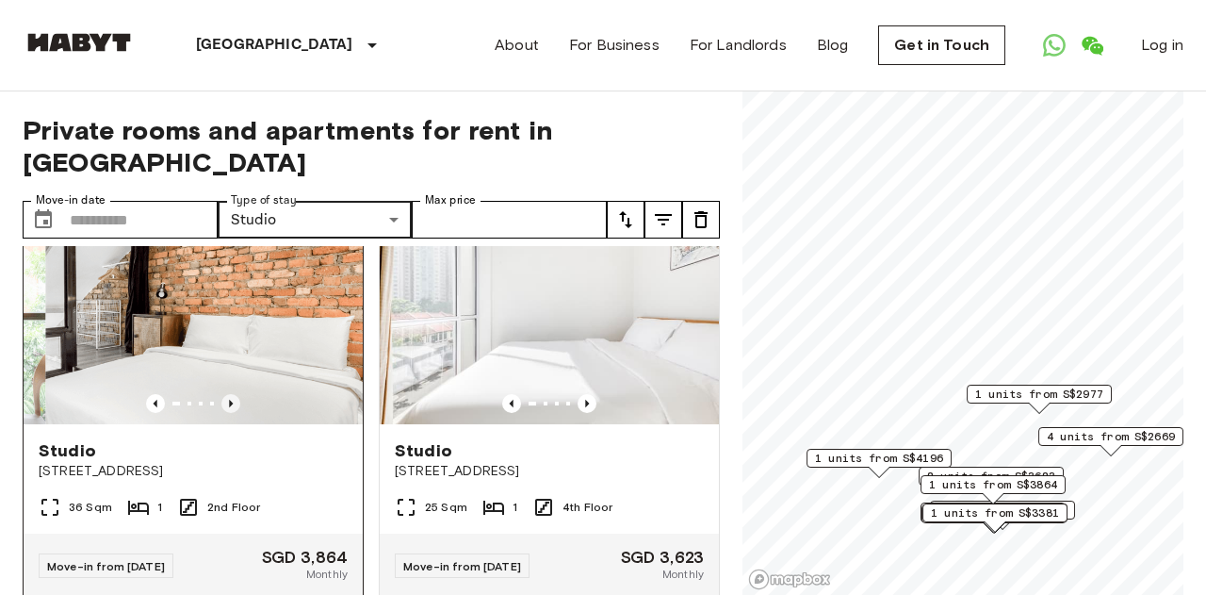
scroll to position [3346, 0]
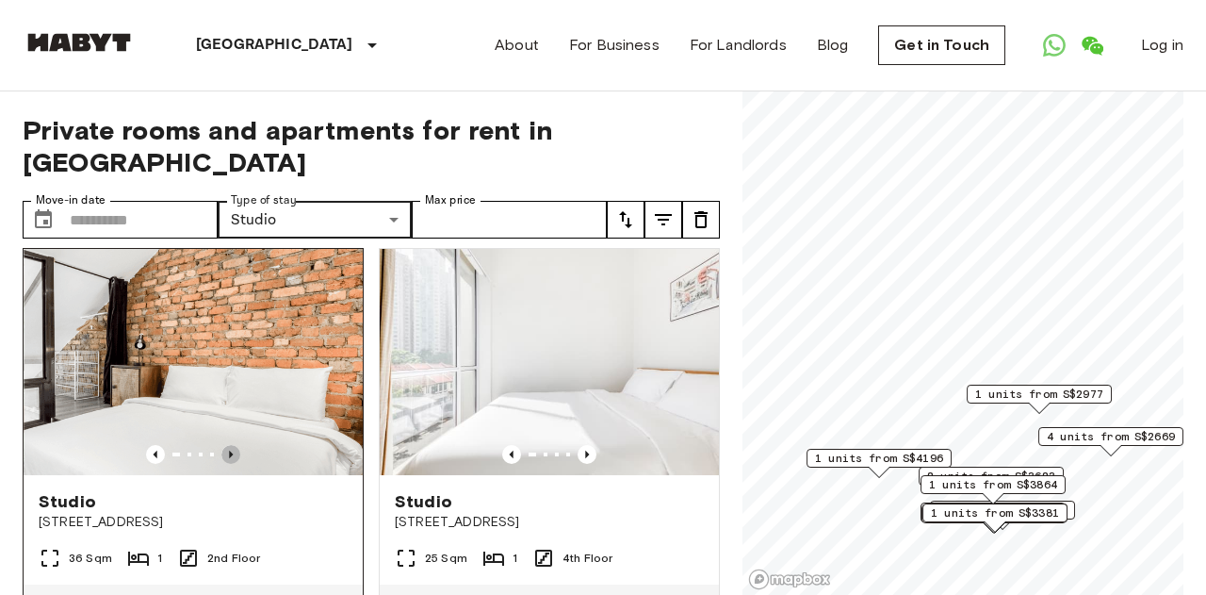
click at [233, 464] on icon "Previous image" at bounding box center [230, 454] width 19 height 19
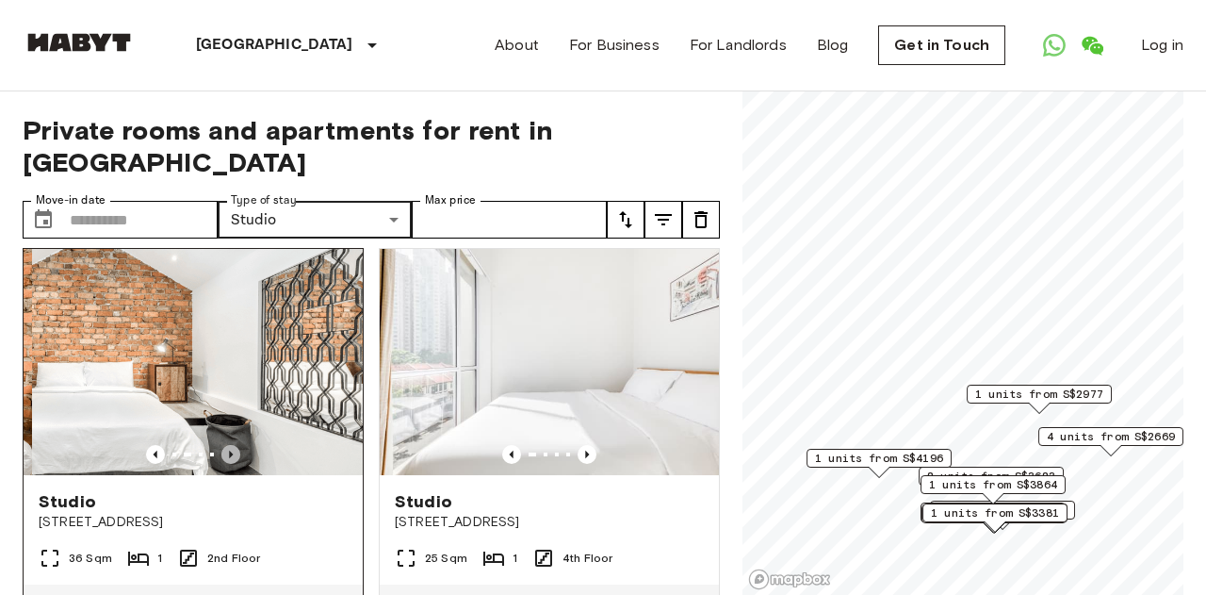
click at [233, 464] on icon "Previous image" at bounding box center [230, 454] width 19 height 19
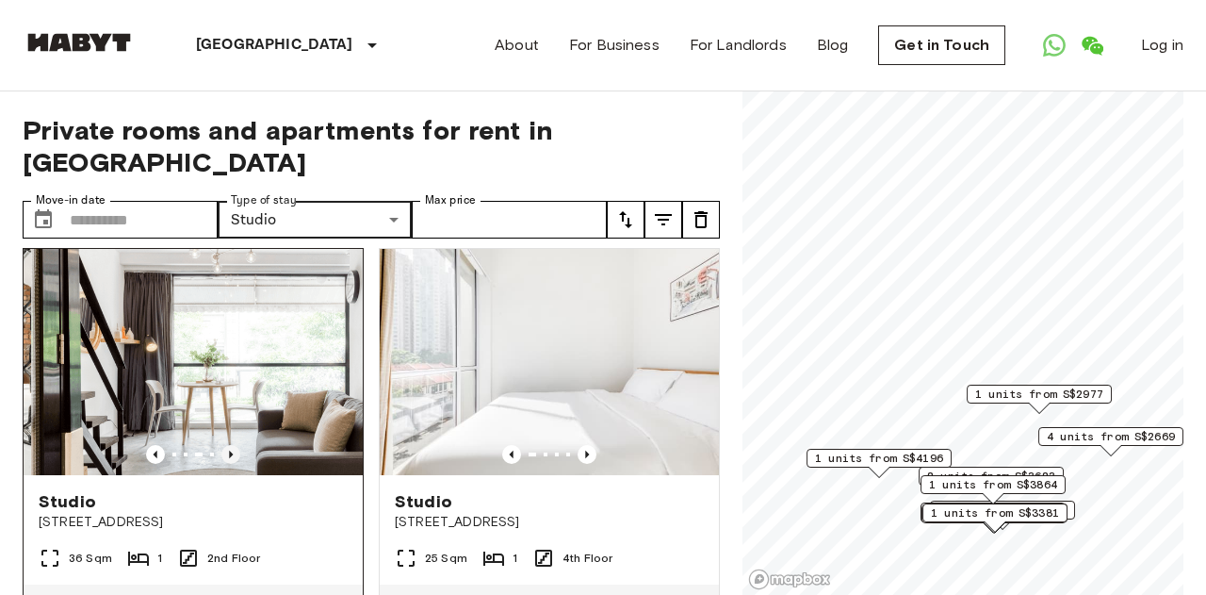
click at [234, 464] on icon "Previous image" at bounding box center [230, 454] width 19 height 19
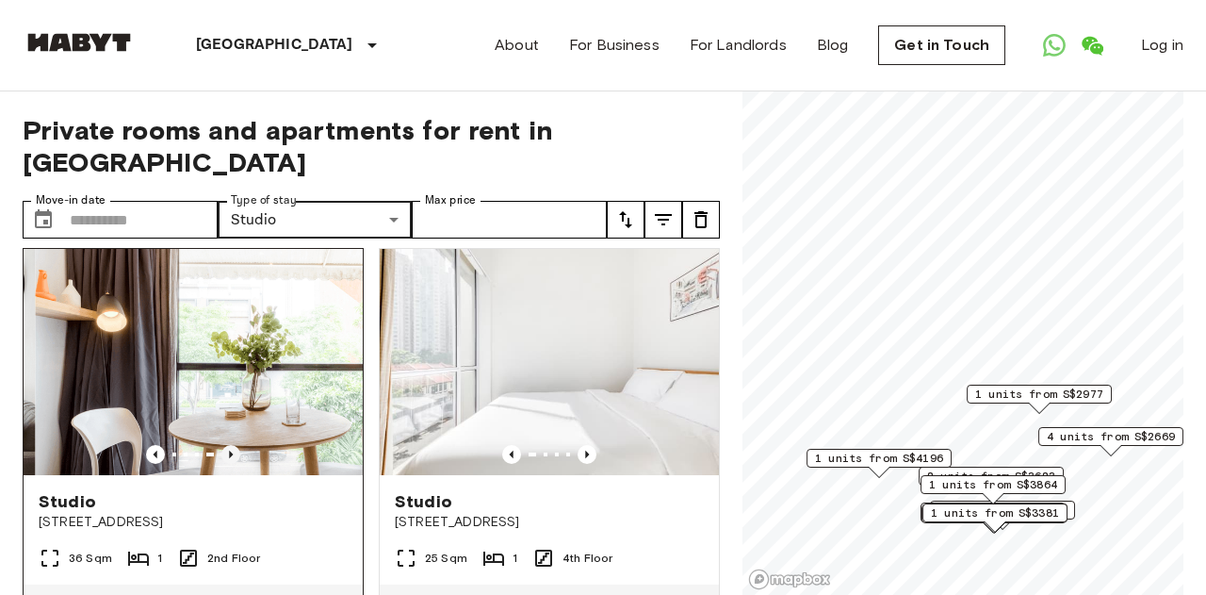
click at [234, 464] on icon "Previous image" at bounding box center [230, 454] width 19 height 19
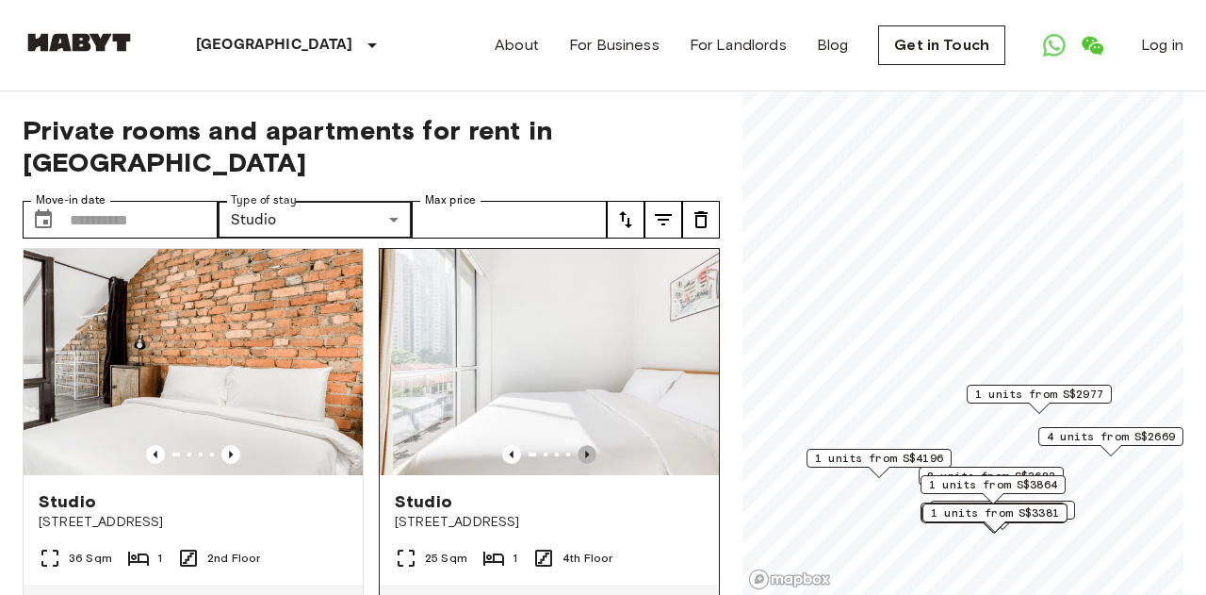
click at [589, 455] on icon "Previous image" at bounding box center [587, 454] width 19 height 19
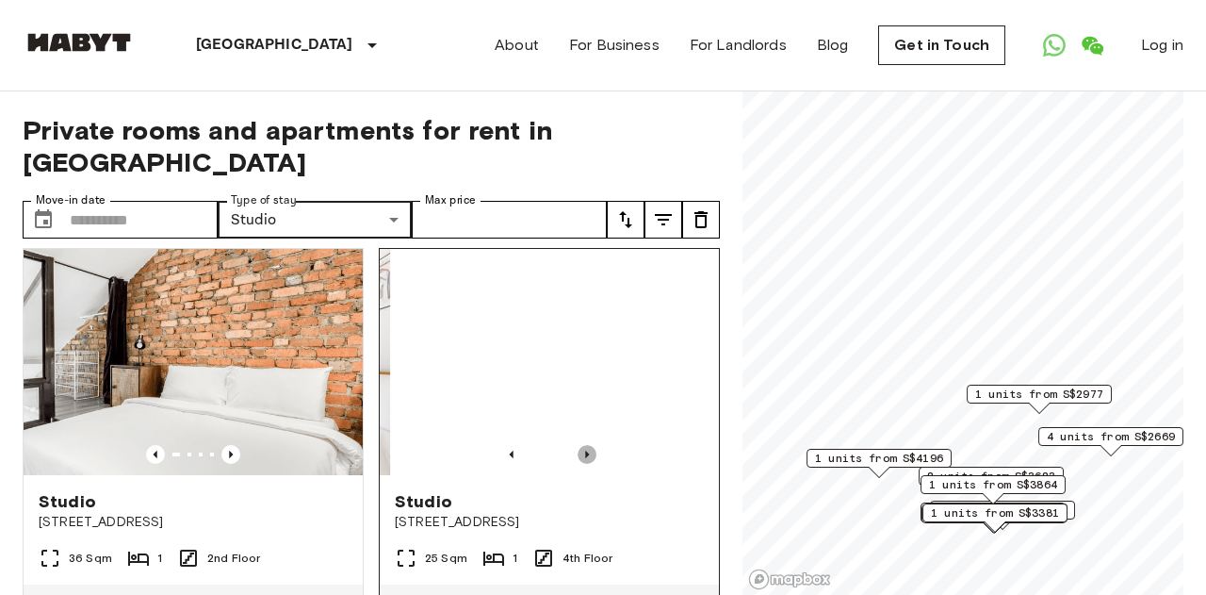
click at [589, 455] on icon "Previous image" at bounding box center [587, 454] width 19 height 19
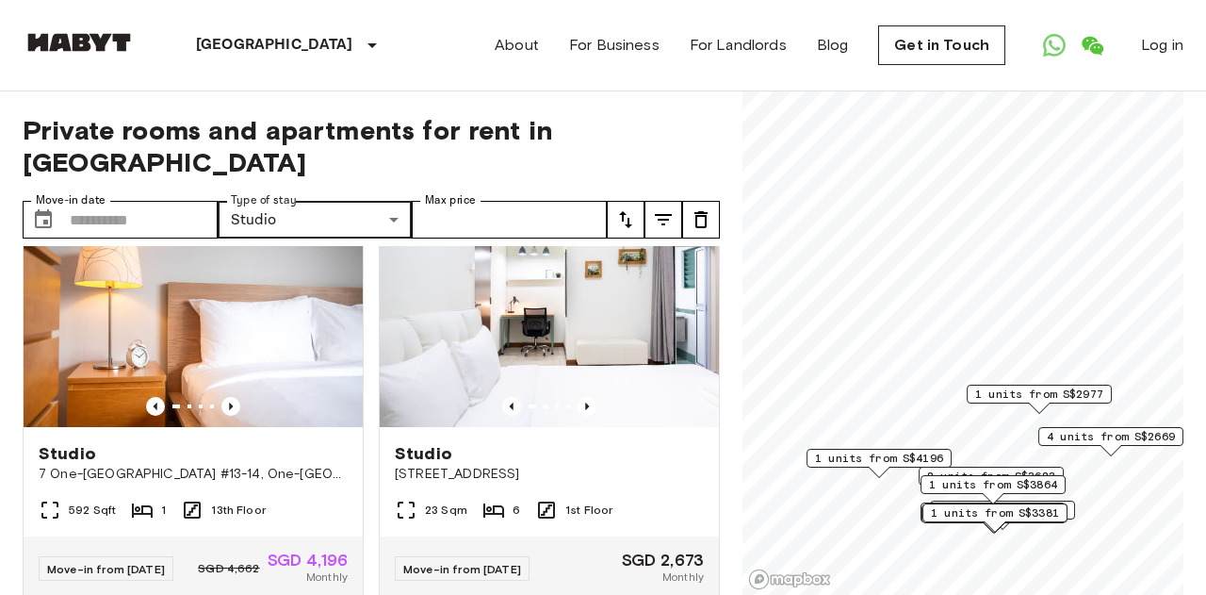
scroll to position [3840, 0]
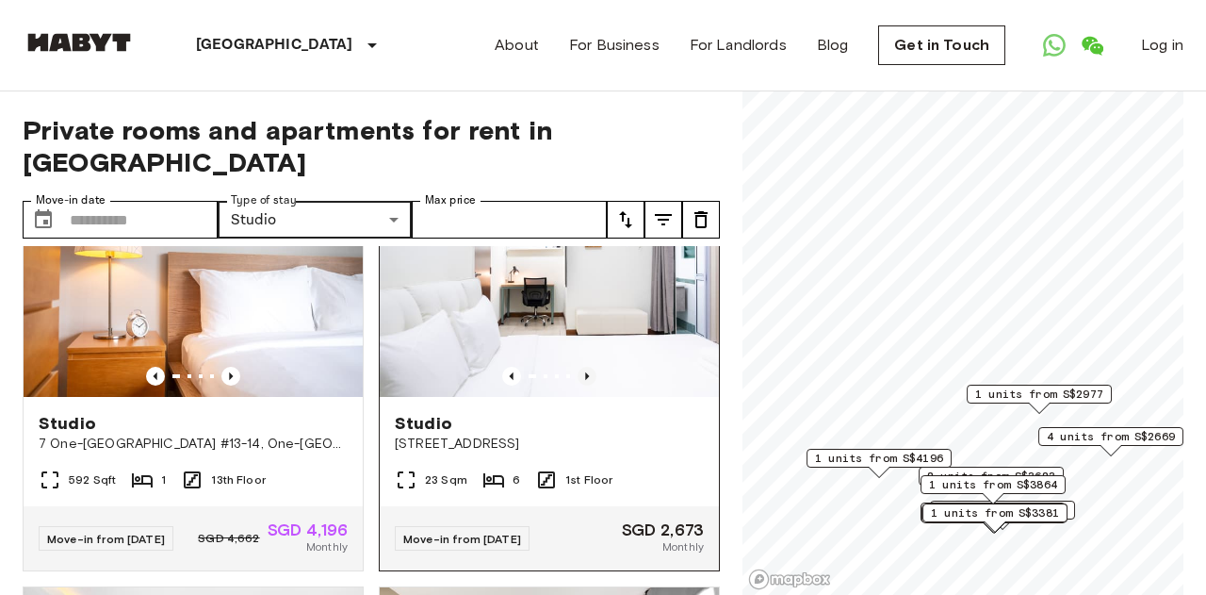
click at [585, 380] on icon "Previous image" at bounding box center [587, 376] width 4 height 8
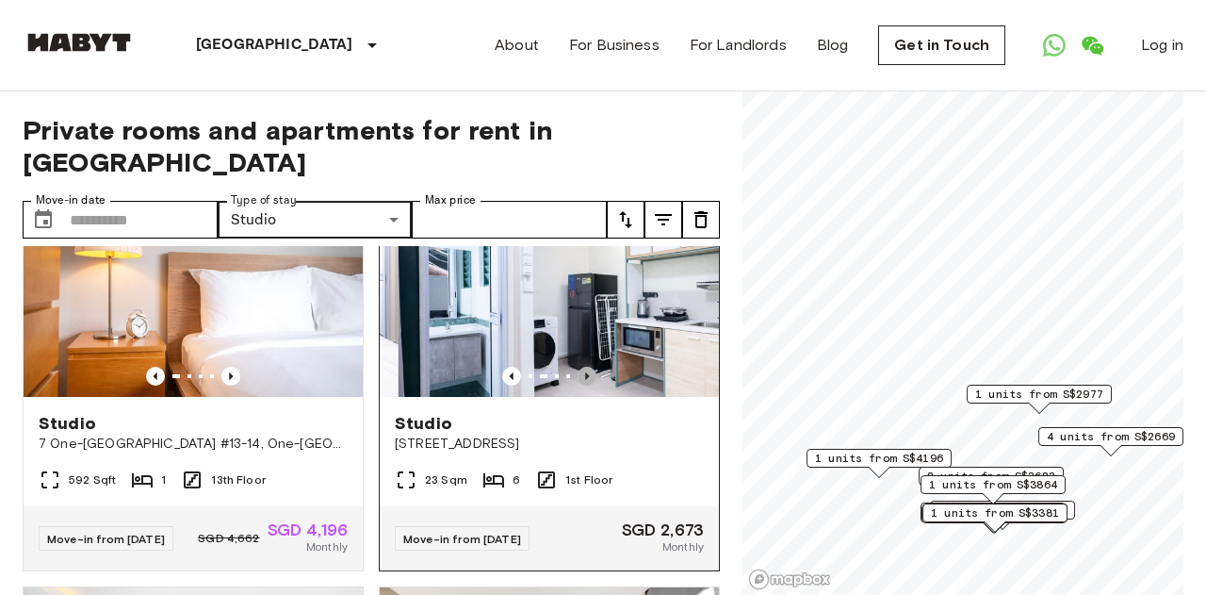
click at [586, 380] on icon "Previous image" at bounding box center [587, 376] width 4 height 8
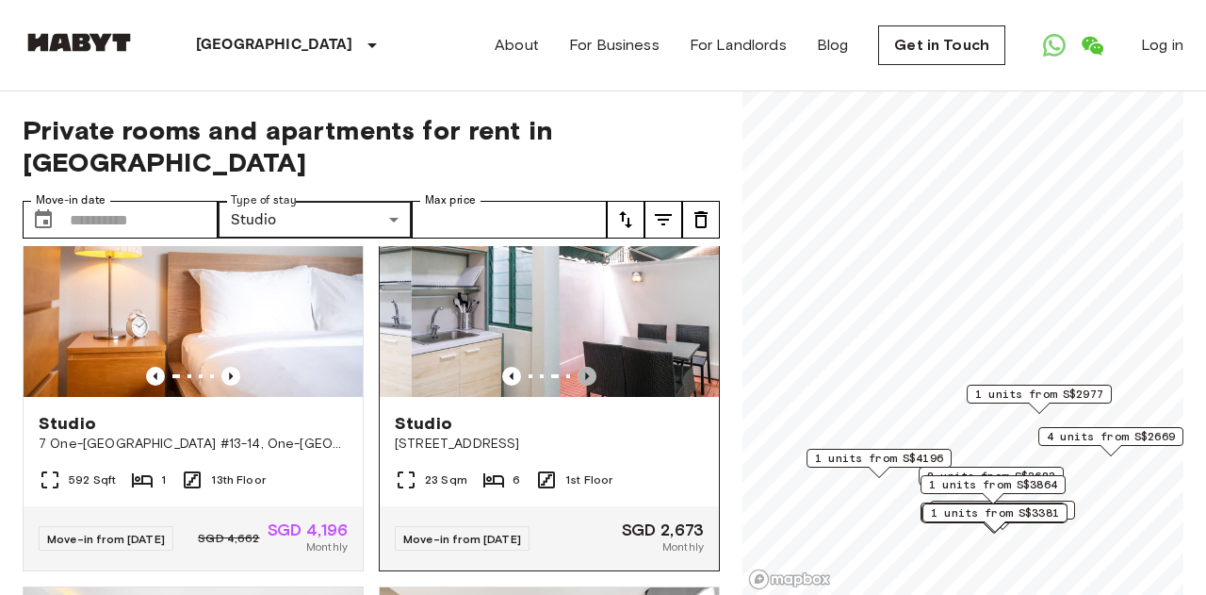
click at [586, 380] on icon "Previous image" at bounding box center [587, 376] width 4 height 8
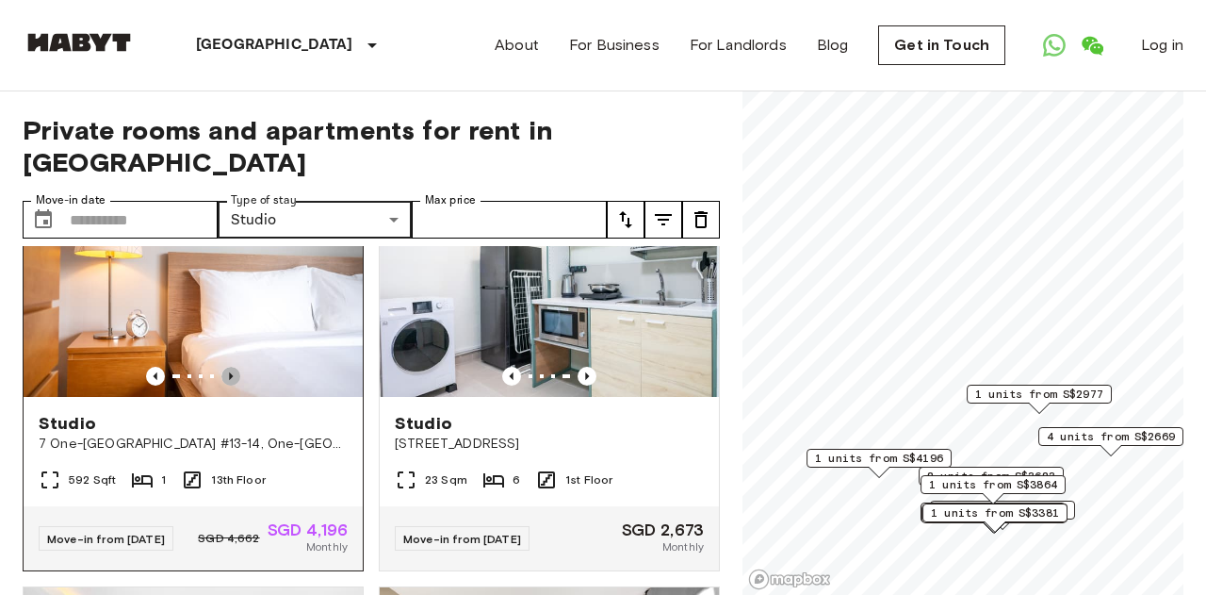
click at [236, 380] on icon "Previous image" at bounding box center [230, 376] width 19 height 19
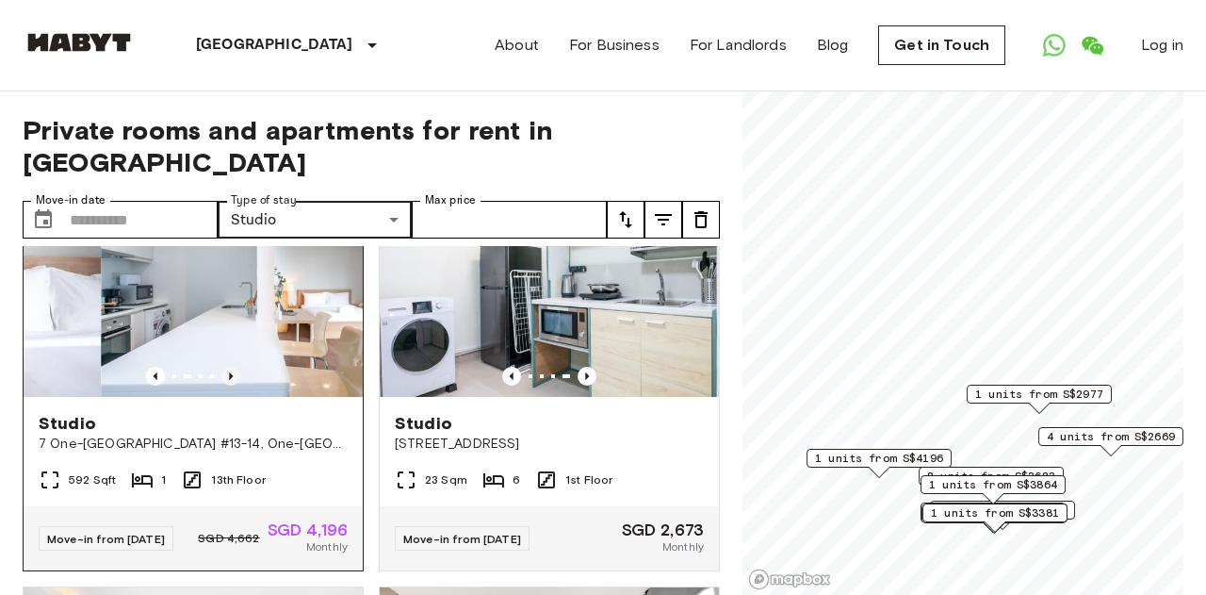
click at [236, 380] on icon "Previous image" at bounding box center [230, 376] width 19 height 19
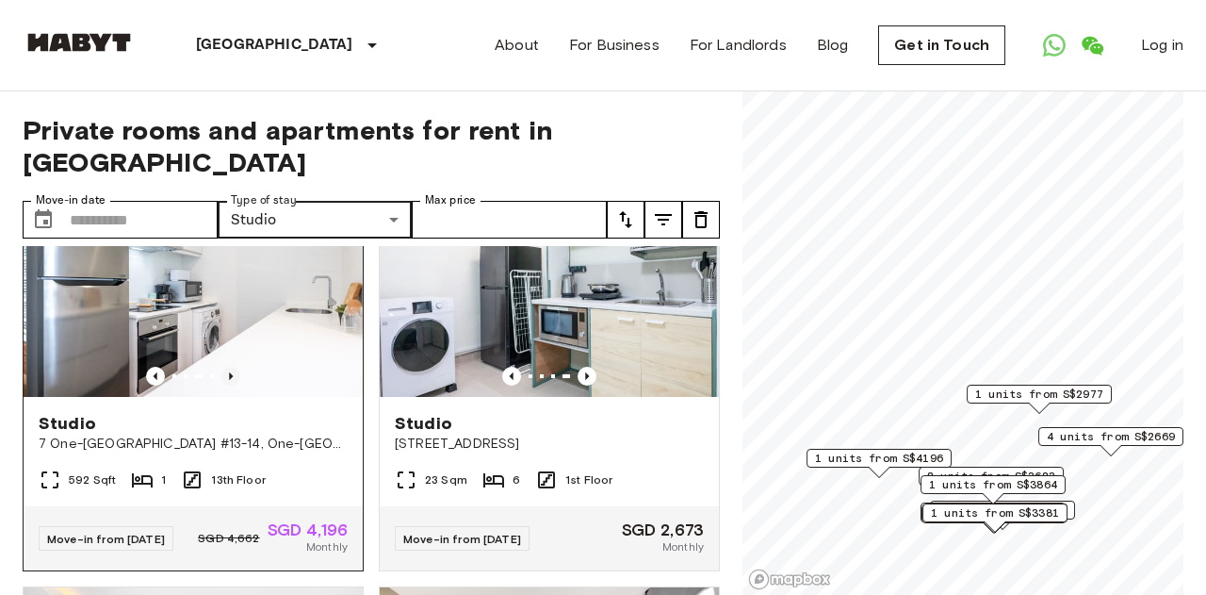
click at [236, 379] on icon "Previous image" at bounding box center [230, 376] width 19 height 19
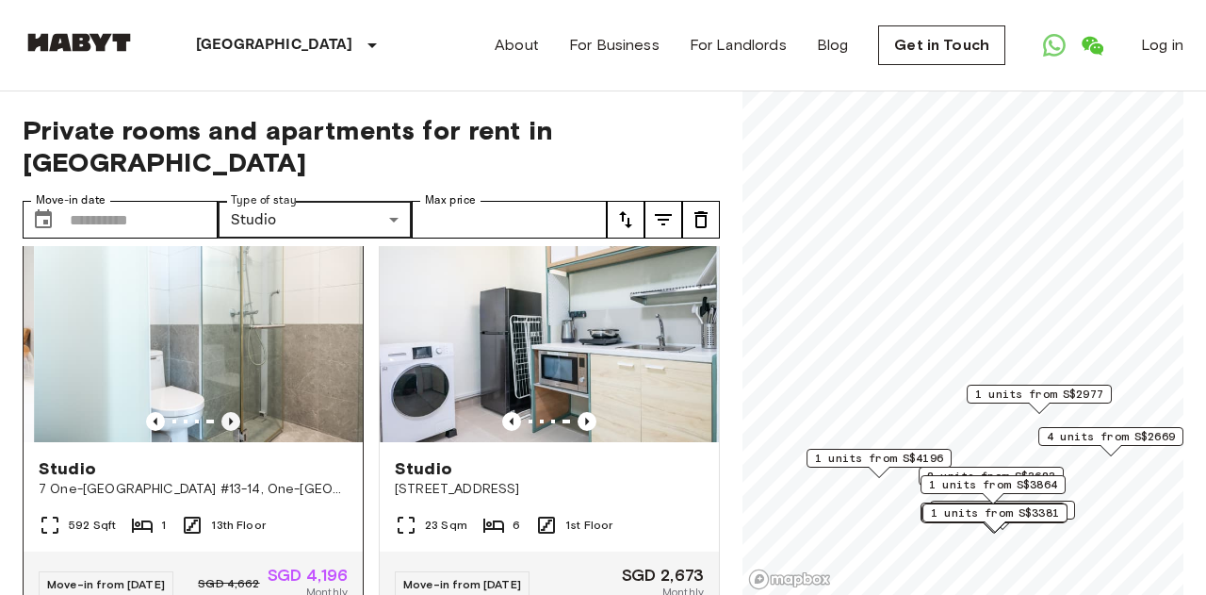
scroll to position [3784, 0]
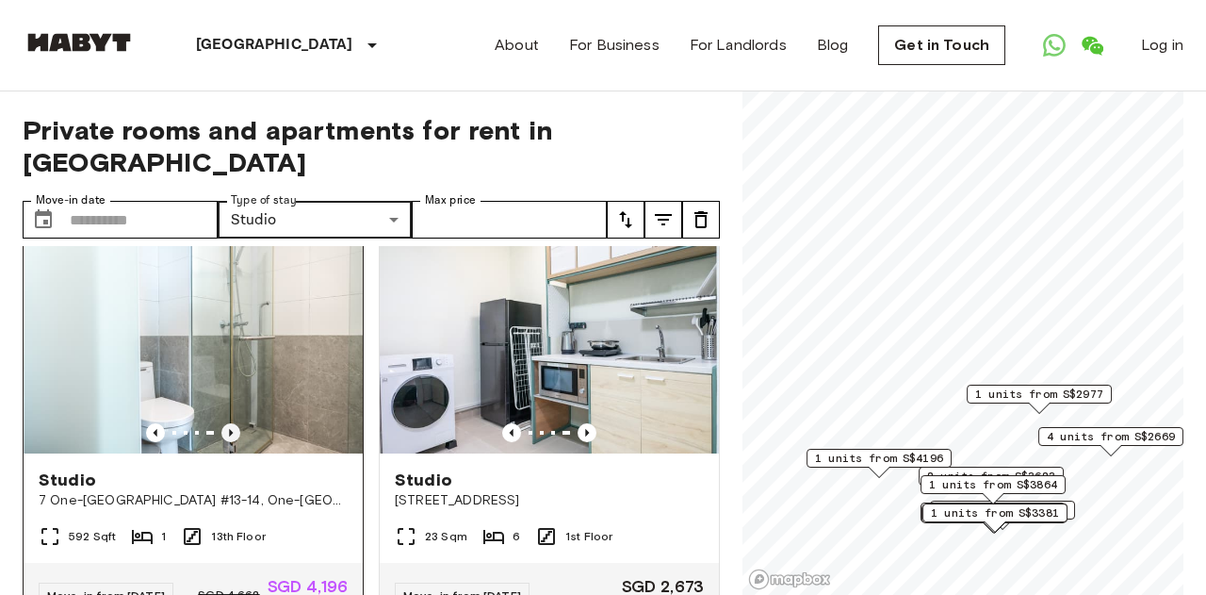
click at [226, 442] on icon "Previous image" at bounding box center [230, 432] width 19 height 19
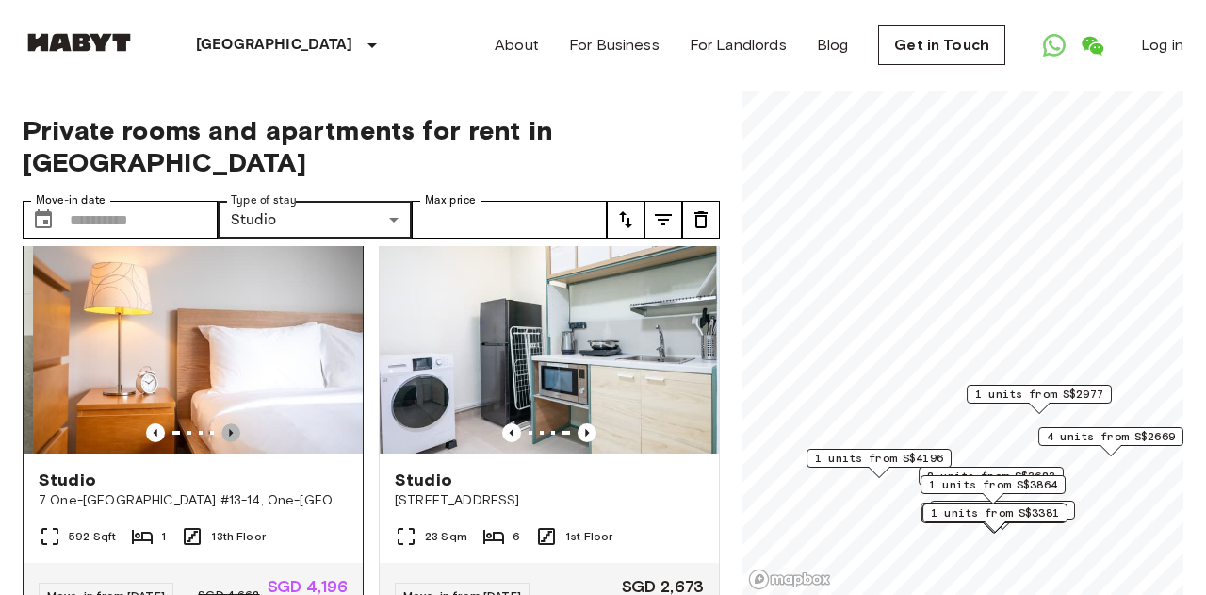
click at [226, 442] on icon "Previous image" at bounding box center [230, 432] width 19 height 19
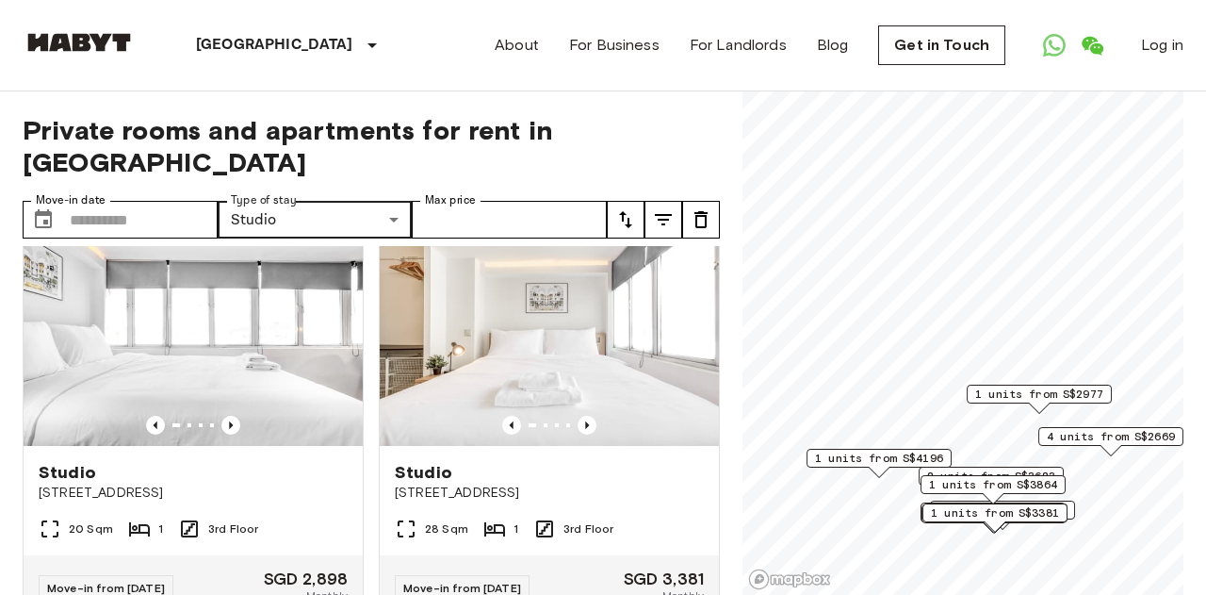
scroll to position [4206, 0]
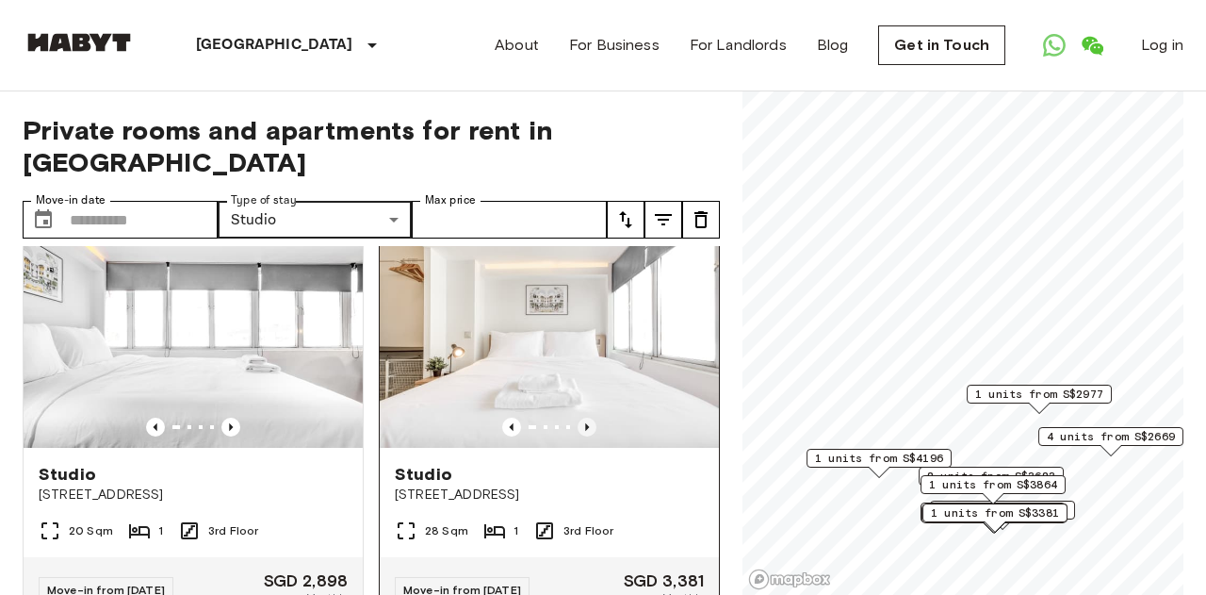
click at [594, 436] on icon "Previous image" at bounding box center [587, 426] width 19 height 19
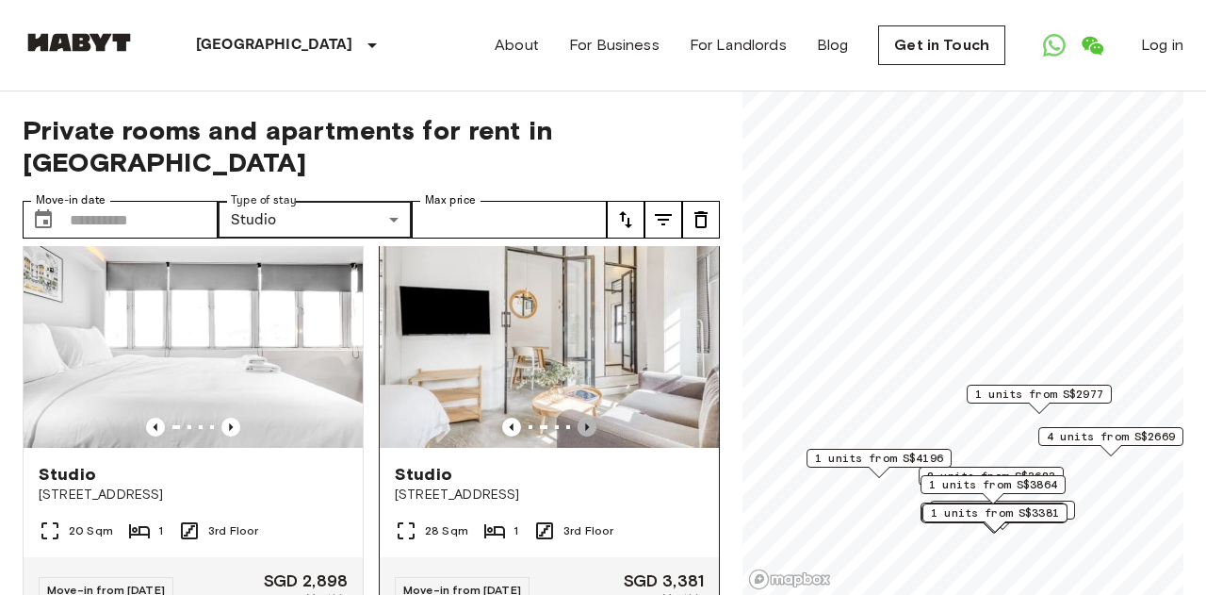
click at [594, 434] on icon "Previous image" at bounding box center [587, 426] width 19 height 19
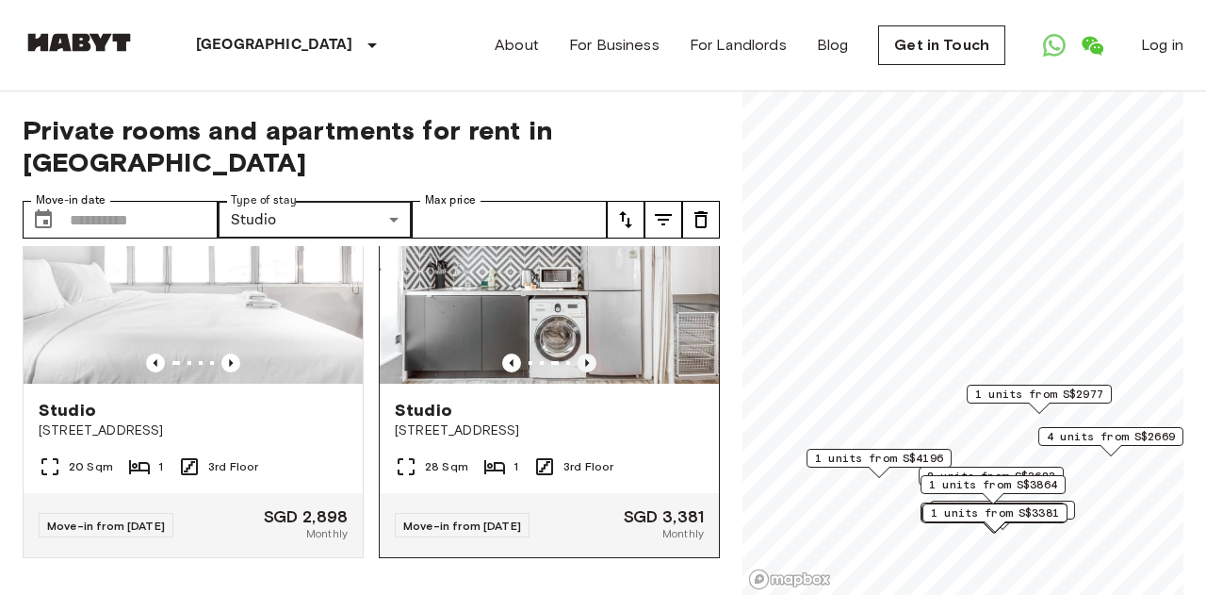
scroll to position [4268, 0]
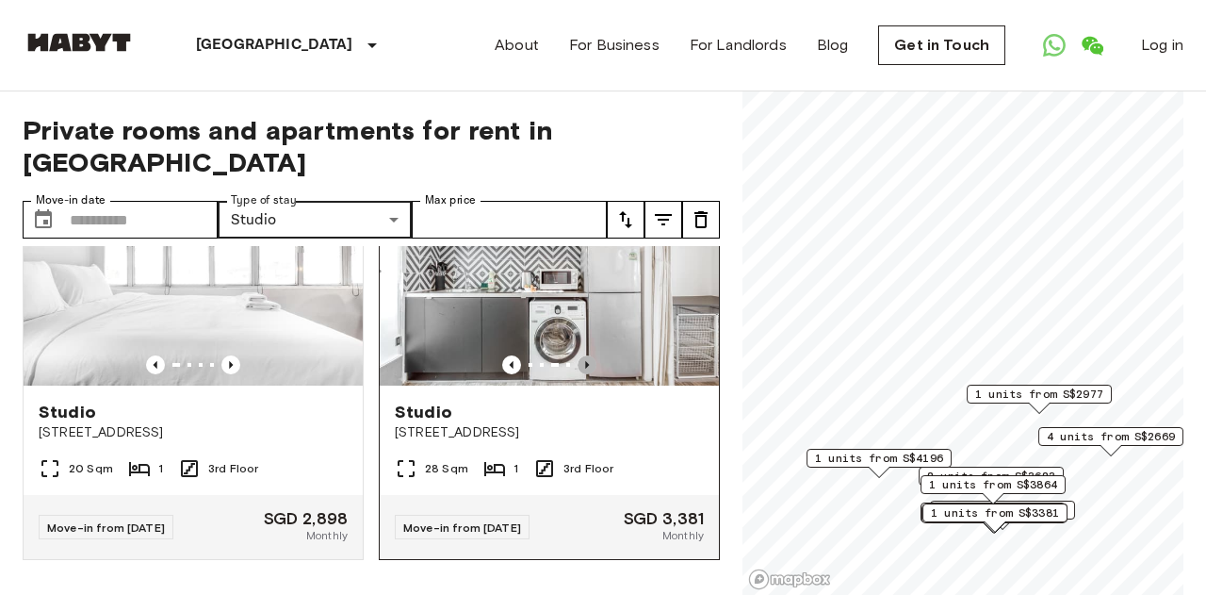
click at [583, 367] on icon "Previous image" at bounding box center [587, 364] width 19 height 19
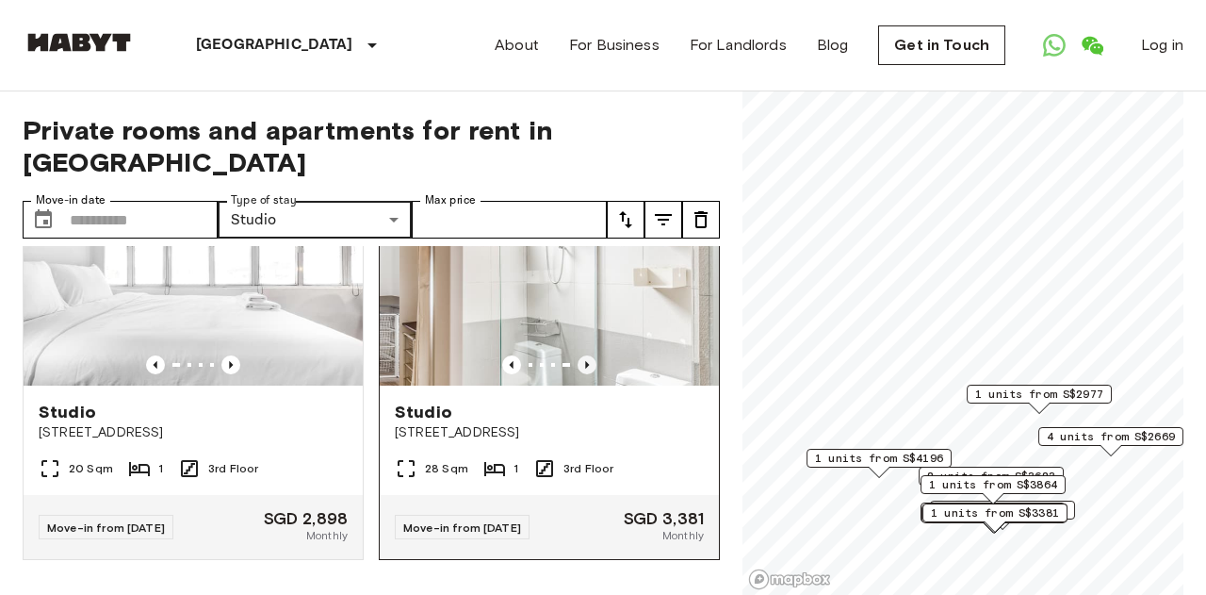
scroll to position [4186, 0]
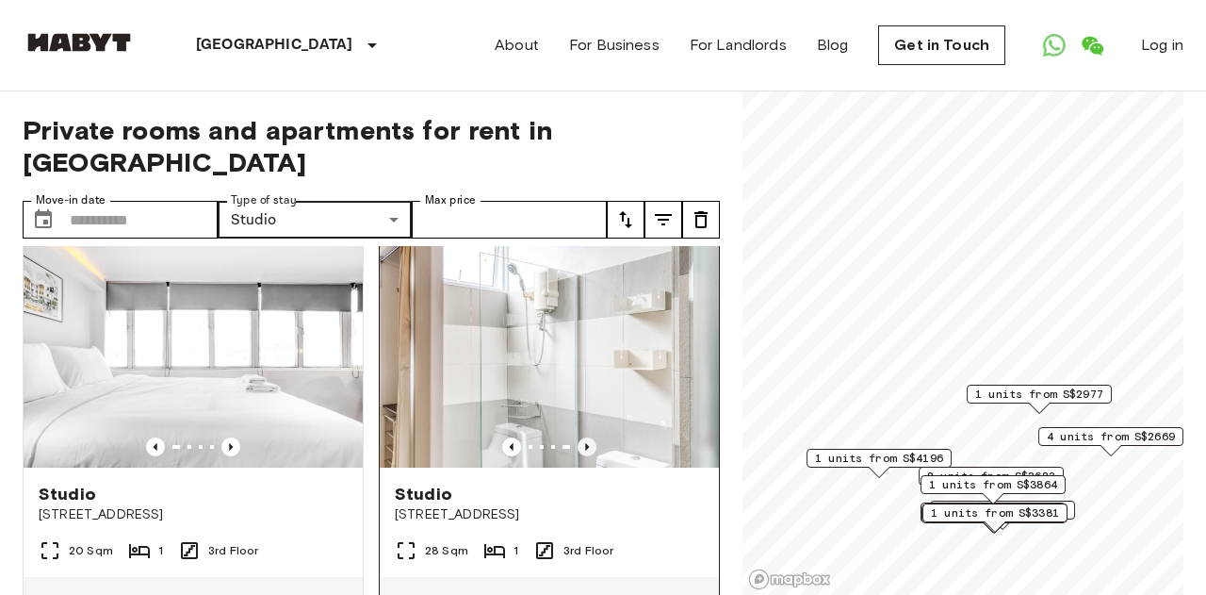
click at [585, 448] on icon "Previous image" at bounding box center [587, 446] width 19 height 19
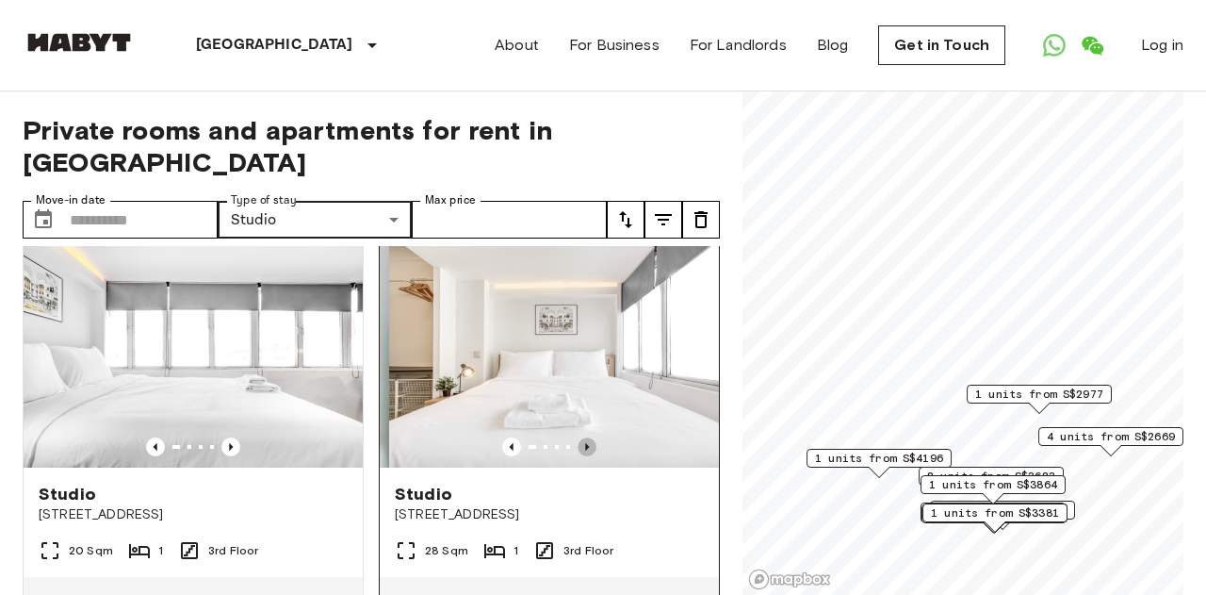
click at [585, 448] on icon "Previous image" at bounding box center [587, 446] width 19 height 19
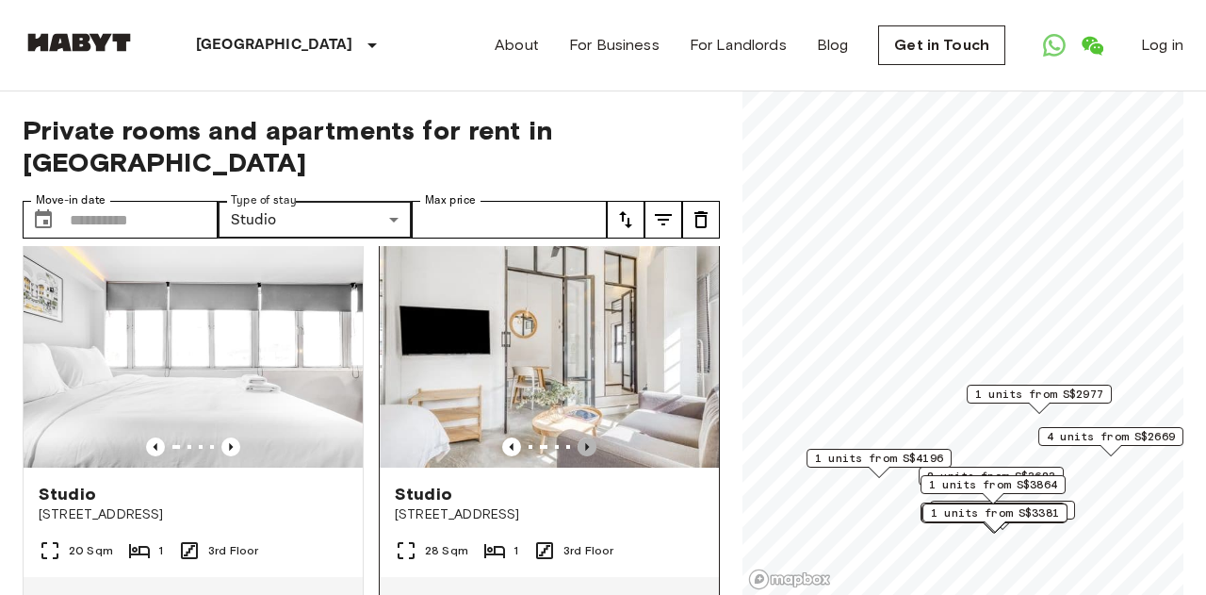
click at [585, 448] on icon "Previous image" at bounding box center [587, 446] width 19 height 19
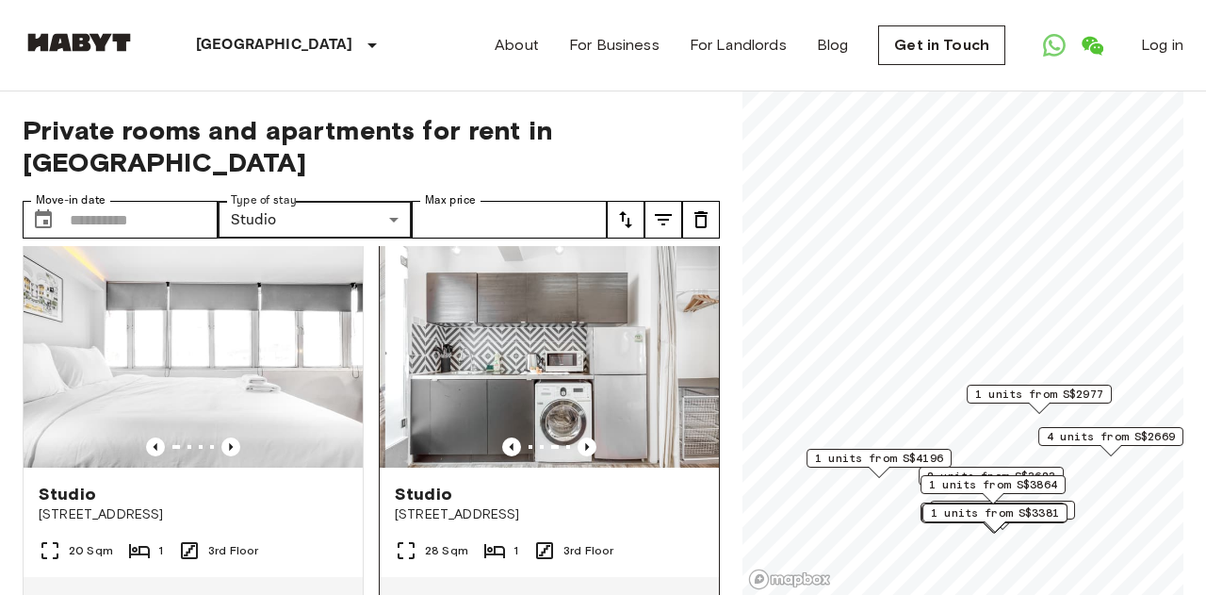
click at [558, 362] on img at bounding box center [554, 354] width 339 height 226
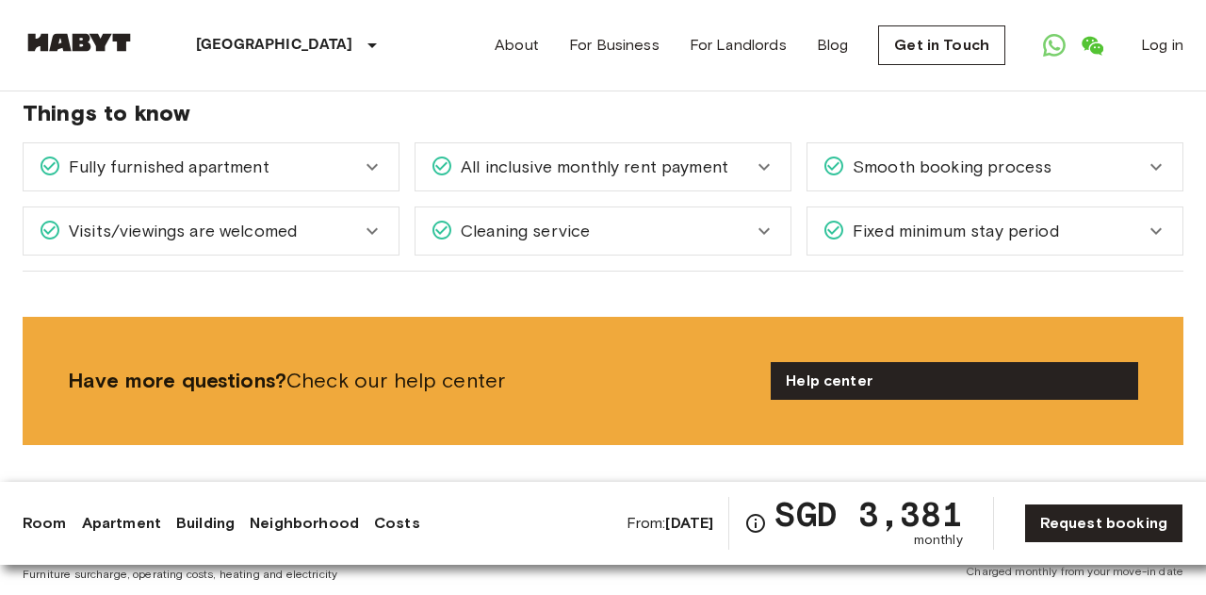
scroll to position [1169, 0]
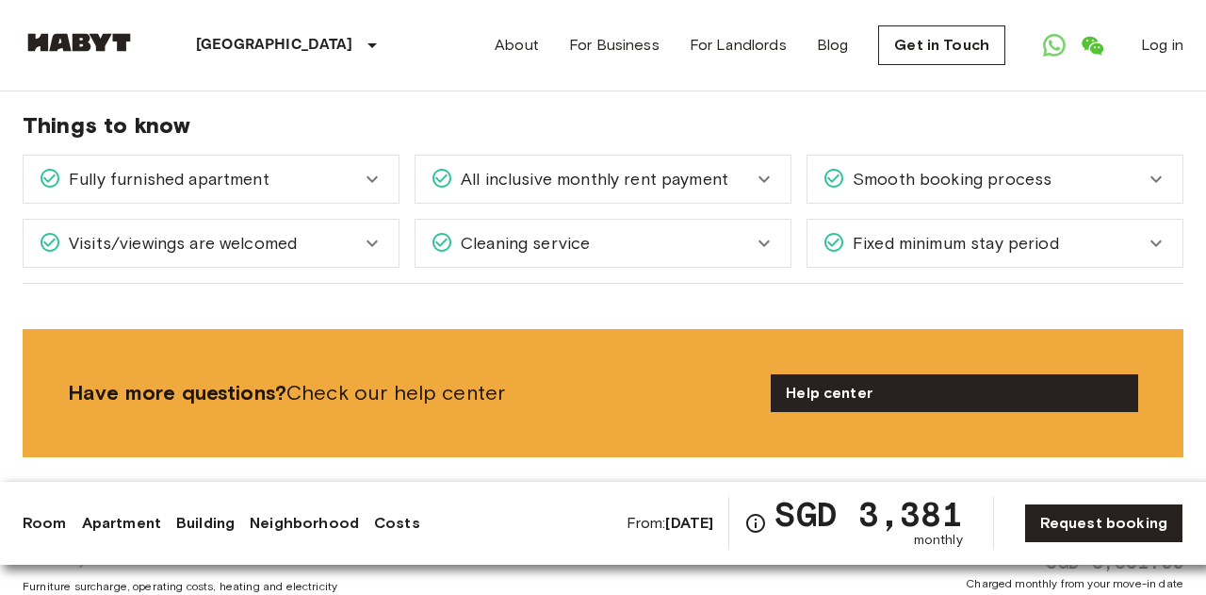
click at [360, 177] on div "Fully furnished apartment" at bounding box center [211, 178] width 375 height 47
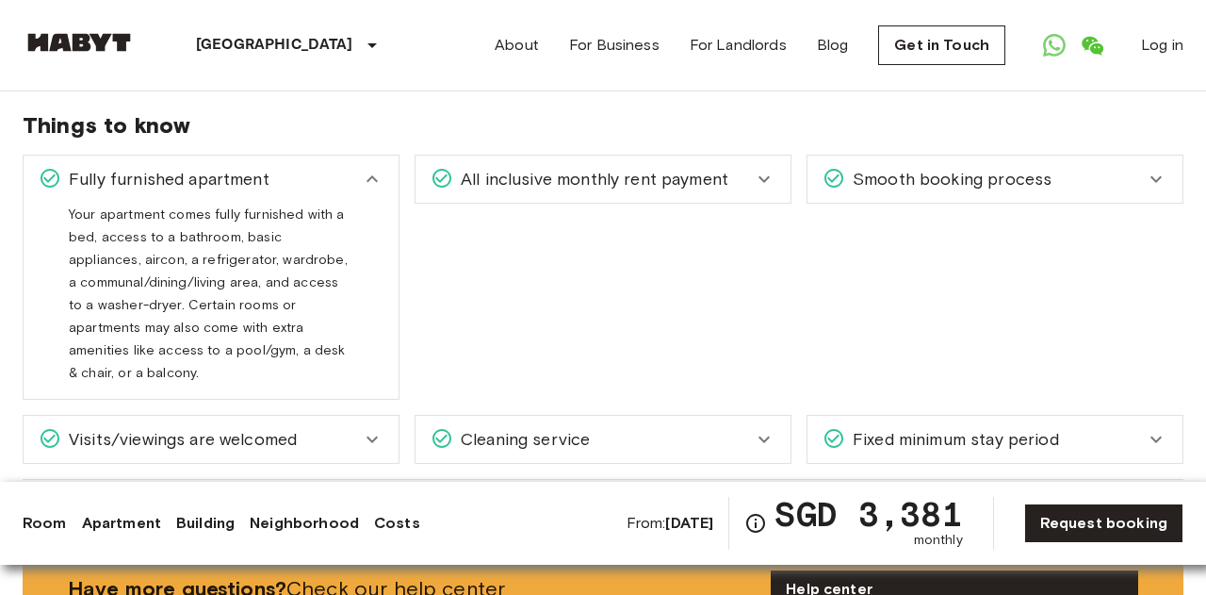
drag, startPoint x: 360, startPoint y: 175, endPoint x: 357, endPoint y: 158, distance: 17.2
click at [357, 158] on div "Fully furnished apartment" at bounding box center [211, 178] width 375 height 47
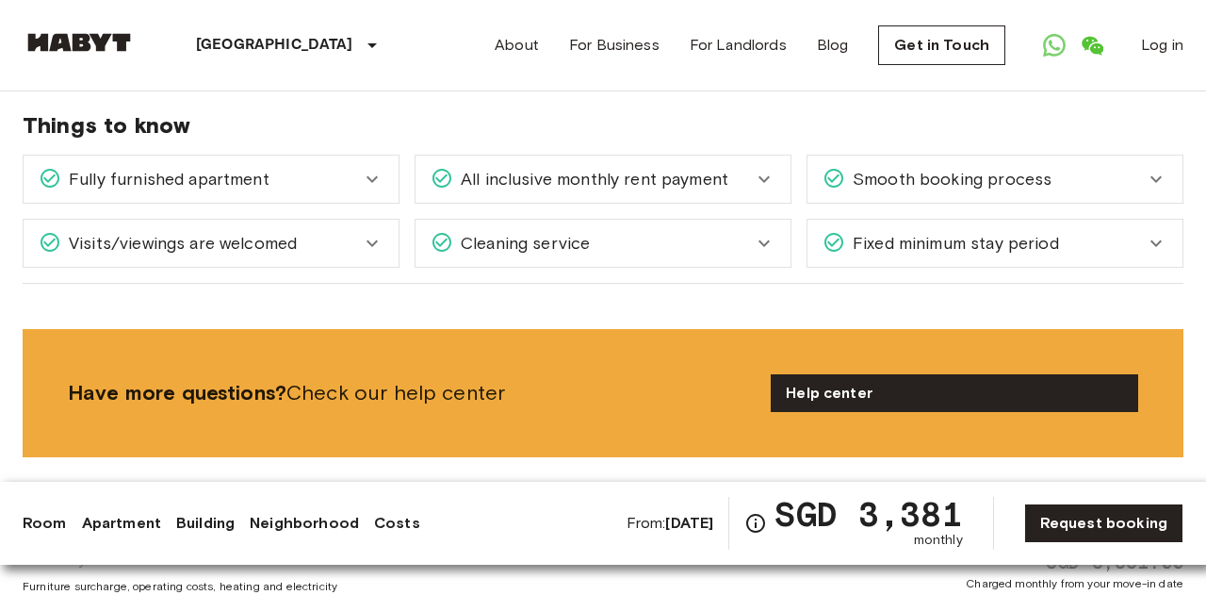
click at [580, 169] on span "All inclusive monthly rent payment" at bounding box center [590, 179] width 275 height 25
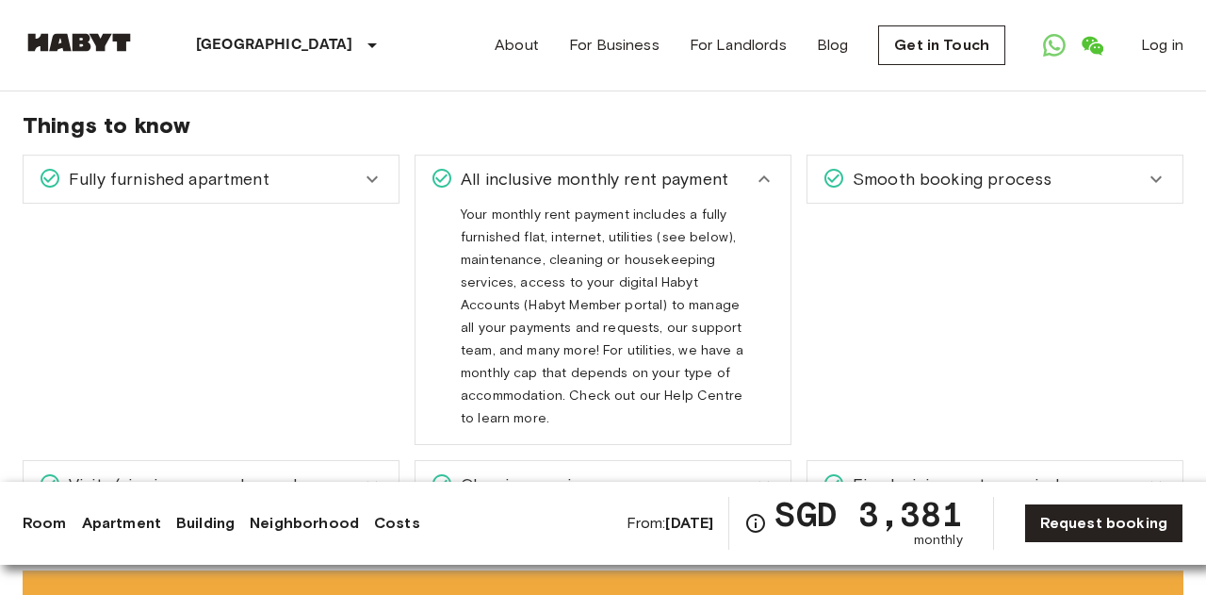
click at [580, 169] on span "All inclusive monthly rent payment" at bounding box center [590, 179] width 275 height 25
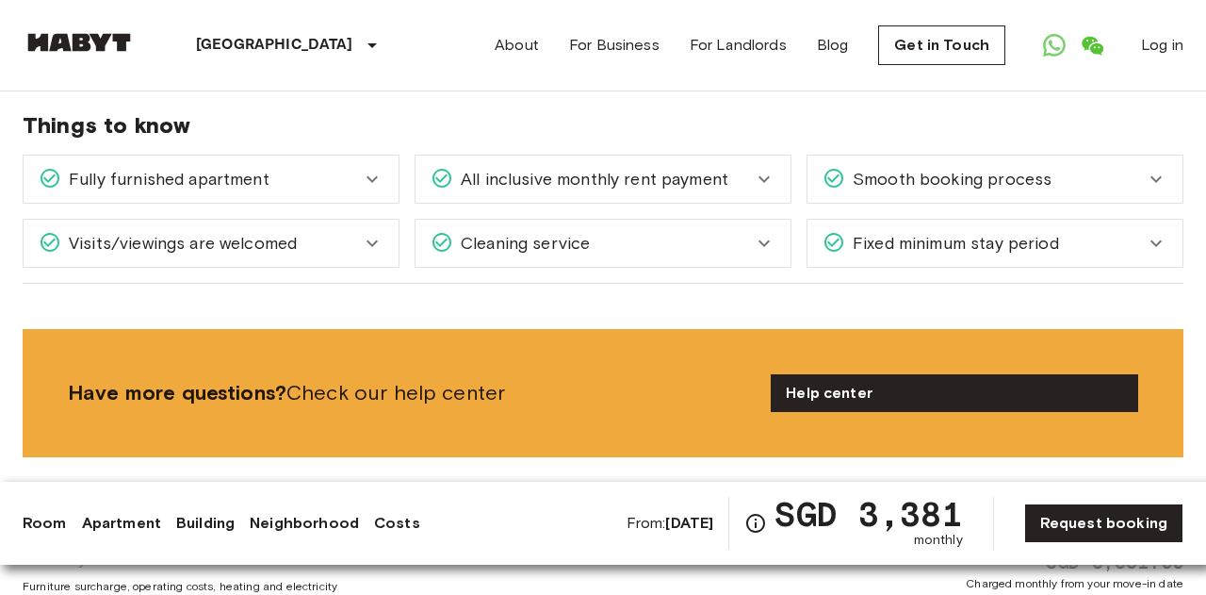
click at [862, 178] on div "Smooth booking process" at bounding box center [995, 178] width 375 height 47
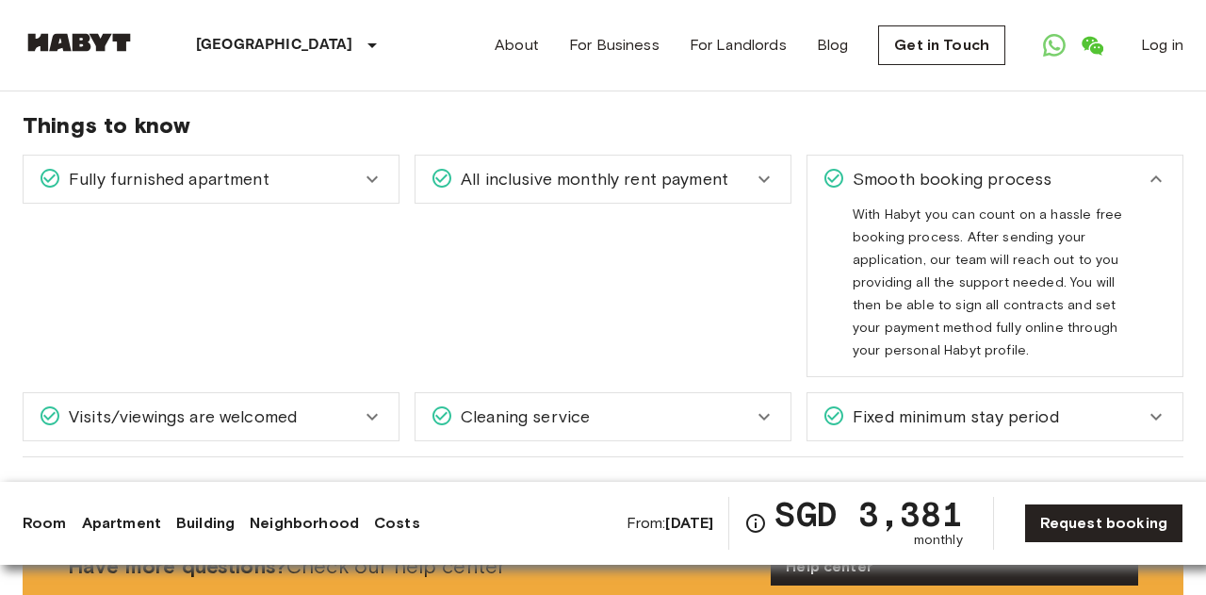
click at [862, 177] on div "Smooth booking process" at bounding box center [995, 178] width 375 height 47
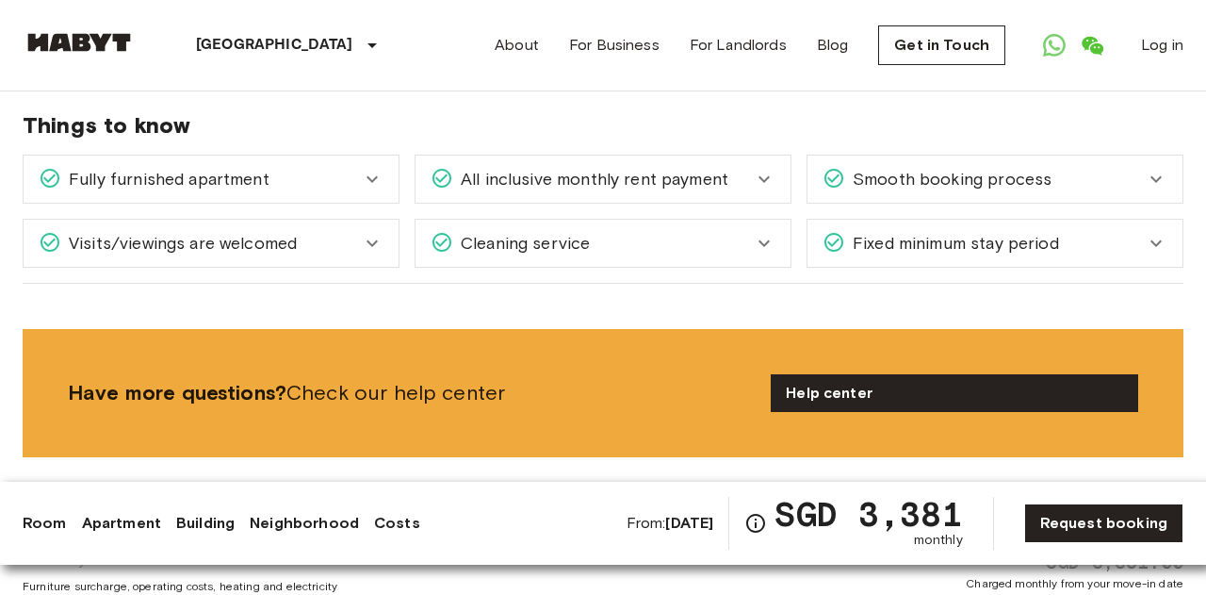
click at [858, 231] on span "Fixed minimum stay period" at bounding box center [952, 243] width 214 height 25
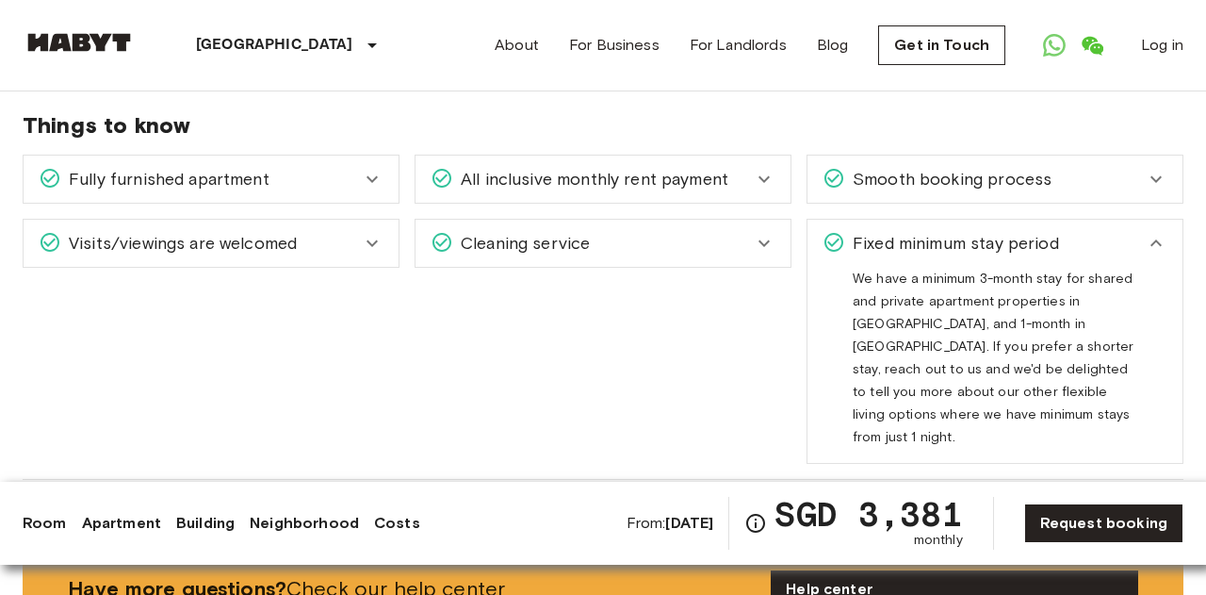
click at [858, 231] on span "Fixed minimum stay period" at bounding box center [952, 243] width 214 height 25
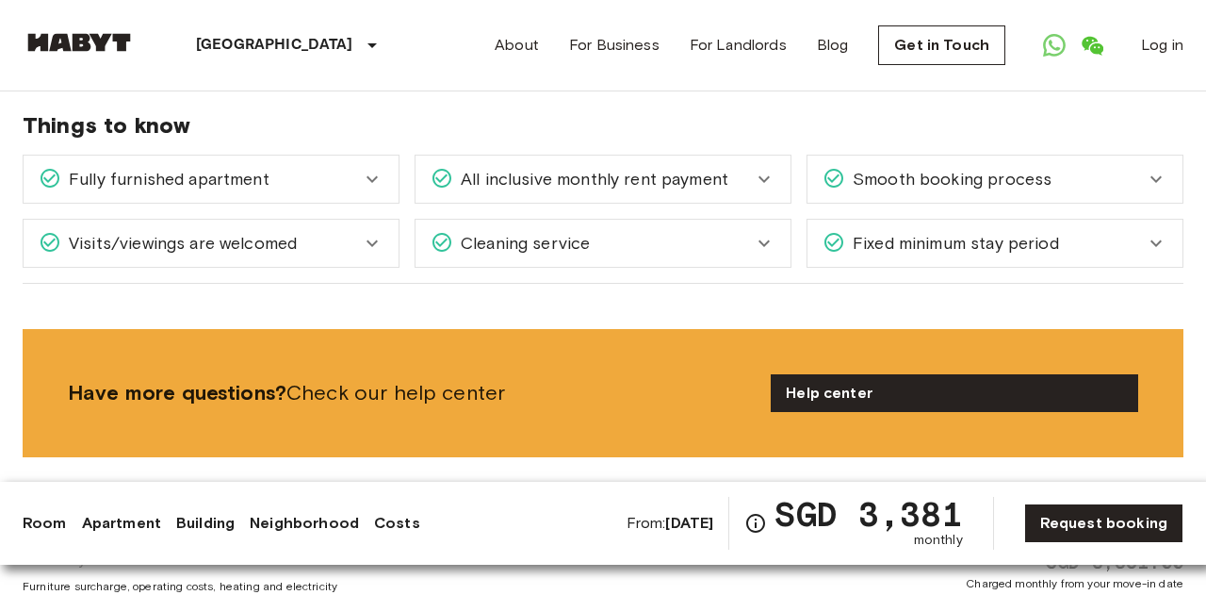
click at [677, 233] on div "Cleaning service" at bounding box center [592, 243] width 322 height 25
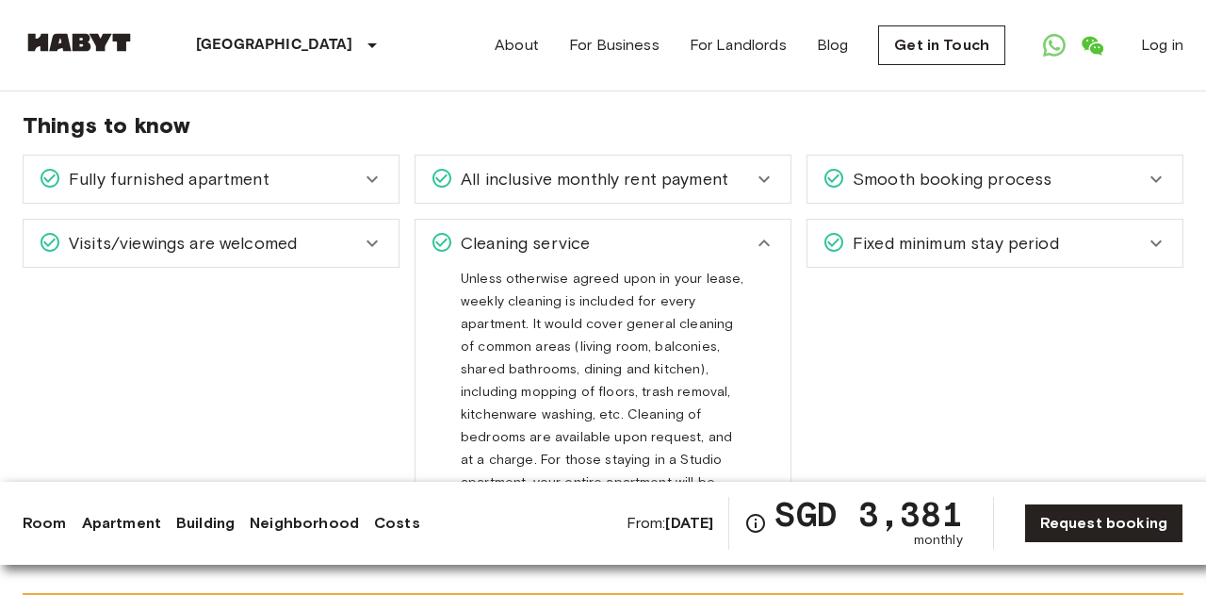
click at [677, 233] on div "Cleaning service" at bounding box center [592, 243] width 322 height 25
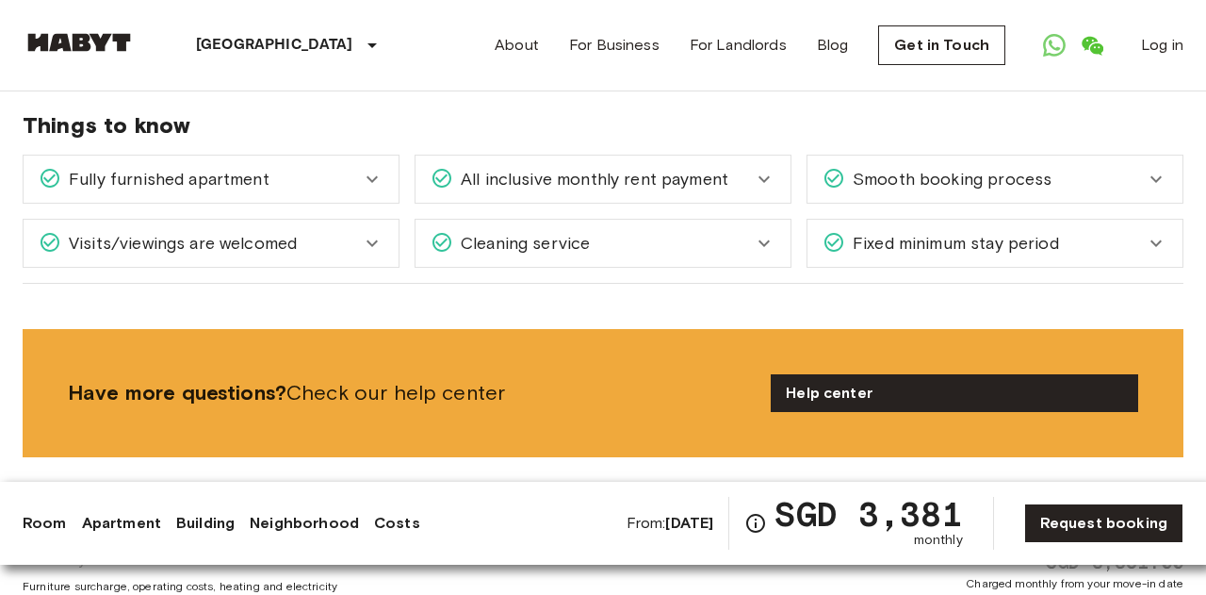
click at [205, 231] on span "Visits/viewings are welcomed" at bounding box center [179, 243] width 236 height 25
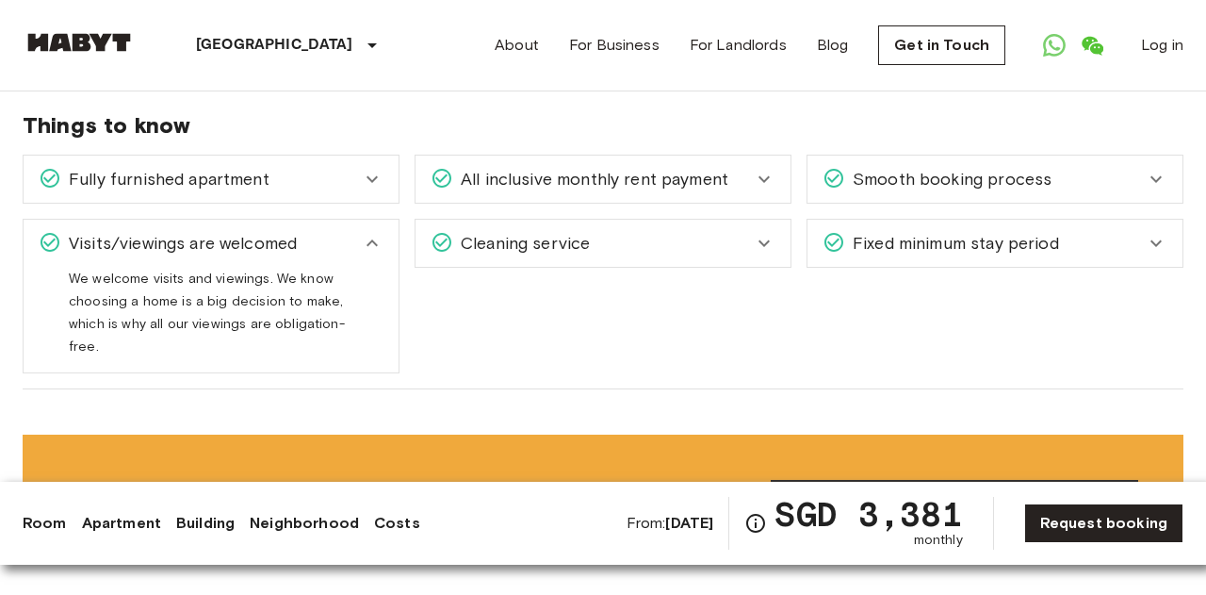
click at [205, 231] on span "Visits/viewings are welcomed" at bounding box center [179, 243] width 236 height 25
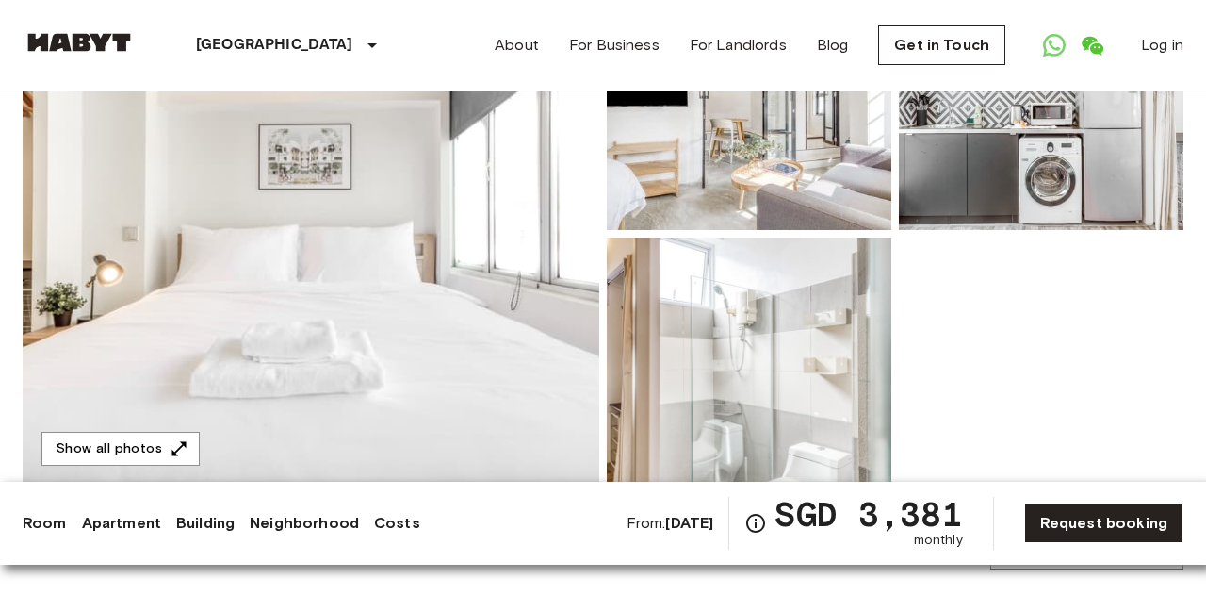
scroll to position [273, 0]
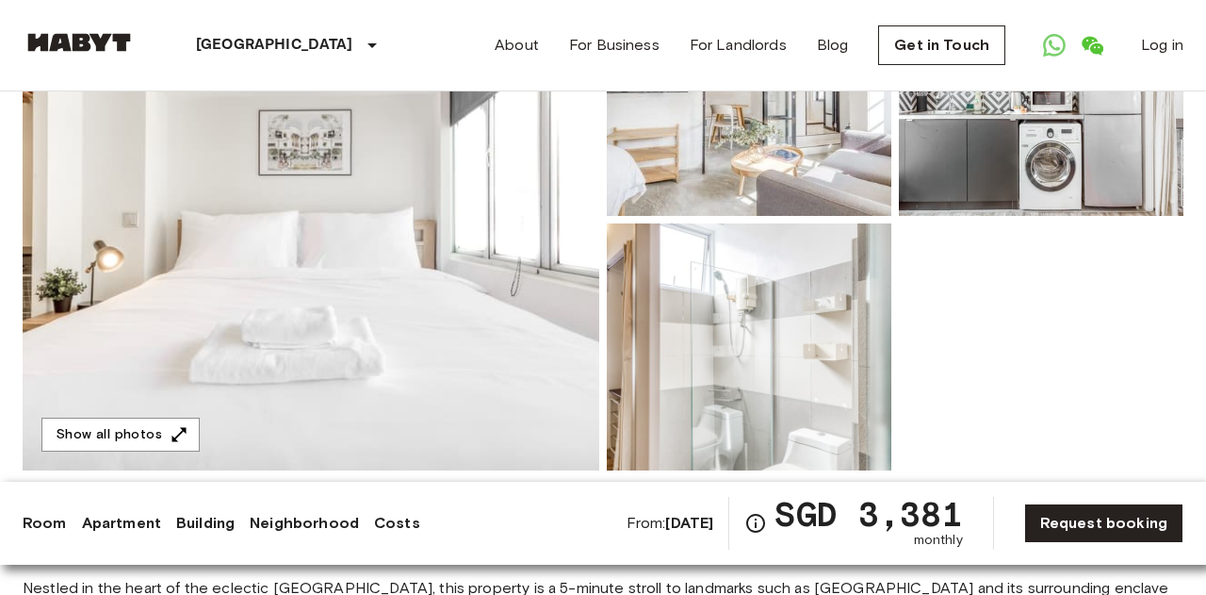
click at [458, 231] on img at bounding box center [311, 219] width 577 height 501
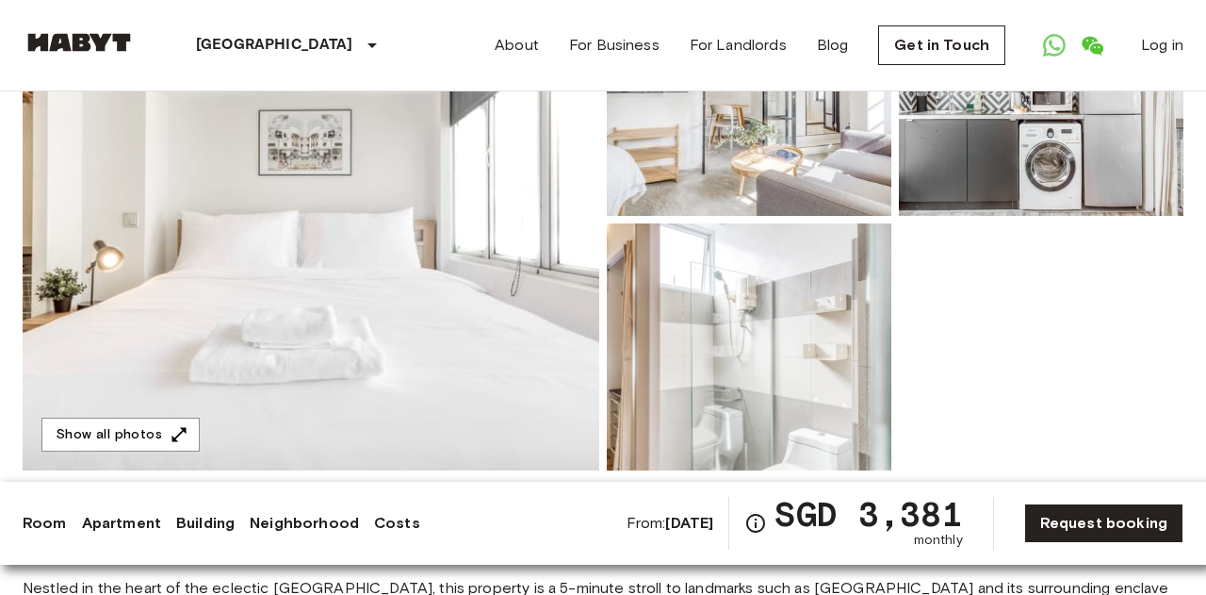
click at [759, 193] on img at bounding box center [749, 92] width 285 height 247
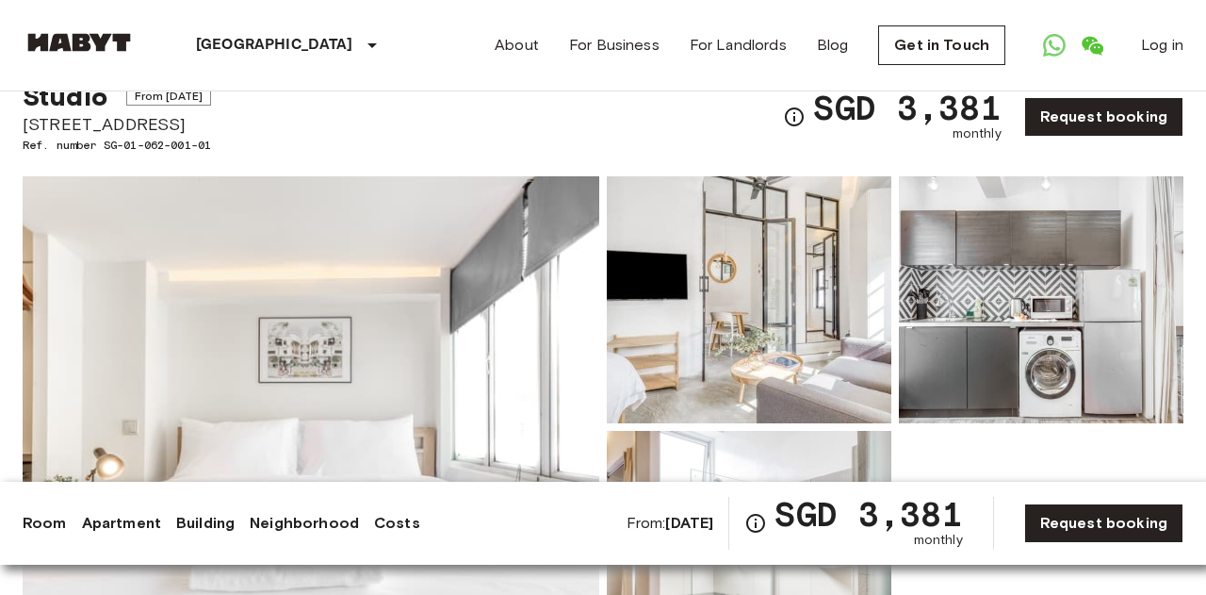
scroll to position [0, 0]
